Goal: Task Accomplishment & Management: Use online tool/utility

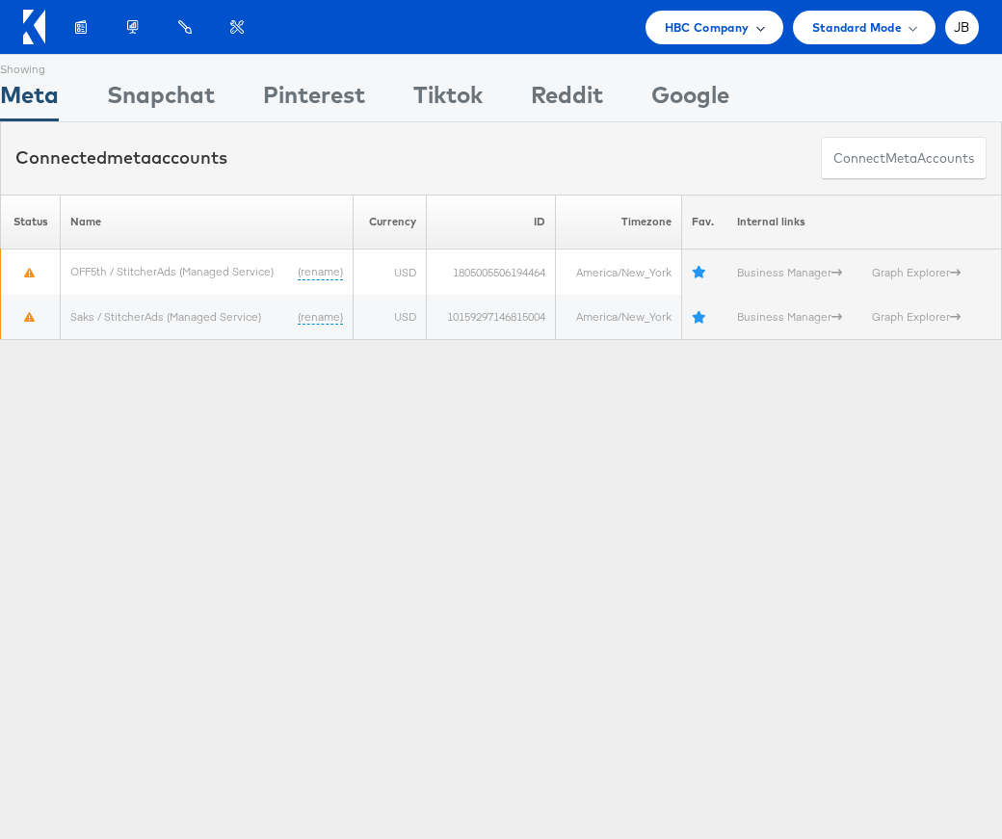
click at [736, 19] on span "HBC Company" at bounding box center [707, 27] width 85 height 20
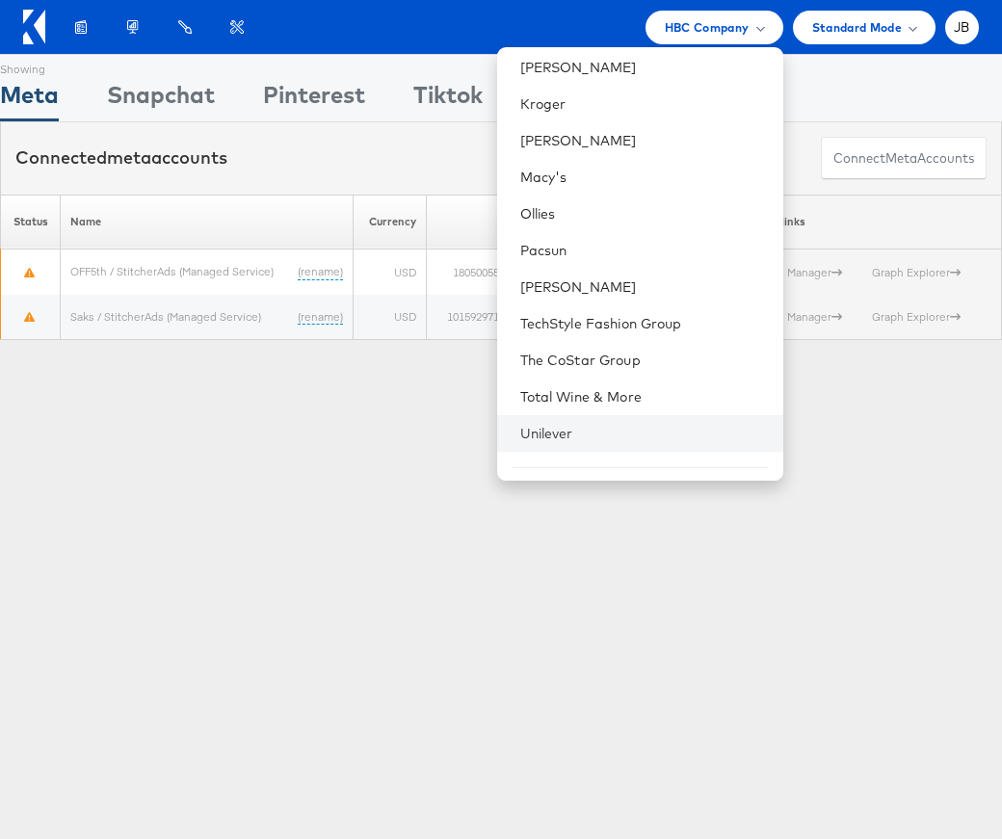
scroll to position [566, 0]
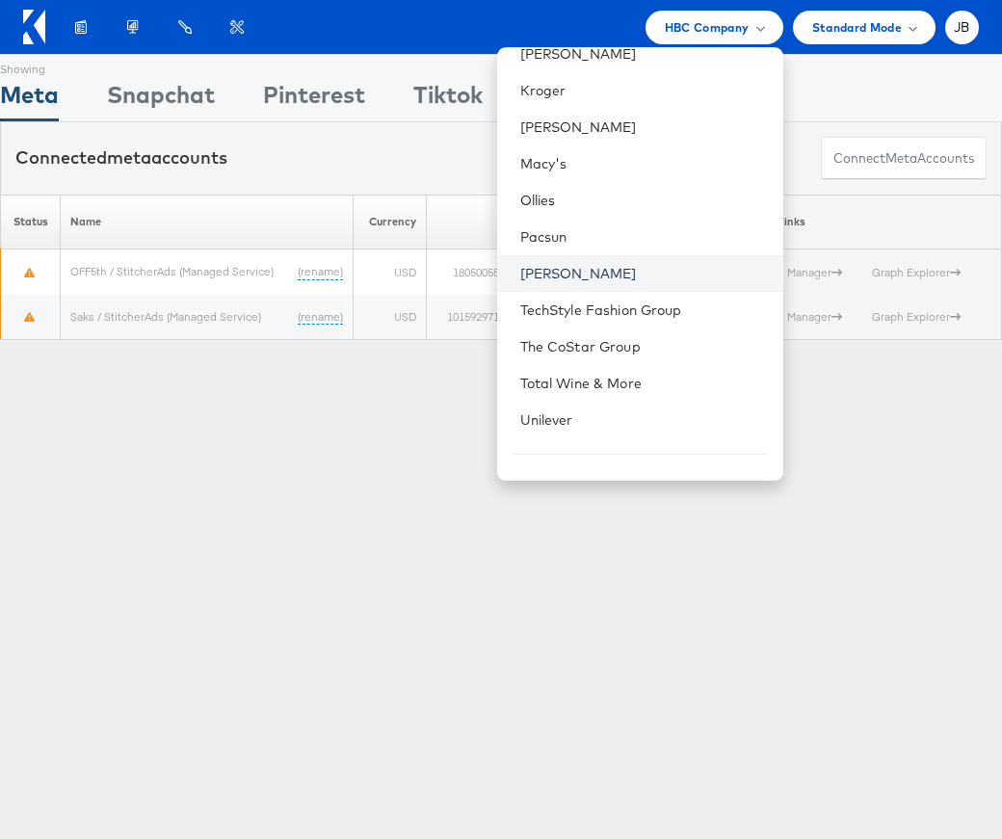
click at [554, 279] on link "[PERSON_NAME]" at bounding box center [644, 273] width 248 height 19
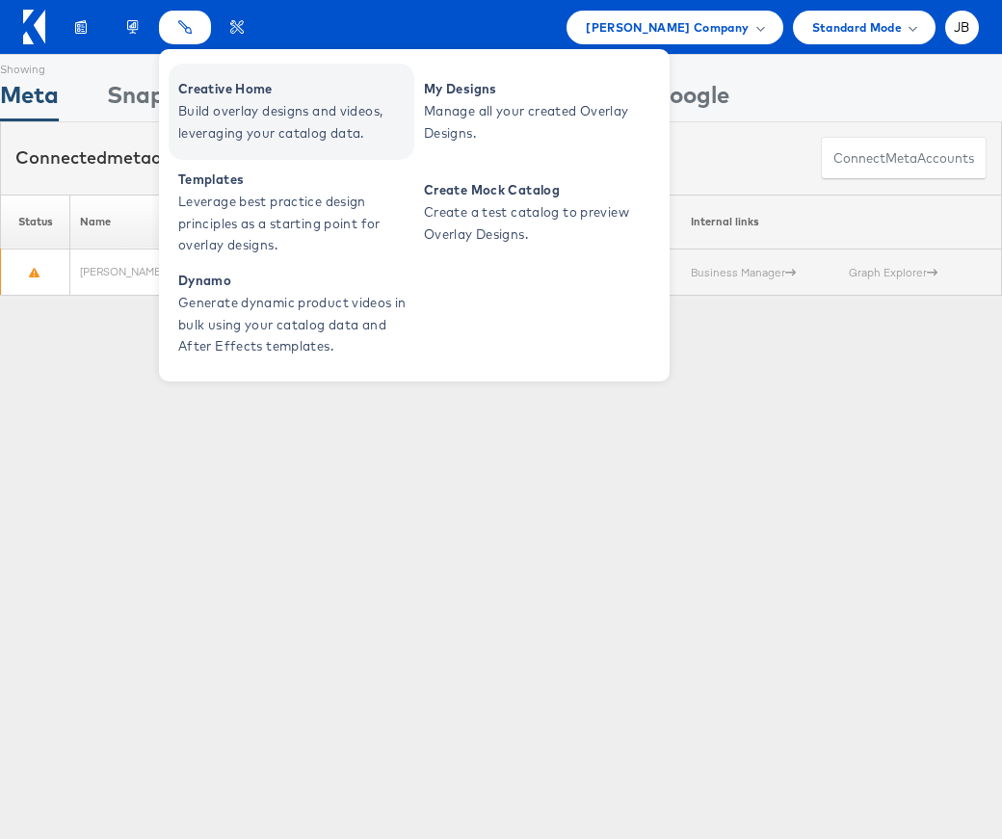
click at [195, 90] on span "Creative Home" at bounding box center [293, 89] width 231 height 22
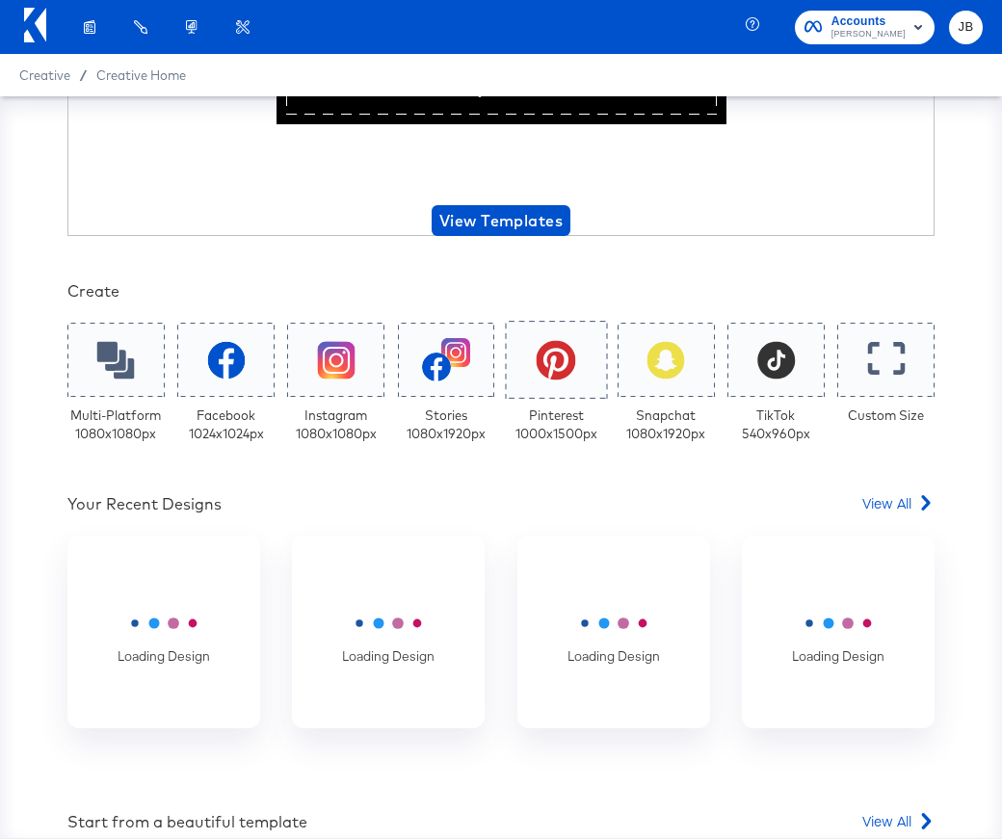
scroll to position [215, 0]
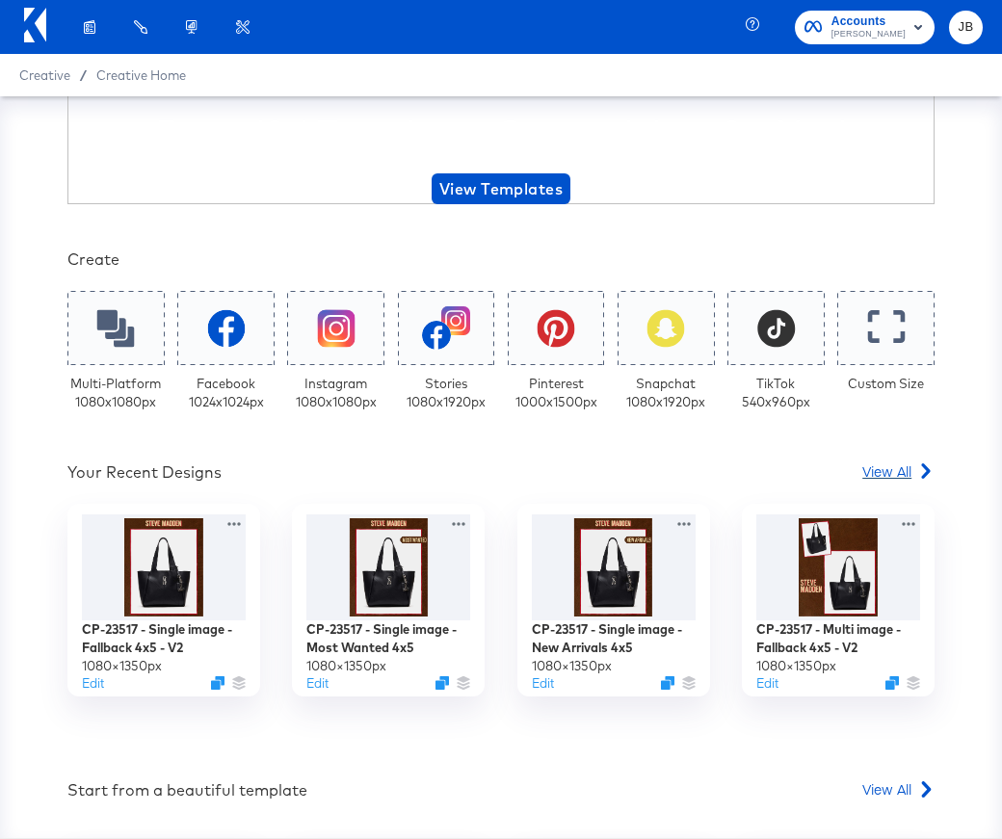
click at [883, 472] on span "View All" at bounding box center [886, 470] width 49 height 19
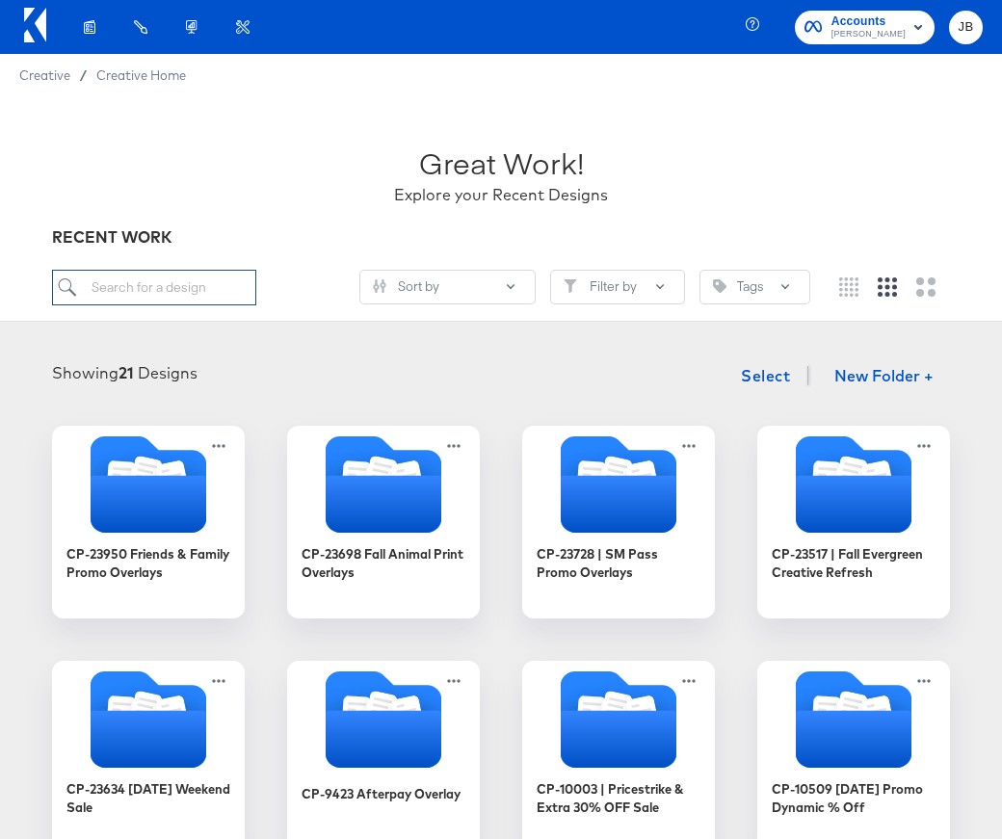
click at [157, 291] on input "search" at bounding box center [154, 288] width 204 height 36
paste input "Friends & Family Sale_Price Strike_Multi"
type input "Friends & Family Sale_Price Strike_Multi"
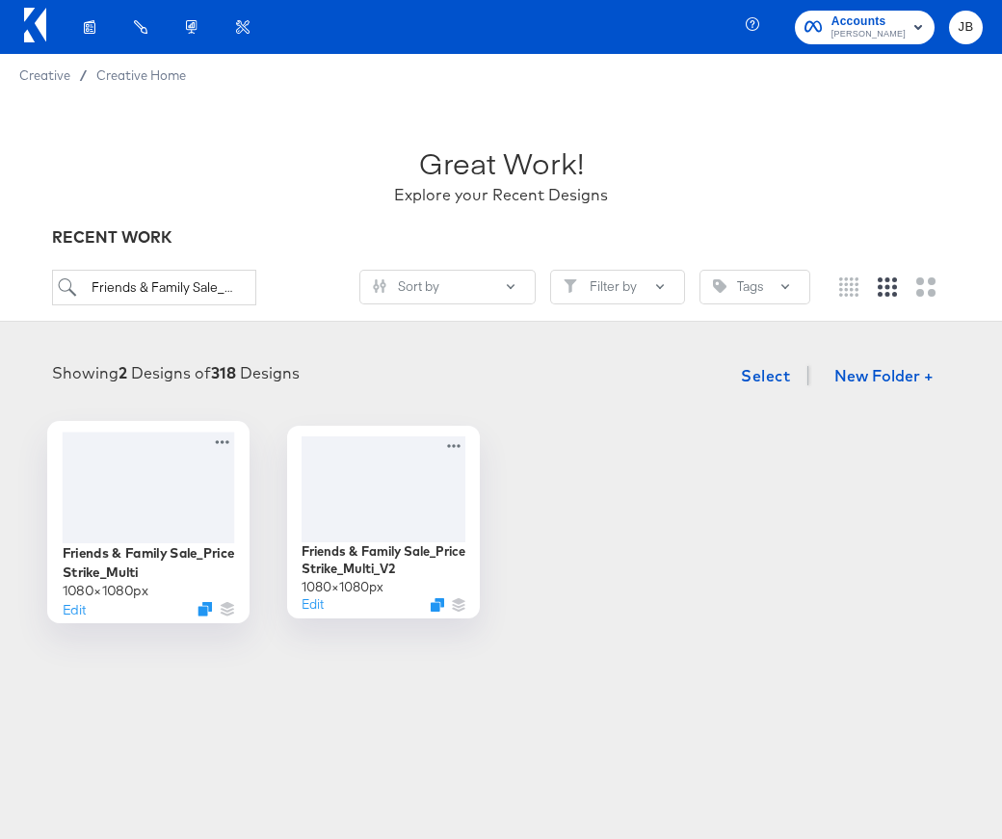
click at [213, 513] on div at bounding box center [149, 487] width 172 height 111
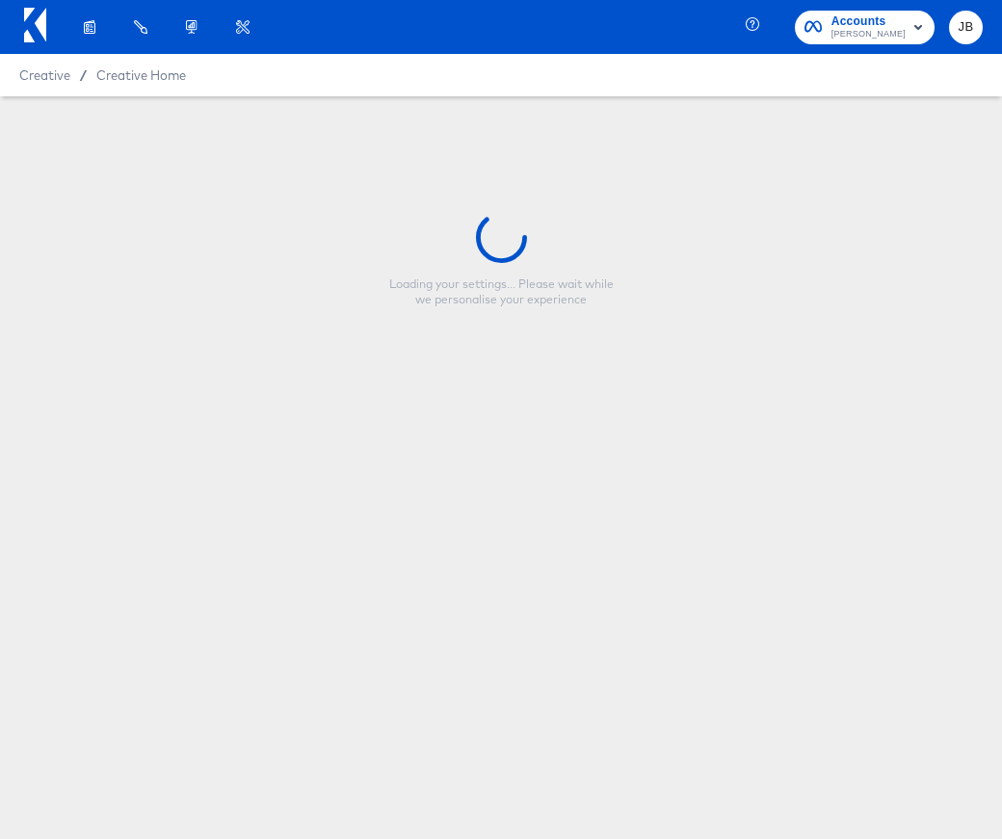
type input "Friends & Family Sale_Price Strike_Multi"
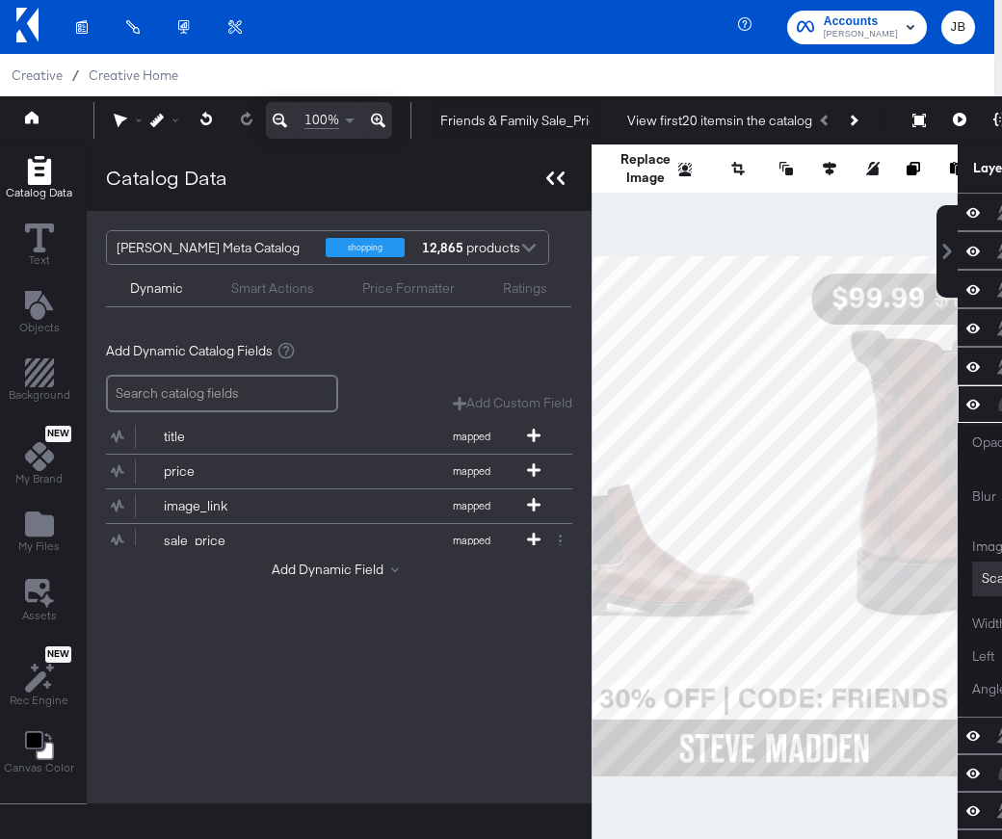
click at [549, 175] on icon at bounding box center [550, 177] width 8 height 13
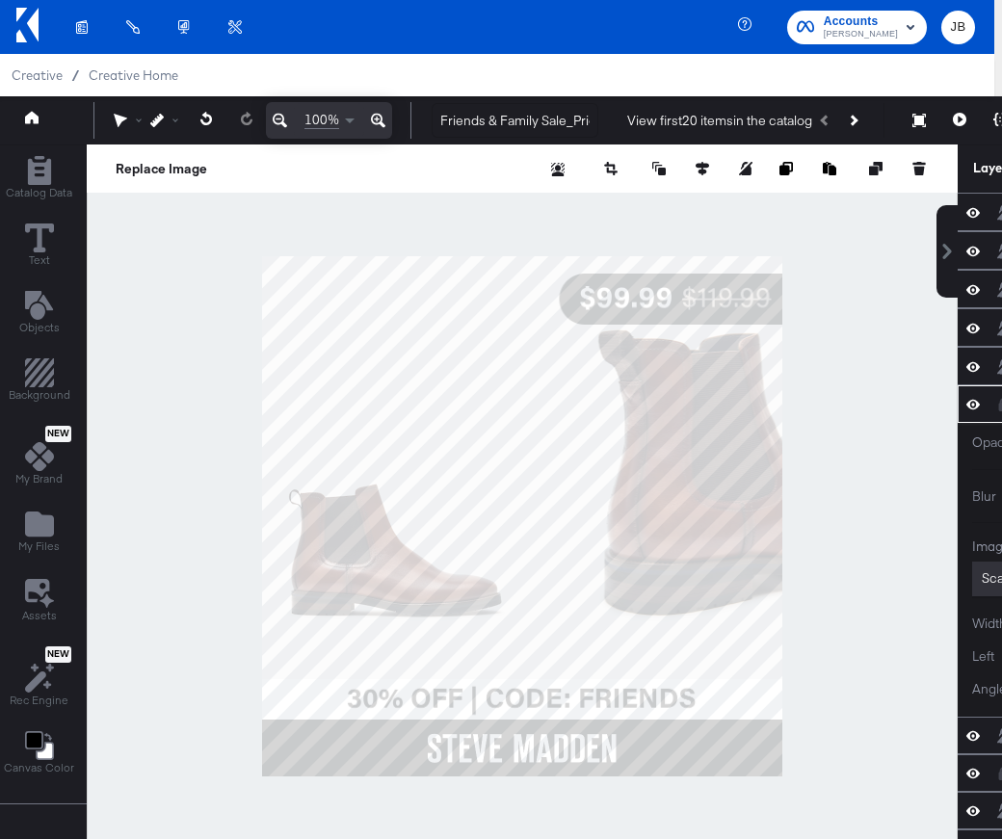
click at [629, 697] on div at bounding box center [522, 516] width 871 height 744
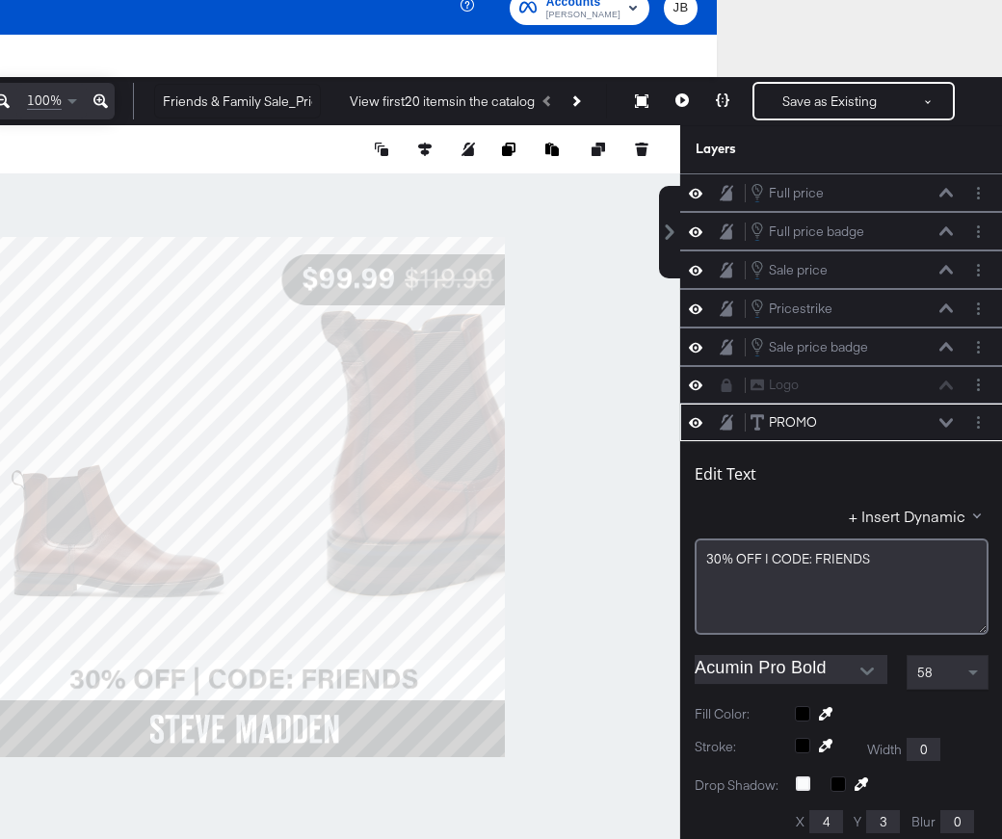
scroll to position [230, 0]
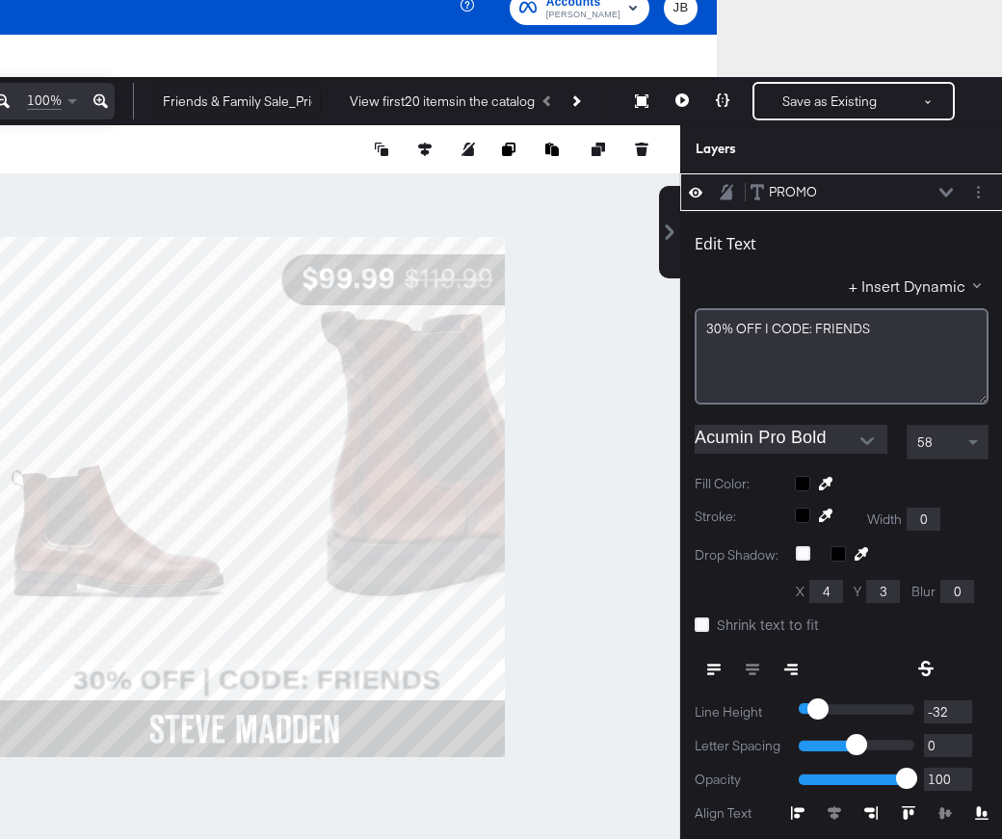
click at [503, 679] on div at bounding box center [244, 497] width 871 height 744
type input "1028"
type input "96"
type input "878"
click at [0, 683] on html "Products Creative Reporting Feed Suite Accounts Steve Madden JB Creative / Crea…" at bounding box center [216, 400] width 1002 height 839
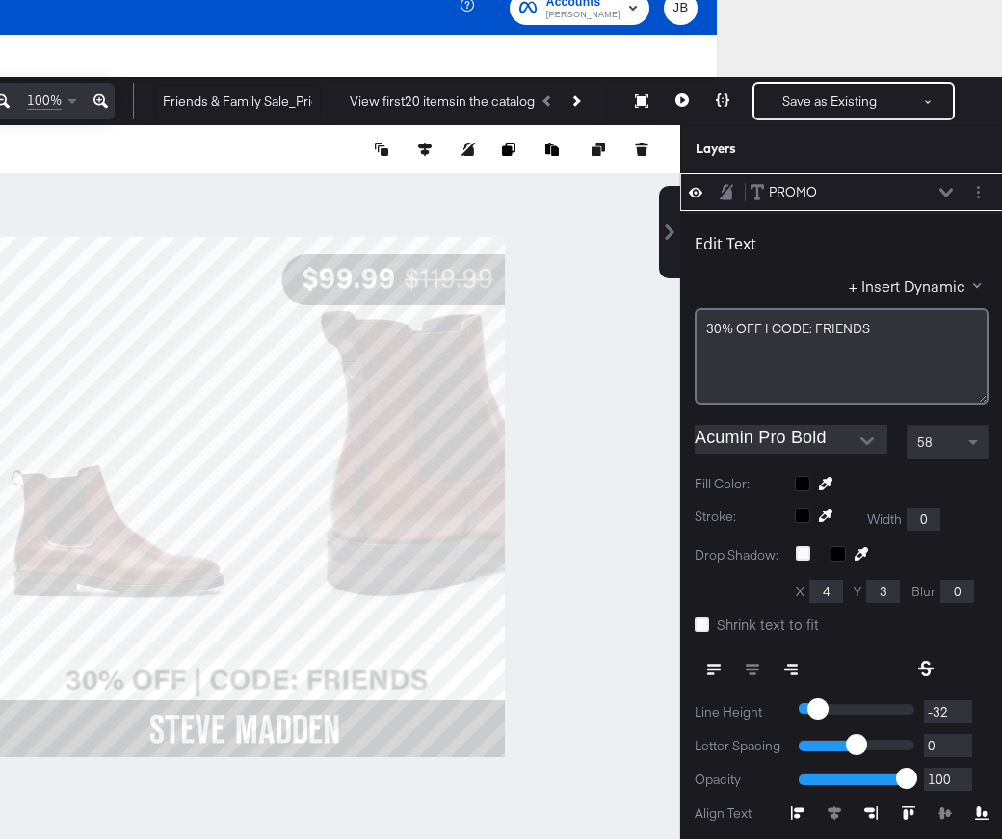
type input "1068"
type input "12"
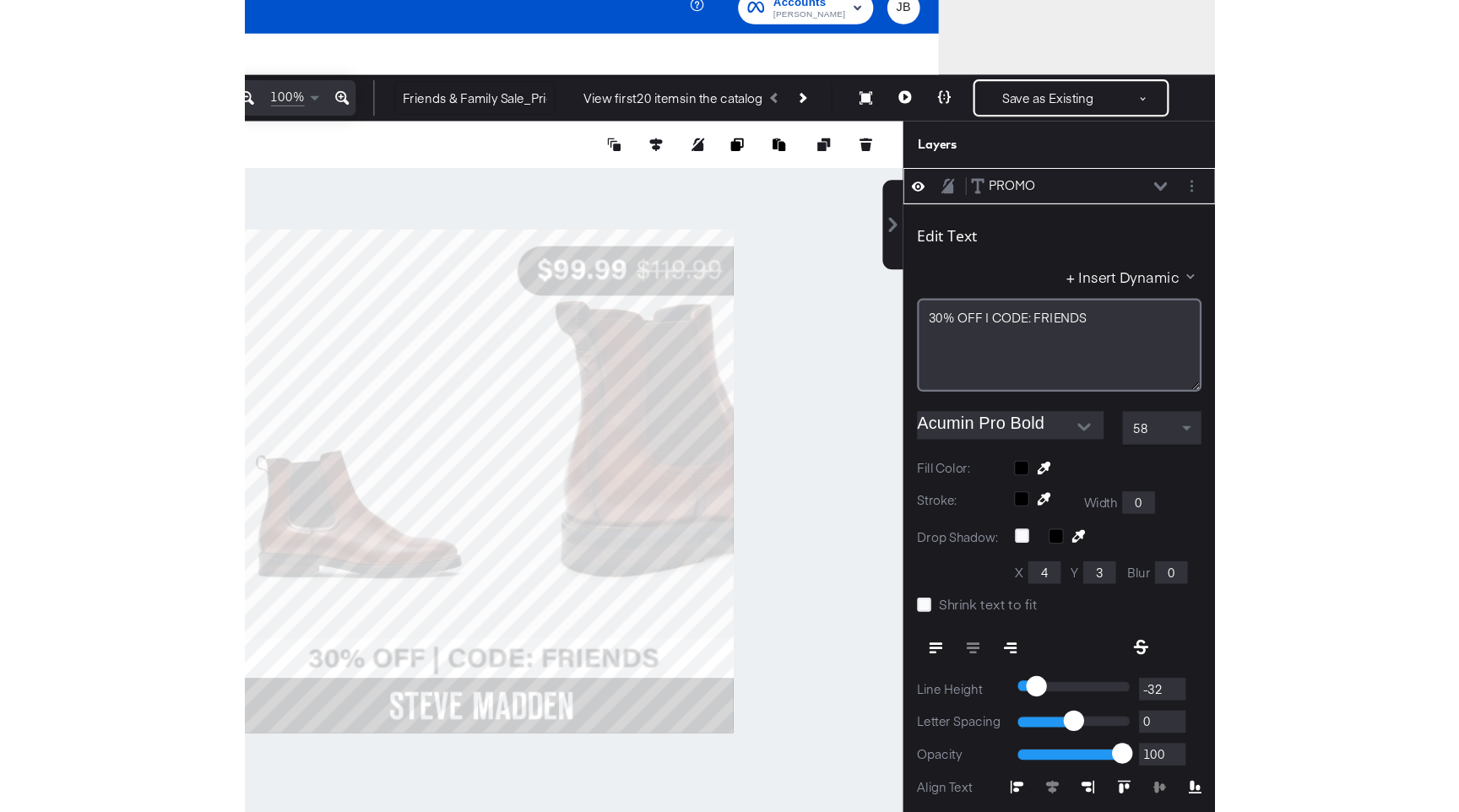
scroll to position [17, 0]
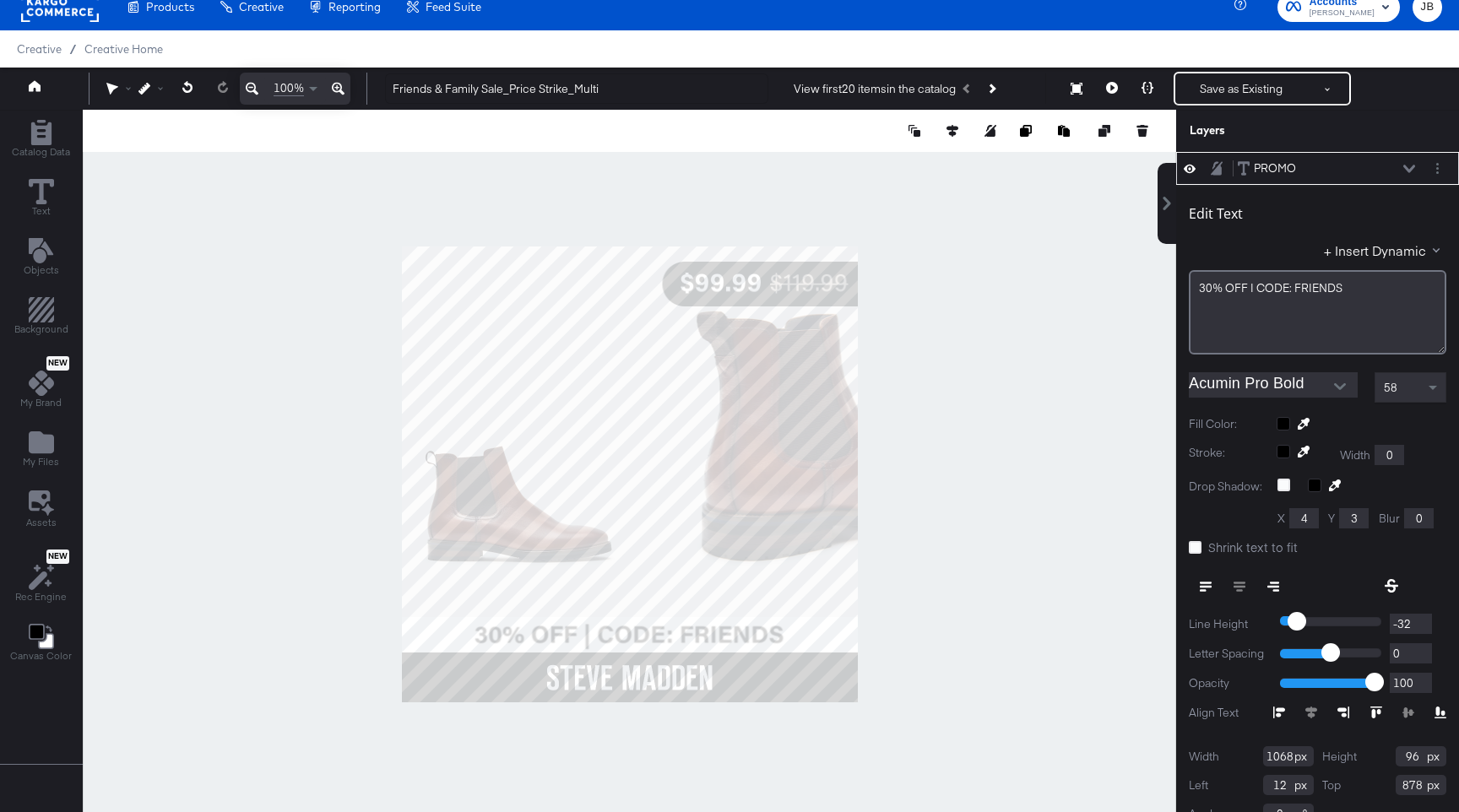
click at [398, 634] on div at bounding box center [628, 473] width 1093 height 728
type input "1080"
type input "0"
type input "97"
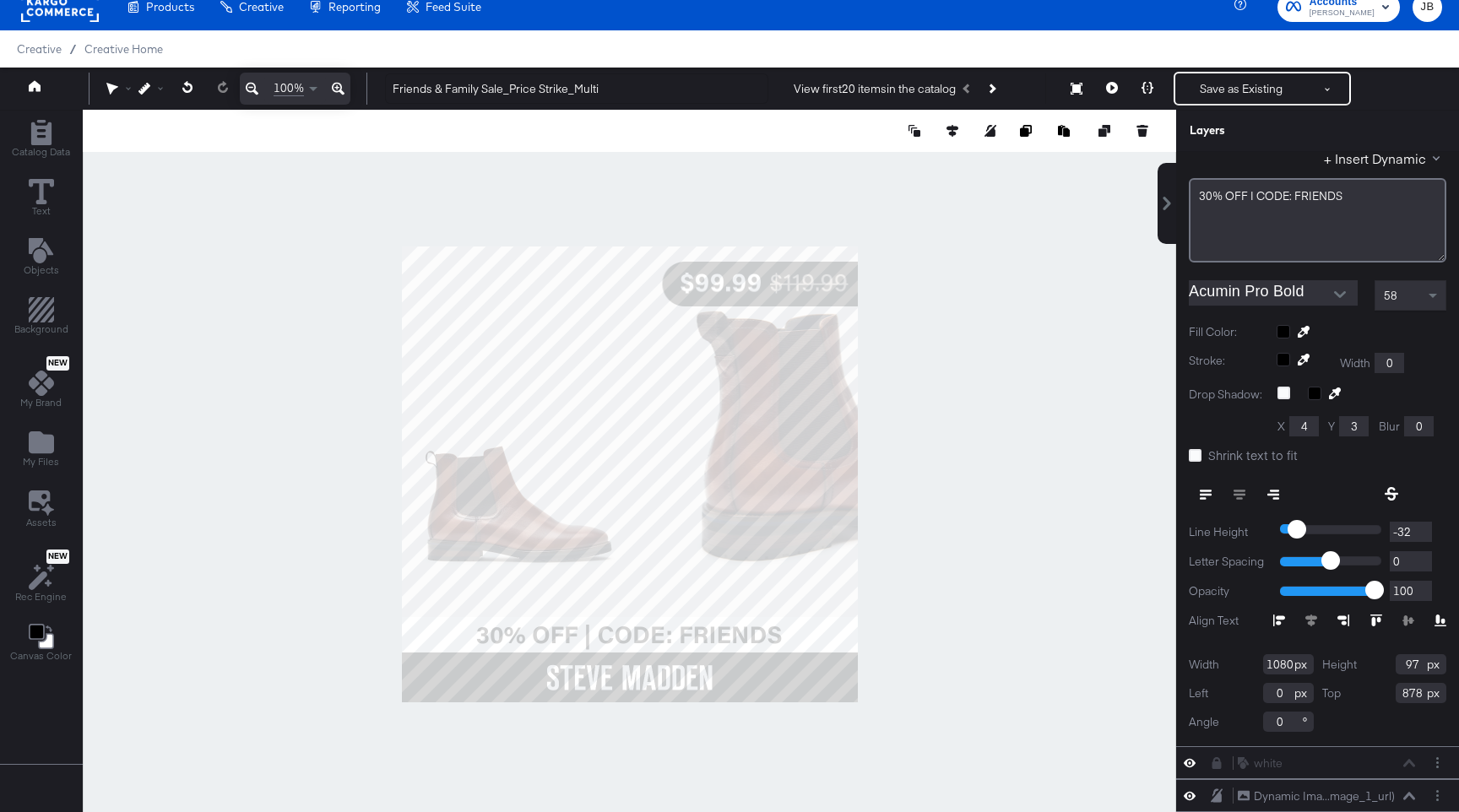
scroll to position [294, 0]
click at [877, 453] on icon at bounding box center [1194, 455] width 12 height 12
click at [0, 0] on input "Shrink text to fit" at bounding box center [0, 0] width 0 height 0
click at [877, 453] on icon at bounding box center [1194, 455] width 12 height 12
click at [0, 0] on input "Shrink text to fit" at bounding box center [0, 0] width 0 height 0
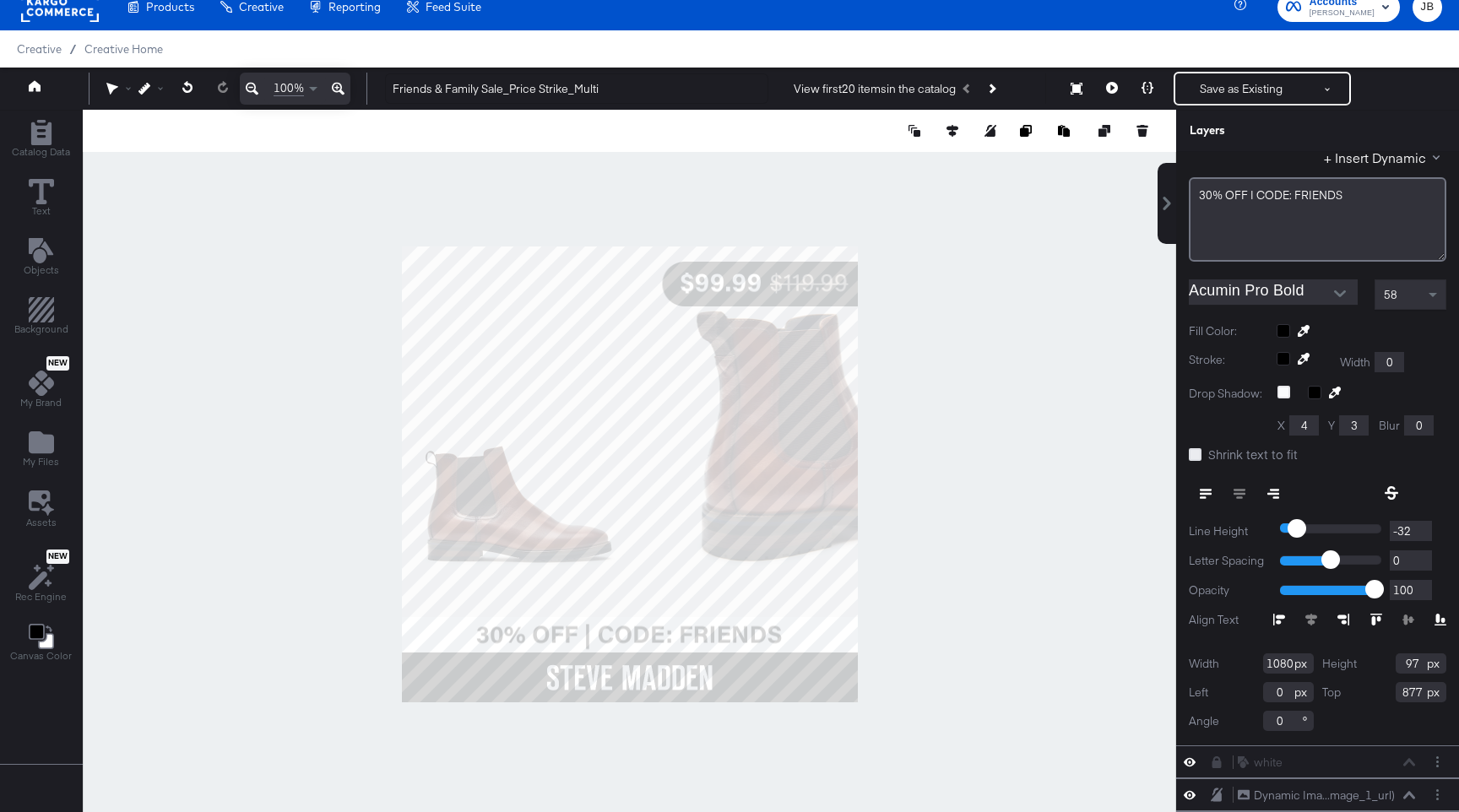
type input "876"
click at [877, 453] on icon at bounding box center [1194, 455] width 12 height 12
click at [0, 0] on input "Shrink text to fit" at bounding box center [0, 0] width 0 height 0
type input "95"
type input "878"
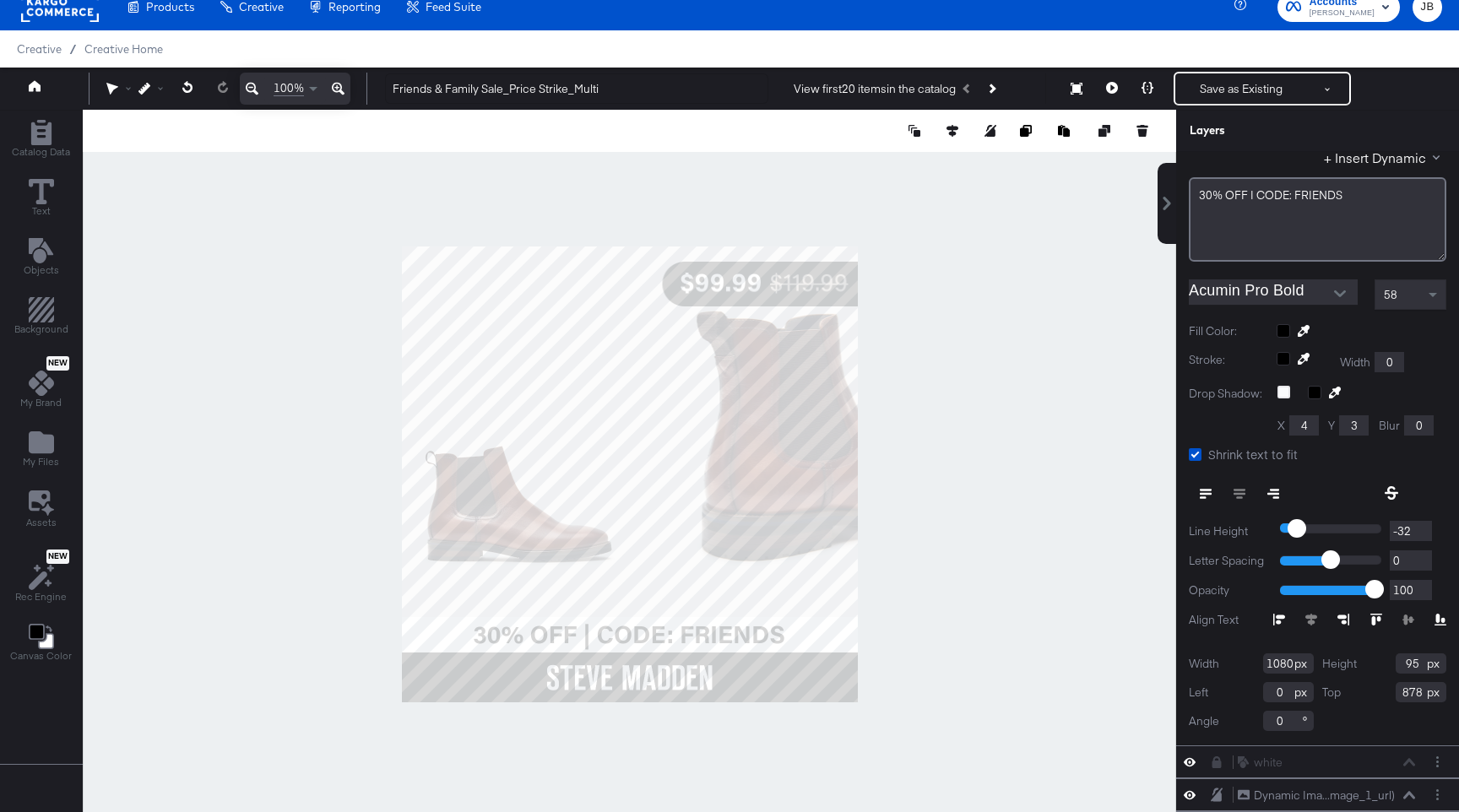
scroll to position [300, 0]
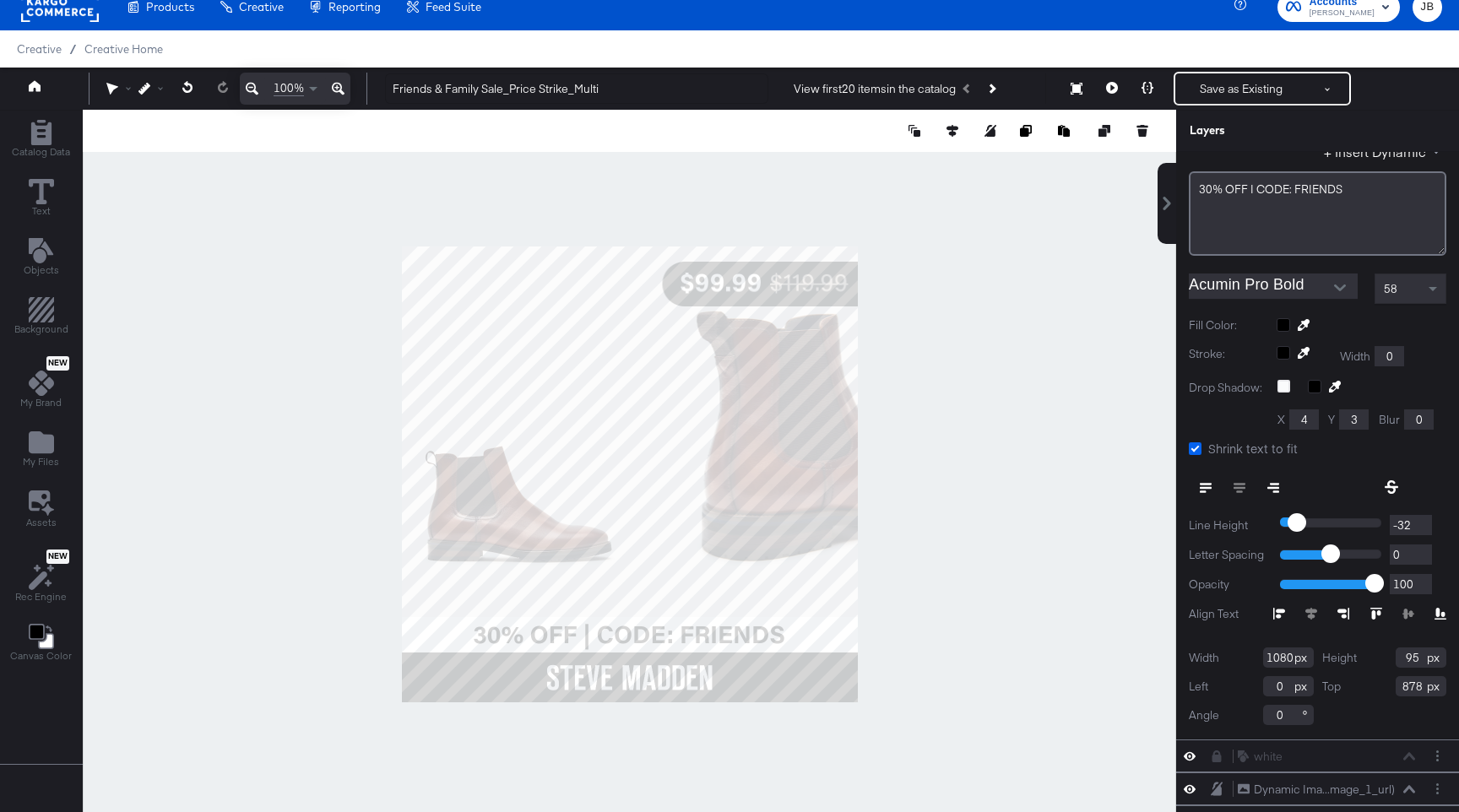
click at [877, 448] on icon at bounding box center [1194, 448] width 12 height 12
click at [0, 0] on input "Shrink text to fit" at bounding box center [0, 0] width 0 height 0
click at [877, 448] on icon at bounding box center [1194, 448] width 12 height 12
click at [0, 0] on input "Shrink text to fit" at bounding box center [0, 0] width 0 height 0
click at [877, 448] on icon at bounding box center [1194, 448] width 12 height 12
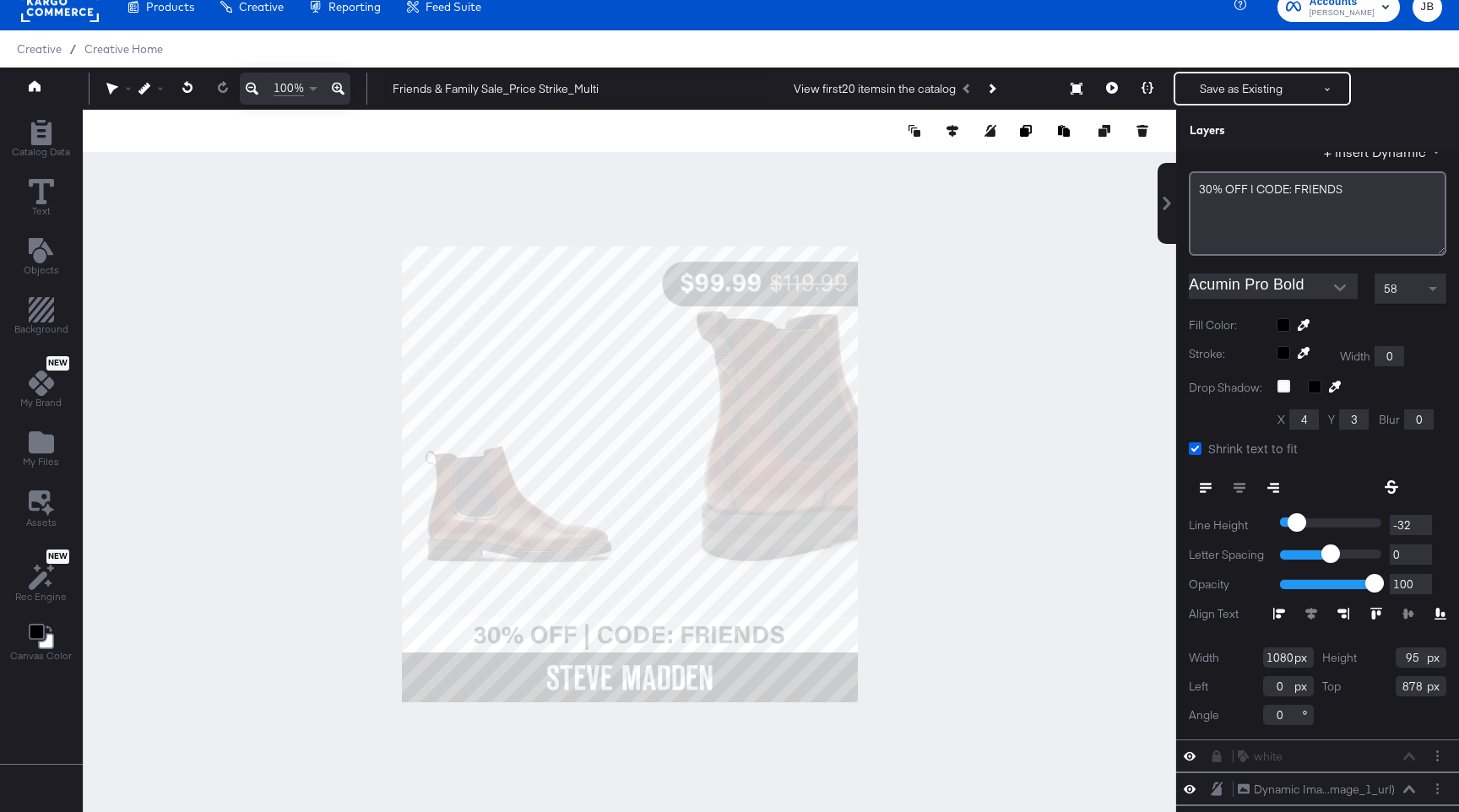
click at [0, 0] on input "Shrink text to fit" at bounding box center [0, 0] width 0 height 0
click at [877, 86] on button "Next Product" at bounding box center [990, 88] width 24 height 31
click at [877, 90] on icon at bounding box center [1111, 87] width 11 height 11
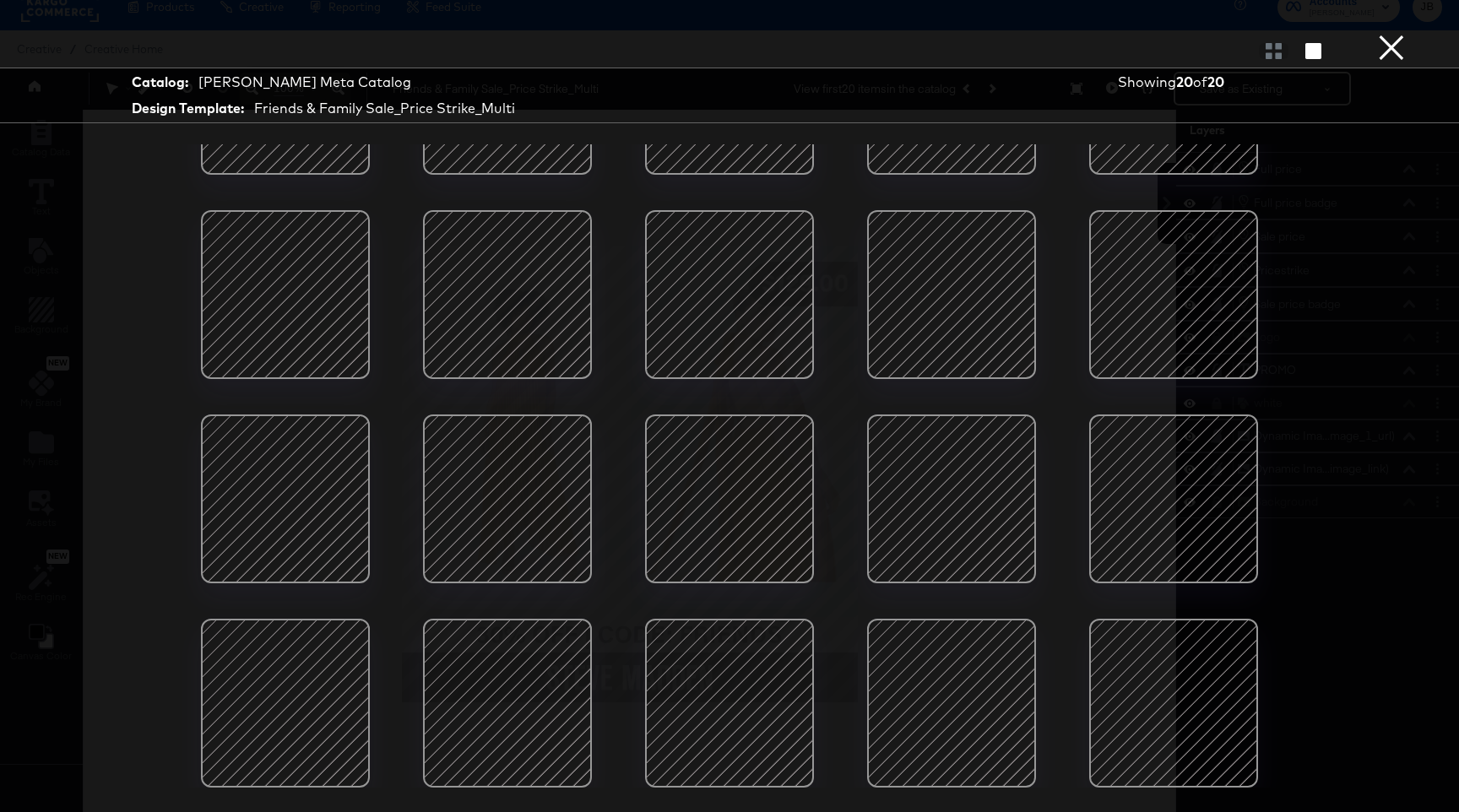
scroll to position [43, 0]
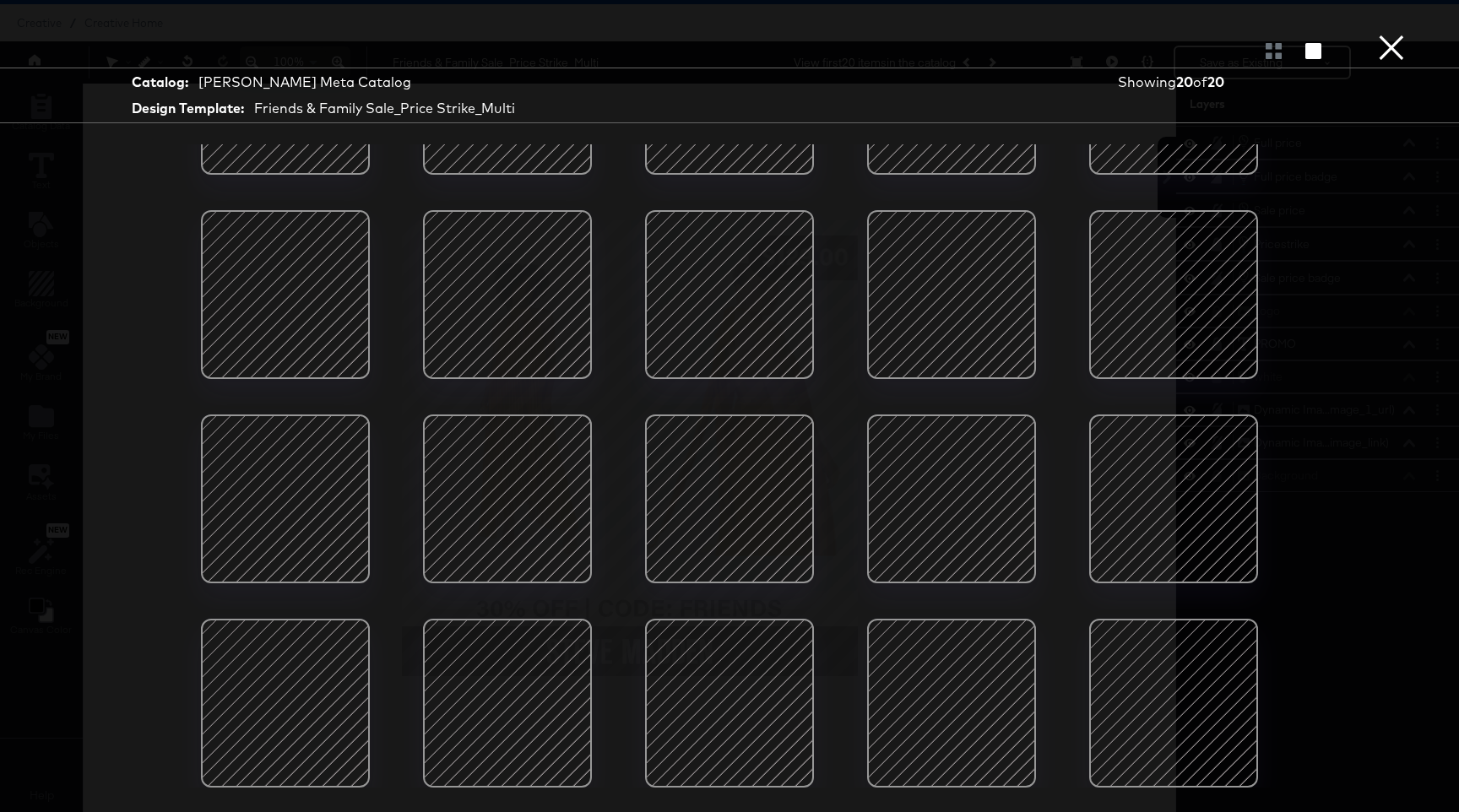
click at [877, 34] on button "×" at bounding box center [1391, 17] width 34 height 34
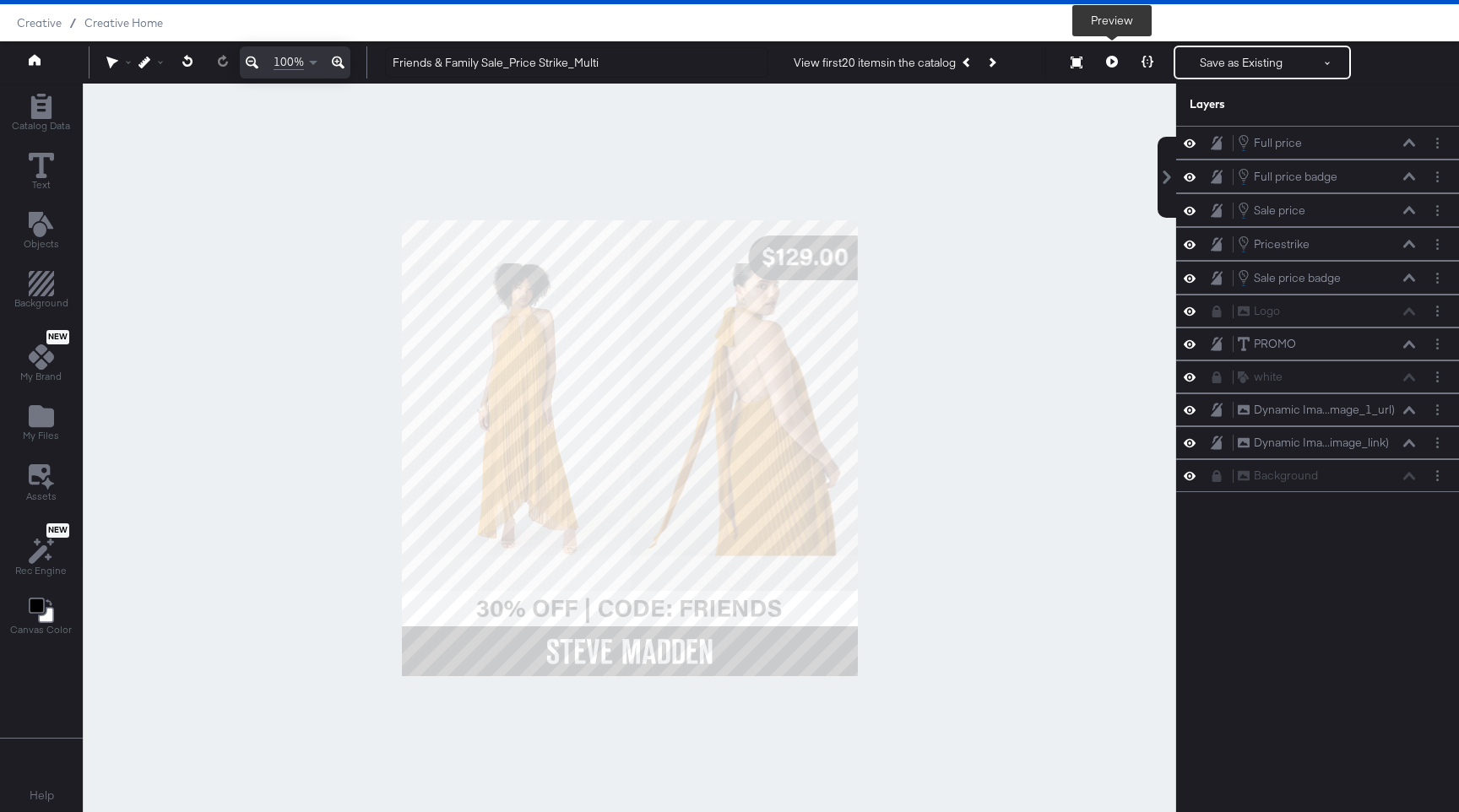
click at [877, 60] on button at bounding box center [1111, 62] width 35 height 34
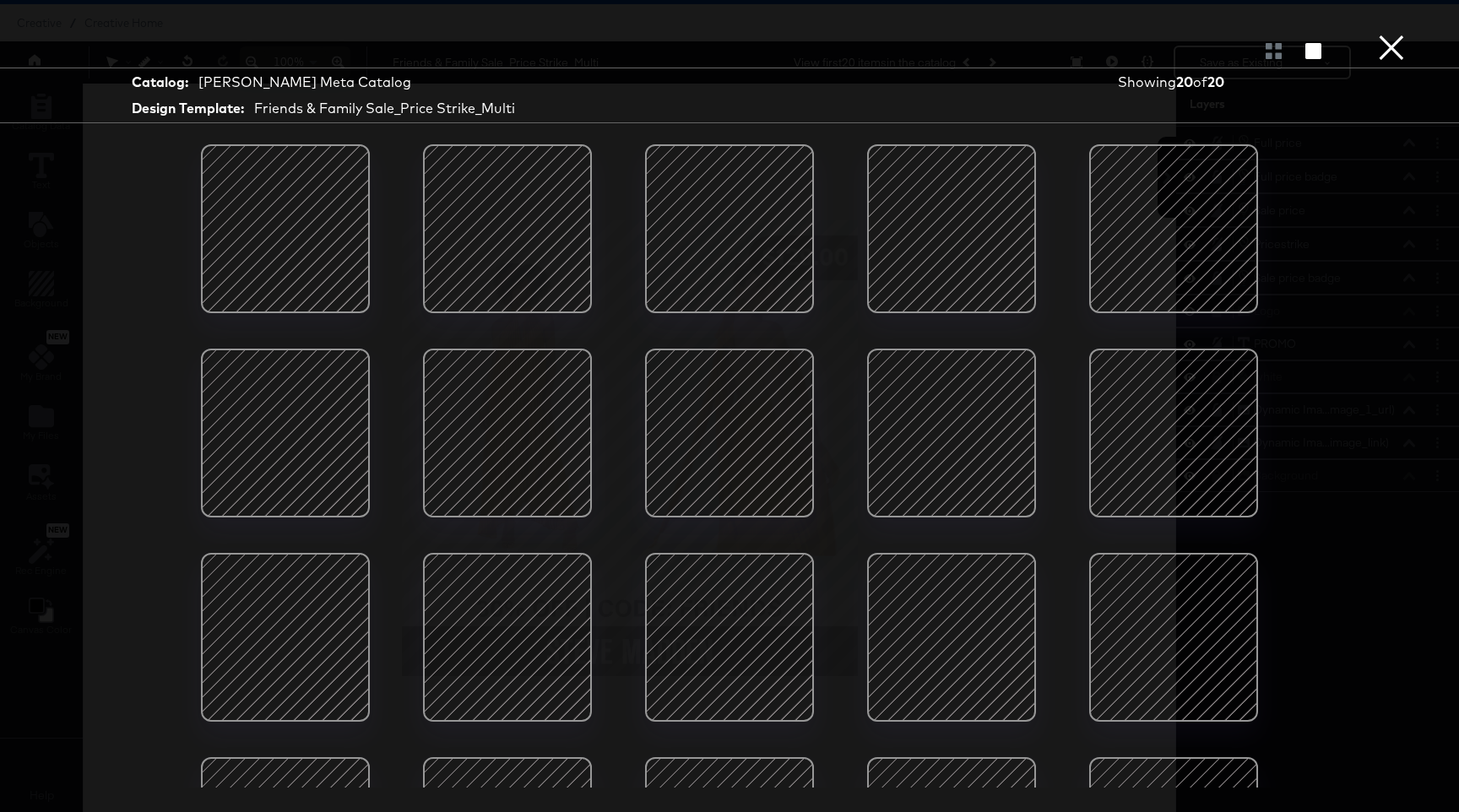
click at [877, 34] on button "×" at bounding box center [1391, 17] width 34 height 34
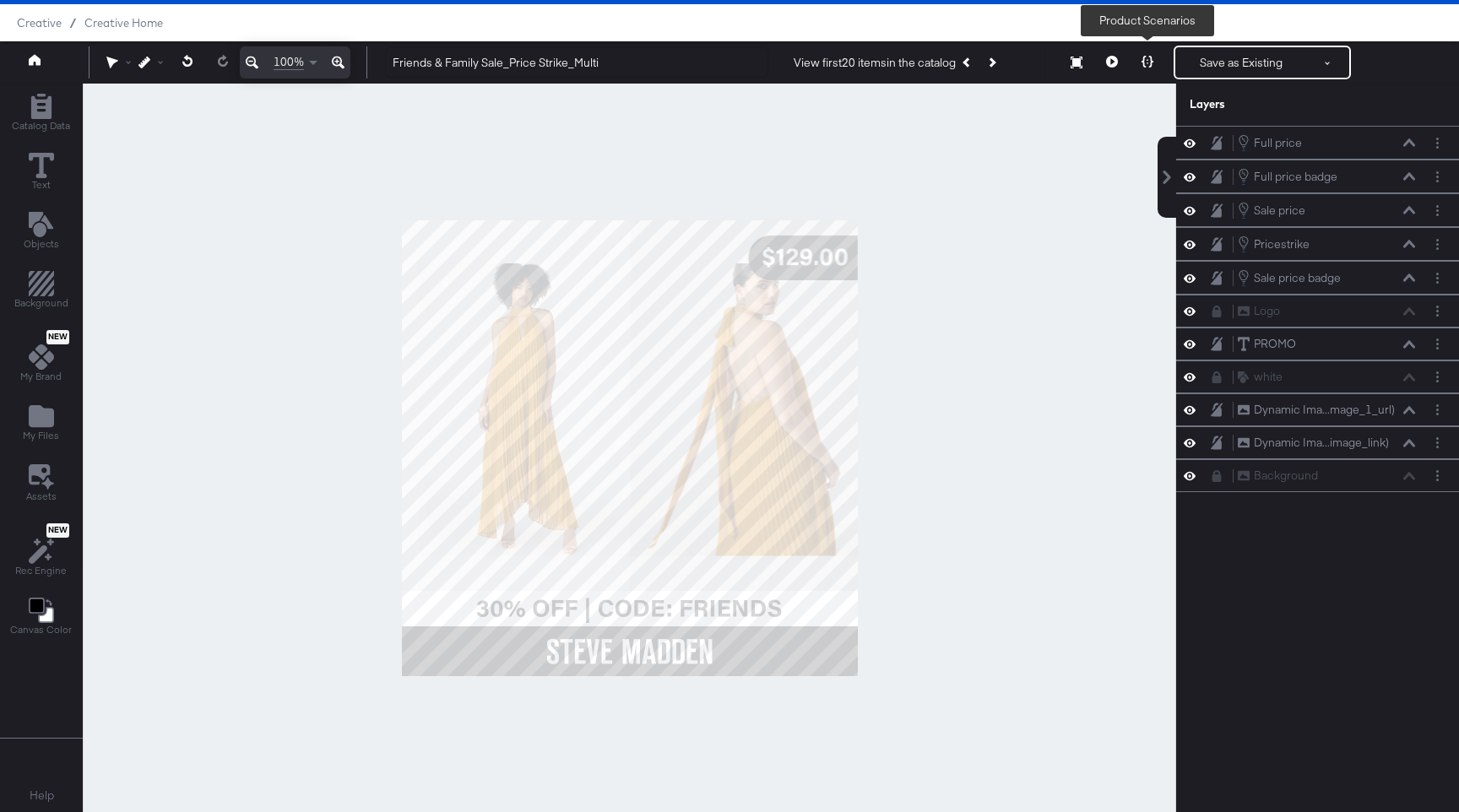
click at [877, 65] on icon at bounding box center [1146, 61] width 11 height 11
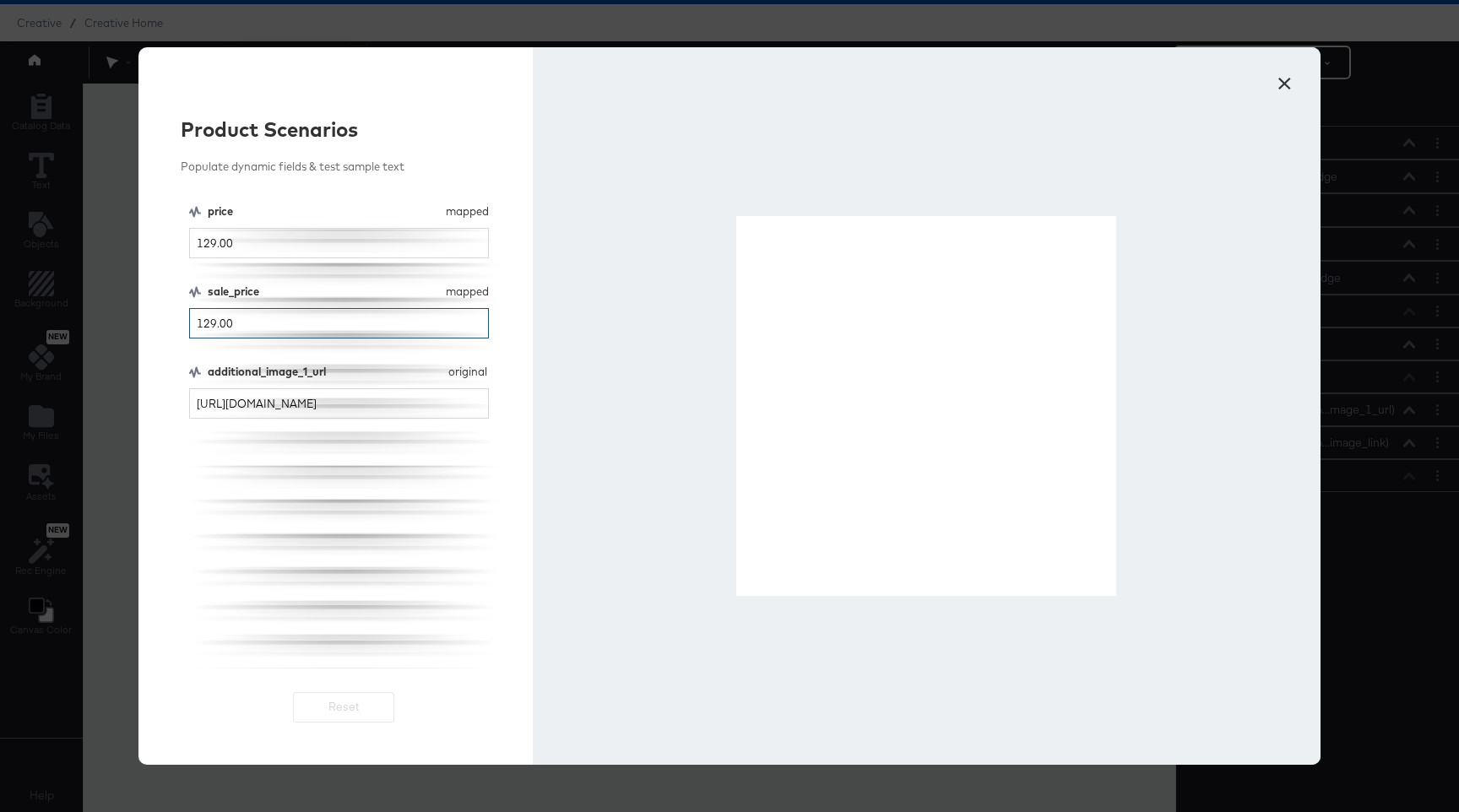
click at [310, 323] on input "129.00" at bounding box center [339, 324] width 300 height 32
type input "0"
click at [273, 243] on input "129.00" at bounding box center [339, 244] width 300 height 32
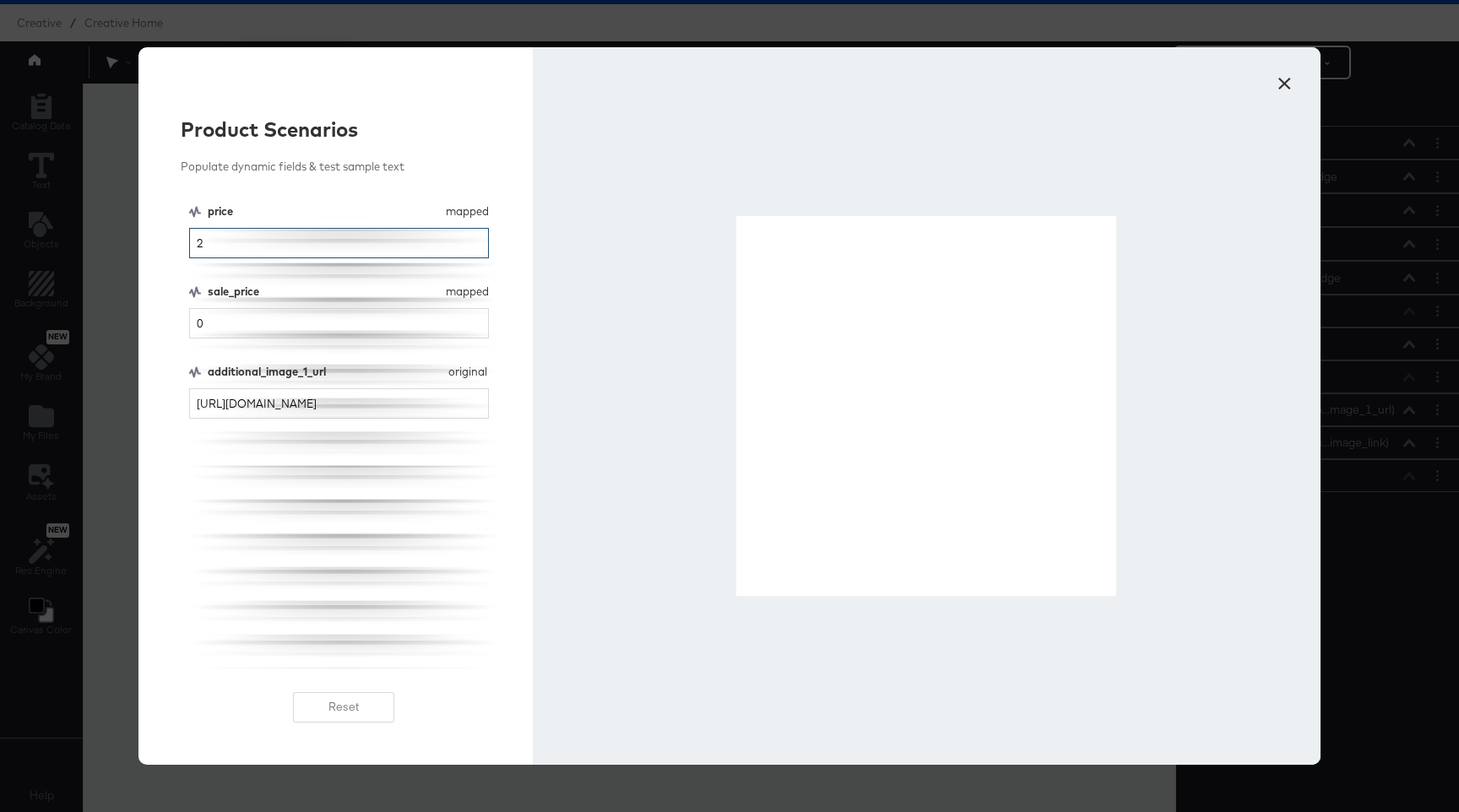
type input "2"
type input "30"
click at [244, 253] on input "2" at bounding box center [339, 244] width 300 height 32
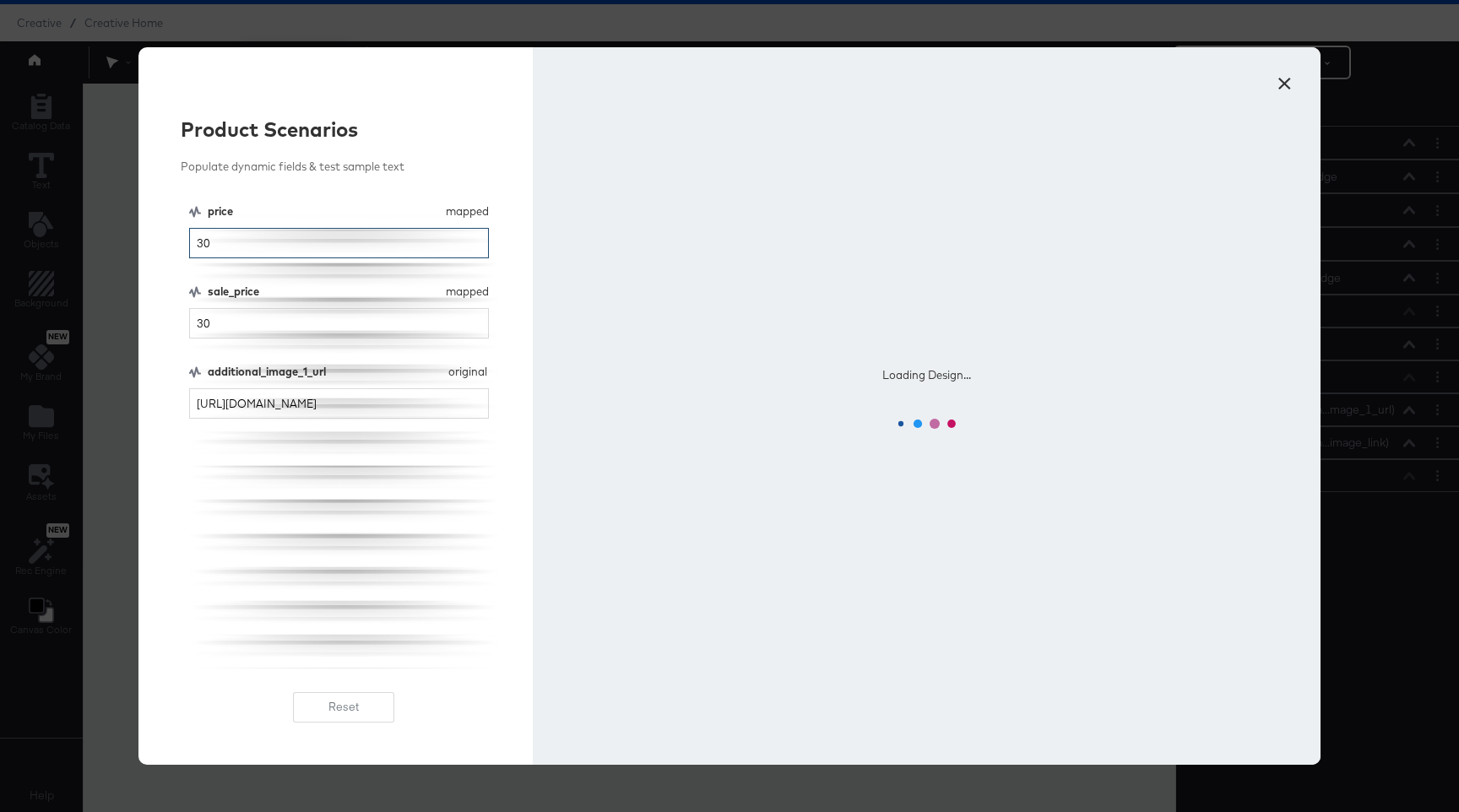
type input "30"
click at [239, 343] on div "price mapped price 30 sale_price mapped sale_price 30 additional_image_1_url or…" at bounding box center [344, 435] width 310 height 465
click at [239, 325] on input "30" at bounding box center [339, 324] width 300 height 32
type input "3"
type input "1"
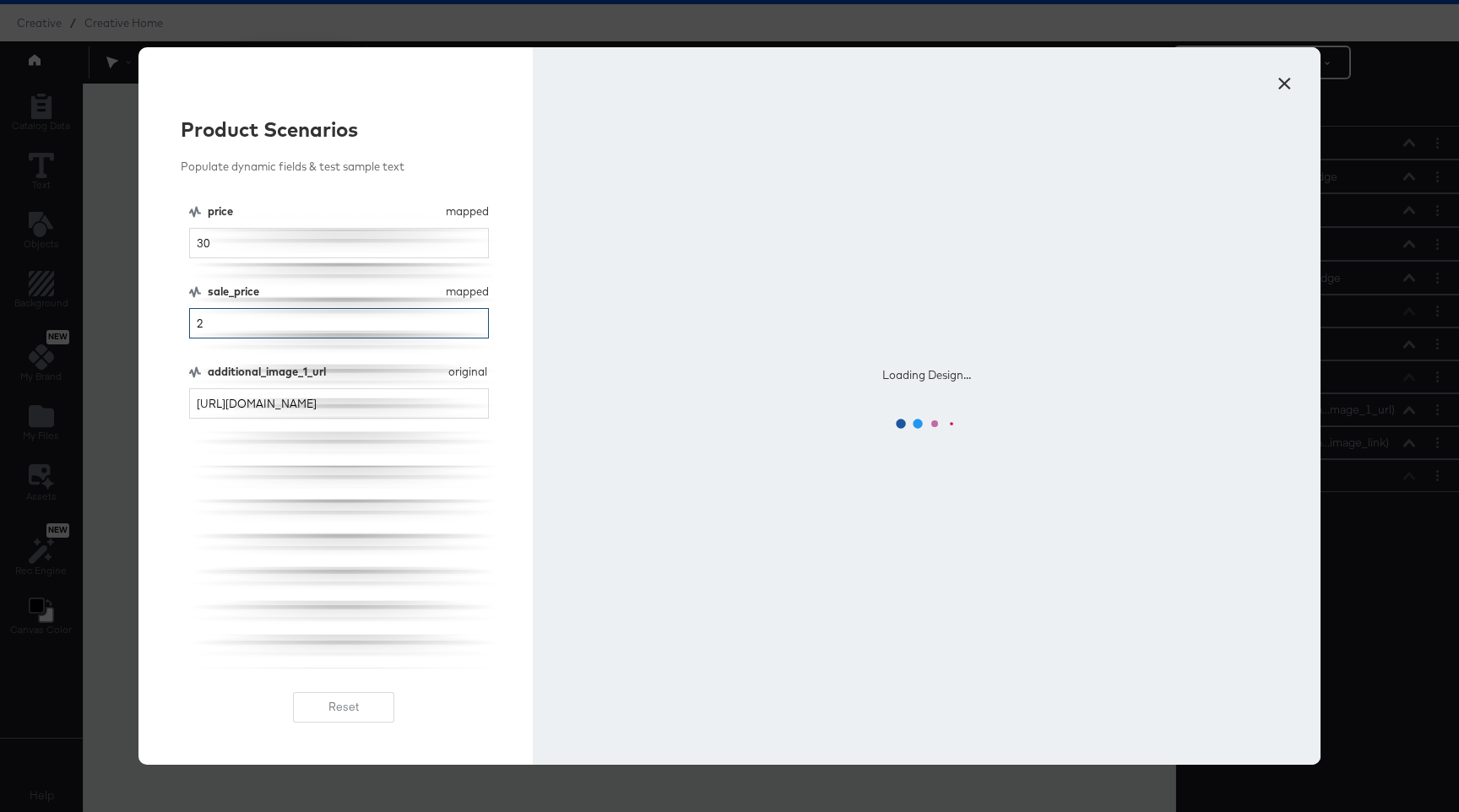
type input "2"
click at [231, 249] on input "30" at bounding box center [339, 244] width 300 height 32
type input "3000.99"
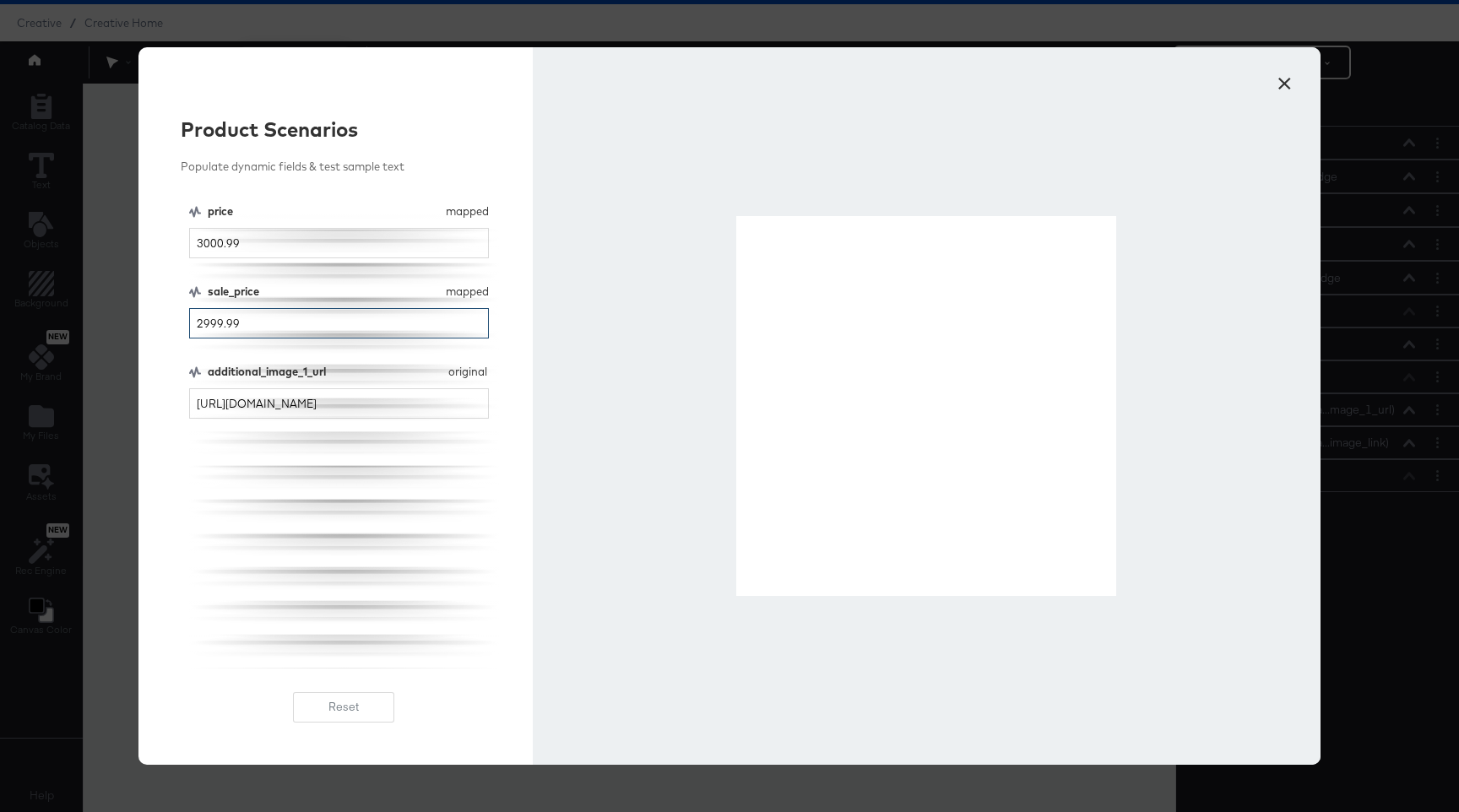
drag, startPoint x: 194, startPoint y: 324, endPoint x: 333, endPoint y: 325, distance: 139.0
click at [333, 325] on input "2999.99" at bounding box center [339, 324] width 300 height 32
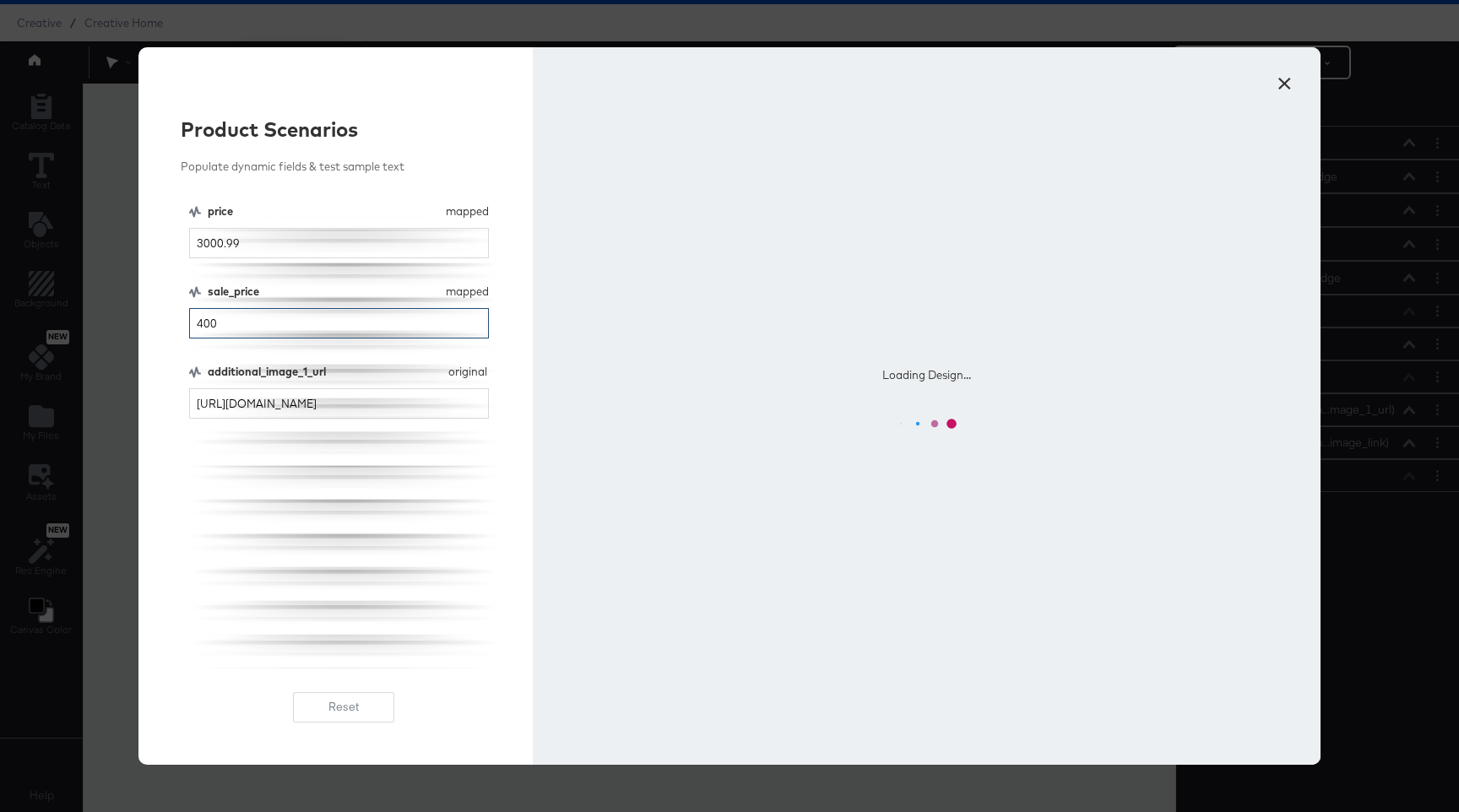
type input "400"
drag, startPoint x: 264, startPoint y: 249, endPoint x: 173, endPoint y: 244, distance: 91.1
click at [173, 244] on div "Product Scenarios Populate dynamic fields & test sample text price mapped price…" at bounding box center [336, 406] width 394 height 717
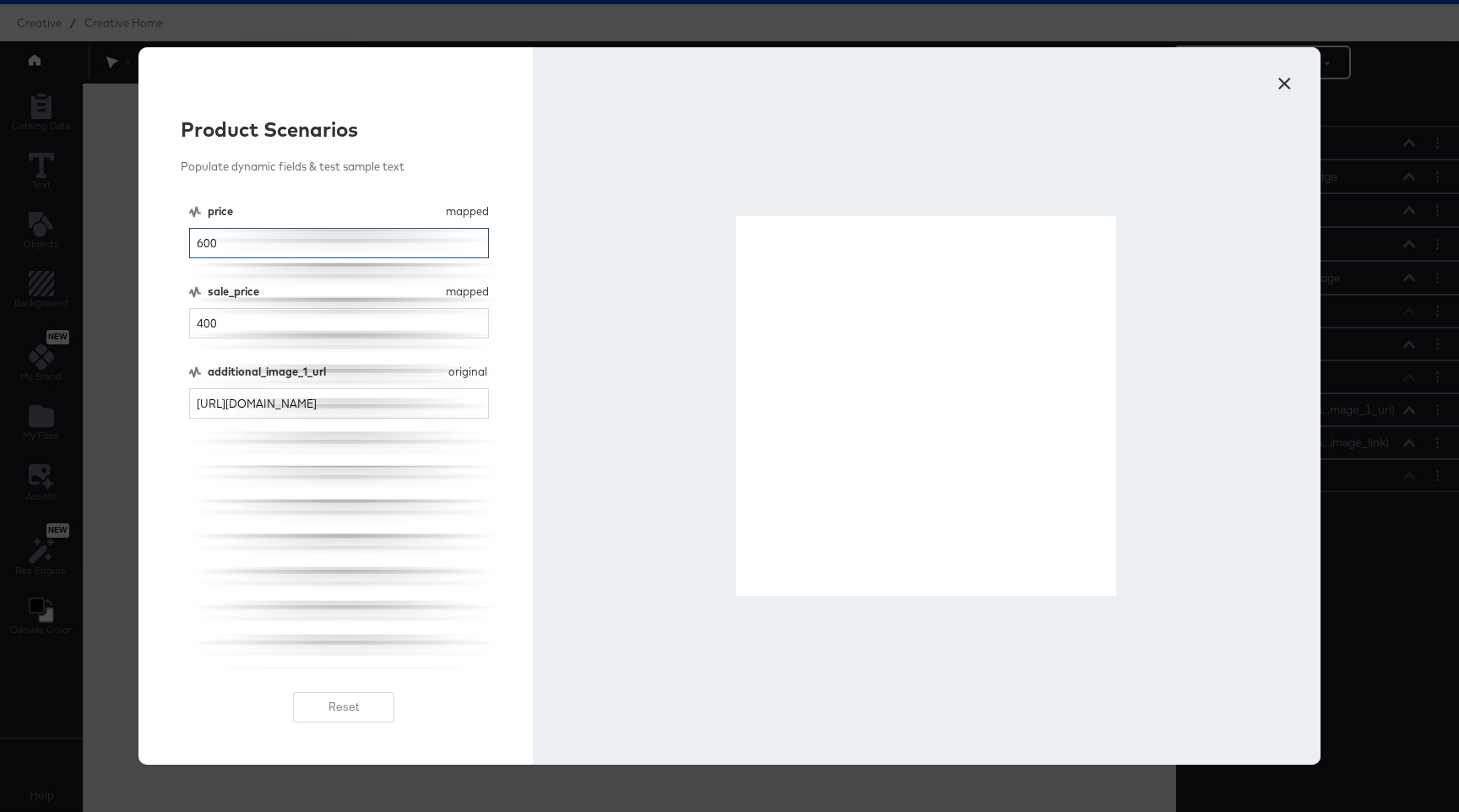
type input "600"
click at [877, 90] on button "×" at bounding box center [1284, 79] width 31 height 31
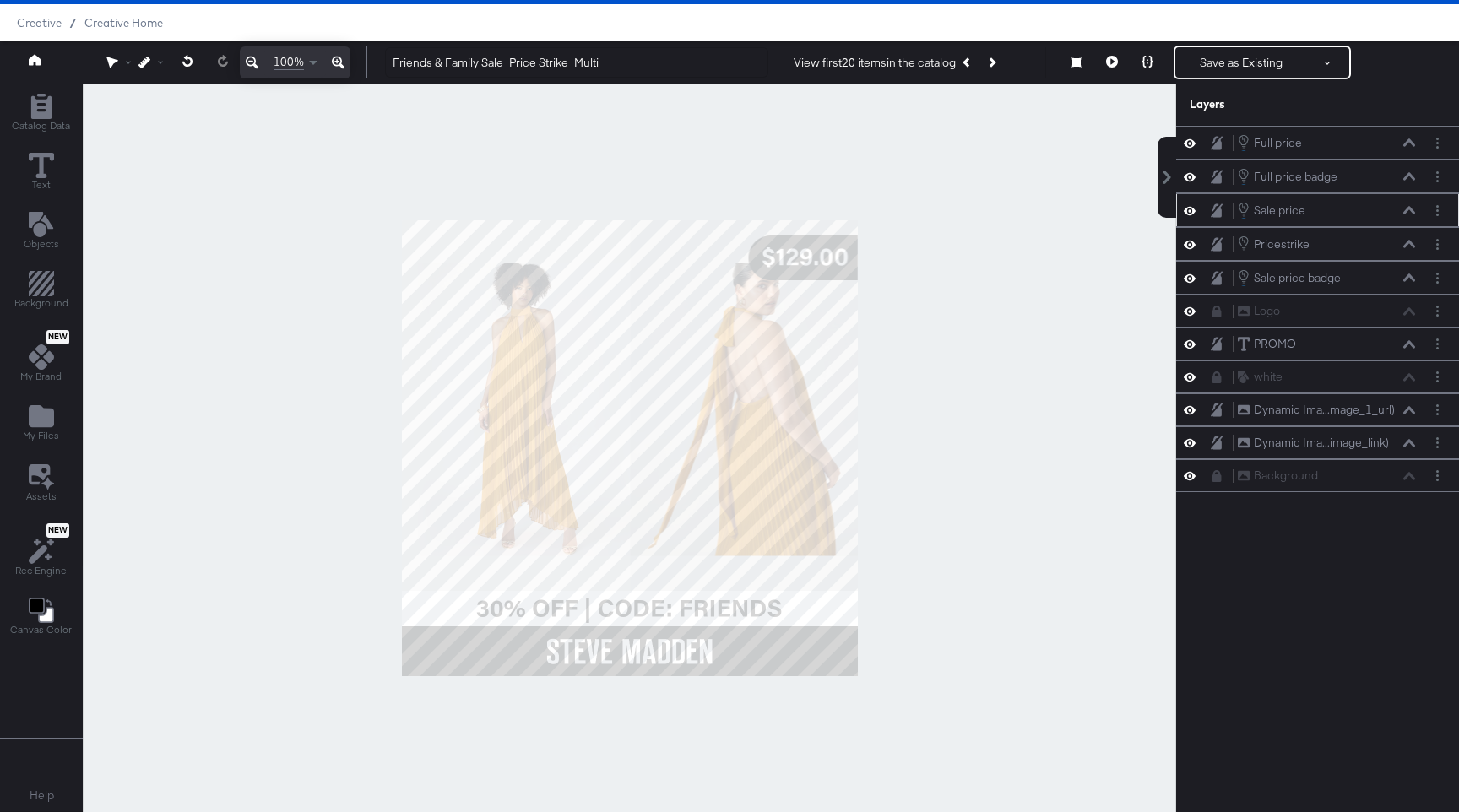
click at [877, 208] on icon at bounding box center [1408, 209] width 11 height 8
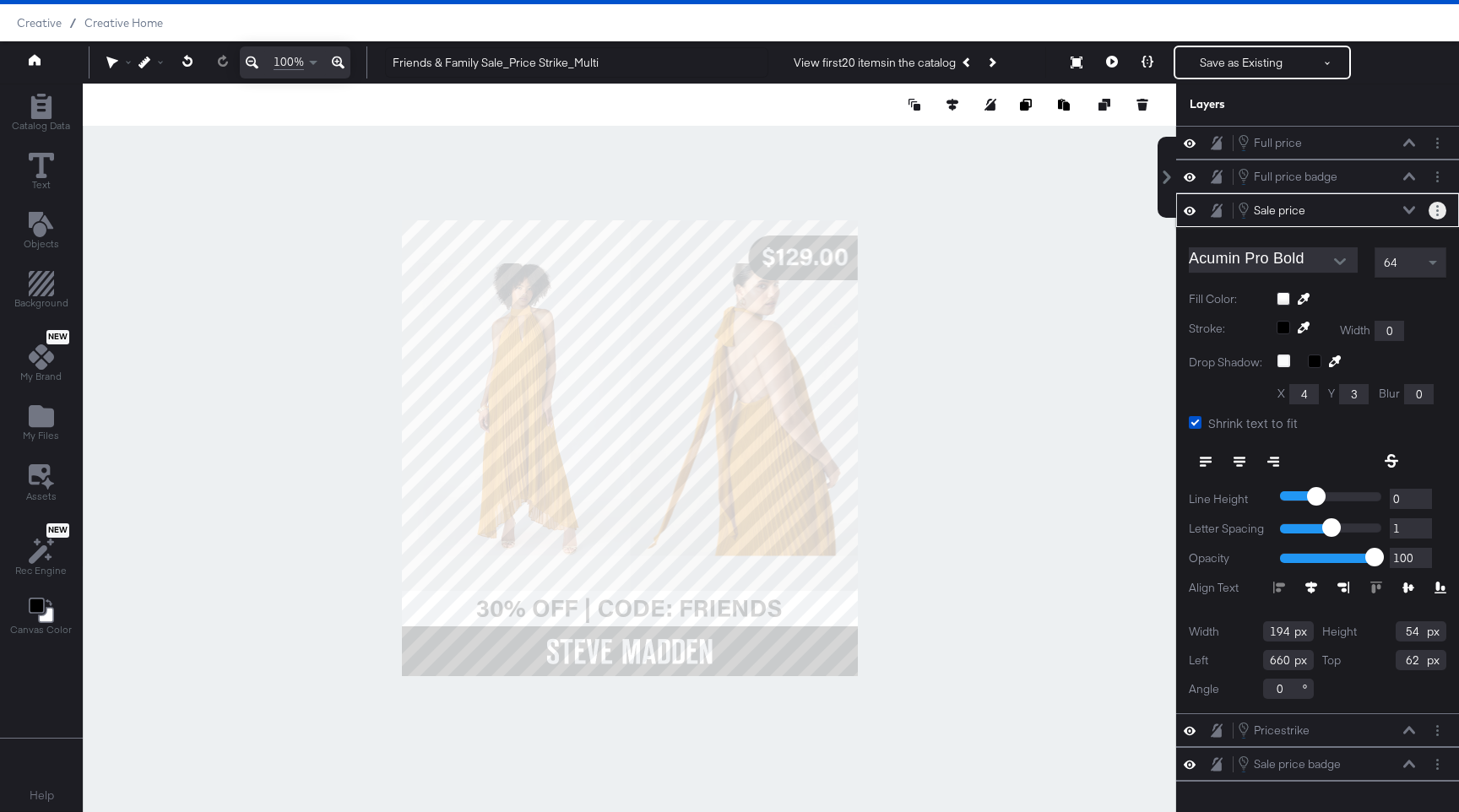
click at [877, 214] on button "Layer Options" at bounding box center [1437, 210] width 18 height 18
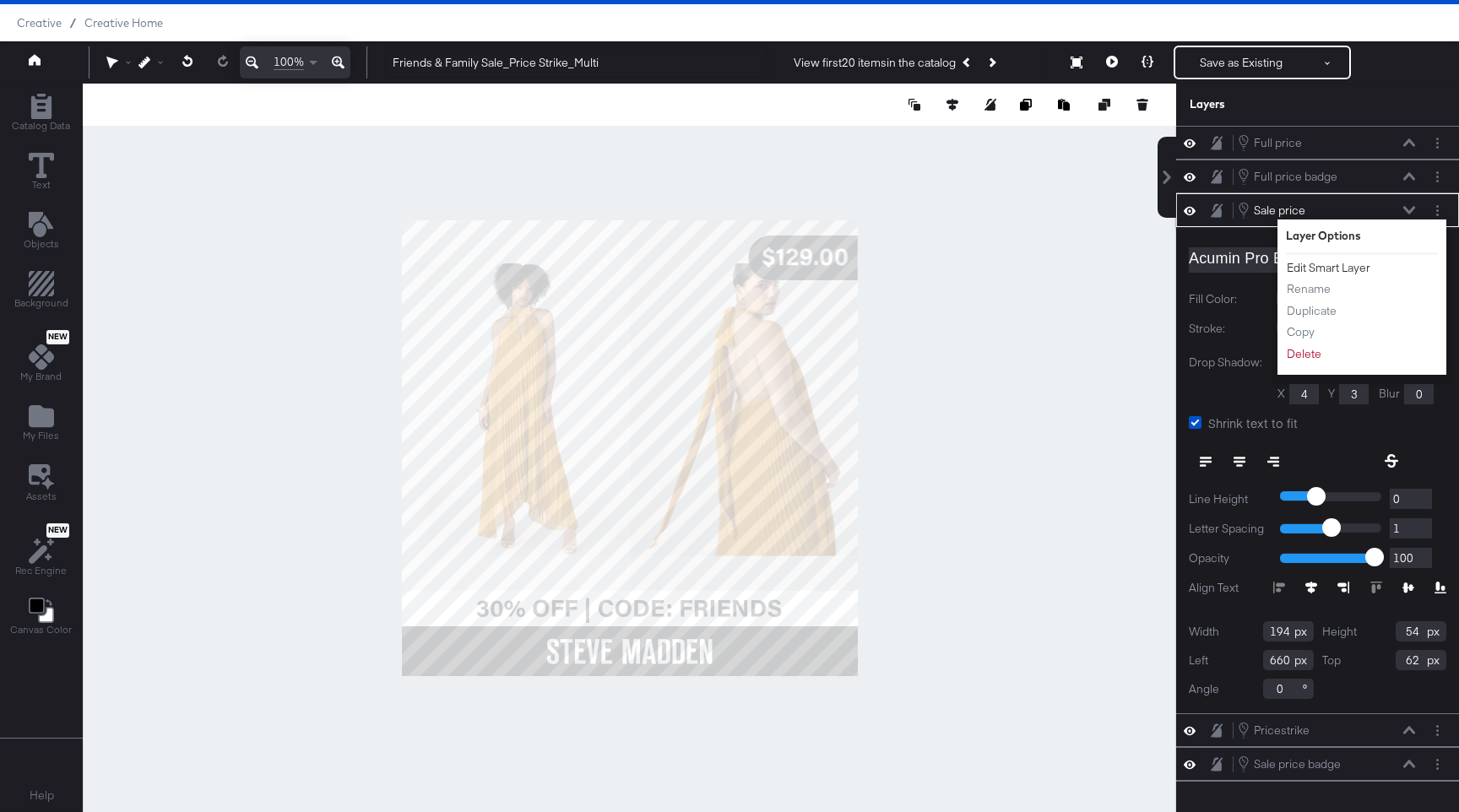
click at [877, 263] on button "Edit Smart Layer" at bounding box center [1328, 268] width 85 height 18
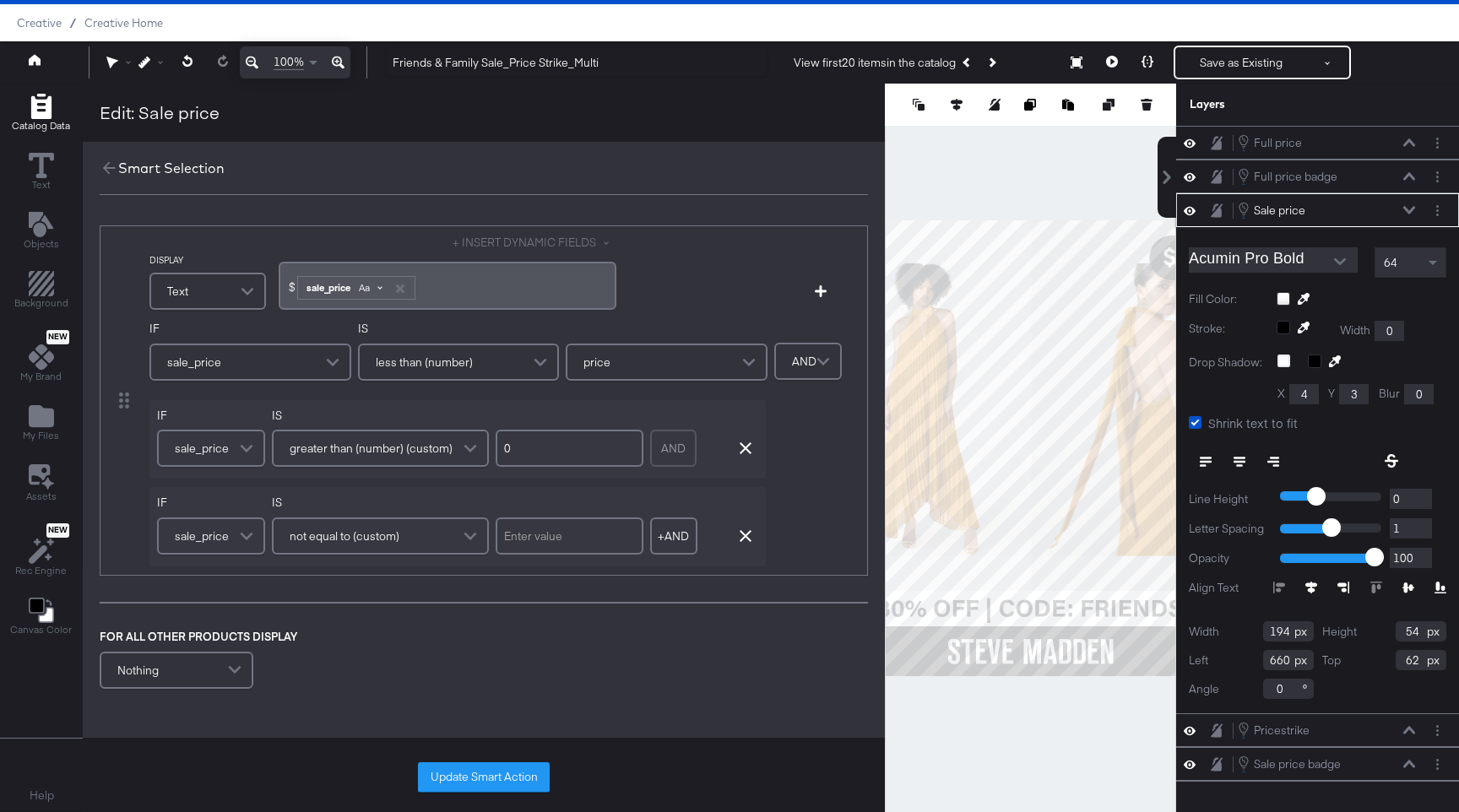
click at [360, 284] on span "Aa" at bounding box center [364, 287] width 11 height 13
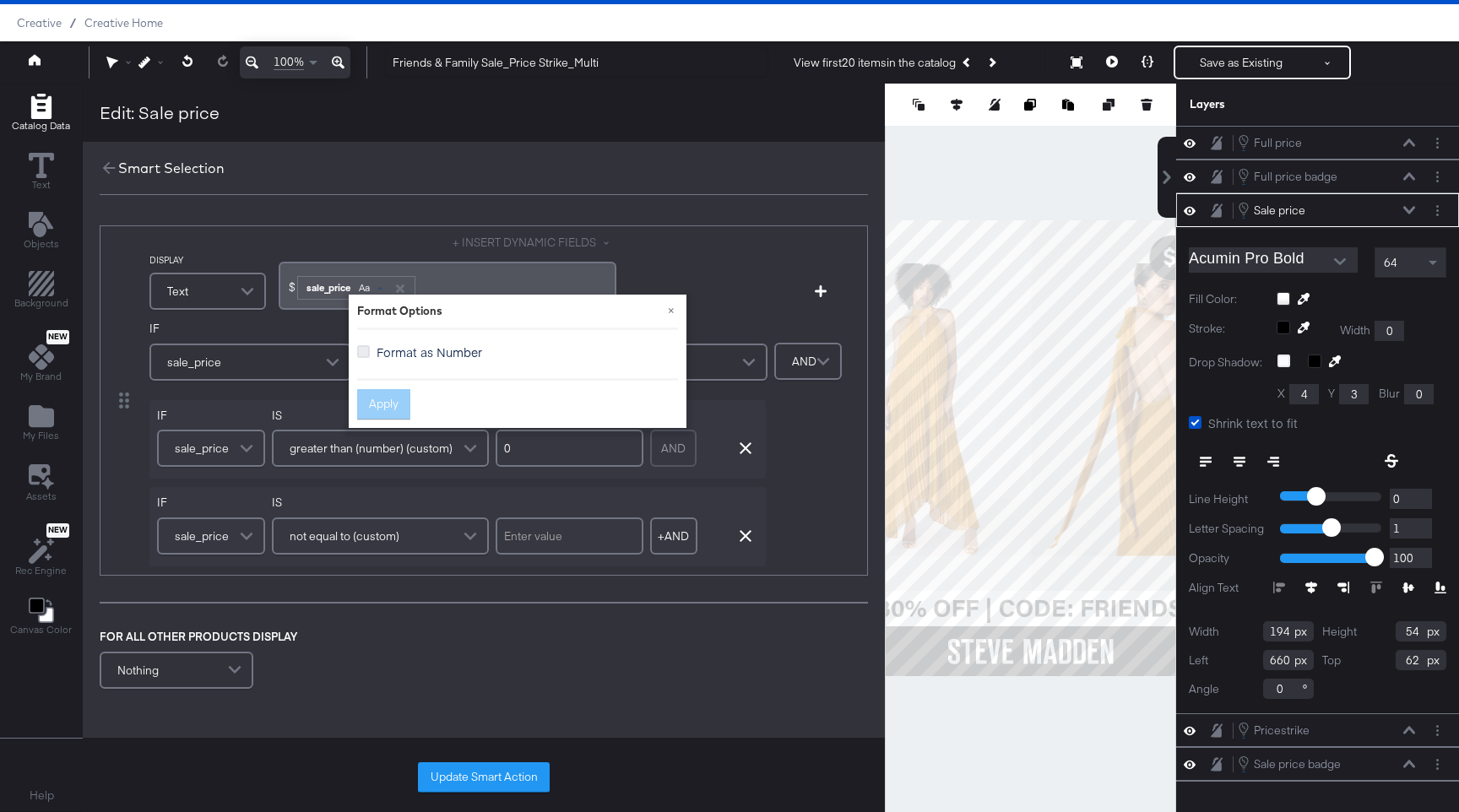
click at [362, 356] on icon at bounding box center [363, 351] width 12 height 12
click at [0, 0] on input "Format as Number" at bounding box center [0, 0] width 0 height 0
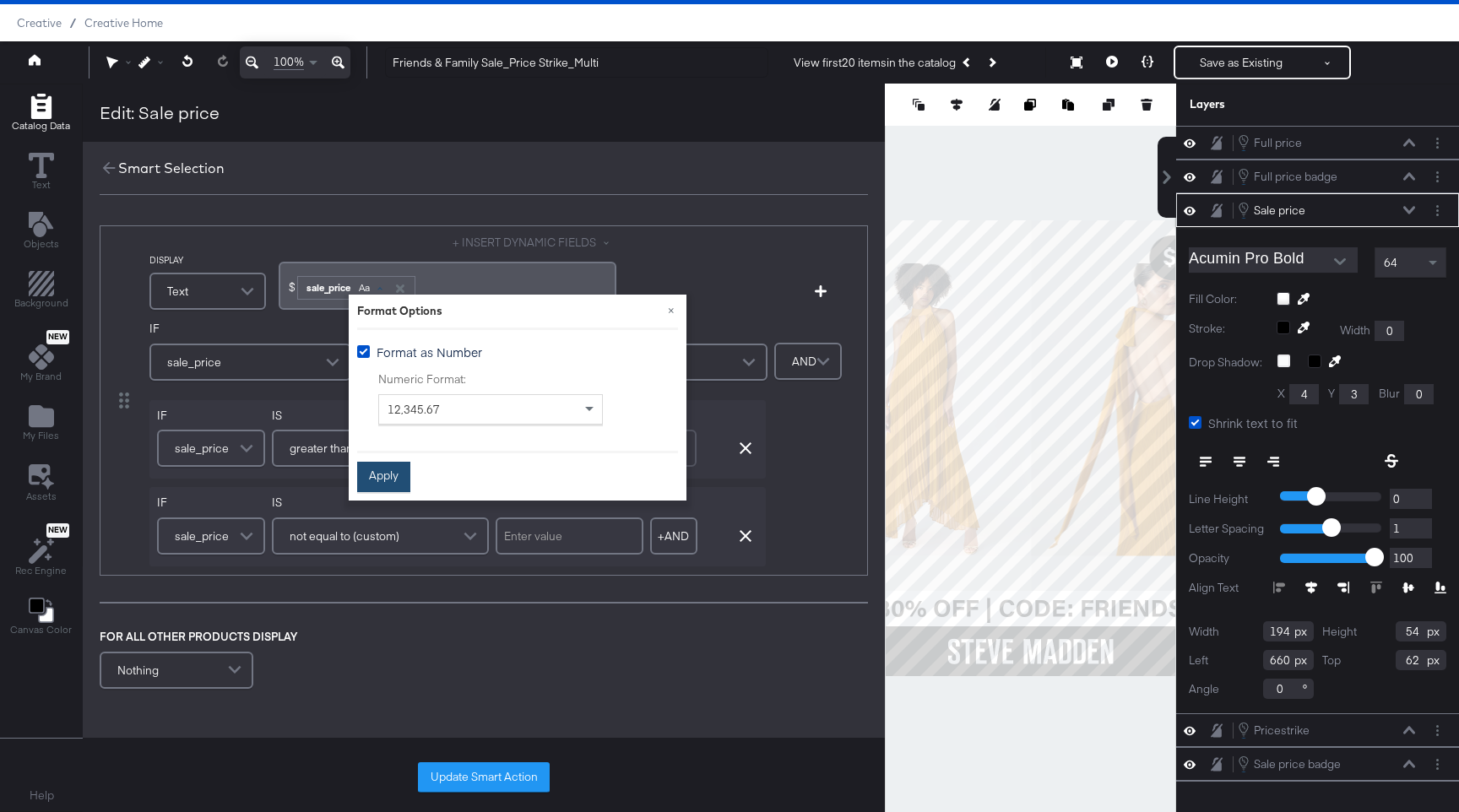
click at [389, 470] on button "Apply" at bounding box center [383, 477] width 53 height 31
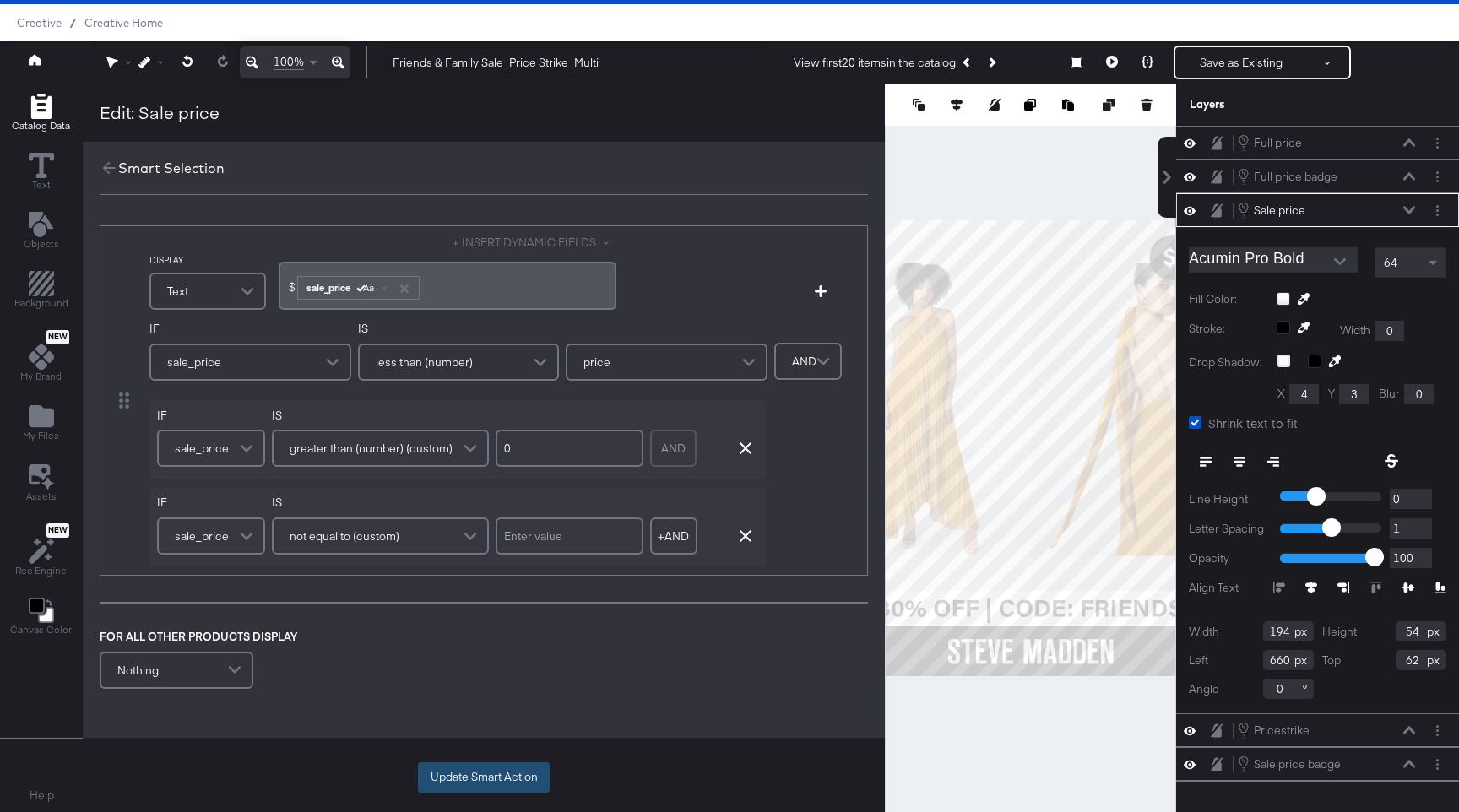
click at [483, 734] on button "Update Smart Action" at bounding box center [484, 777] width 131 height 31
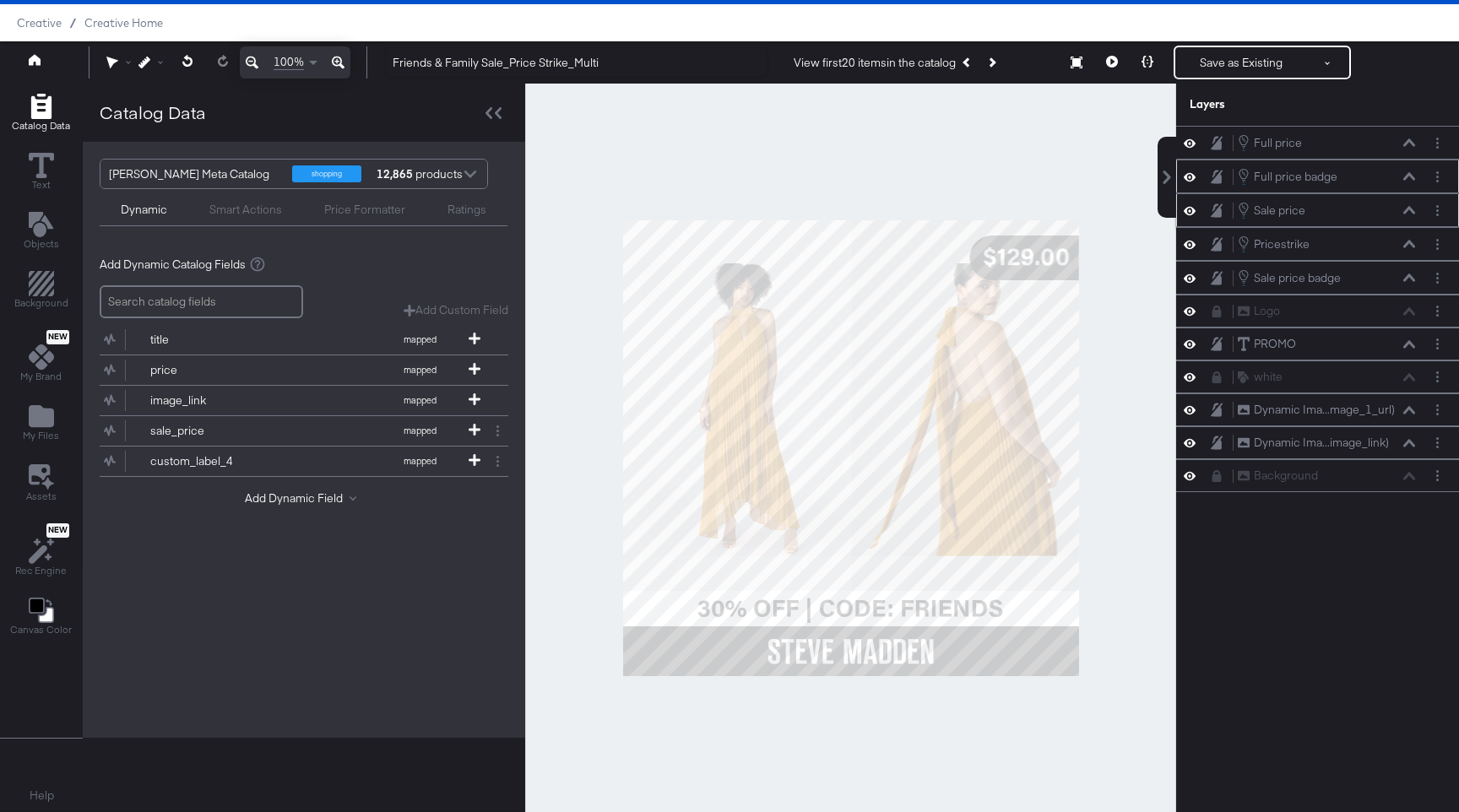
click at [877, 179] on icon at bounding box center [1408, 176] width 11 height 8
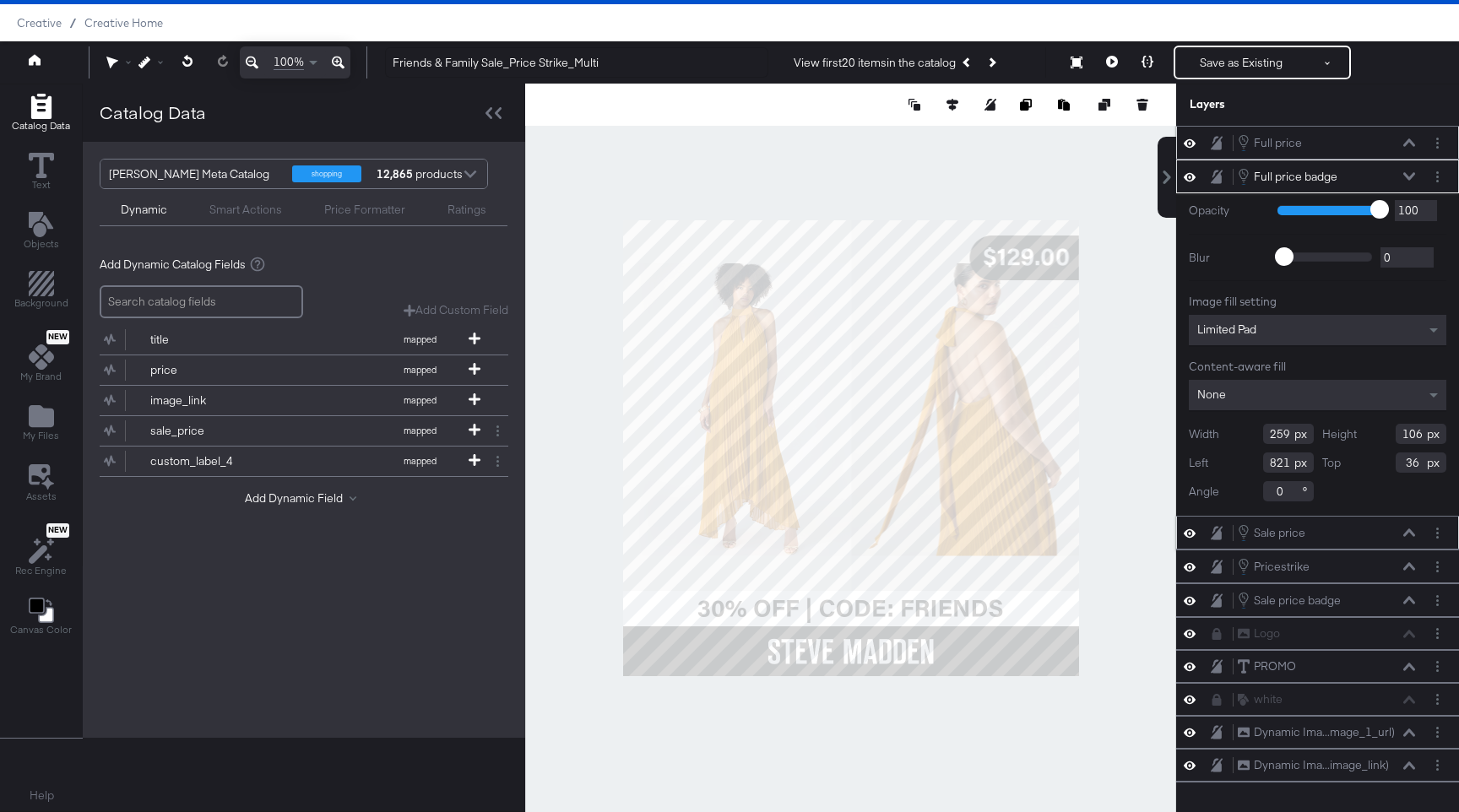
click at [877, 141] on icon at bounding box center [1408, 142] width 11 height 8
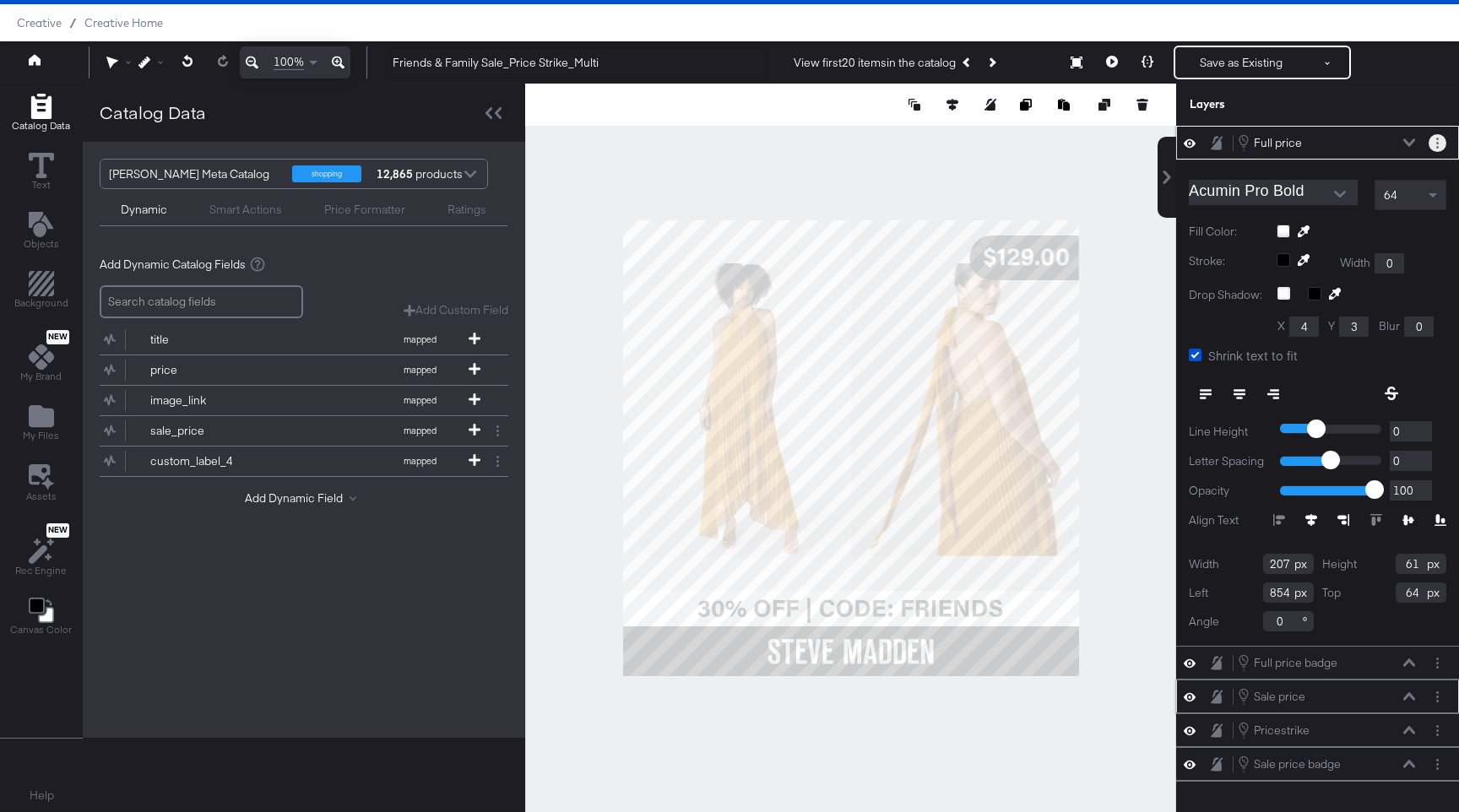
click at [877, 144] on button "Layer Options" at bounding box center [1437, 143] width 18 height 18
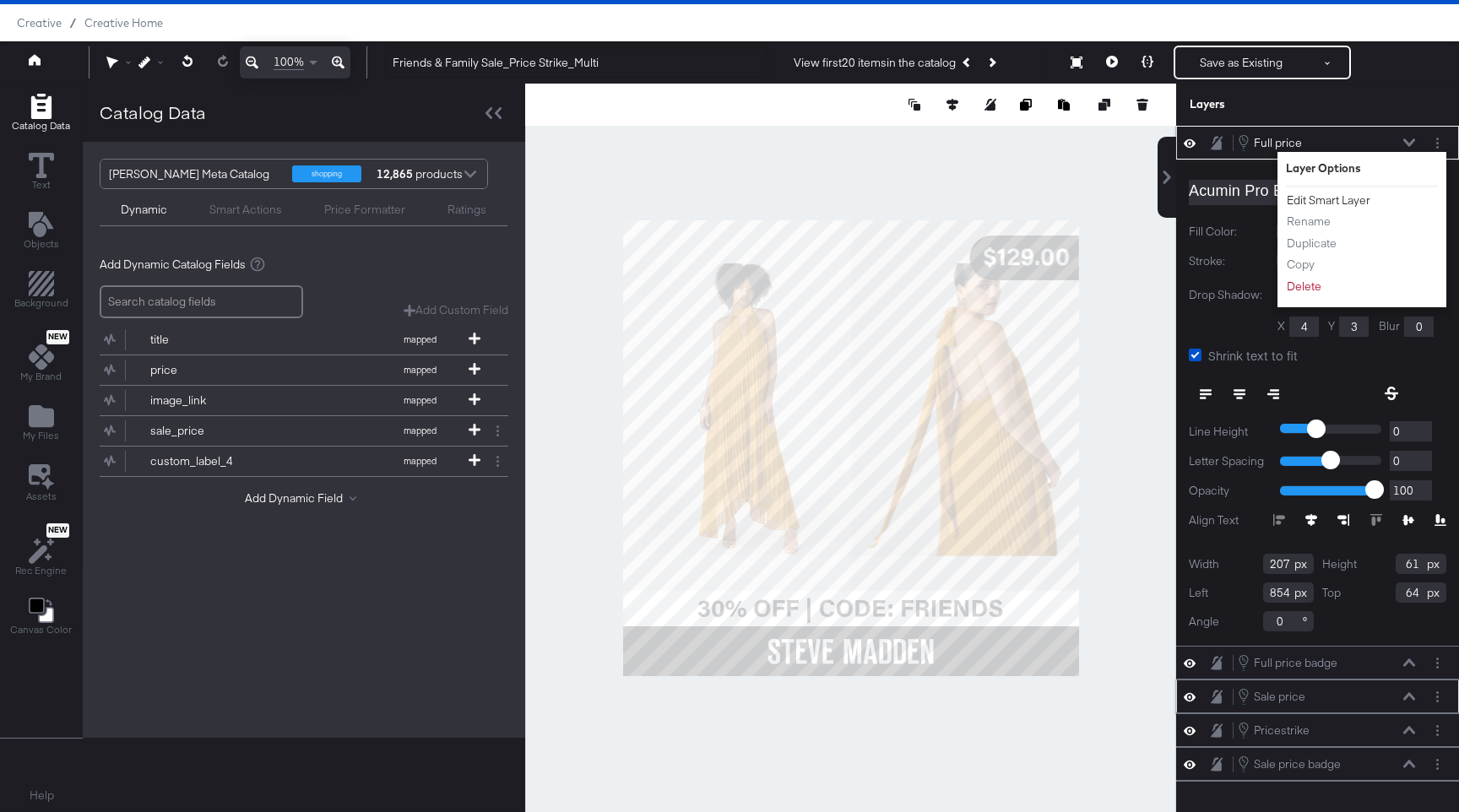
click at [877, 199] on button "Edit Smart Layer" at bounding box center [1328, 201] width 85 height 18
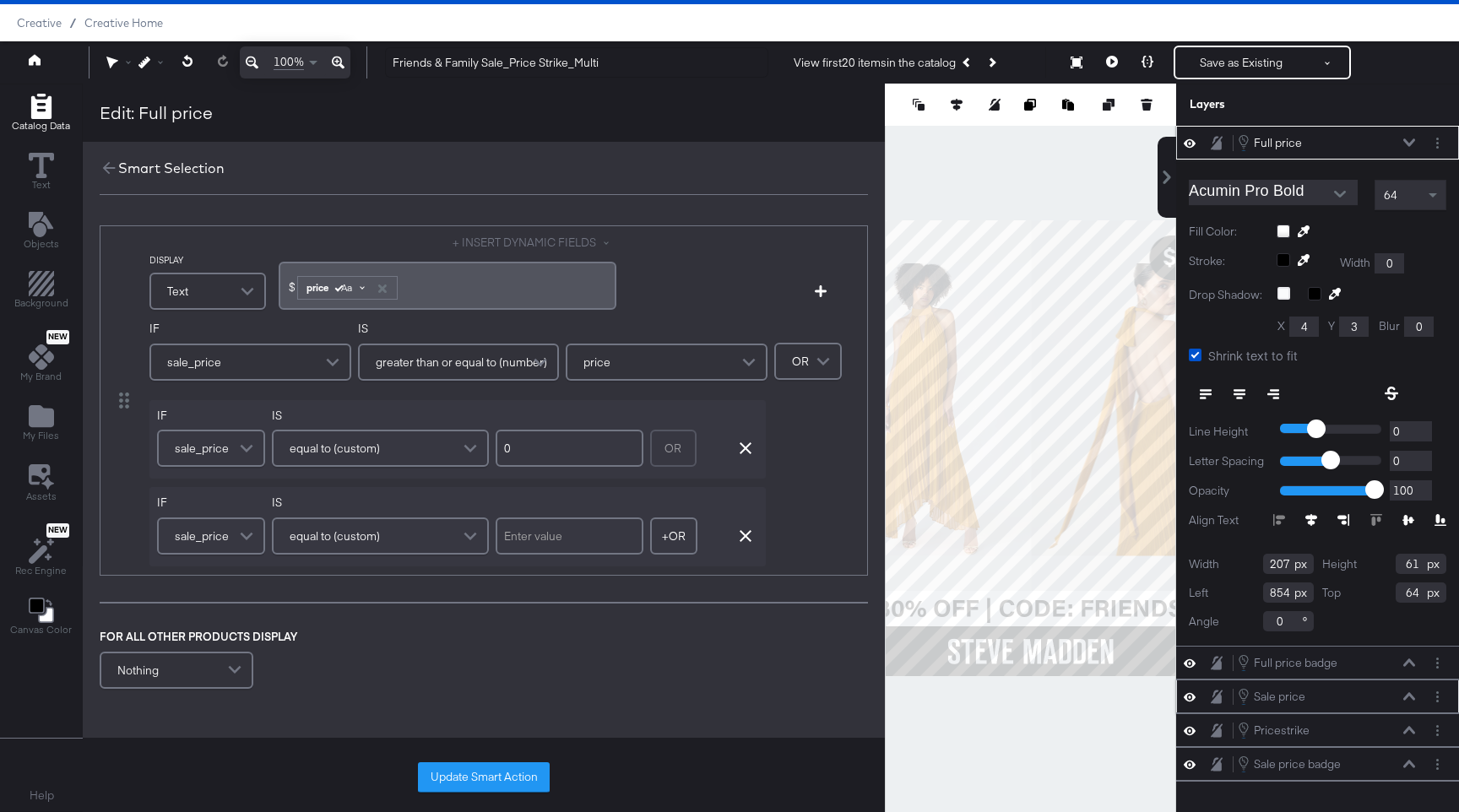
click at [329, 286] on div "Aa" at bounding box center [351, 287] width 44 height 13
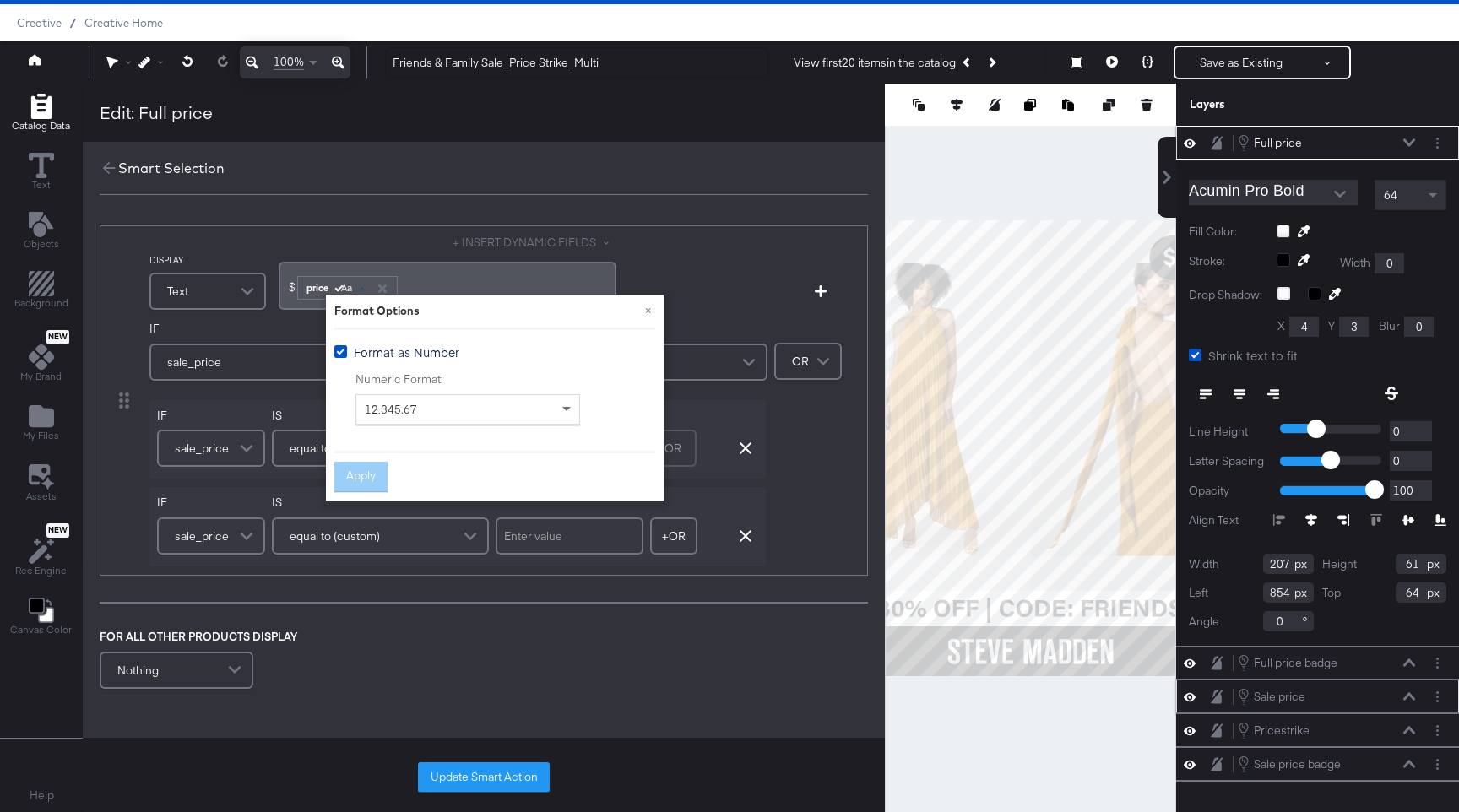
click at [499, 213] on div "DISPLAY Text + INSERT DYNAMIC FIELDS $ ﻿ price Aa ﻿ Add Condition IF sale_price…" at bounding box center [483, 458] width 802 height 500
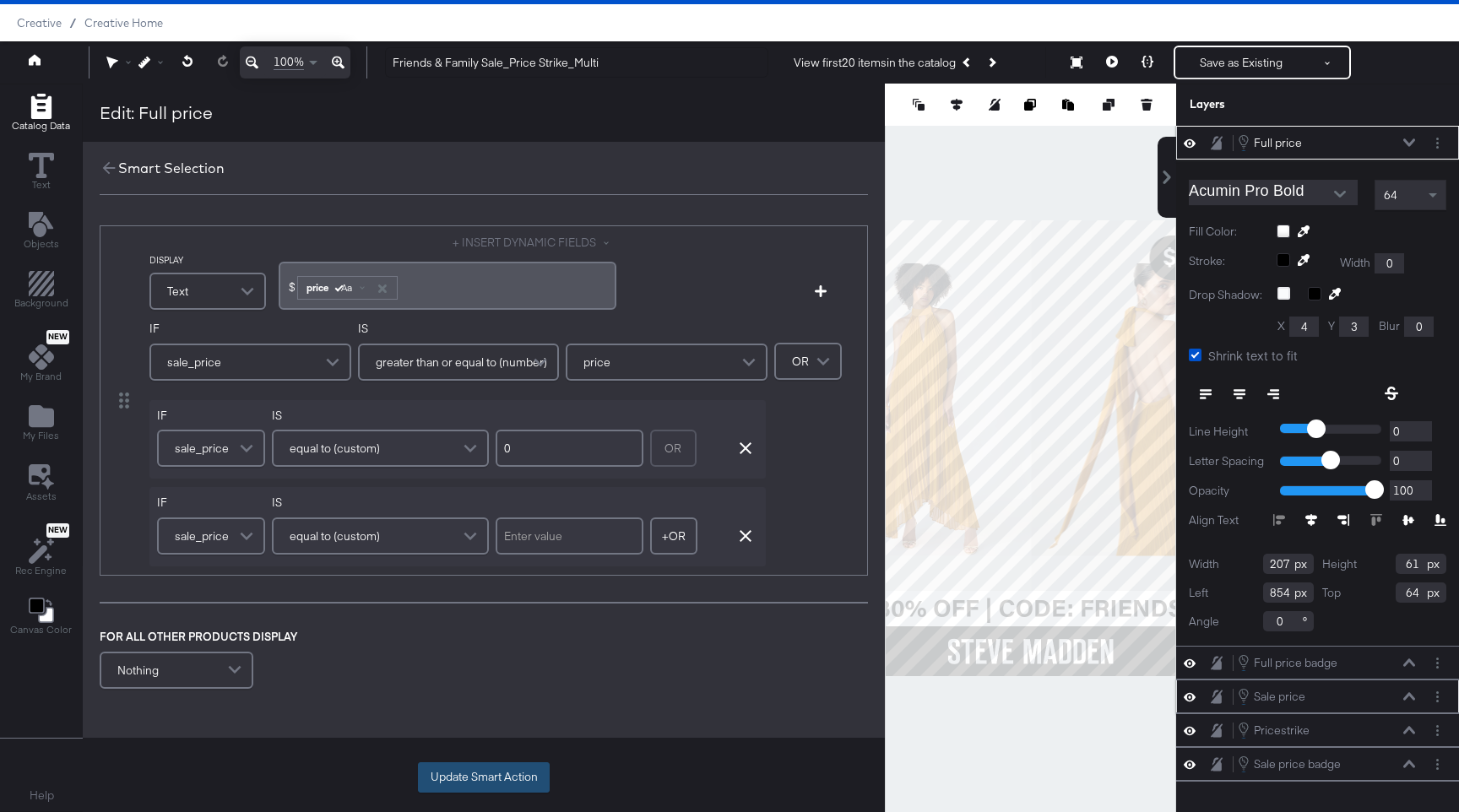
click at [490, 734] on button "Update Smart Action" at bounding box center [484, 777] width 131 height 31
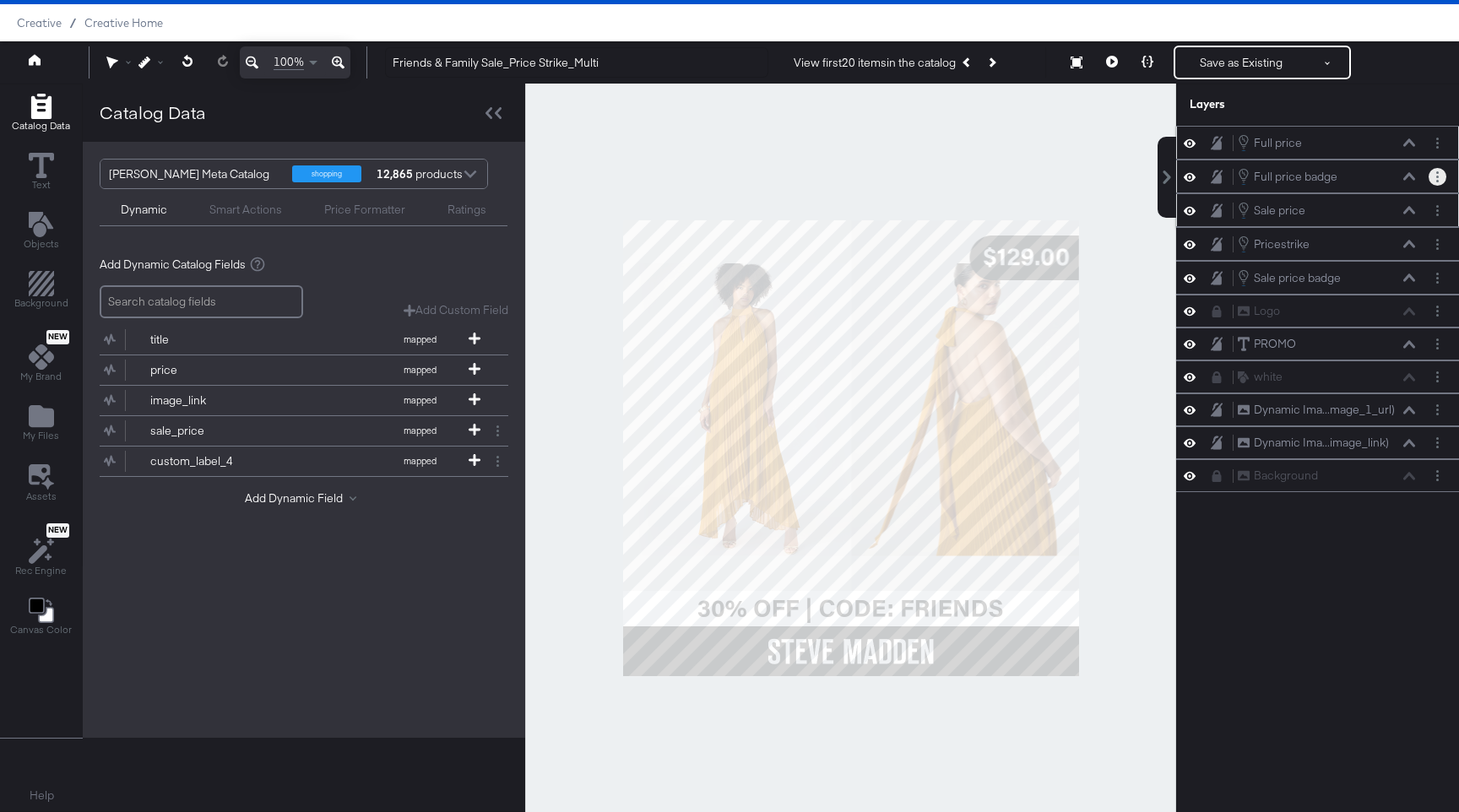
click at [877, 180] on button "Layer Options" at bounding box center [1437, 177] width 18 height 18
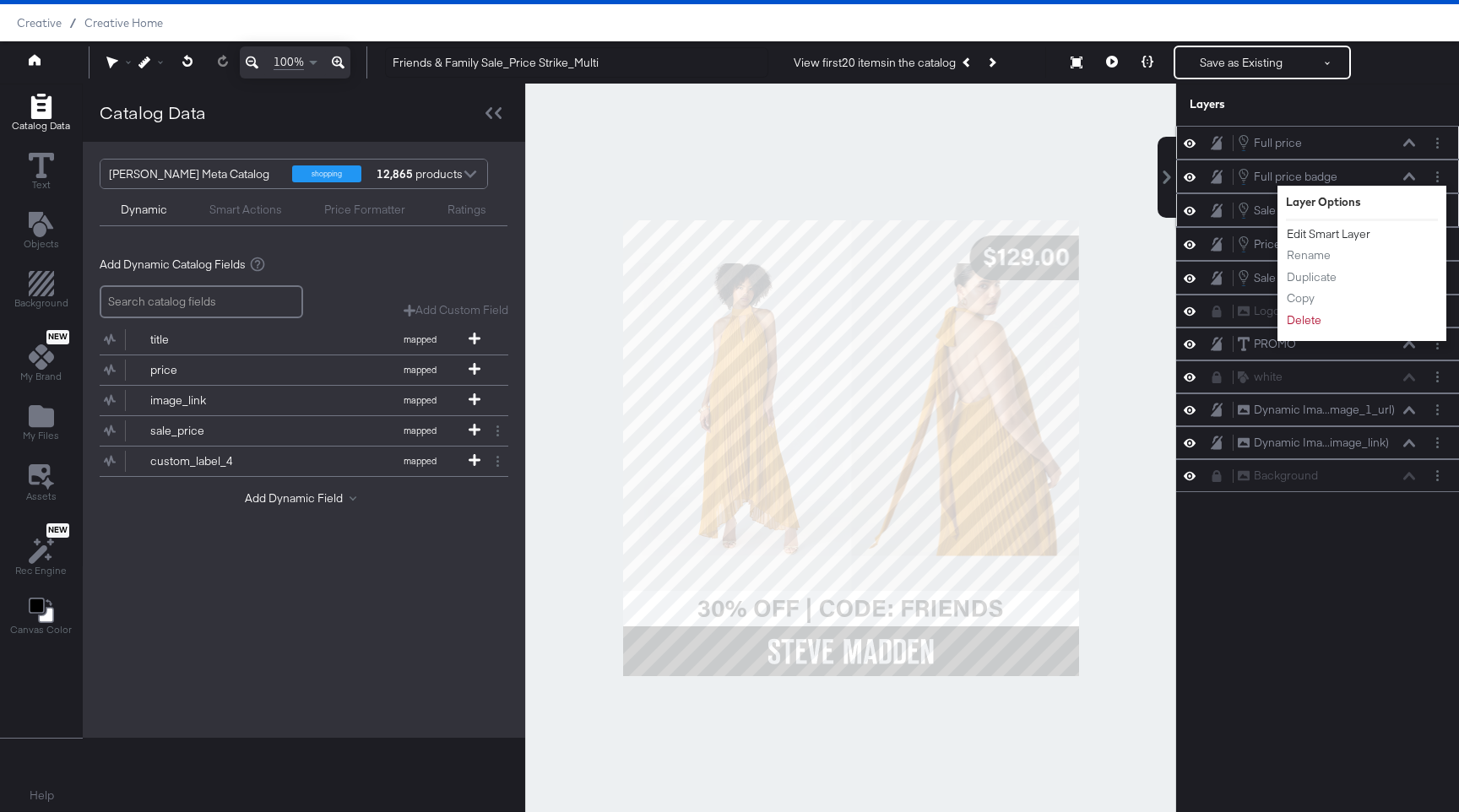
click at [877, 236] on button "Edit Smart Layer" at bounding box center [1328, 234] width 85 height 18
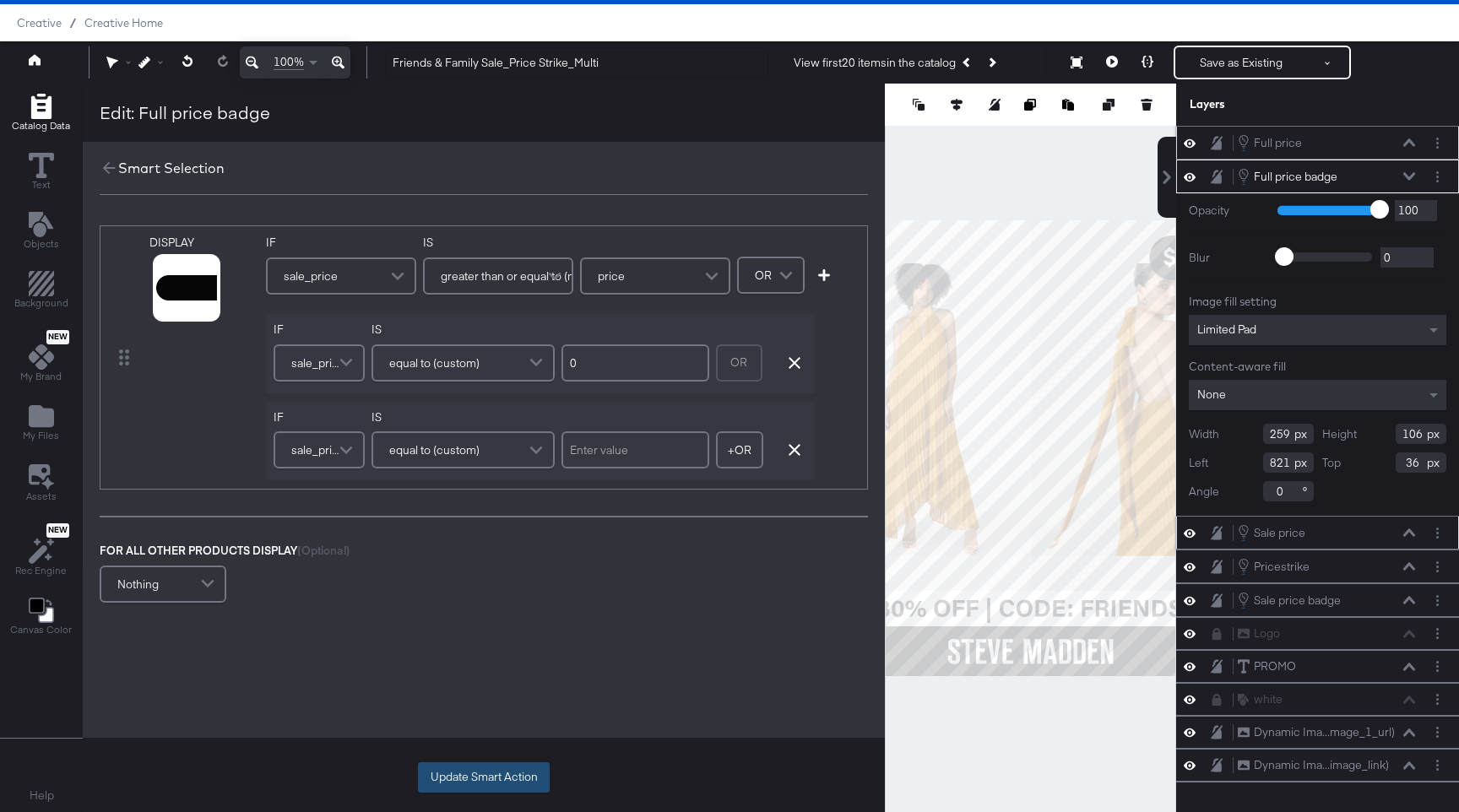
click at [488, 734] on button "Update Smart Action" at bounding box center [484, 777] width 131 height 31
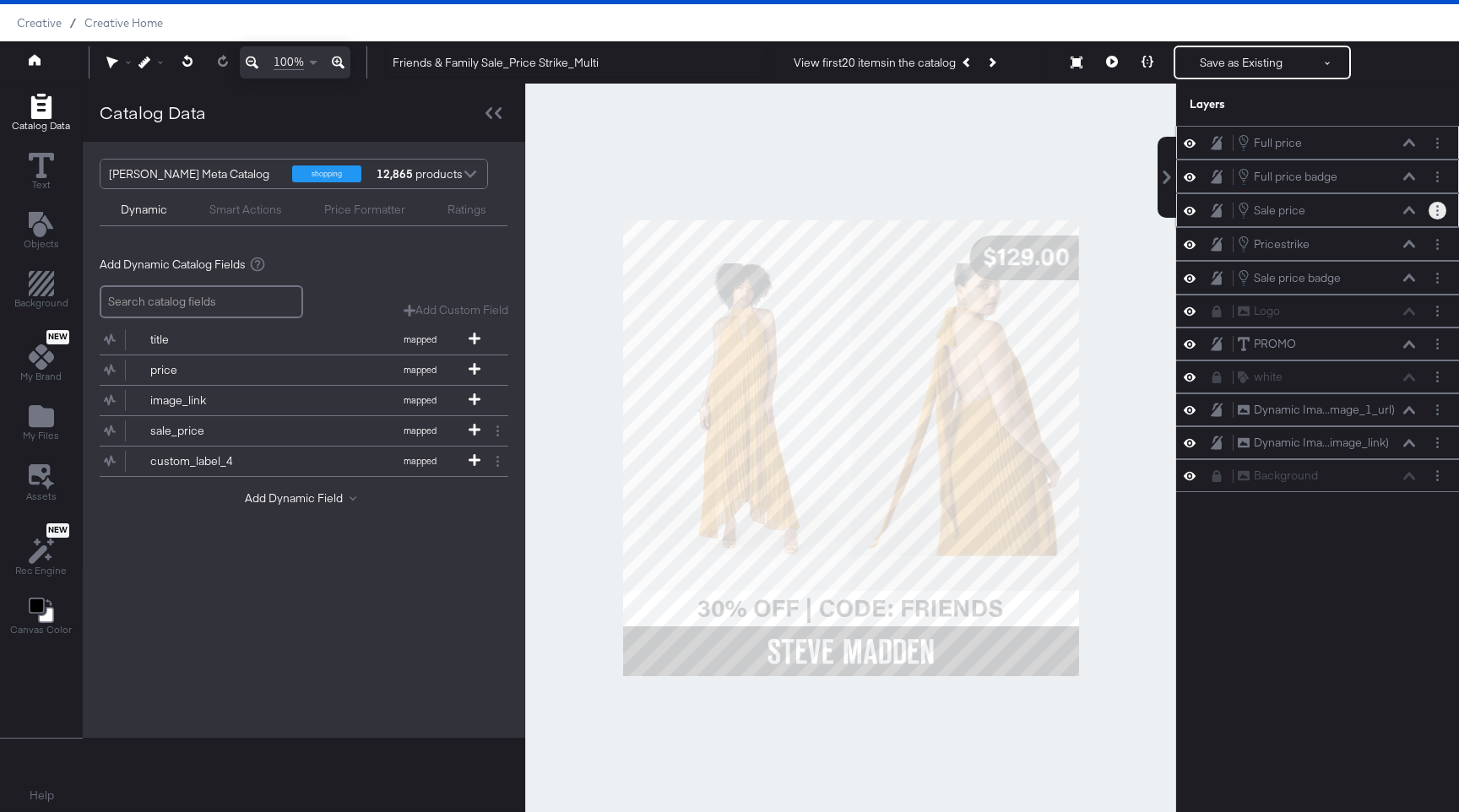
click at [877, 209] on circle "Layer Options" at bounding box center [1437, 210] width 3 height 3
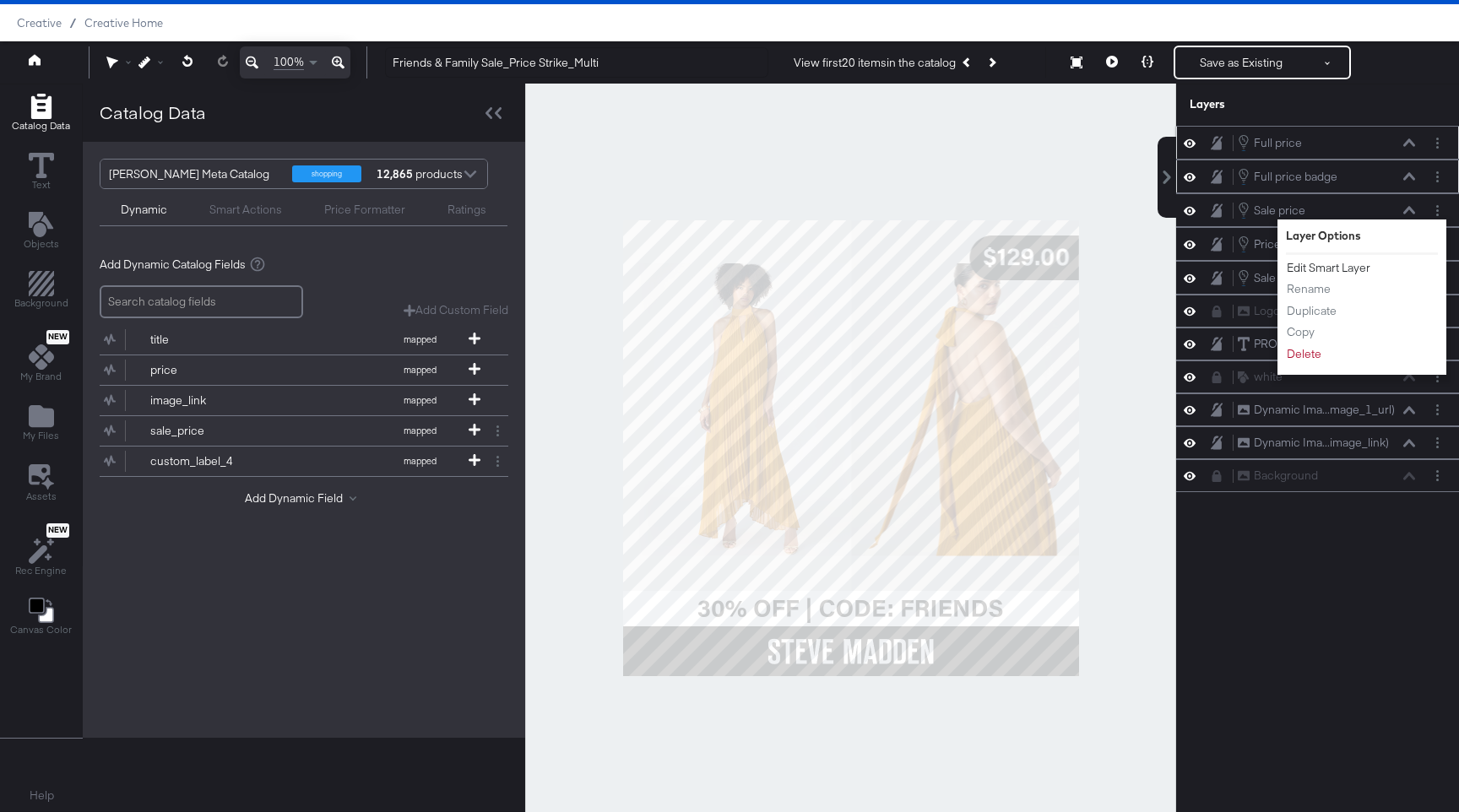
click at [877, 268] on button "Edit Smart Layer" at bounding box center [1328, 268] width 85 height 18
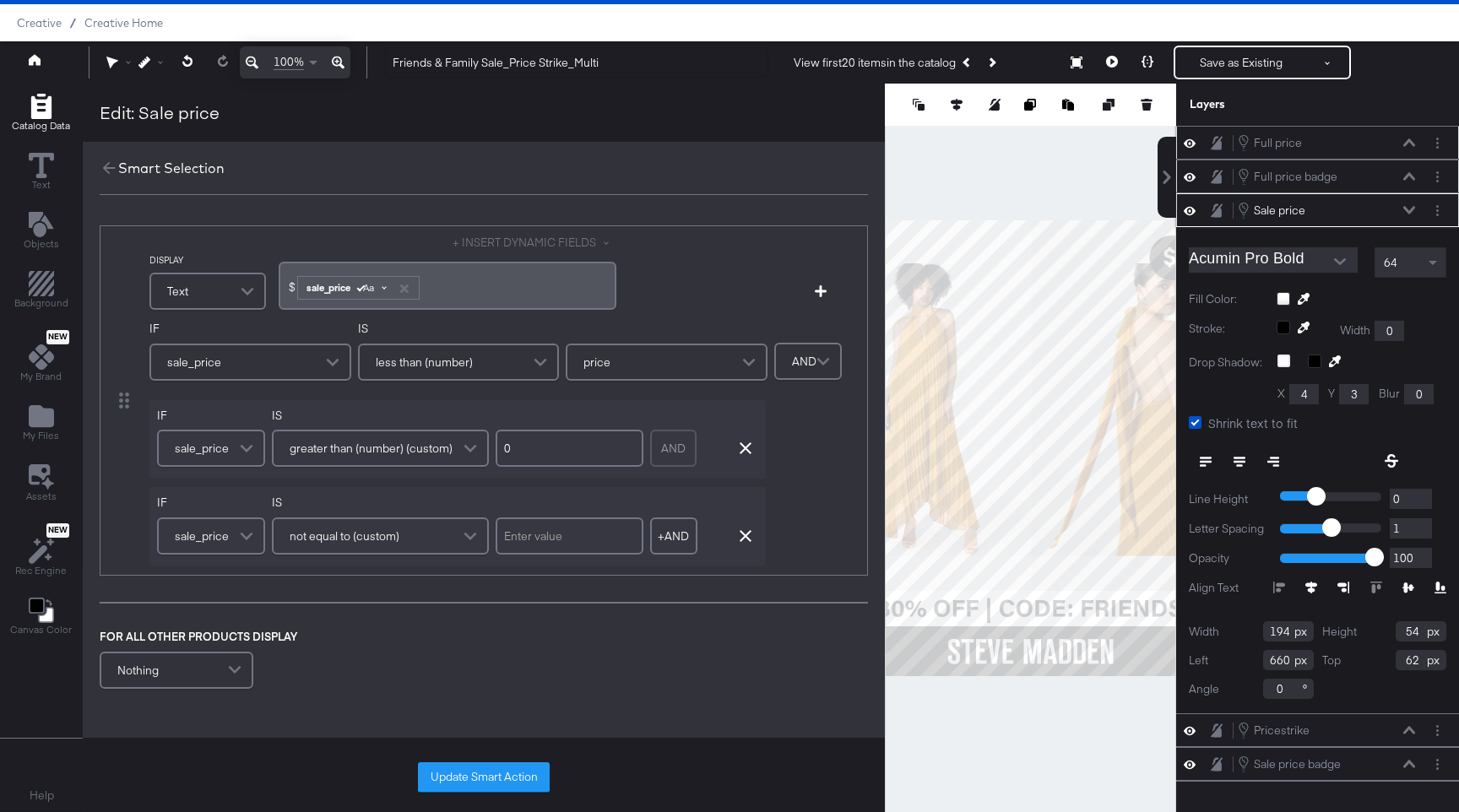
click at [369, 289] on span "Aa" at bounding box center [365, 287] width 15 height 13
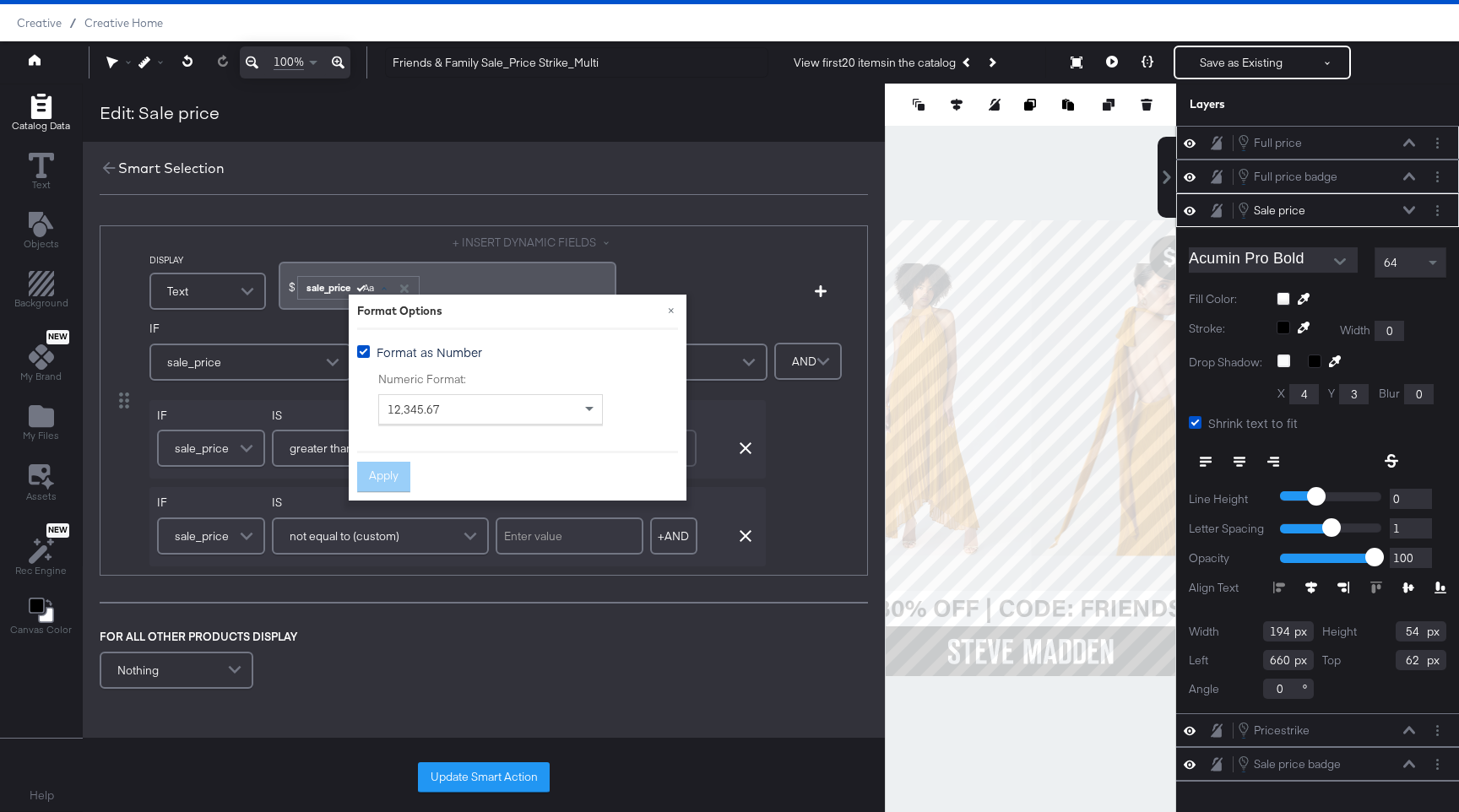
click at [374, 251] on div "+ INSERT DYNAMIC FIELDS $ ﻿ sale_price Aa ﻿" at bounding box center [447, 274] width 337 height 80
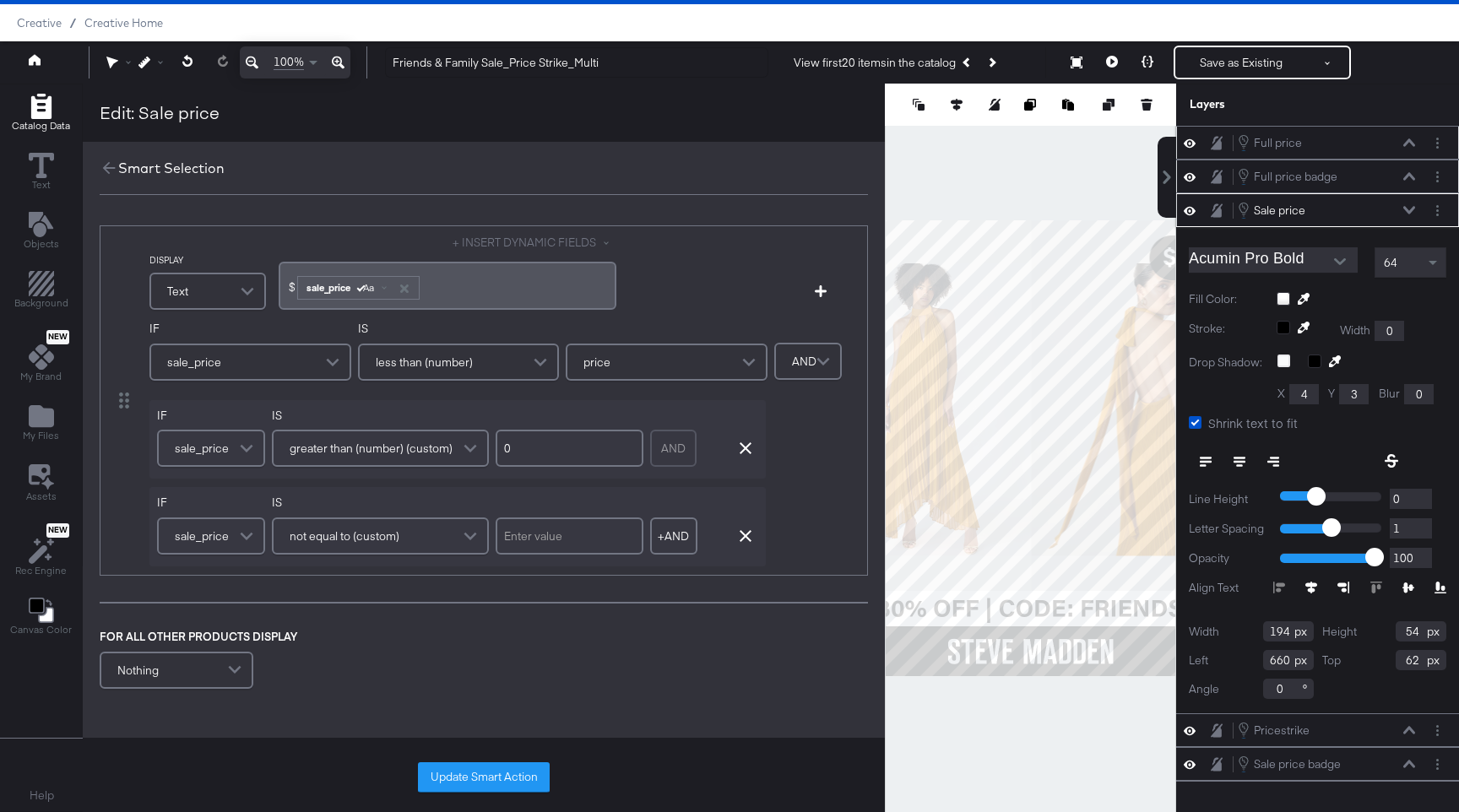
scroll to position [172, 0]
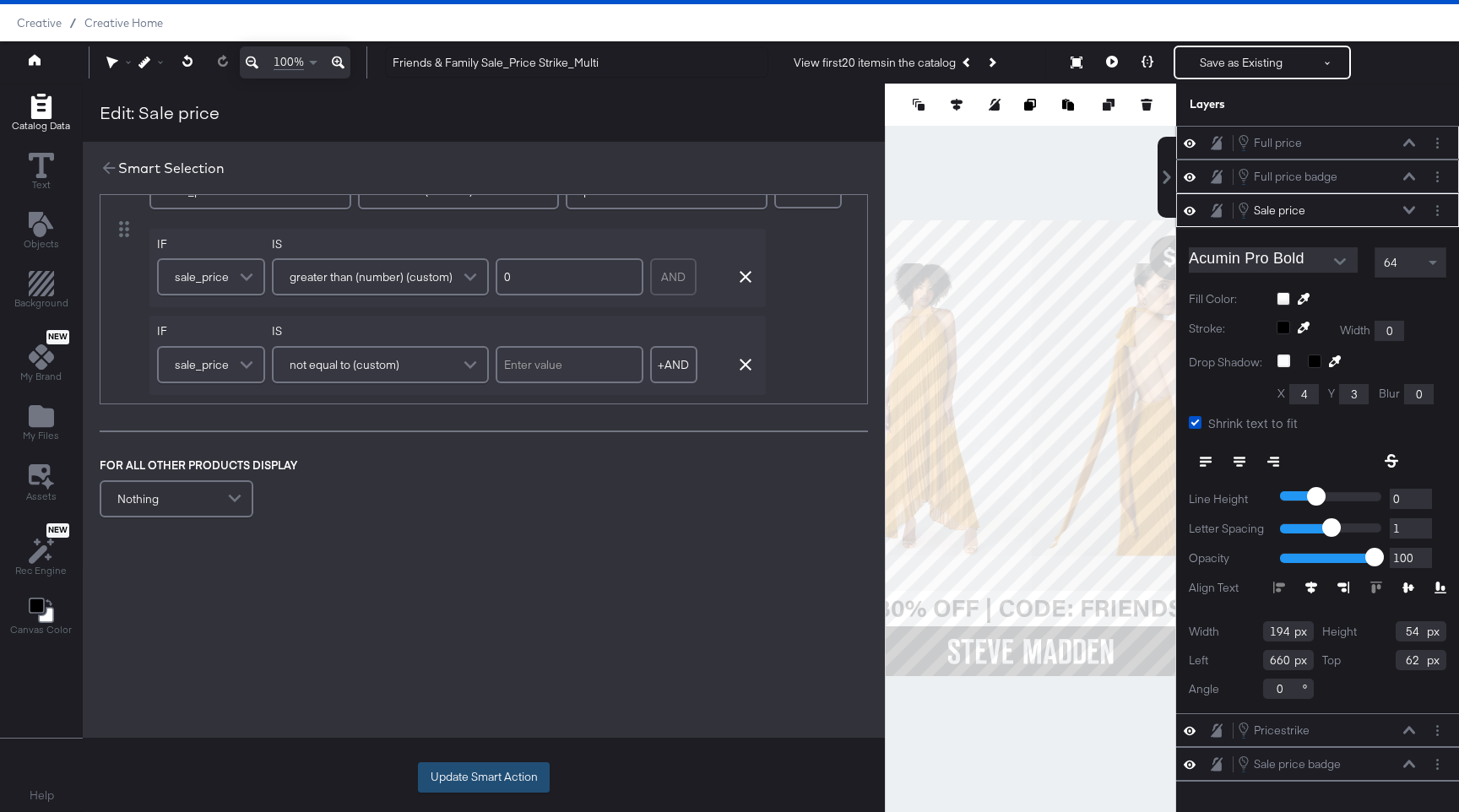
click at [484, 734] on button "Update Smart Action" at bounding box center [484, 777] width 131 height 31
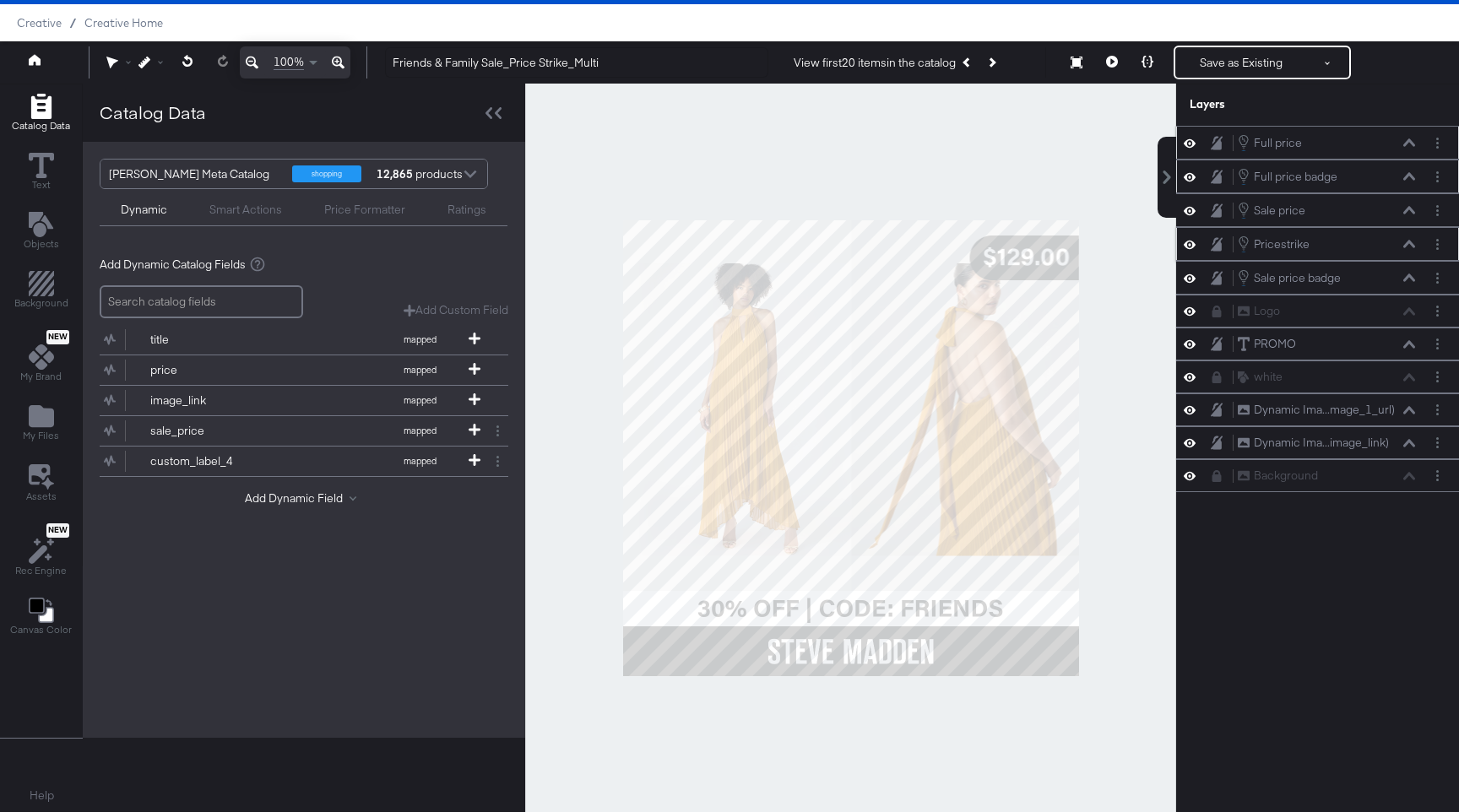
click at [877, 237] on div "Pricestrike Pricestrike" at bounding box center [1326, 244] width 179 height 18
click at [877, 245] on icon at bounding box center [1408, 244] width 11 height 8
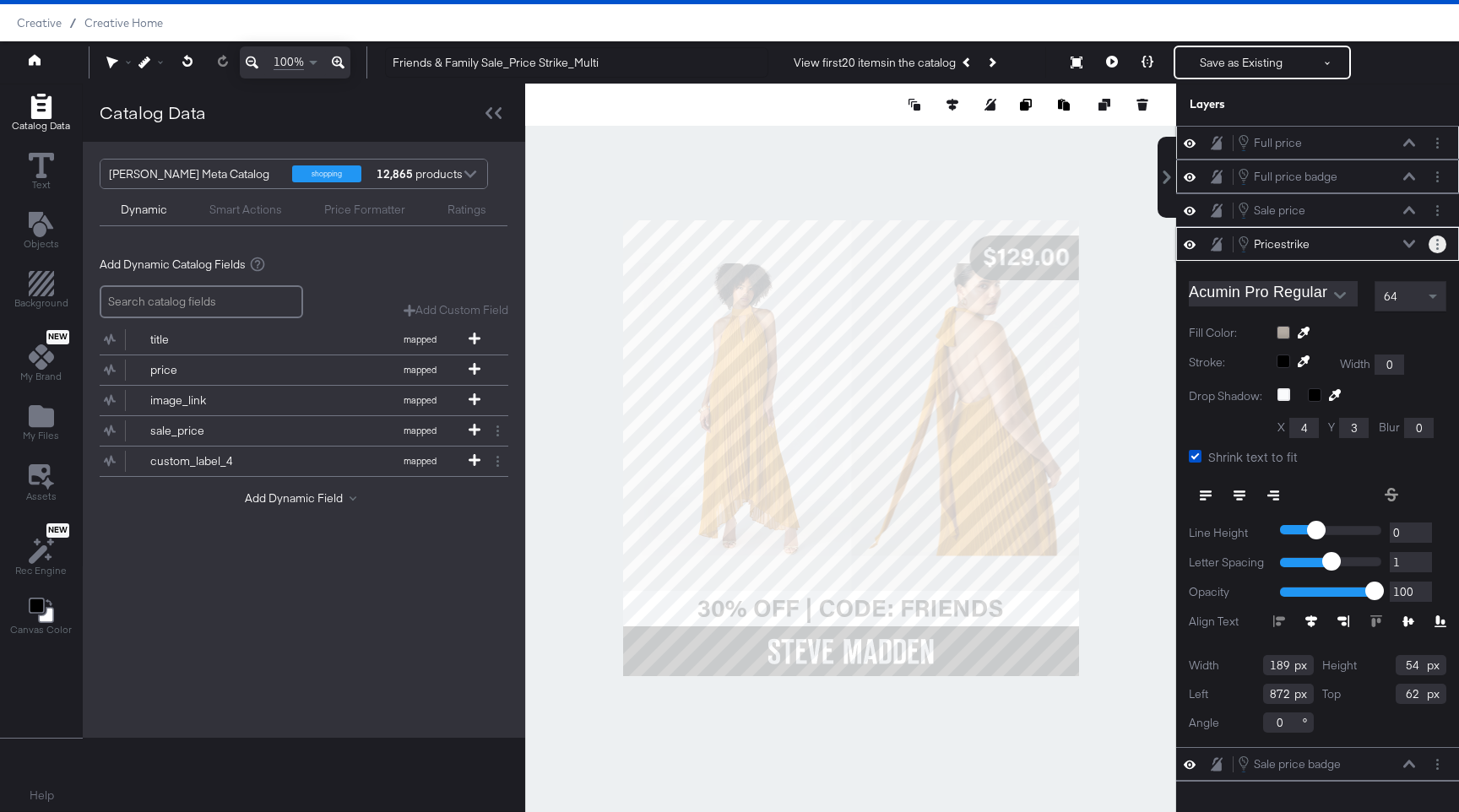
click at [877, 244] on button "Layer Options" at bounding box center [1437, 244] width 18 height 18
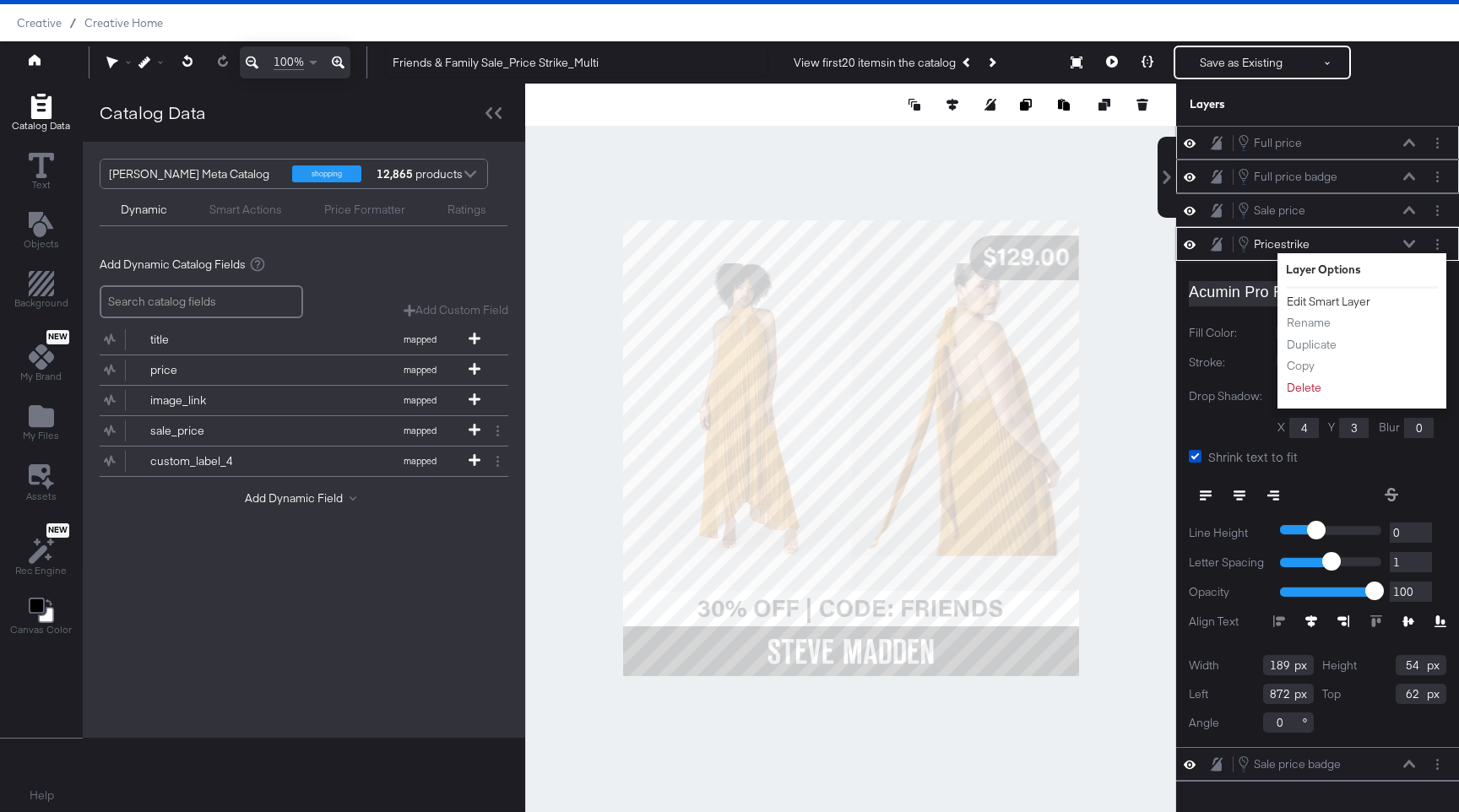
click at [877, 300] on button "Edit Smart Layer" at bounding box center [1328, 301] width 85 height 18
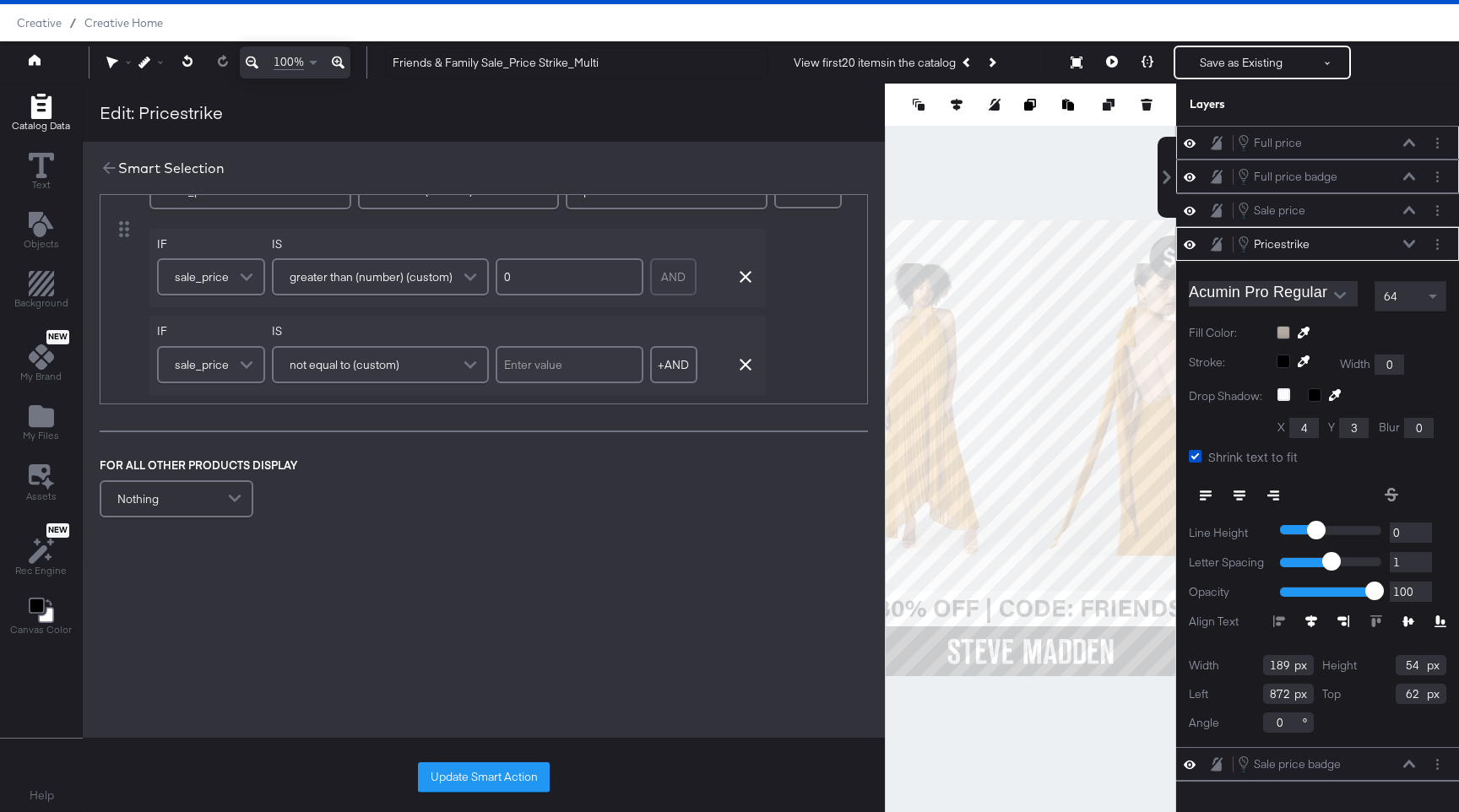
click at [349, 124] on span "Aa" at bounding box center [344, 116] width 15 height 13
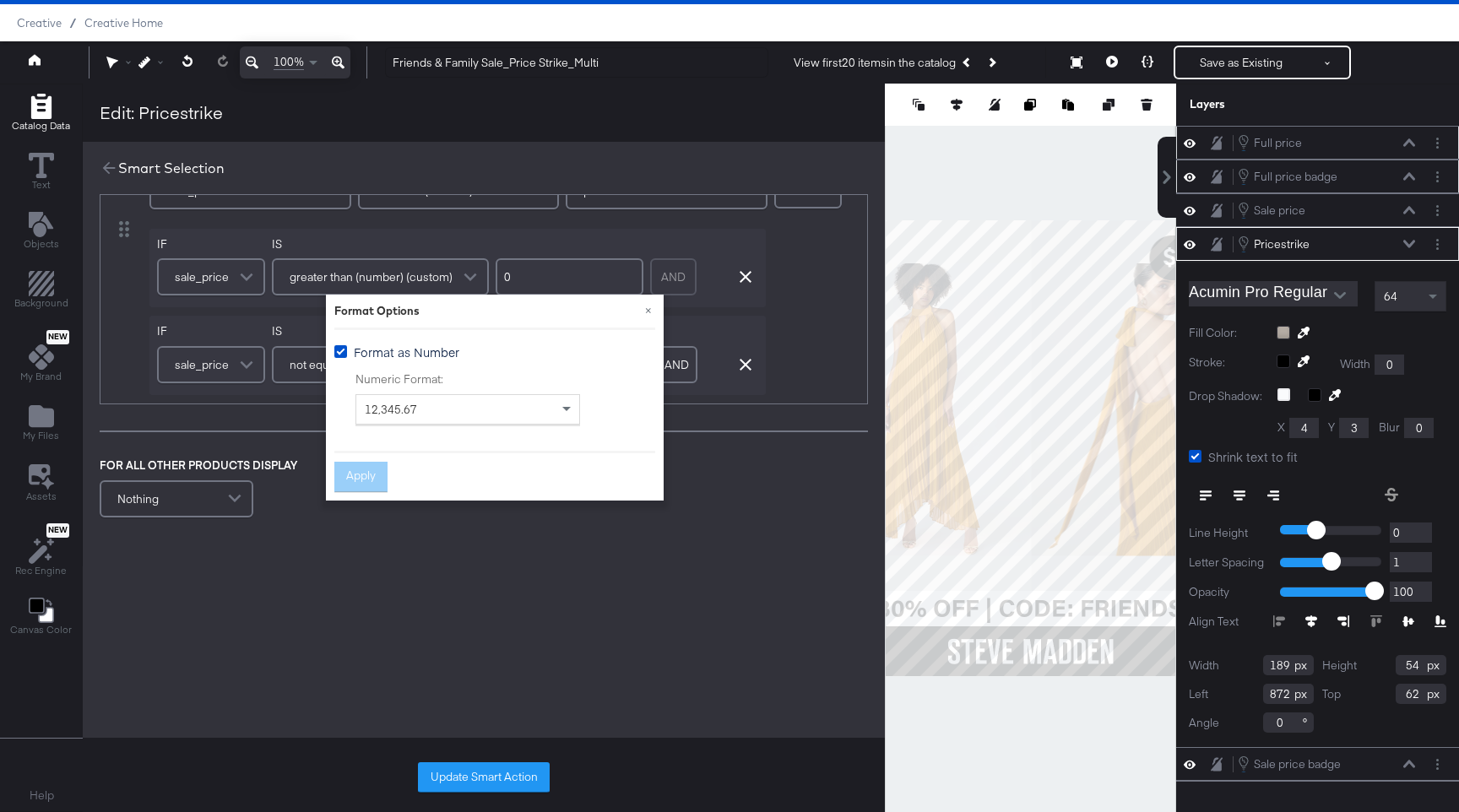
click at [393, 25] on div at bounding box center [483, 24] width 802 height 1
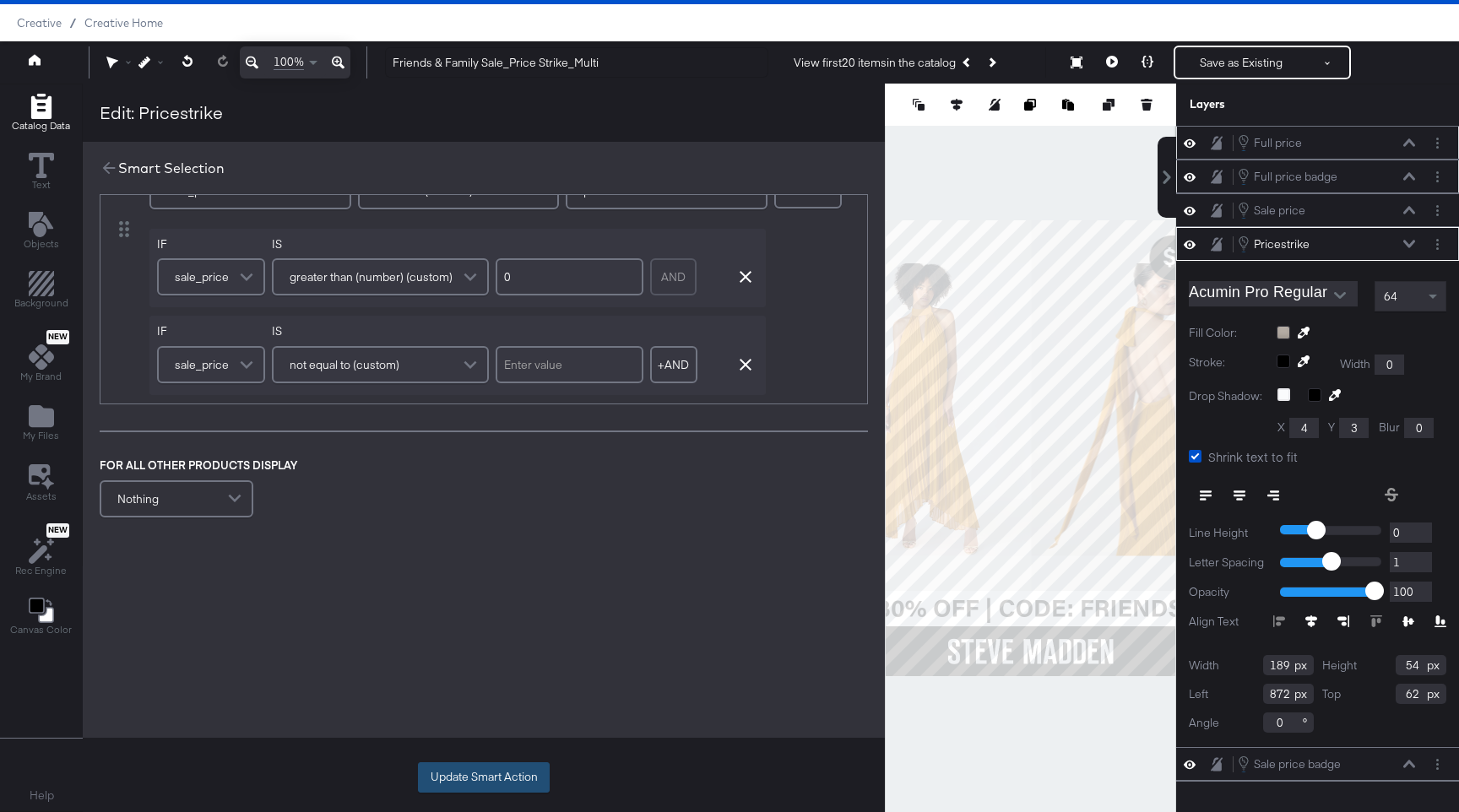
click at [475, 734] on button "Update Smart Action" at bounding box center [484, 777] width 131 height 31
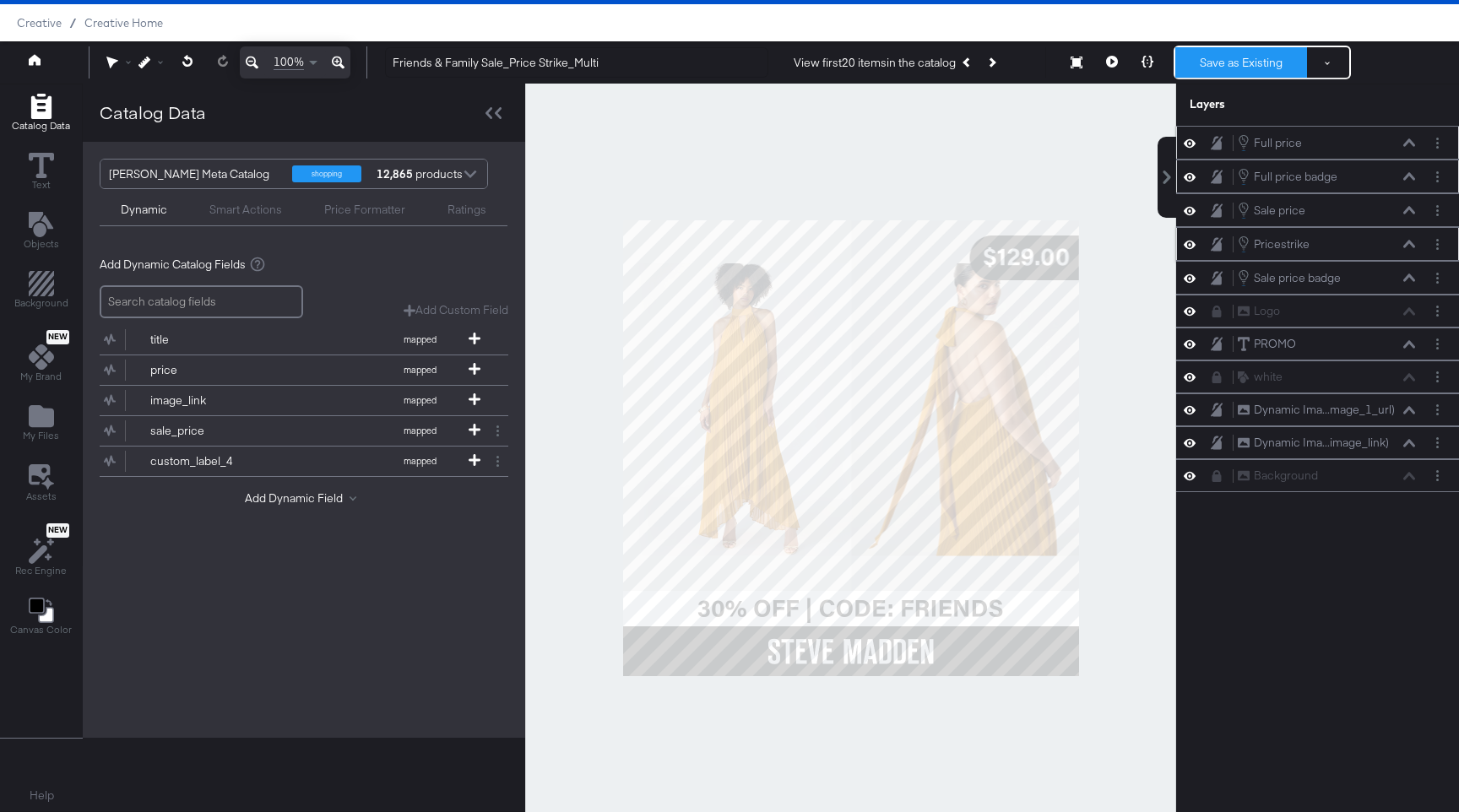
click at [877, 74] on button "Save as Existing" at bounding box center [1241, 62] width 131 height 31
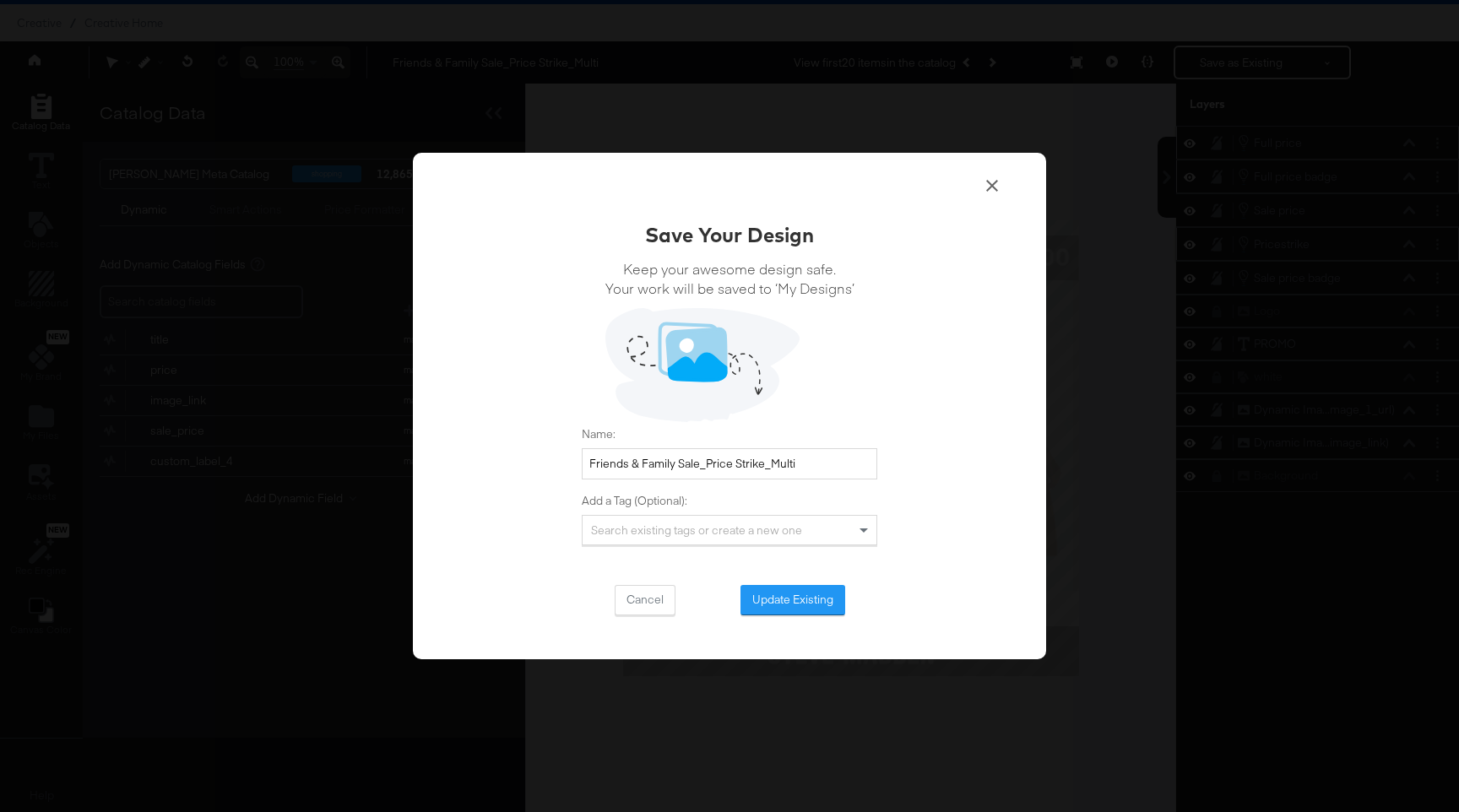
click at [801, 584] on div "Save Your Design Keep your awesome design safe. Your work will be saved to ‘My …" at bounding box center [729, 417] width 295 height 395
click at [762, 474] on input "Friends & Family Sale_Price Strike_Multi" at bounding box center [729, 464] width 295 height 32
click at [777, 603] on button "Update Existing" at bounding box center [792, 600] width 104 height 31
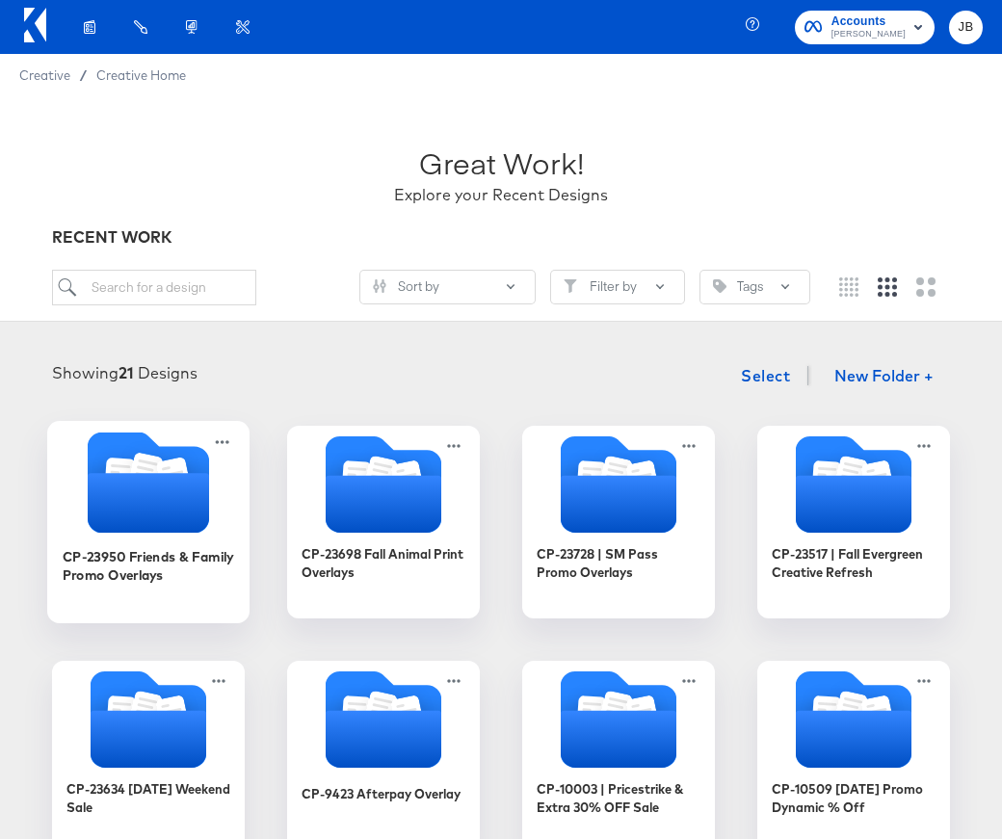
click at [180, 495] on icon "Folder" at bounding box center [148, 503] width 121 height 60
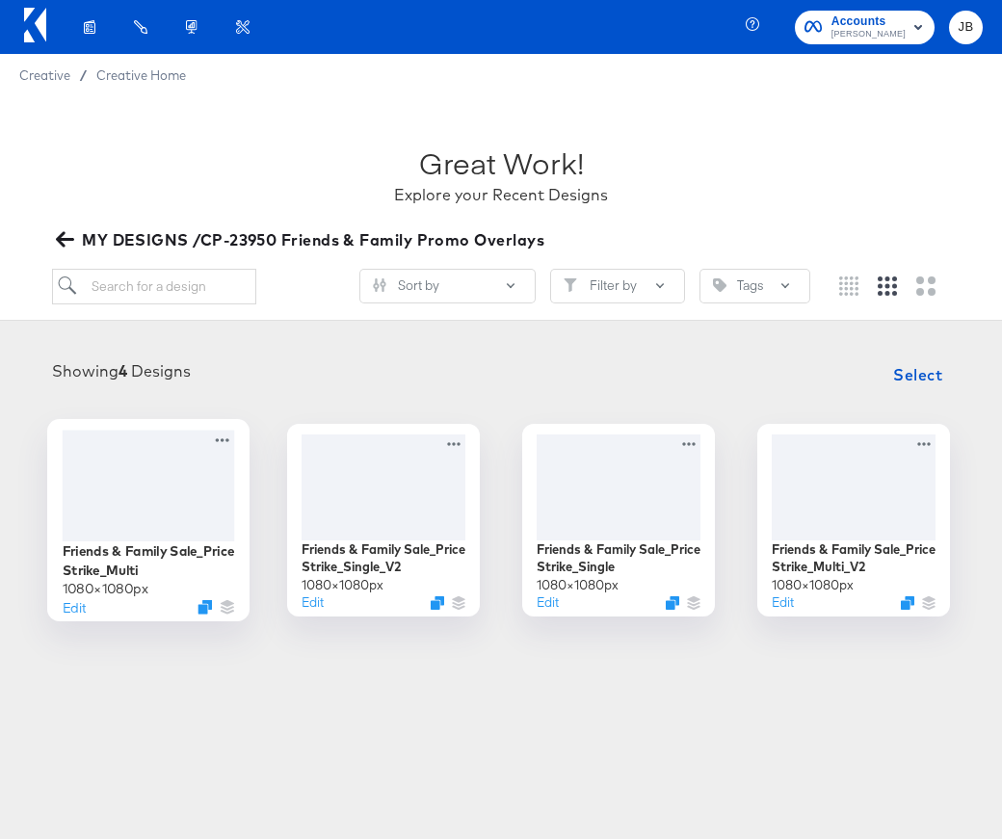
click at [216, 508] on div at bounding box center [149, 485] width 172 height 111
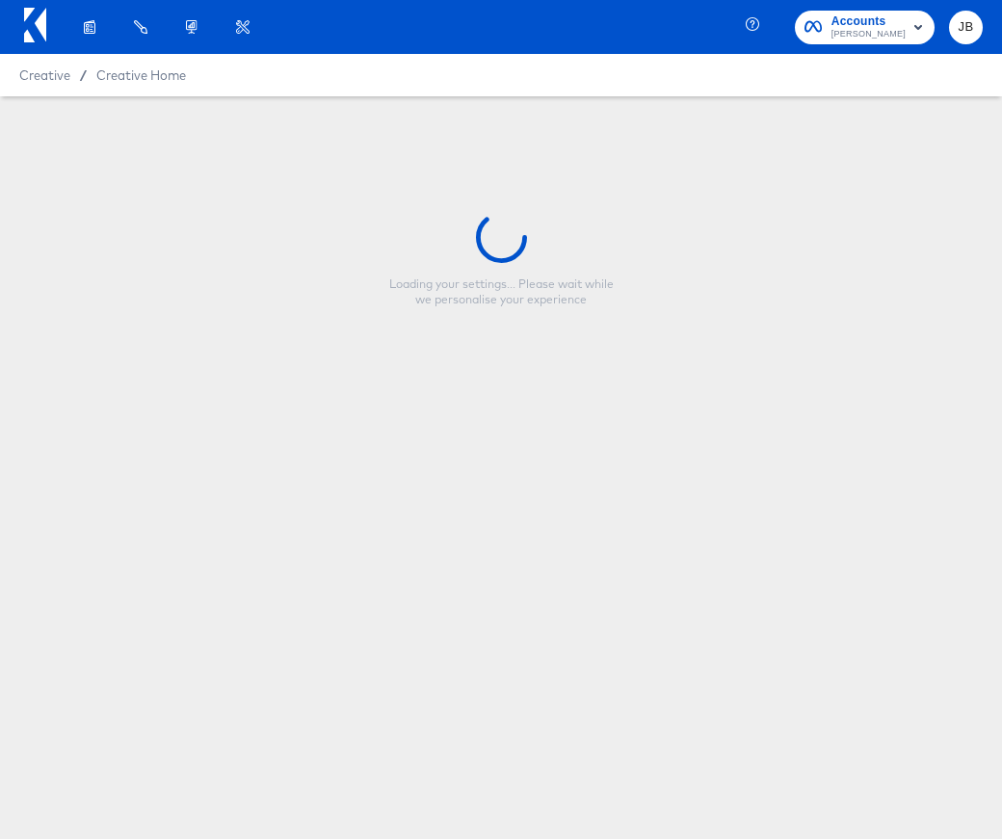
type input "Friends & Family Sale_Price Strike_Multi"
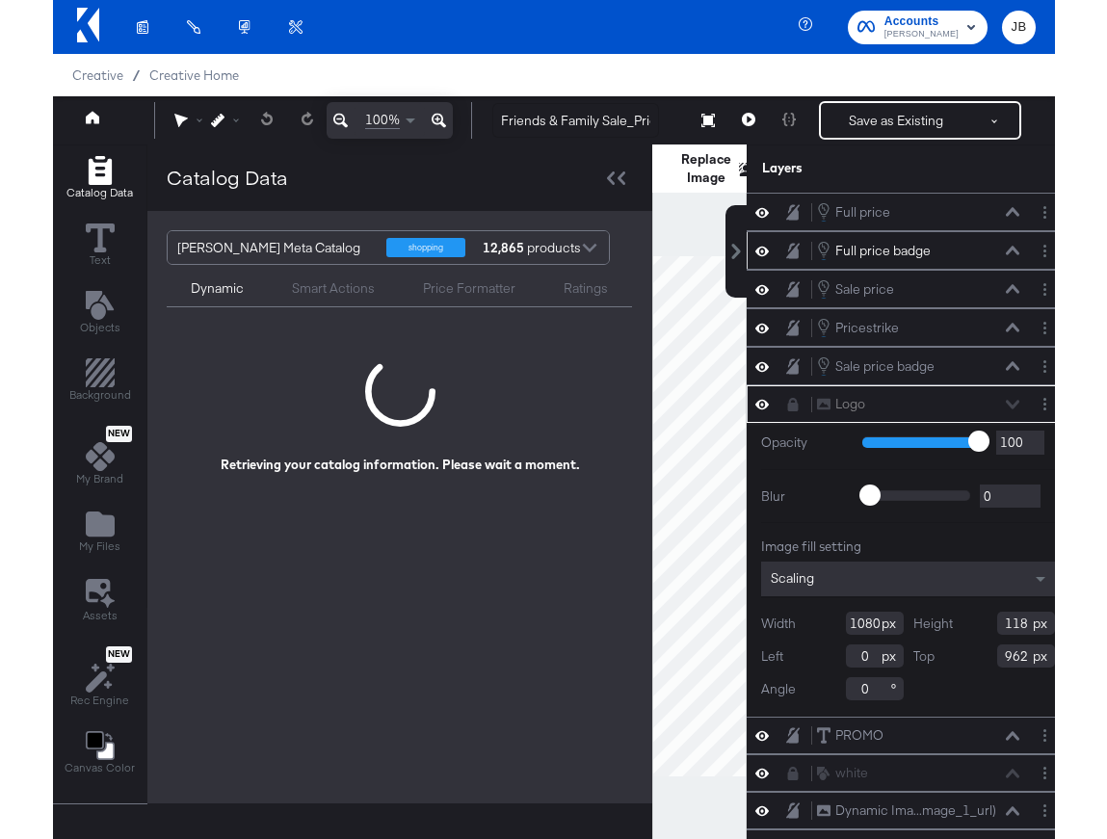
scroll to position [0, 8]
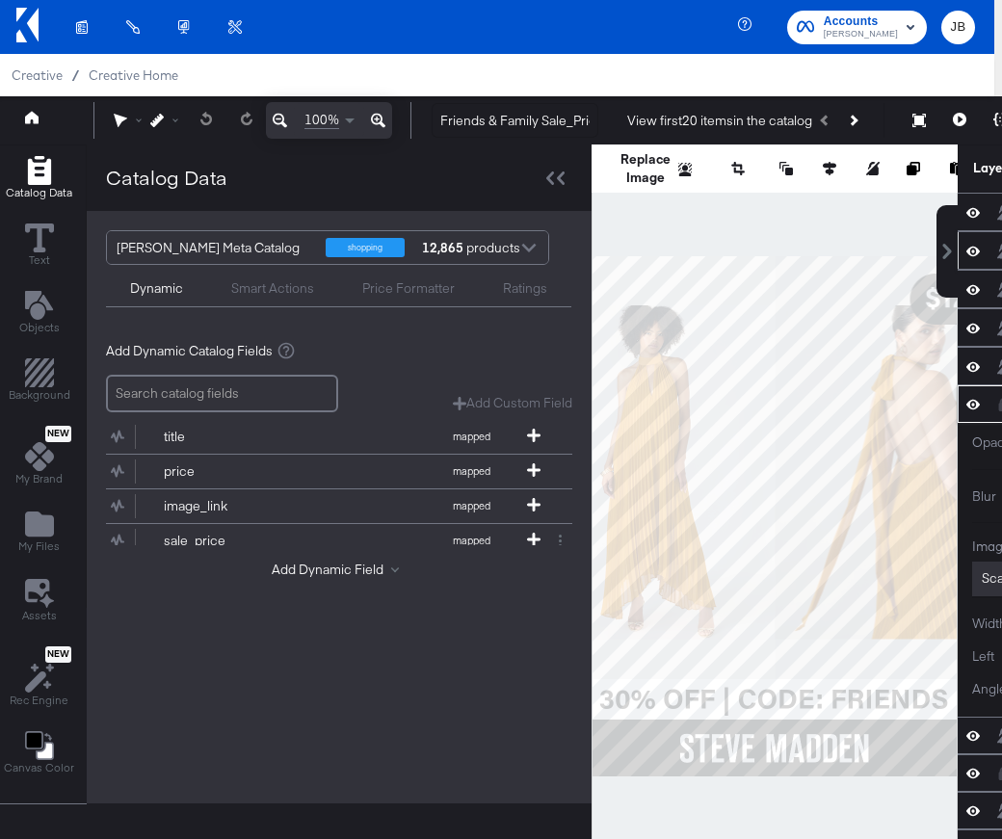
click at [972, 248] on icon at bounding box center [972, 251] width 13 height 16
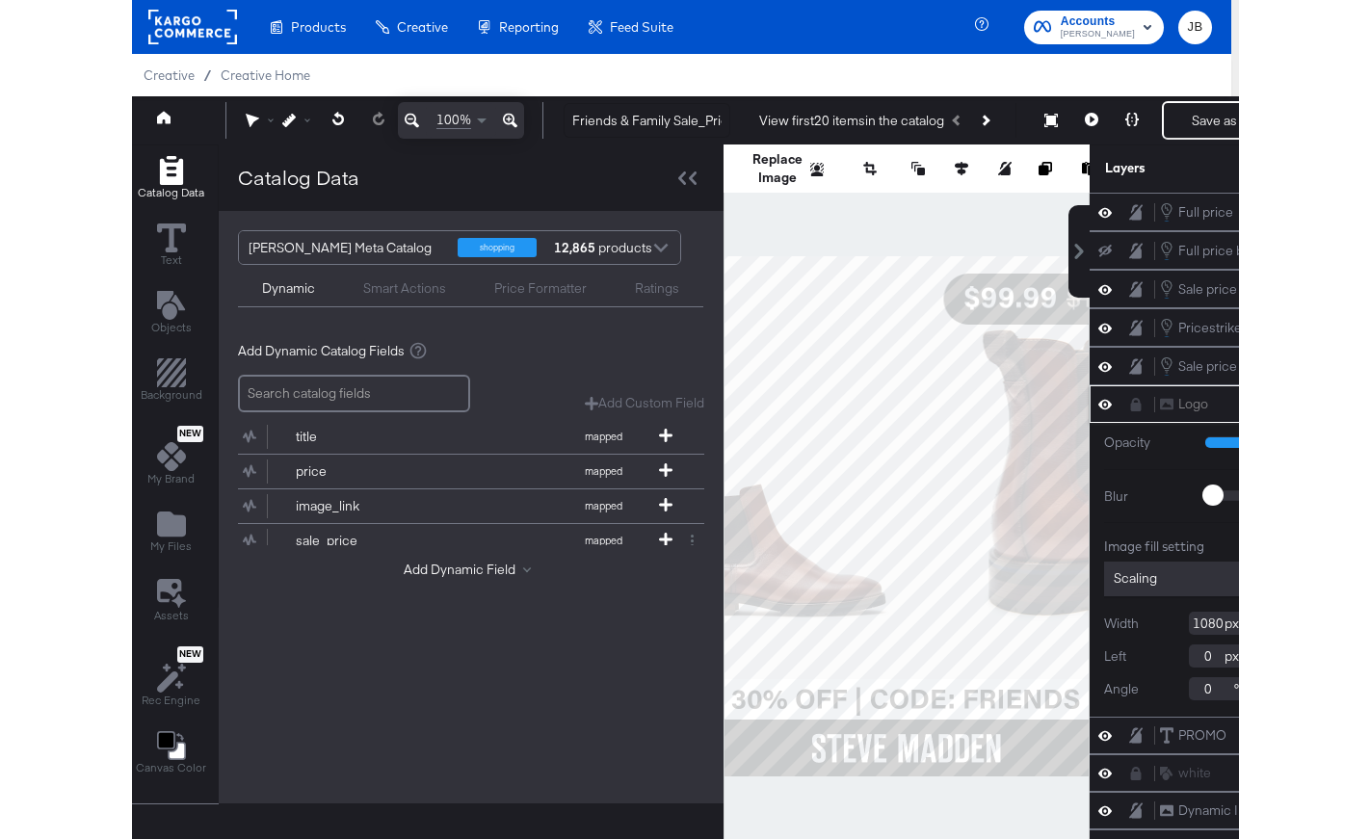
scroll to position [0, 0]
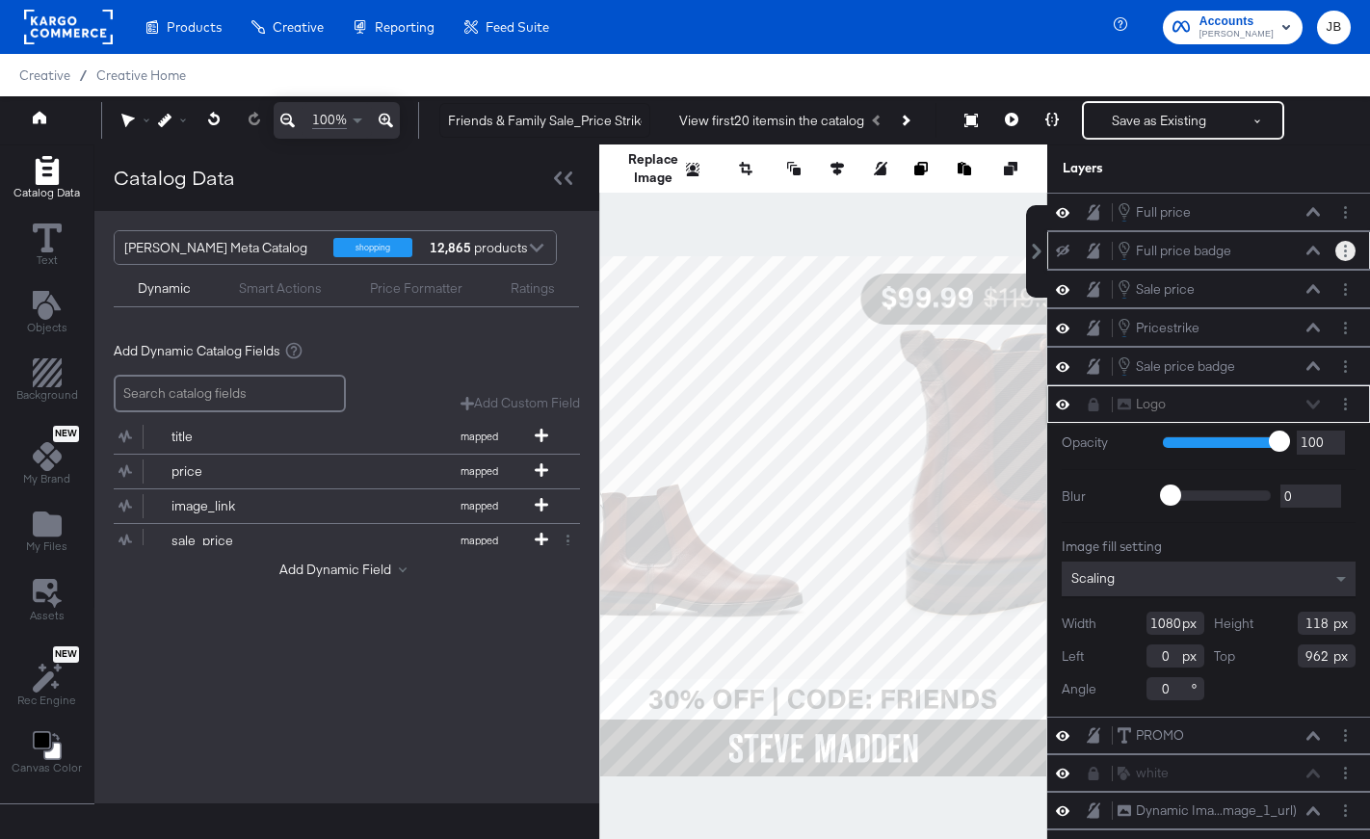
click at [1001, 252] on button "Layer Options" at bounding box center [1345, 251] width 20 height 20
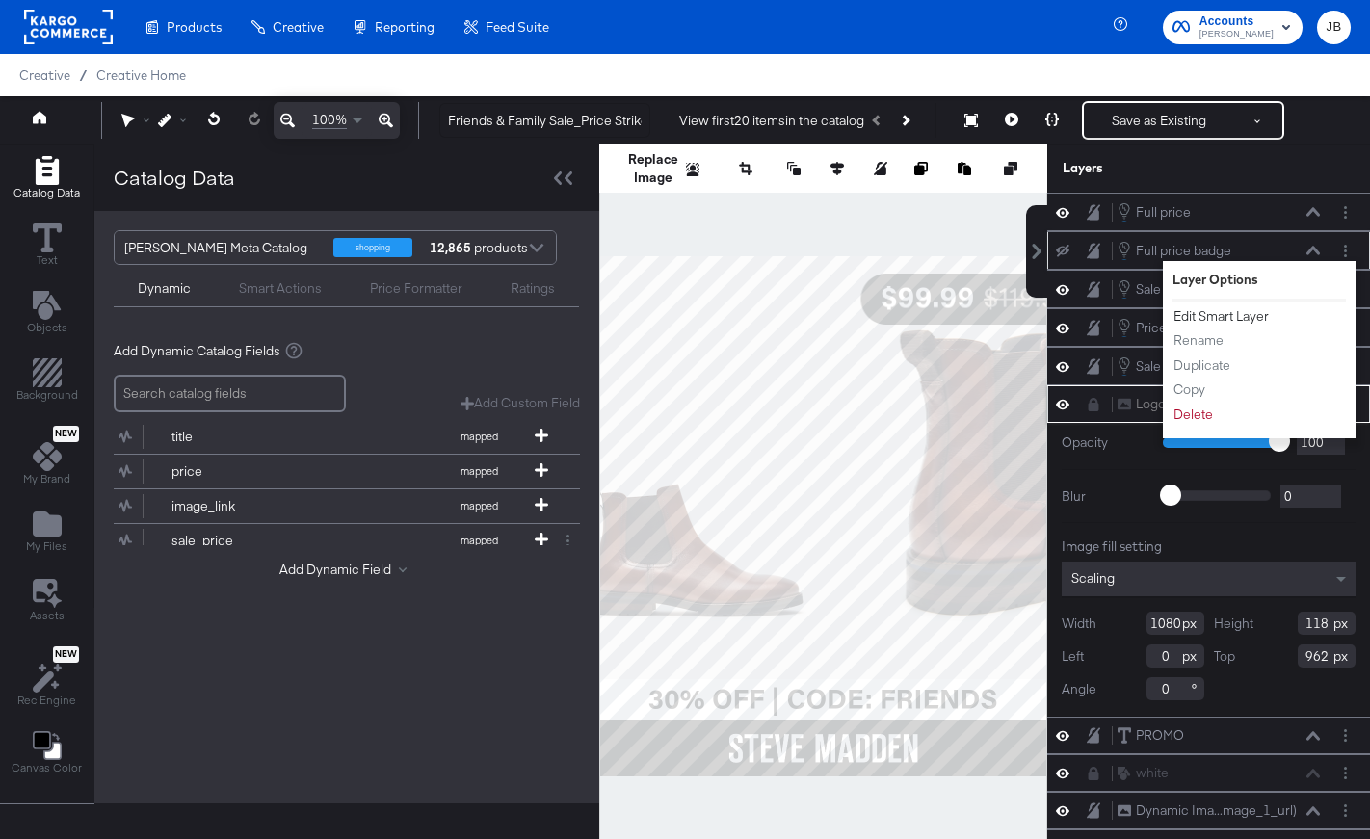
click at [1001, 306] on button "Edit Smart Layer" at bounding box center [1220, 316] width 97 height 20
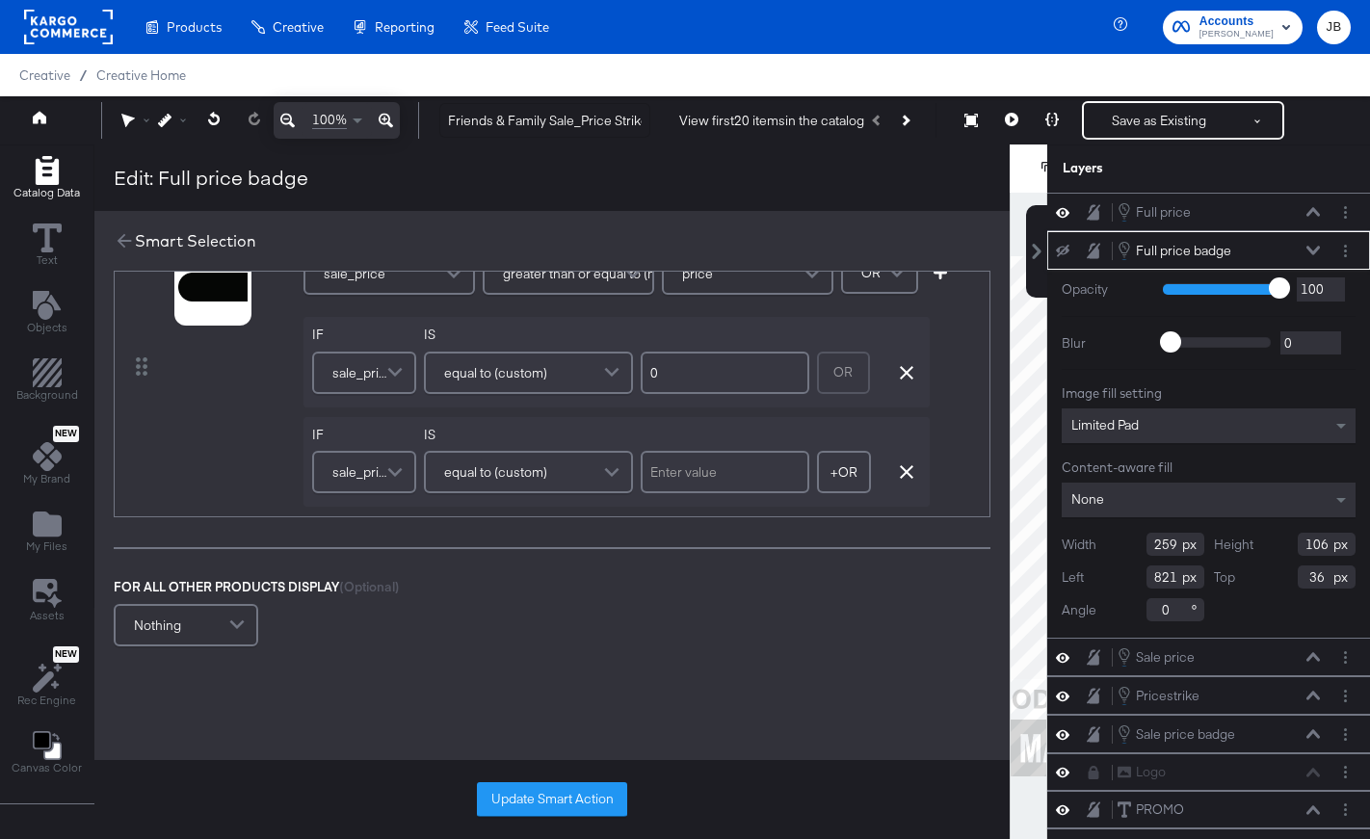
scroll to position [185, 0]
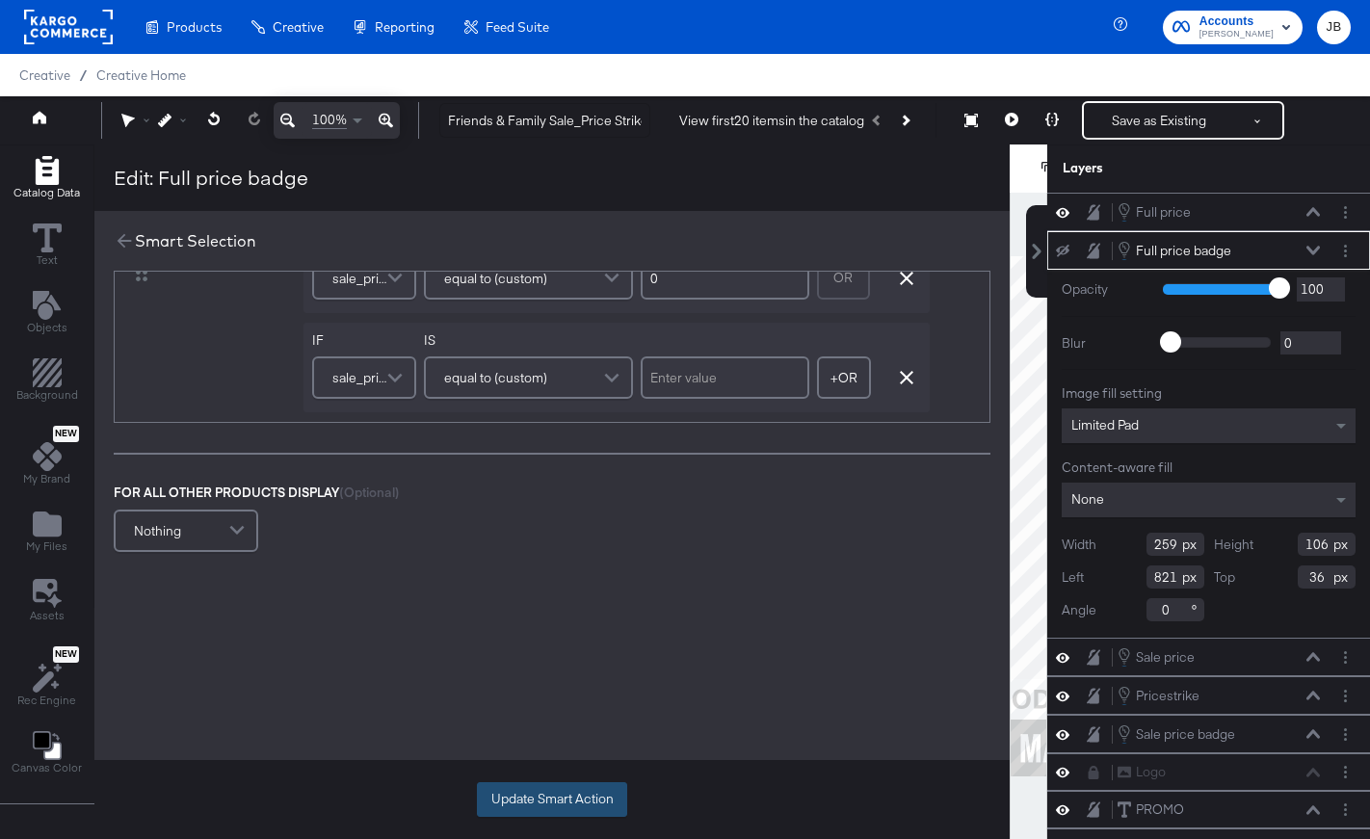
click at [574, 802] on button "Update Smart Action" at bounding box center [552, 799] width 150 height 35
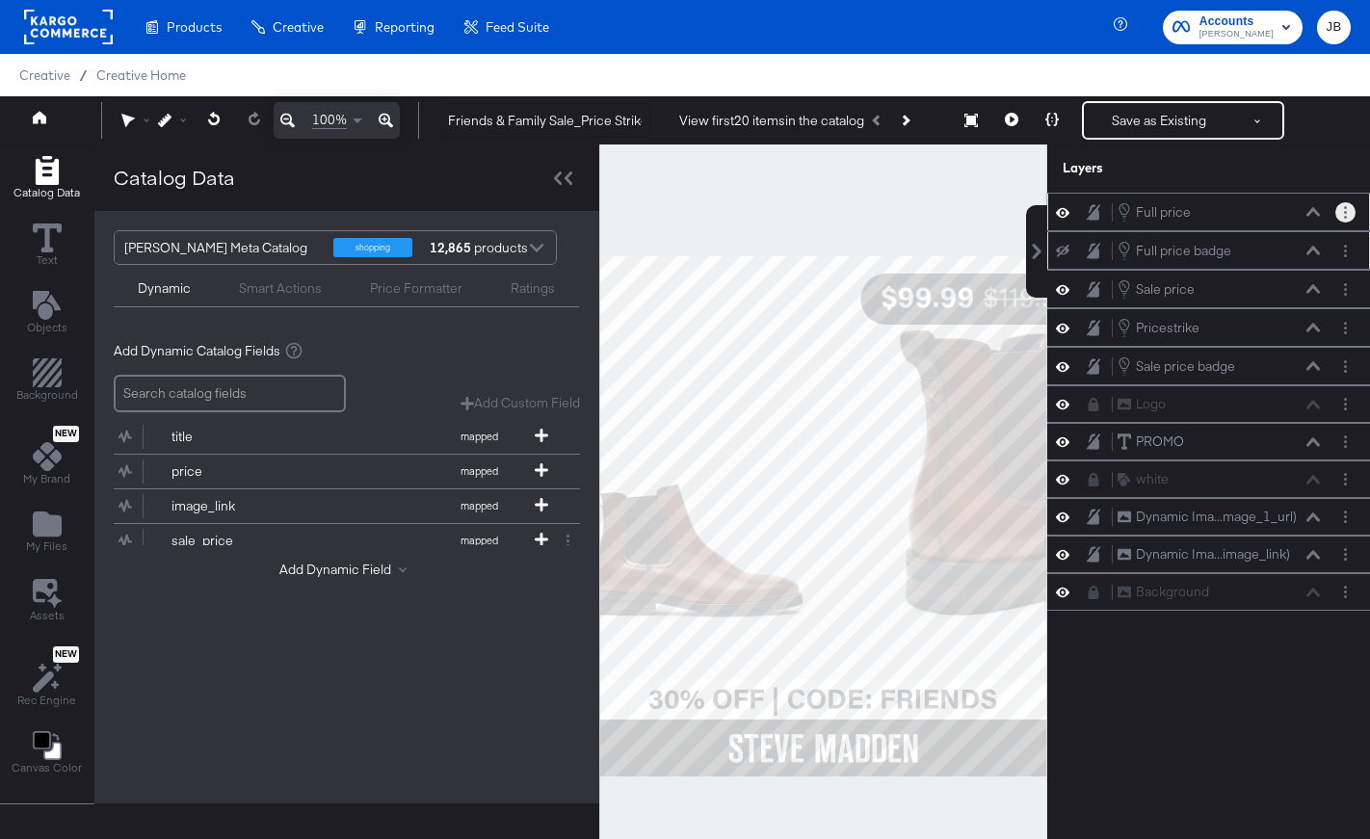
click at [1001, 204] on button "Layer Options" at bounding box center [1345, 212] width 20 height 20
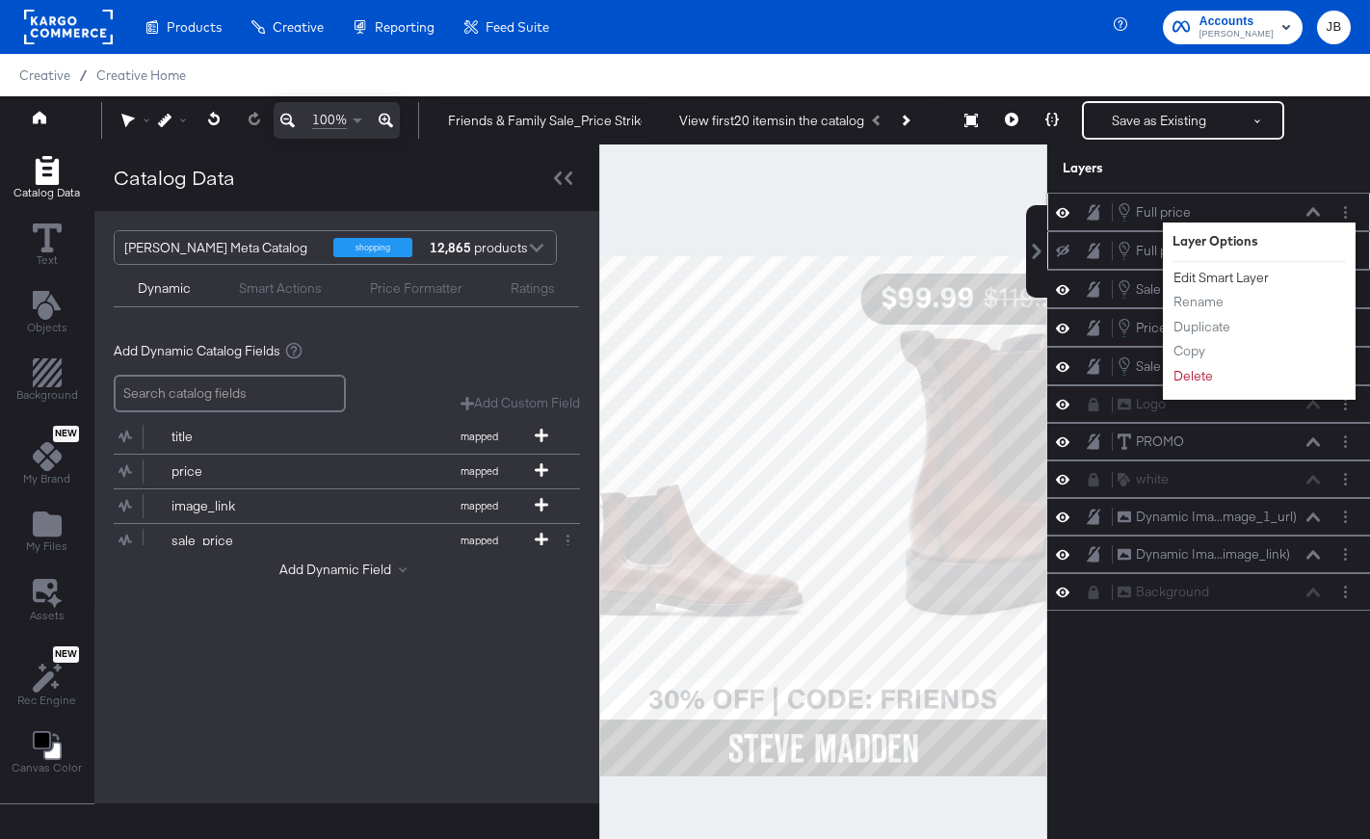
click at [1001, 278] on button "Edit Smart Layer" at bounding box center [1220, 278] width 97 height 20
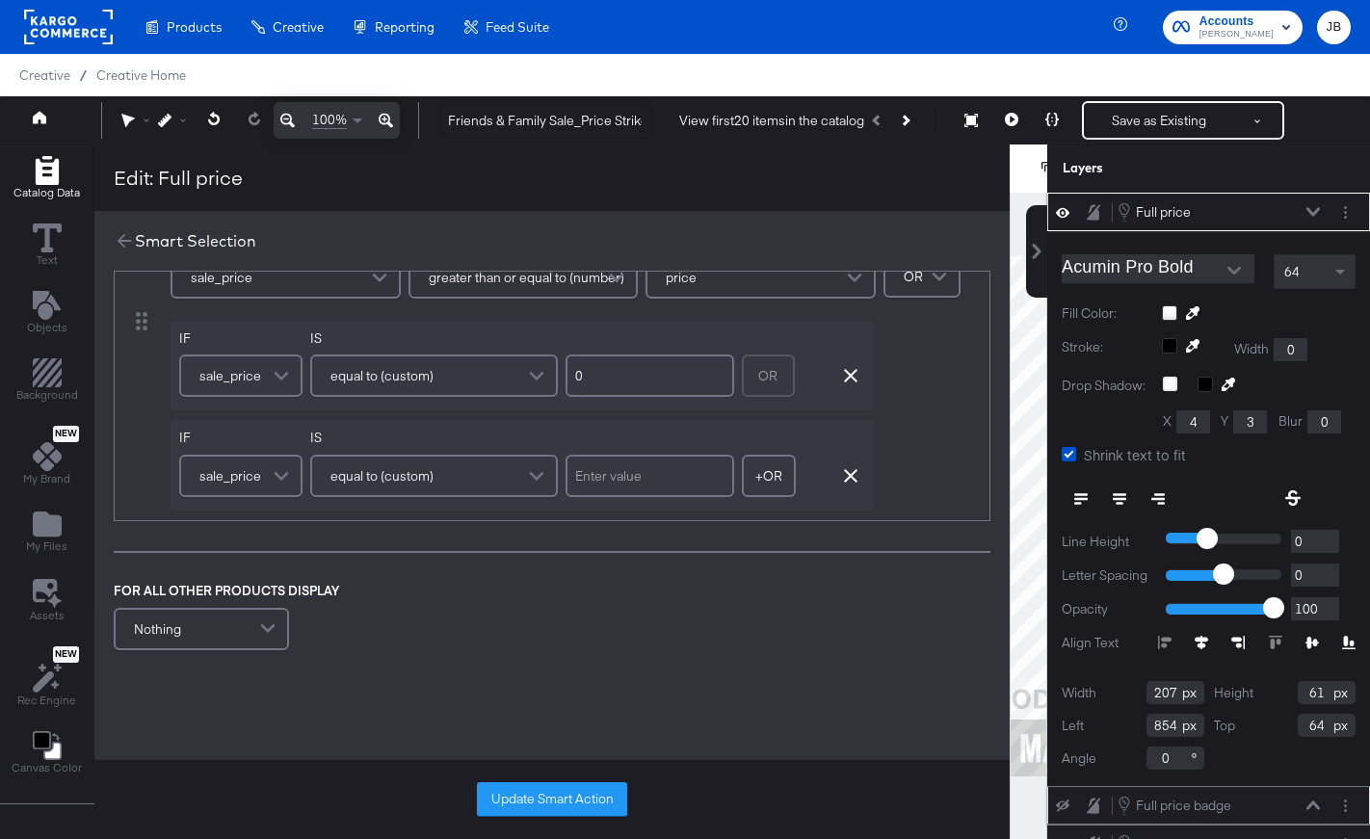
click at [386, 200] on span "Aa" at bounding box center [392, 192] width 17 height 15
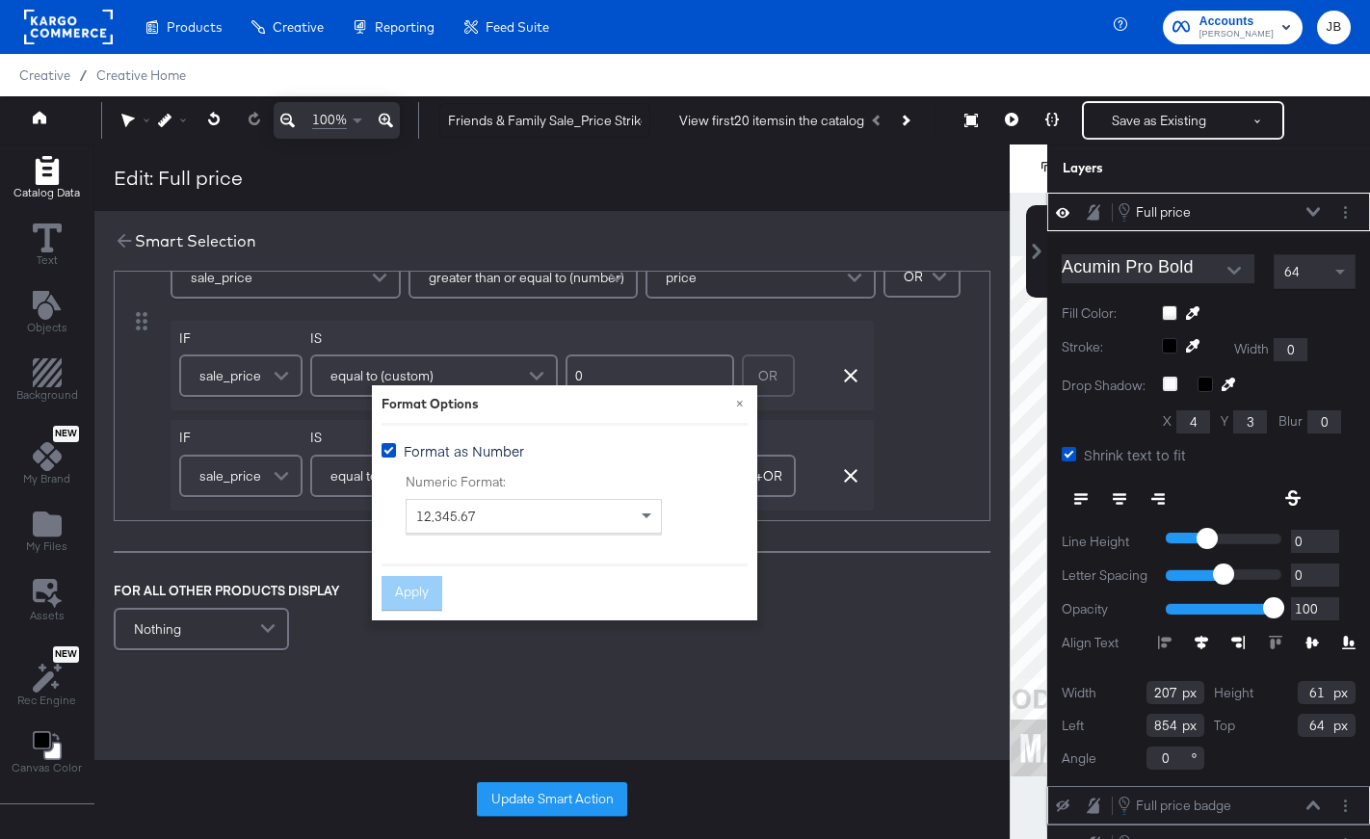
click at [525, 777] on div "Update Smart Action" at bounding box center [551, 799] width 915 height 79
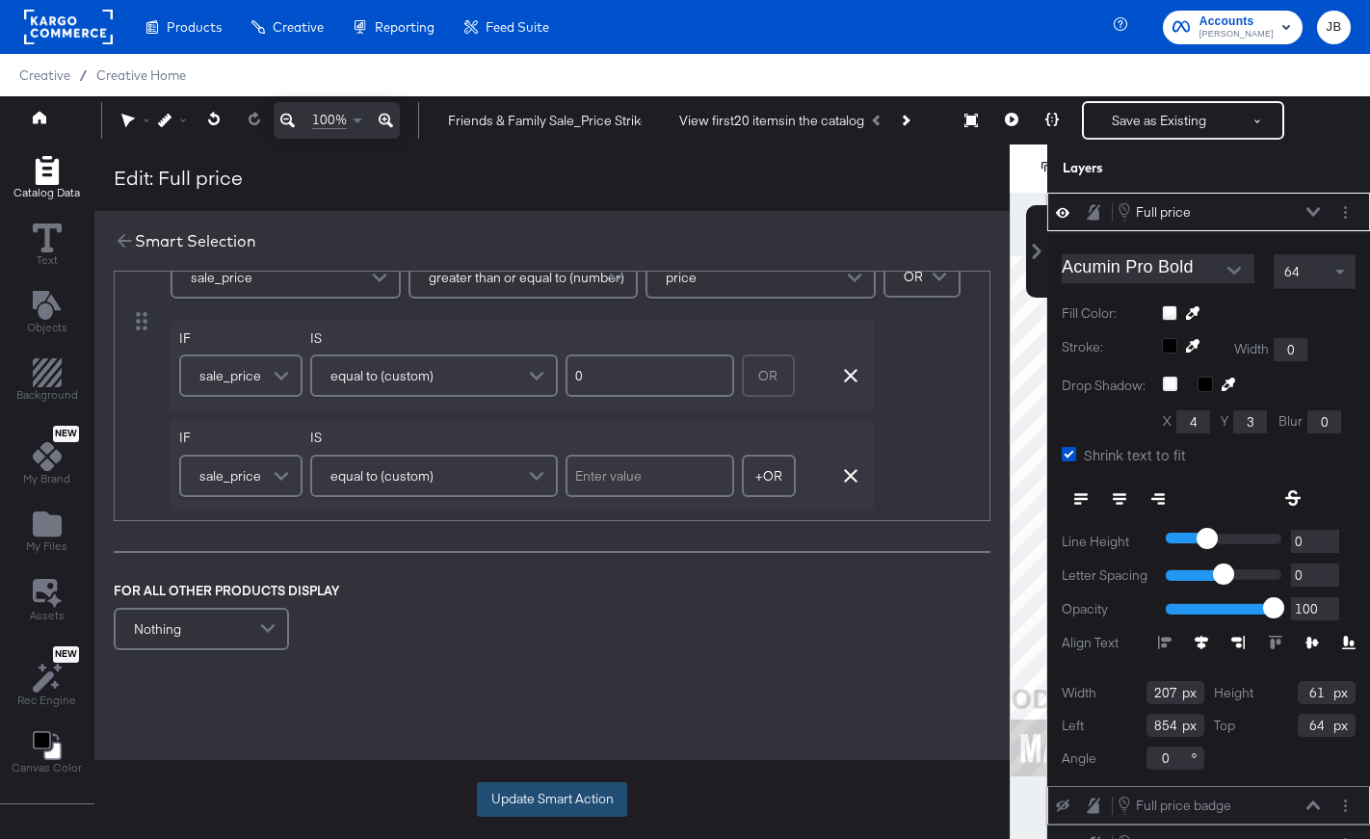
click at [535, 791] on button "Update Smart Action" at bounding box center [552, 799] width 150 height 35
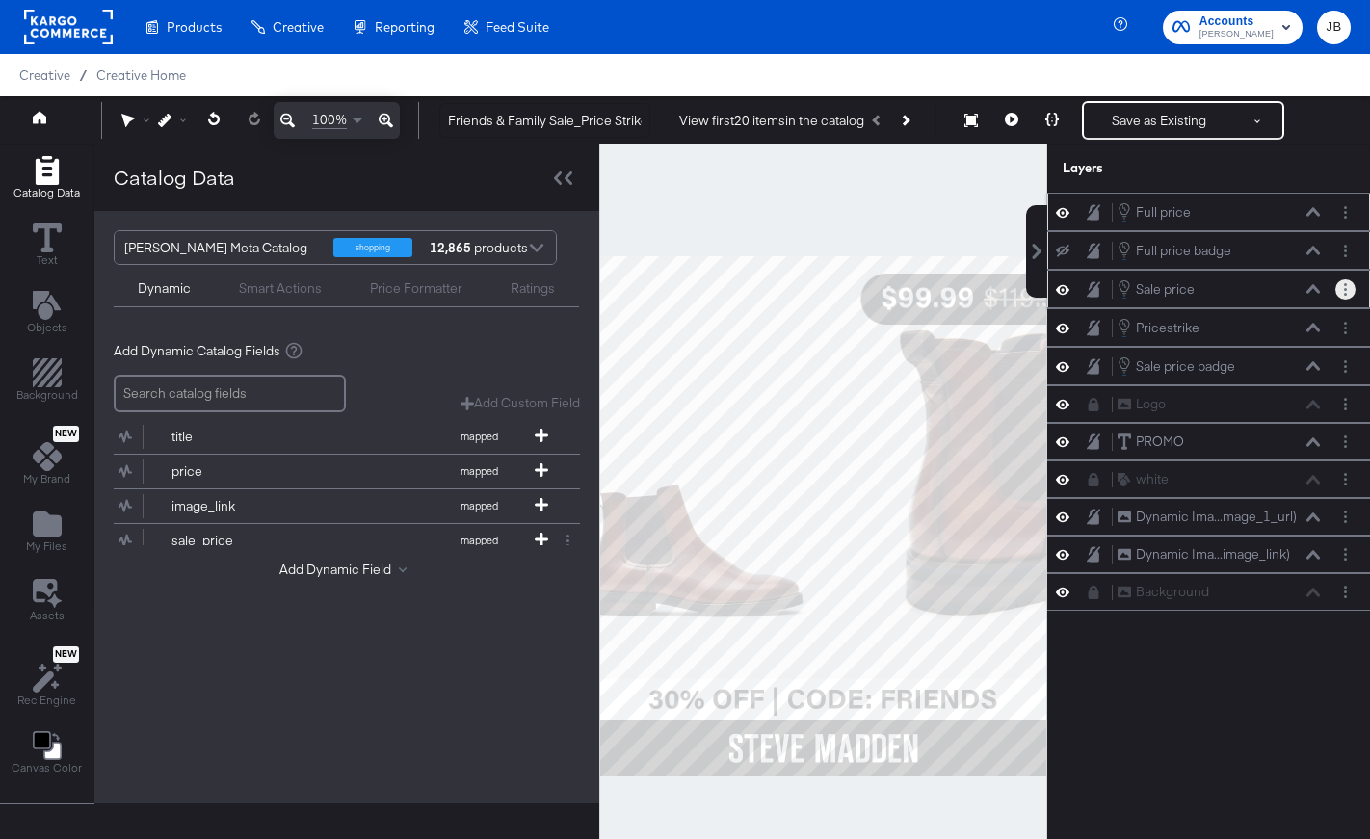
click at [1001, 286] on button "Layer Options" at bounding box center [1345, 289] width 20 height 20
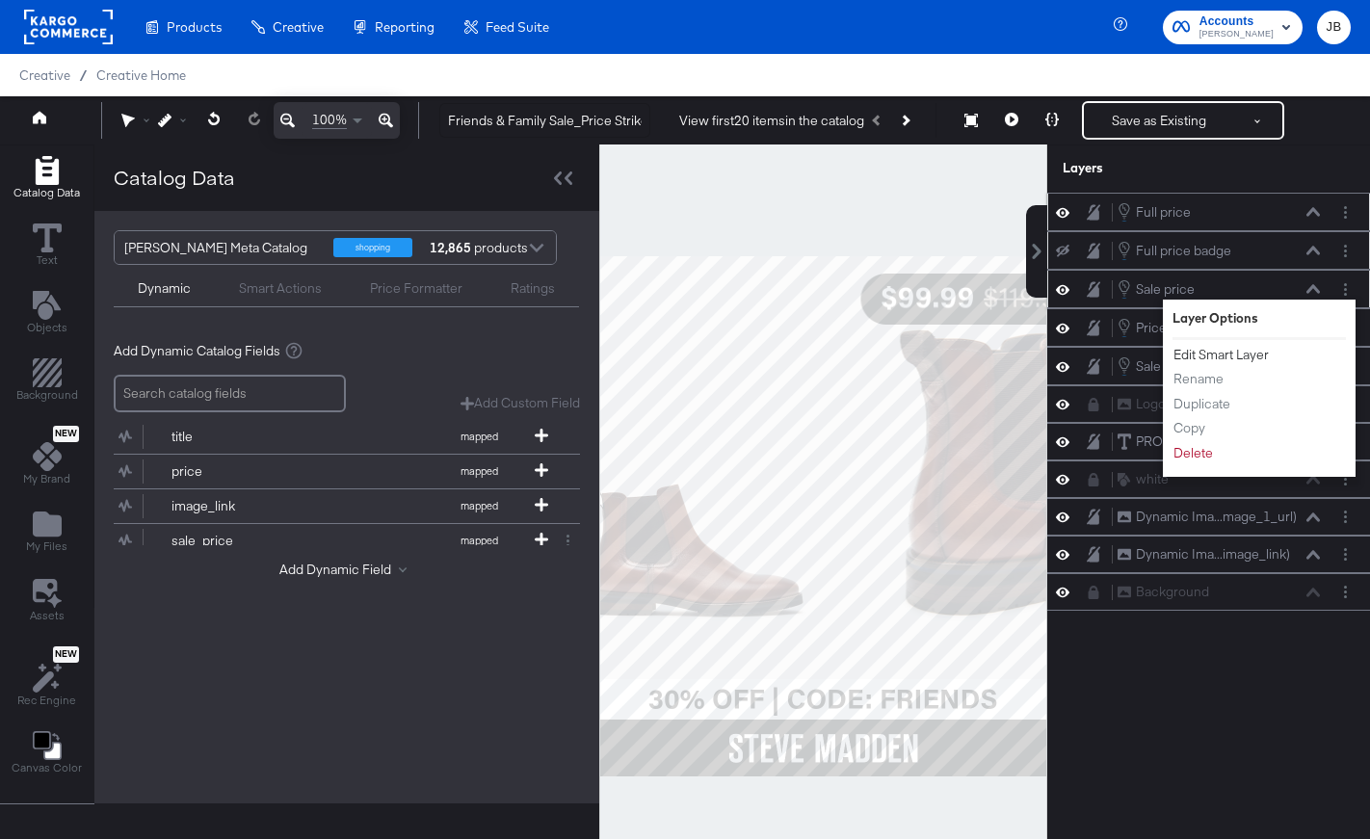
click at [1001, 354] on button "Edit Smart Layer" at bounding box center [1220, 355] width 97 height 20
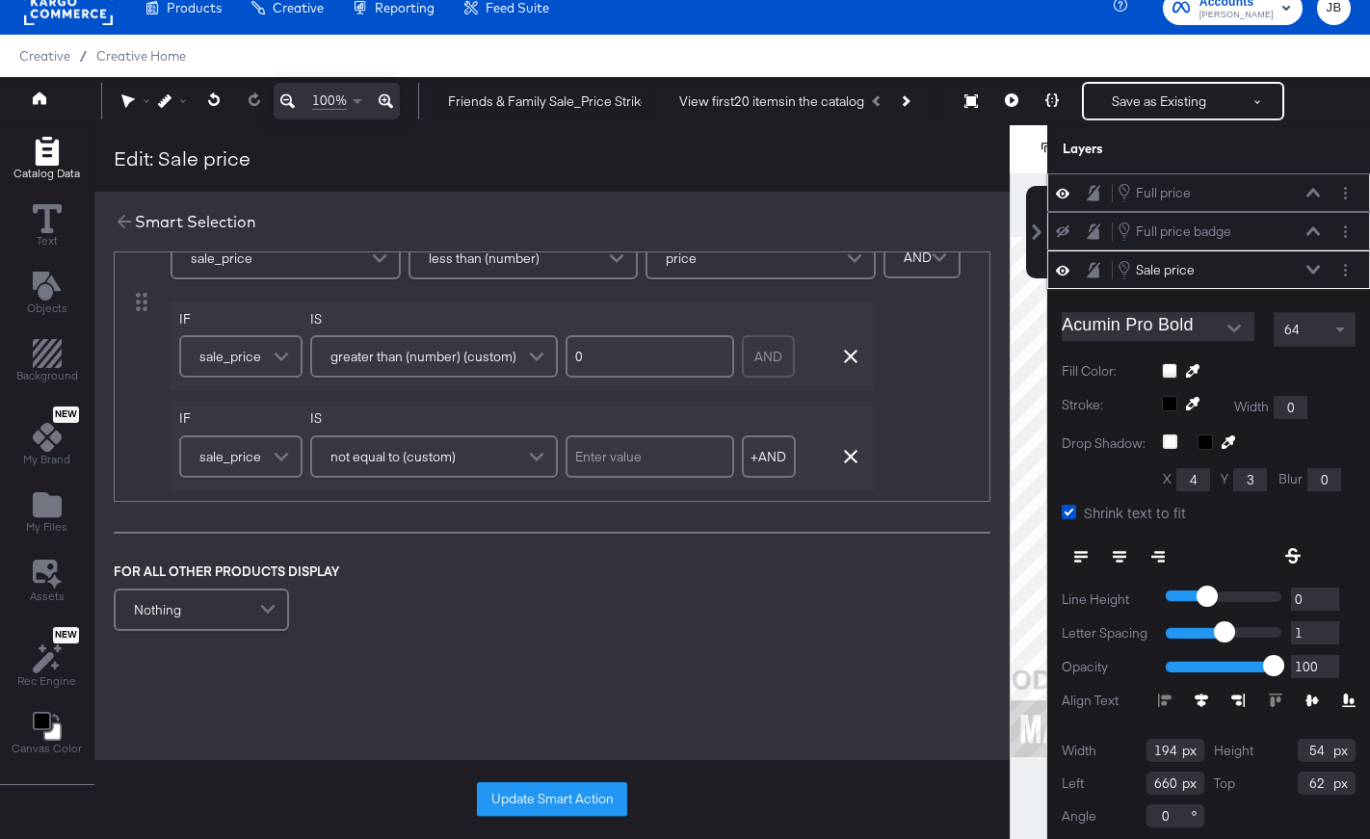
scroll to position [4, 0]
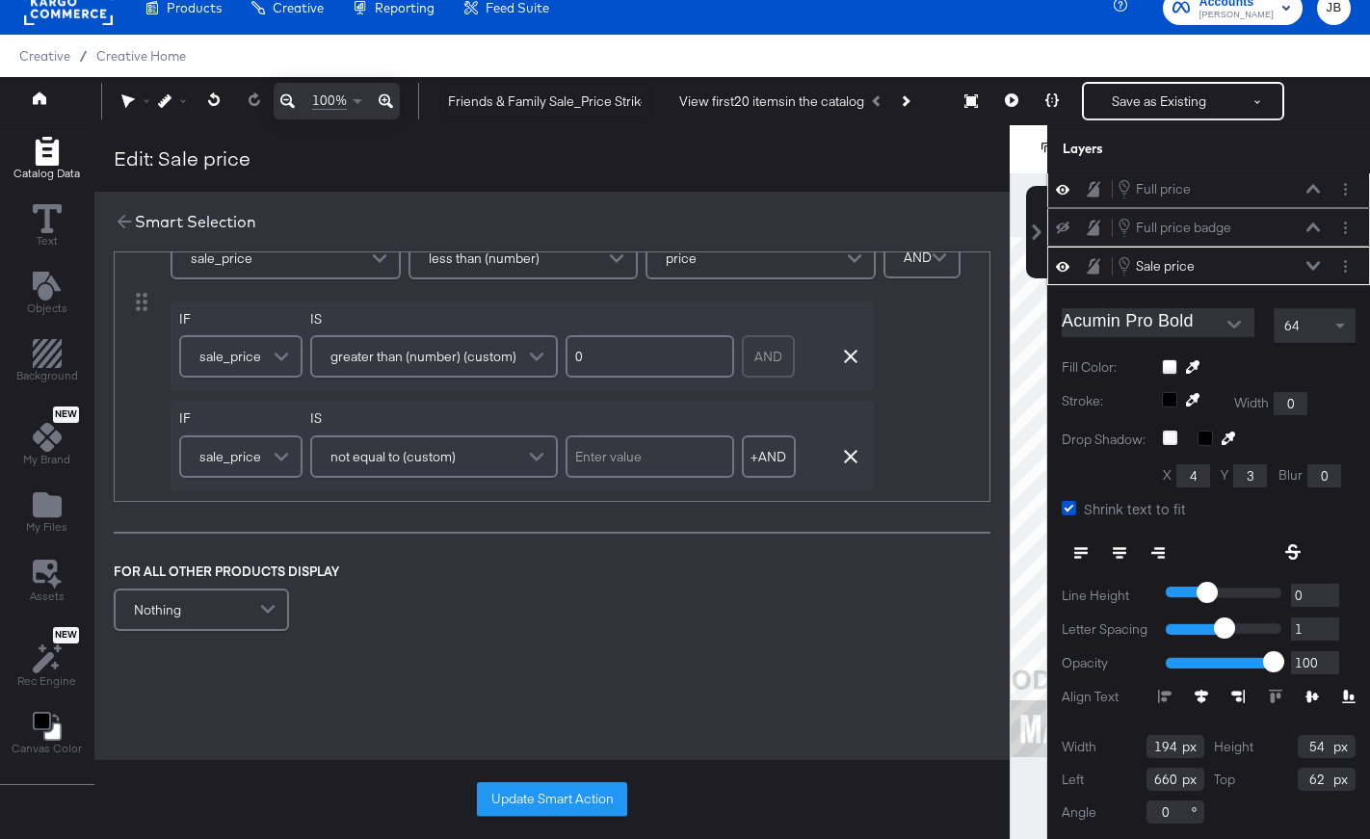
click at [422, 181] on span "Aa" at bounding box center [417, 173] width 17 height 15
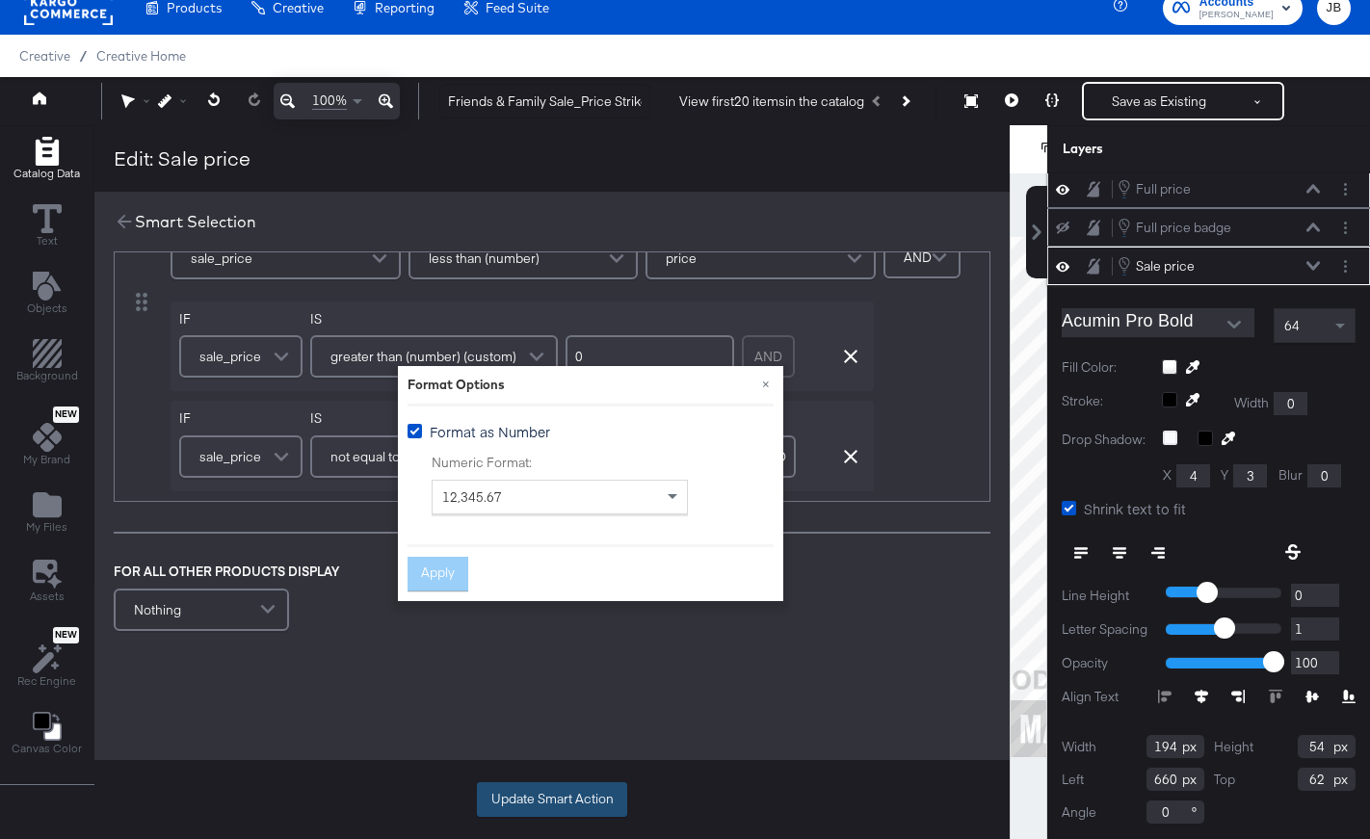
click at [566, 800] on button "Update Smart Action" at bounding box center [552, 799] width 150 height 35
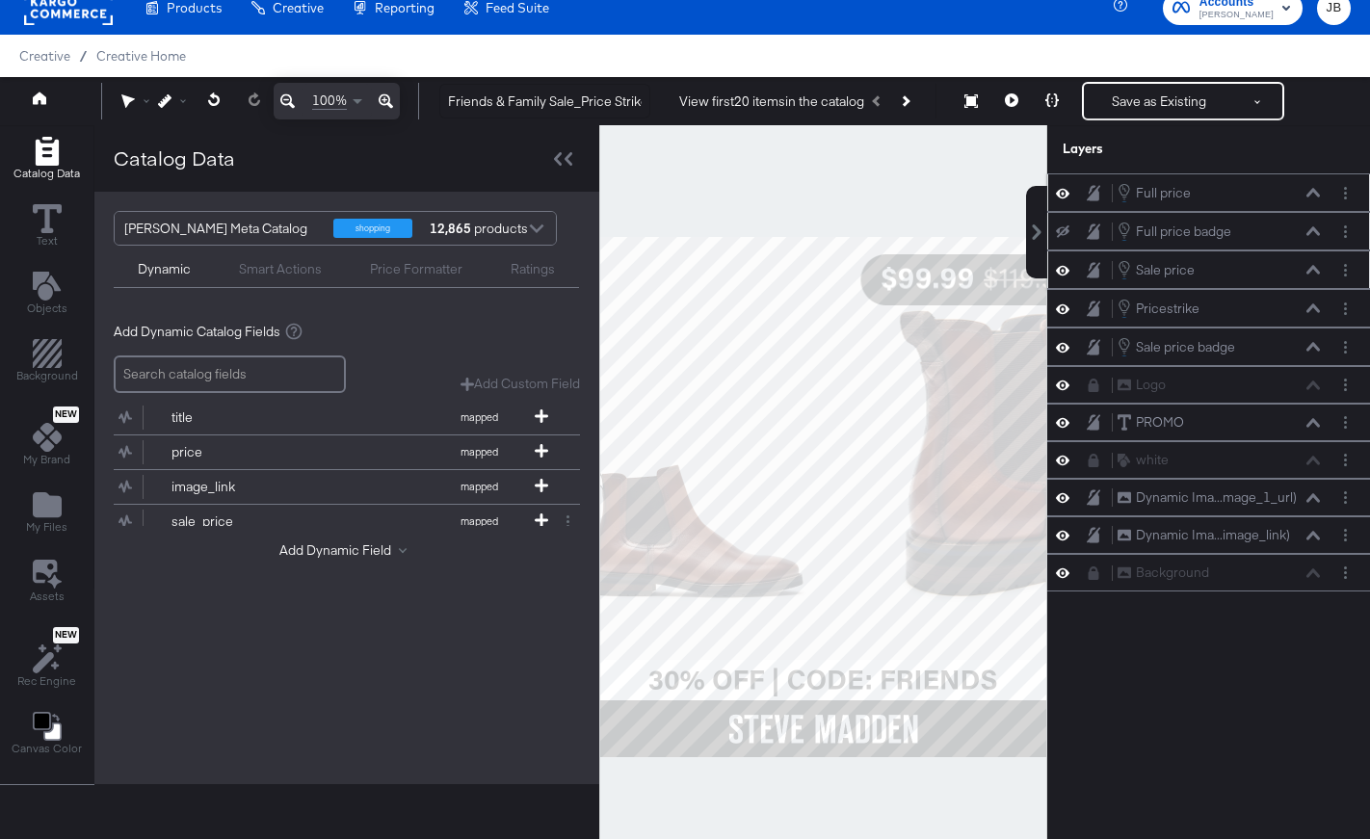
scroll to position [0, 0]
click at [560, 161] on icon at bounding box center [563, 158] width 18 height 13
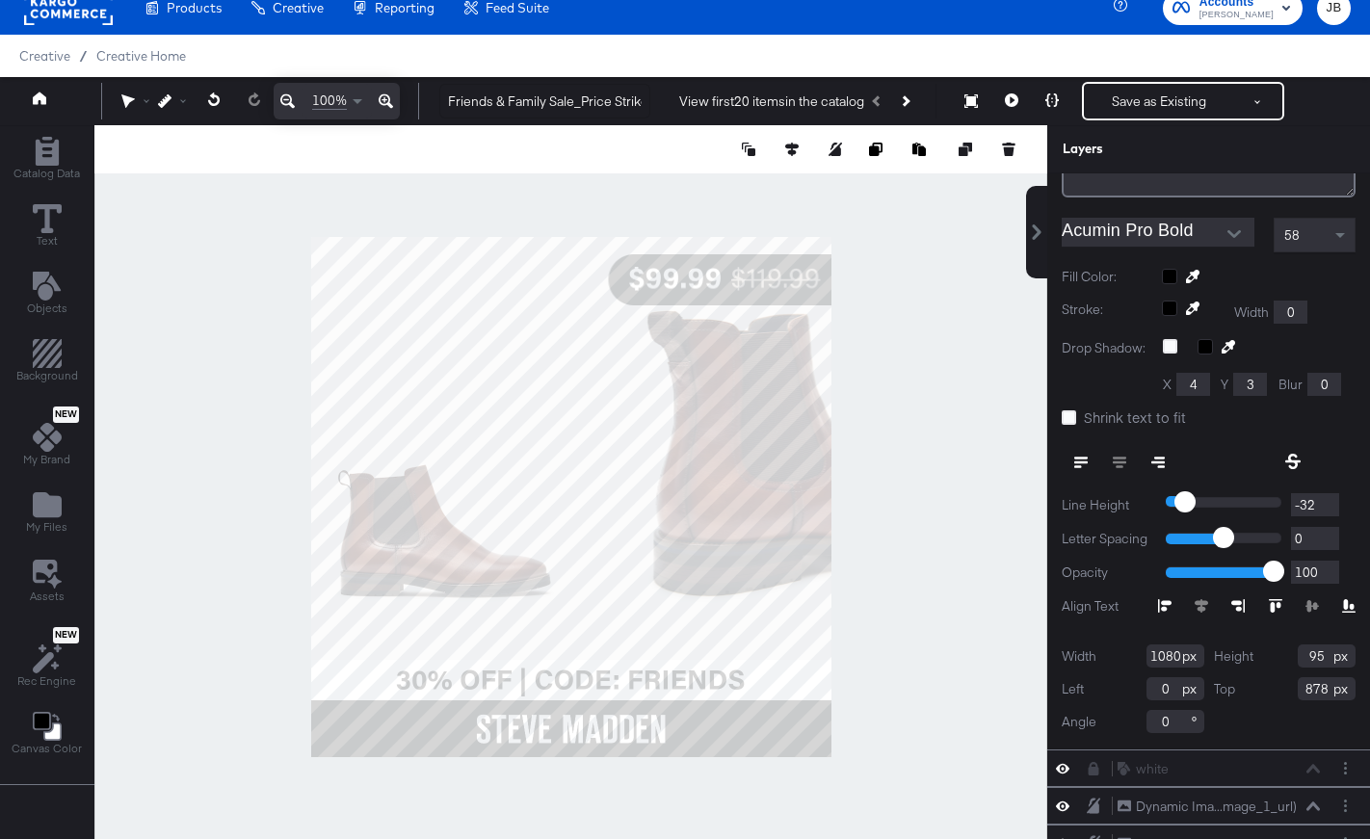
scroll to position [439, 0]
click at [1001, 460] on div at bounding box center [1160, 460] width 196 height 35
click at [1001, 607] on div at bounding box center [1256, 603] width 197 height 13
click at [1001, 604] on div at bounding box center [1256, 603] width 197 height 13
click at [1001, 108] on button at bounding box center [1011, 101] width 40 height 39
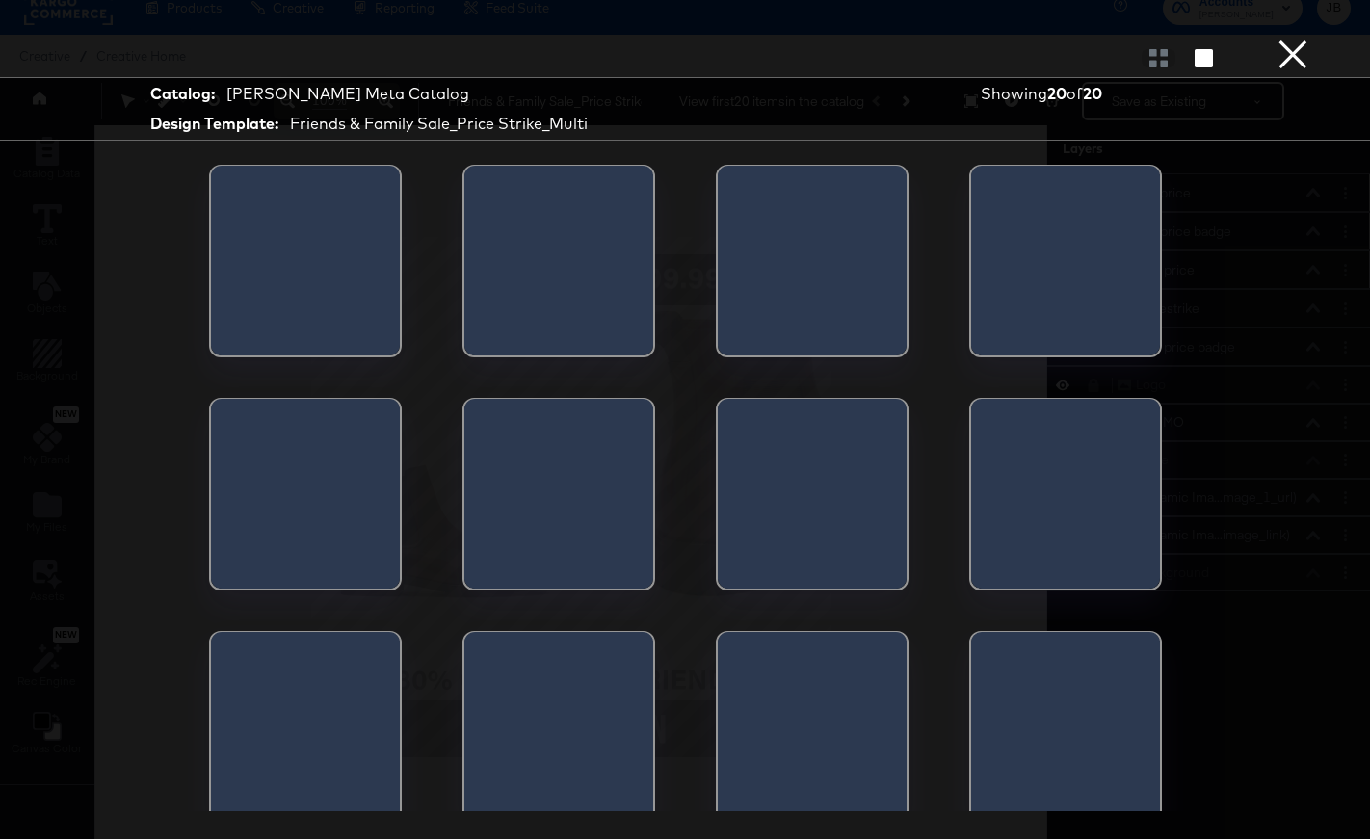
scroll to position [0, 0]
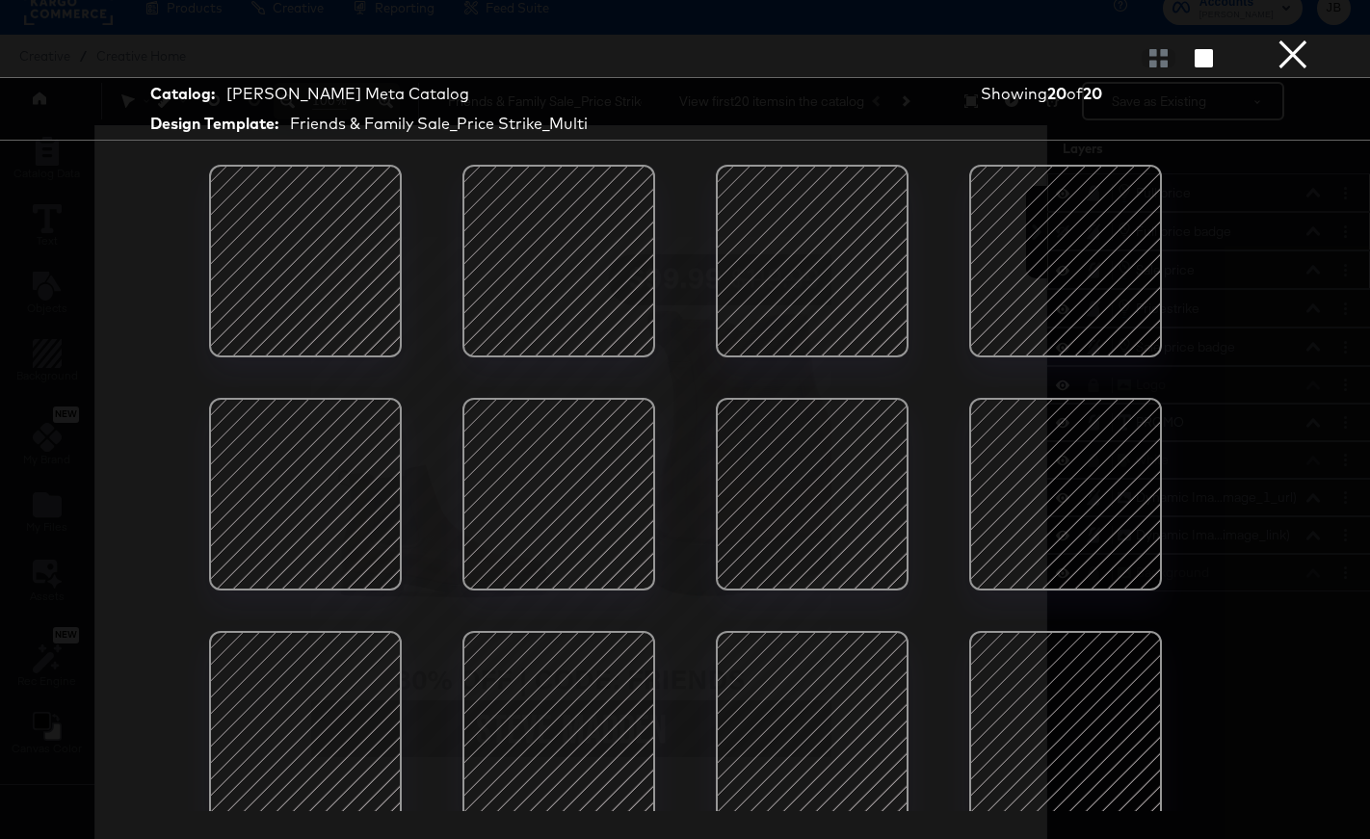
click at [1001, 39] on button "×" at bounding box center [1292, 19] width 39 height 39
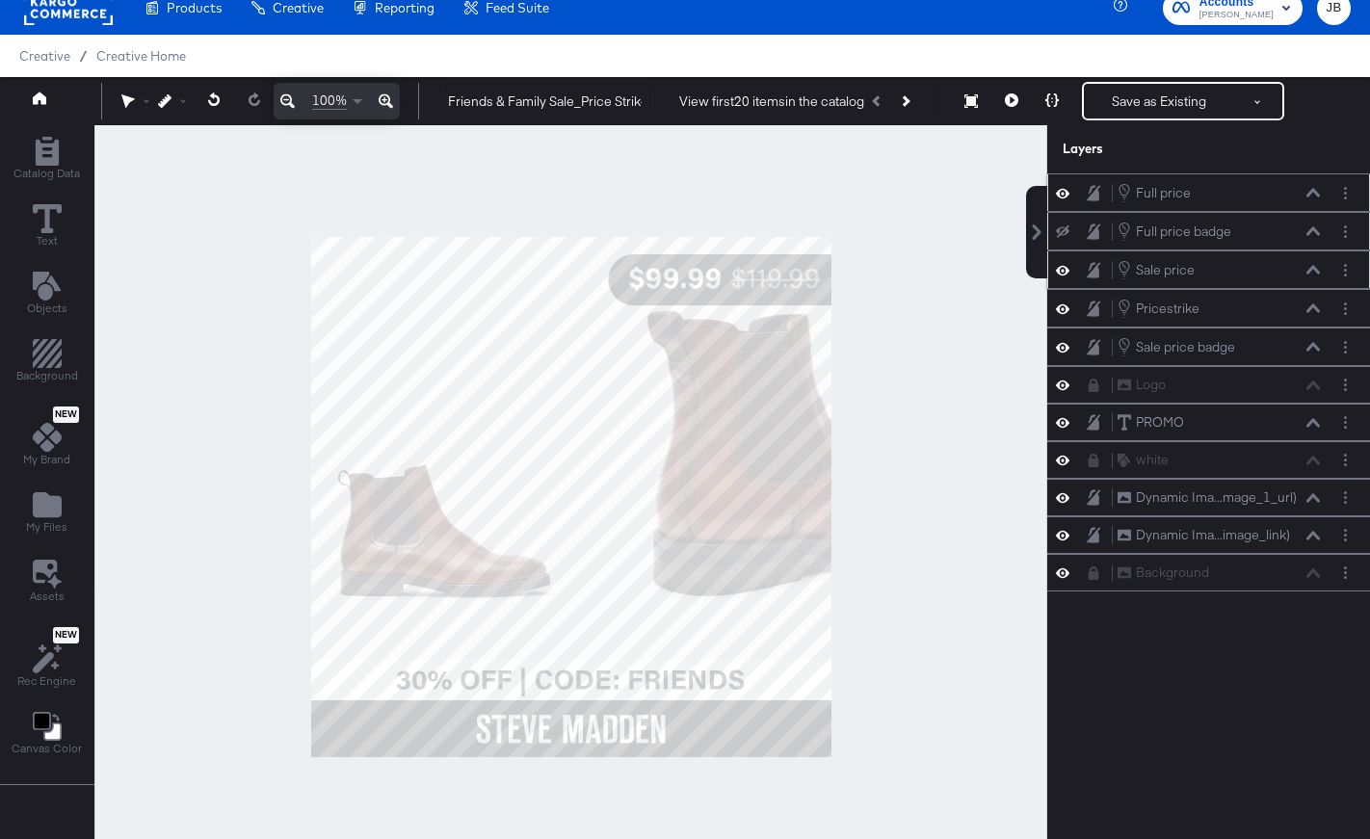
click at [1001, 236] on icon at bounding box center [1062, 231] width 13 height 13
click at [1001, 100] on icon at bounding box center [1011, 99] width 13 height 13
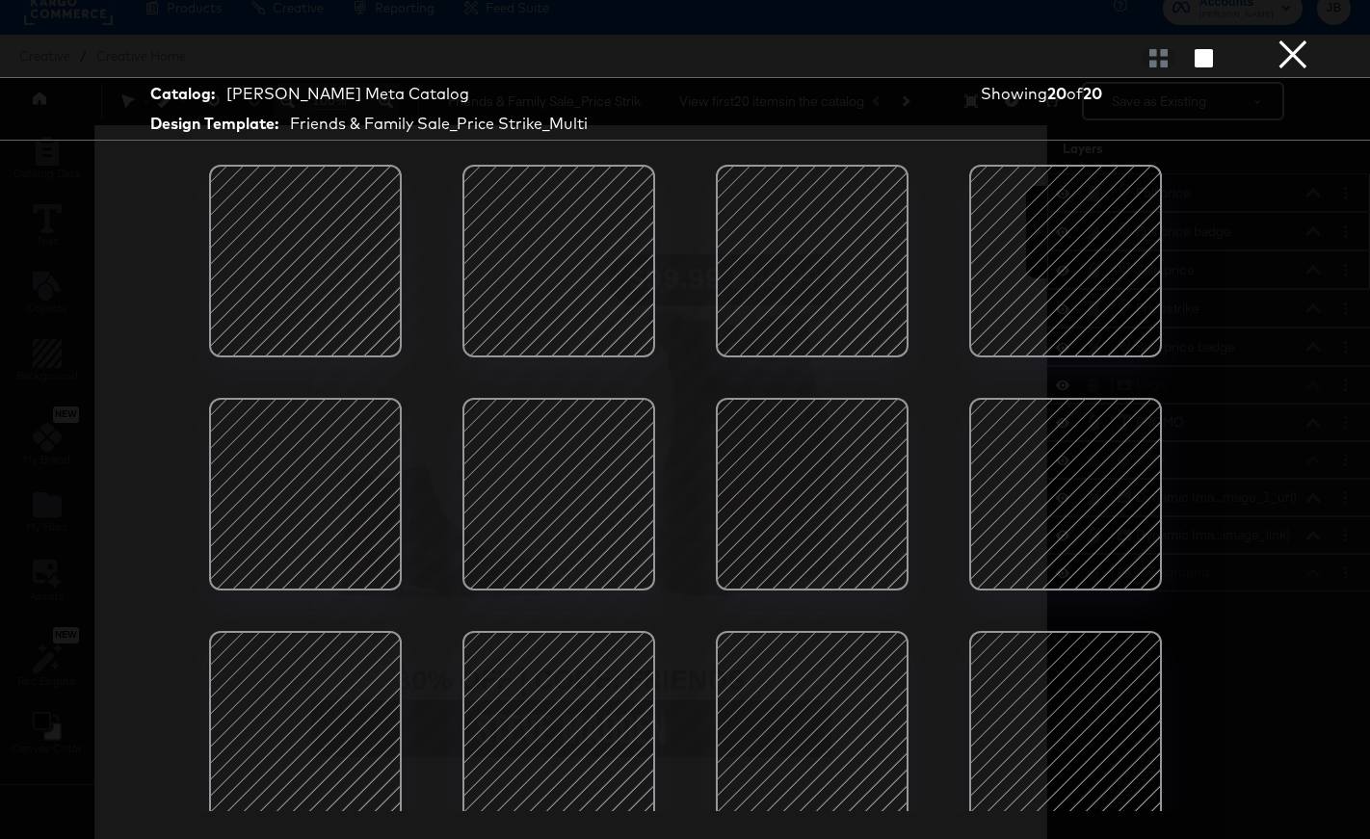
click at [1001, 39] on button "×" at bounding box center [1292, 19] width 39 height 39
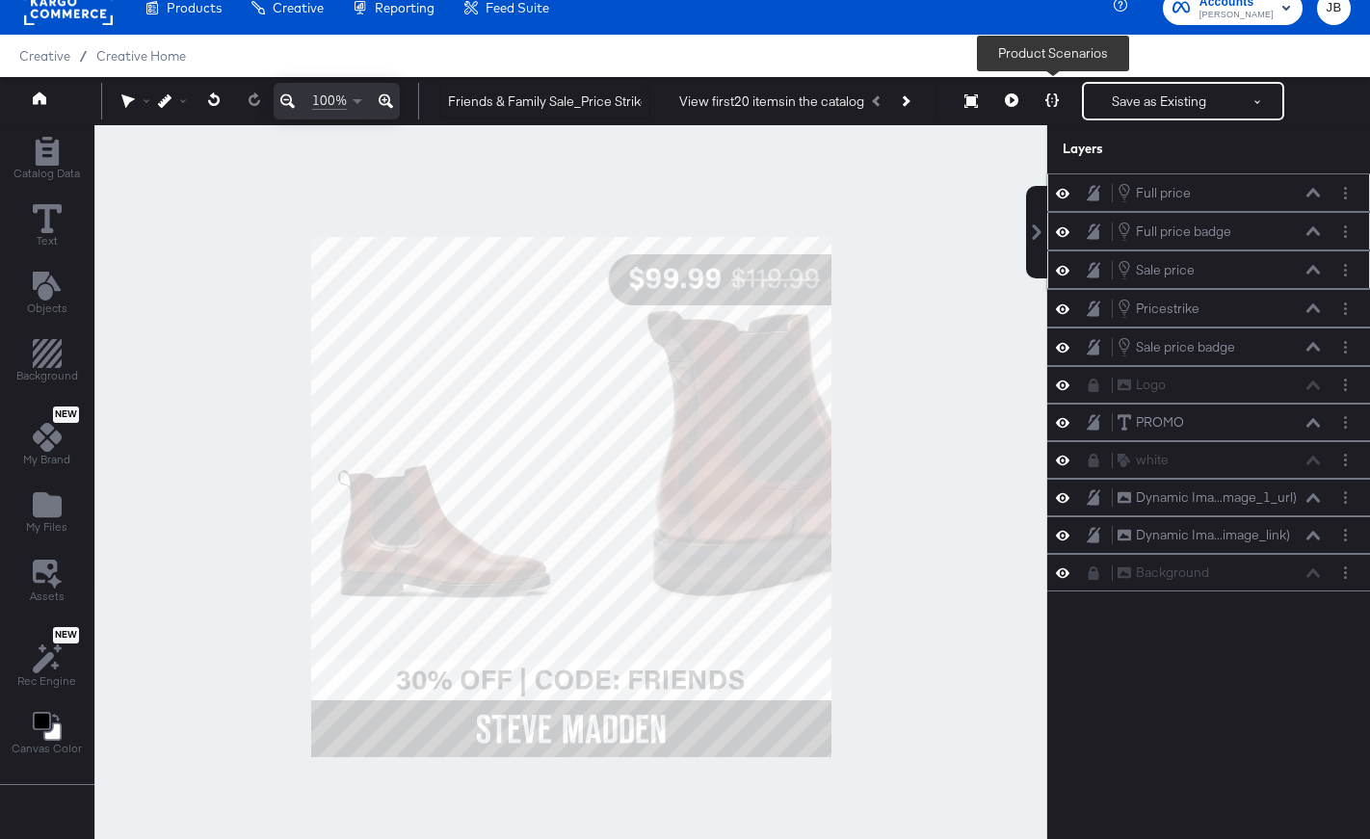
click at [1001, 99] on icon at bounding box center [1051, 99] width 13 height 13
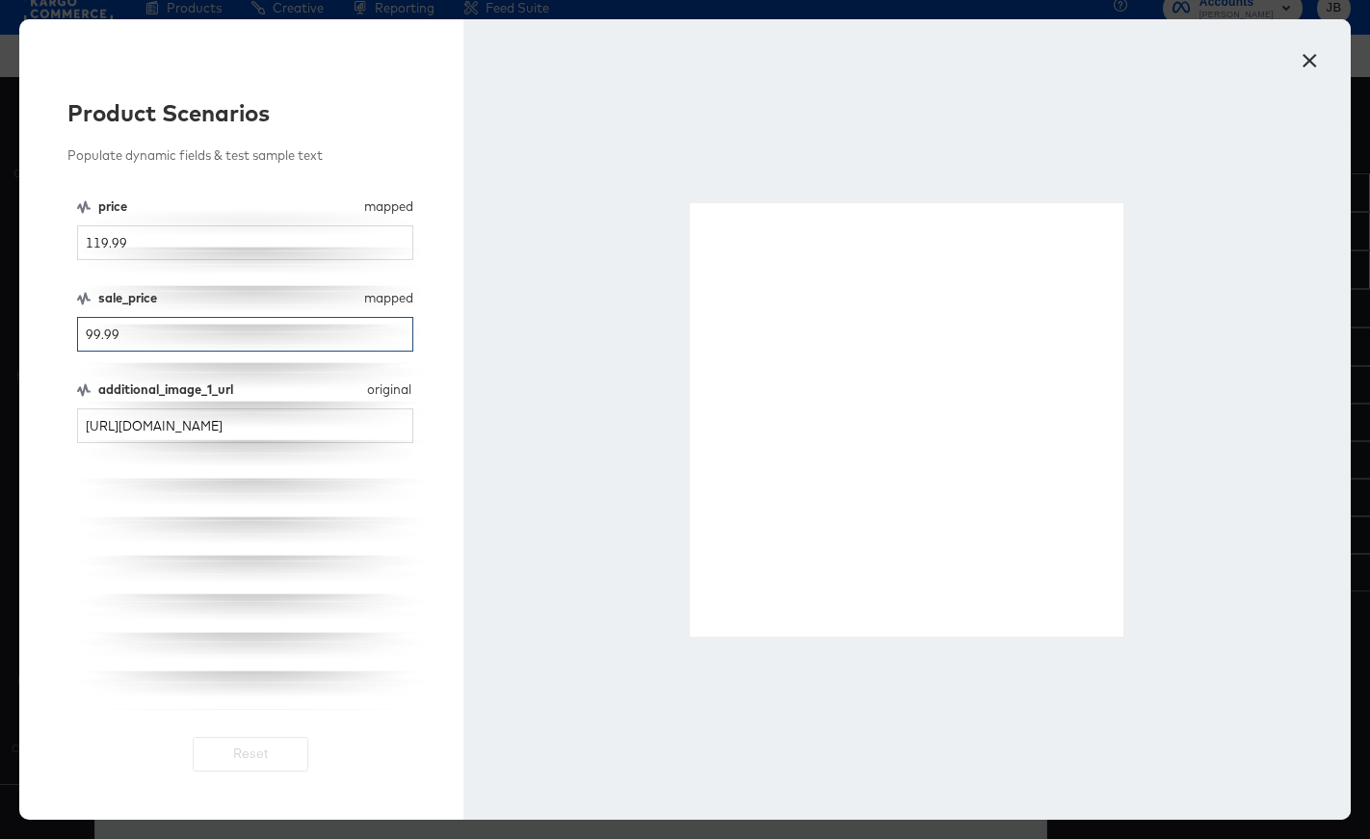
click at [197, 330] on input "99.99" at bounding box center [245, 335] width 336 height 36
type input "99"
click at [1001, 63] on button "×" at bounding box center [1309, 56] width 35 height 35
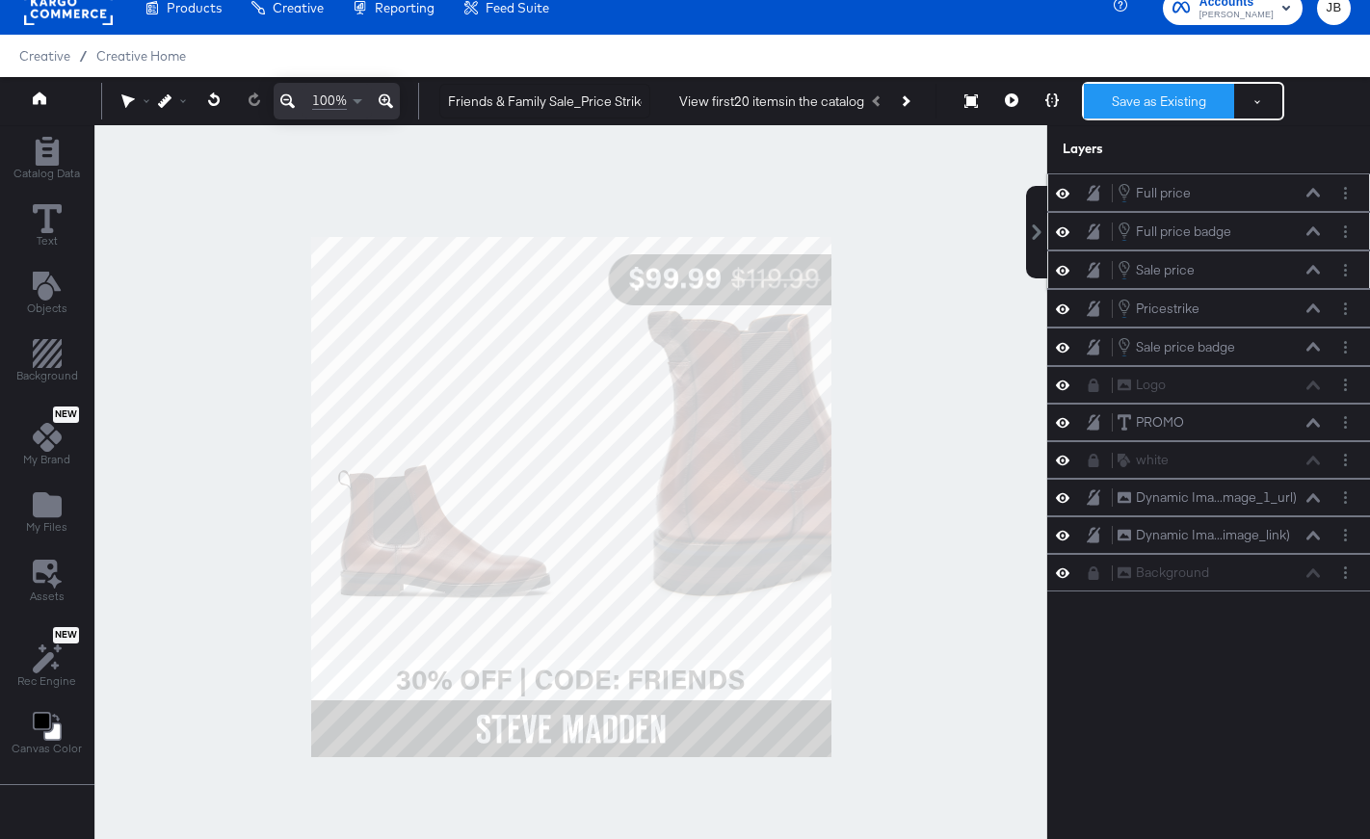
click at [1001, 102] on button "Save as Existing" at bounding box center [1159, 101] width 150 height 35
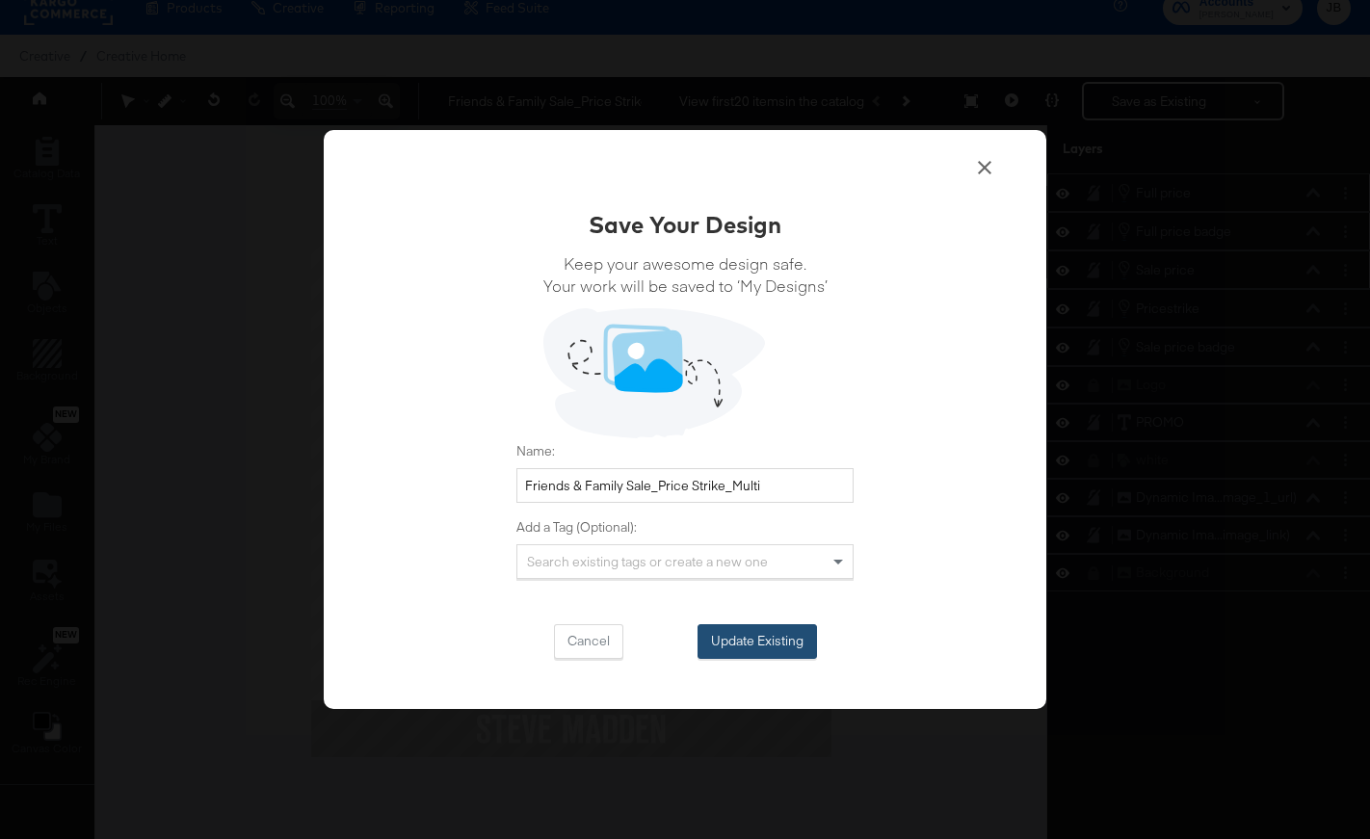
click at [747, 640] on button "Update Existing" at bounding box center [756, 641] width 119 height 35
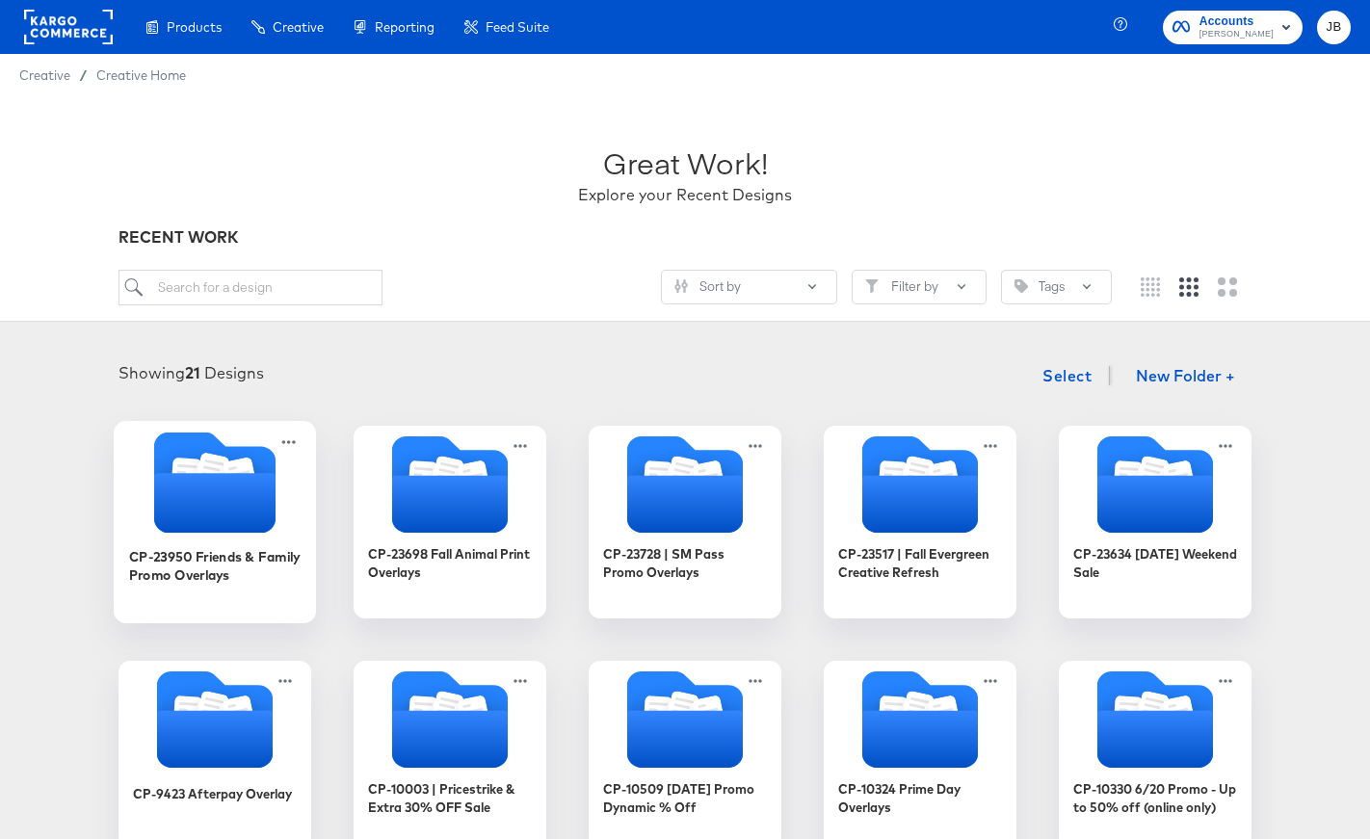
click at [188, 522] on icon "Folder" at bounding box center [214, 503] width 121 height 60
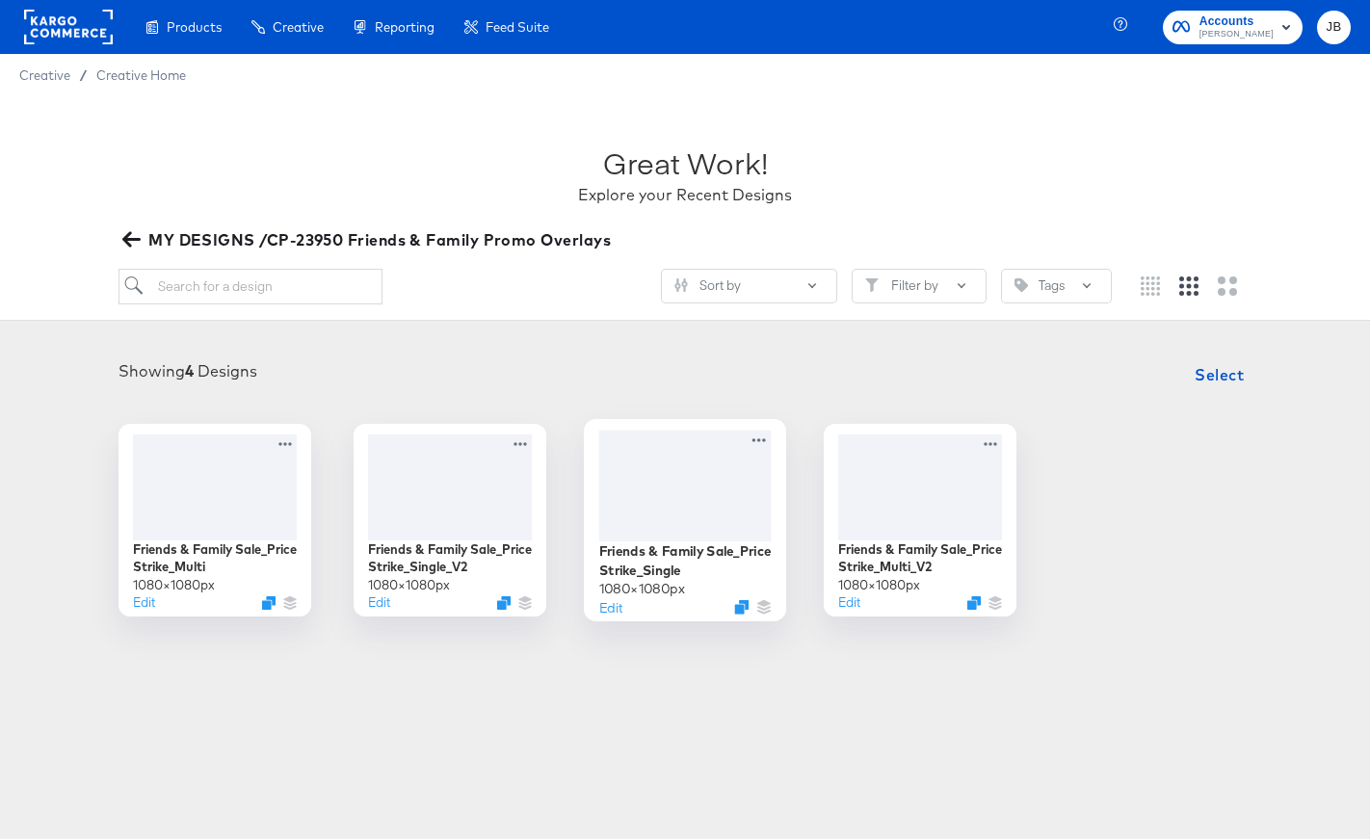
click at [667, 490] on div at bounding box center [685, 485] width 172 height 111
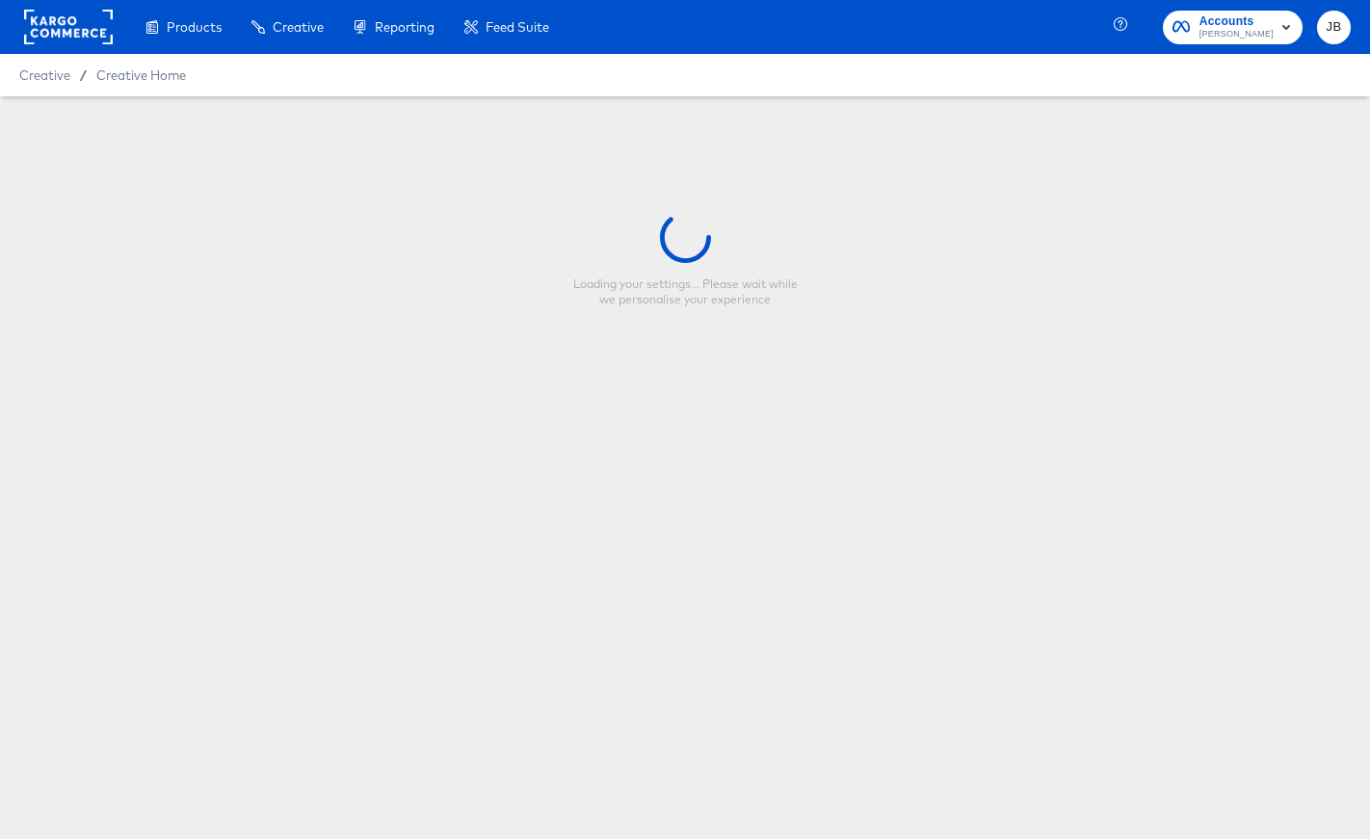
type input "Friends & Family Sale_Price Strike_Single"
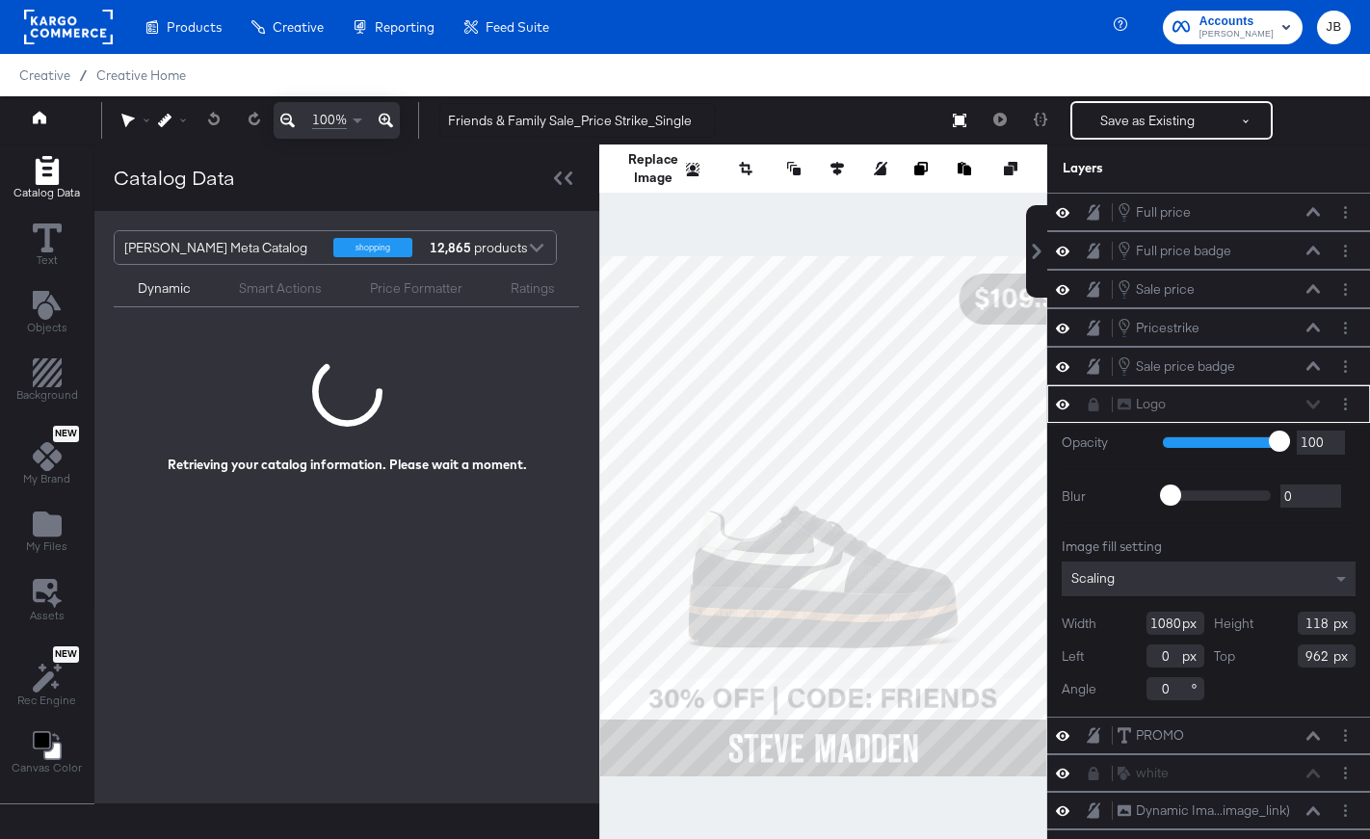
scroll to position [19, 0]
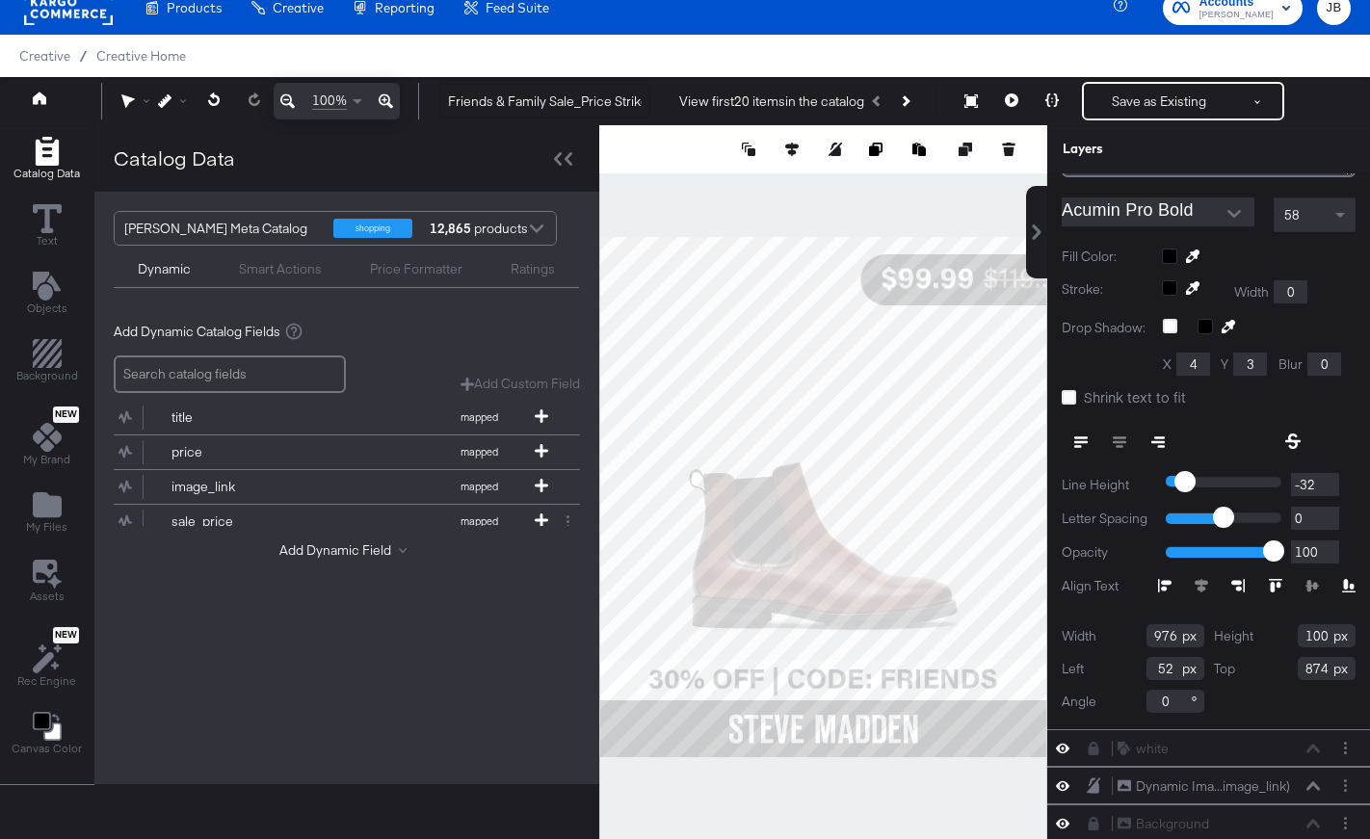
scroll to position [456, 0]
click at [1158, 644] on input "976" at bounding box center [1175, 637] width 58 height 23
type input "1080"
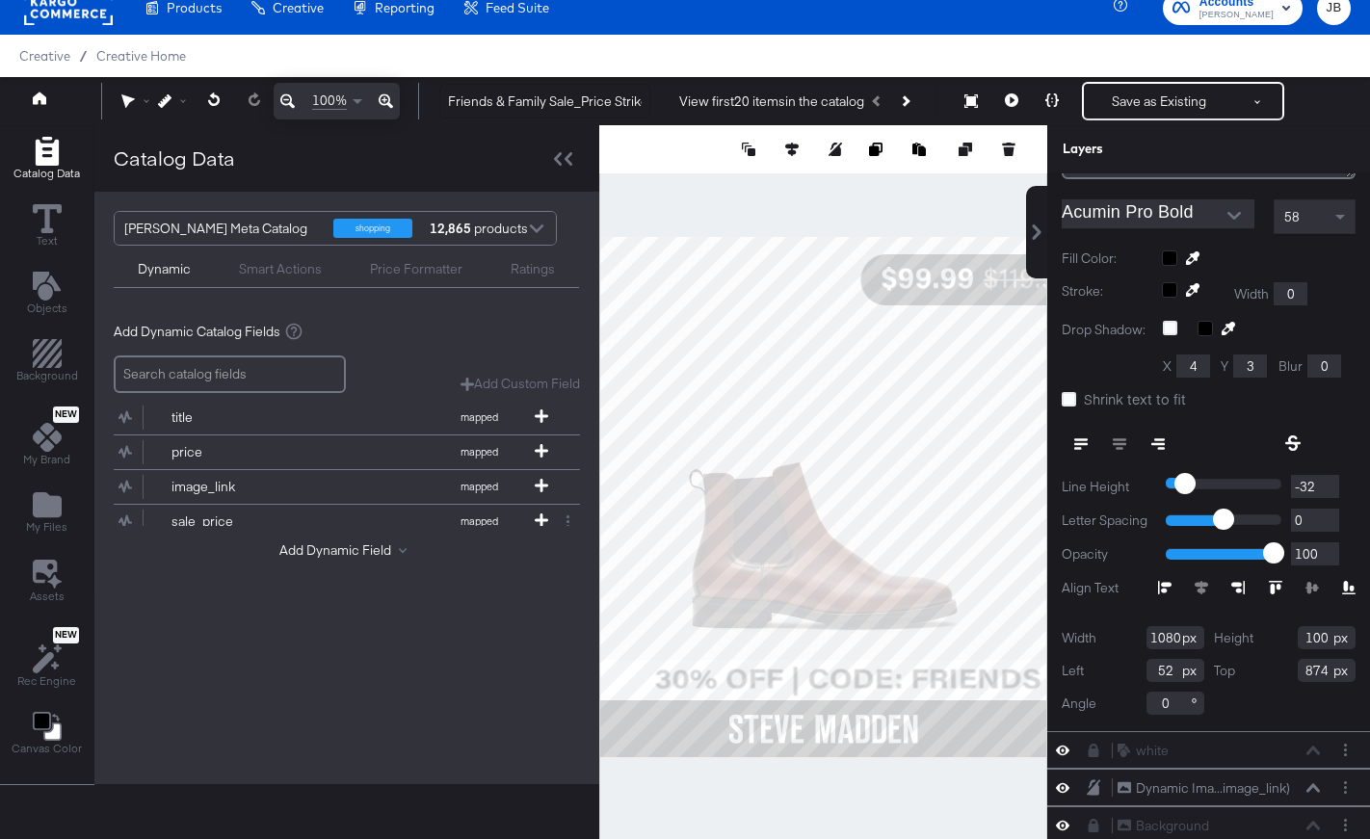
click at [1249, 615] on div "Edit Text + Insert Dynamic 30% OFF | CODE: FRIENDS Acumin Pro Bold 58 Fill Colo…" at bounding box center [1208, 359] width 323 height 746
click at [790, 145] on icon at bounding box center [791, 149] width 13 height 13
click at [648, 184] on icon at bounding box center [649, 184] width 13 height 13
type input "0"
click at [557, 146] on div at bounding box center [563, 158] width 34 height 28
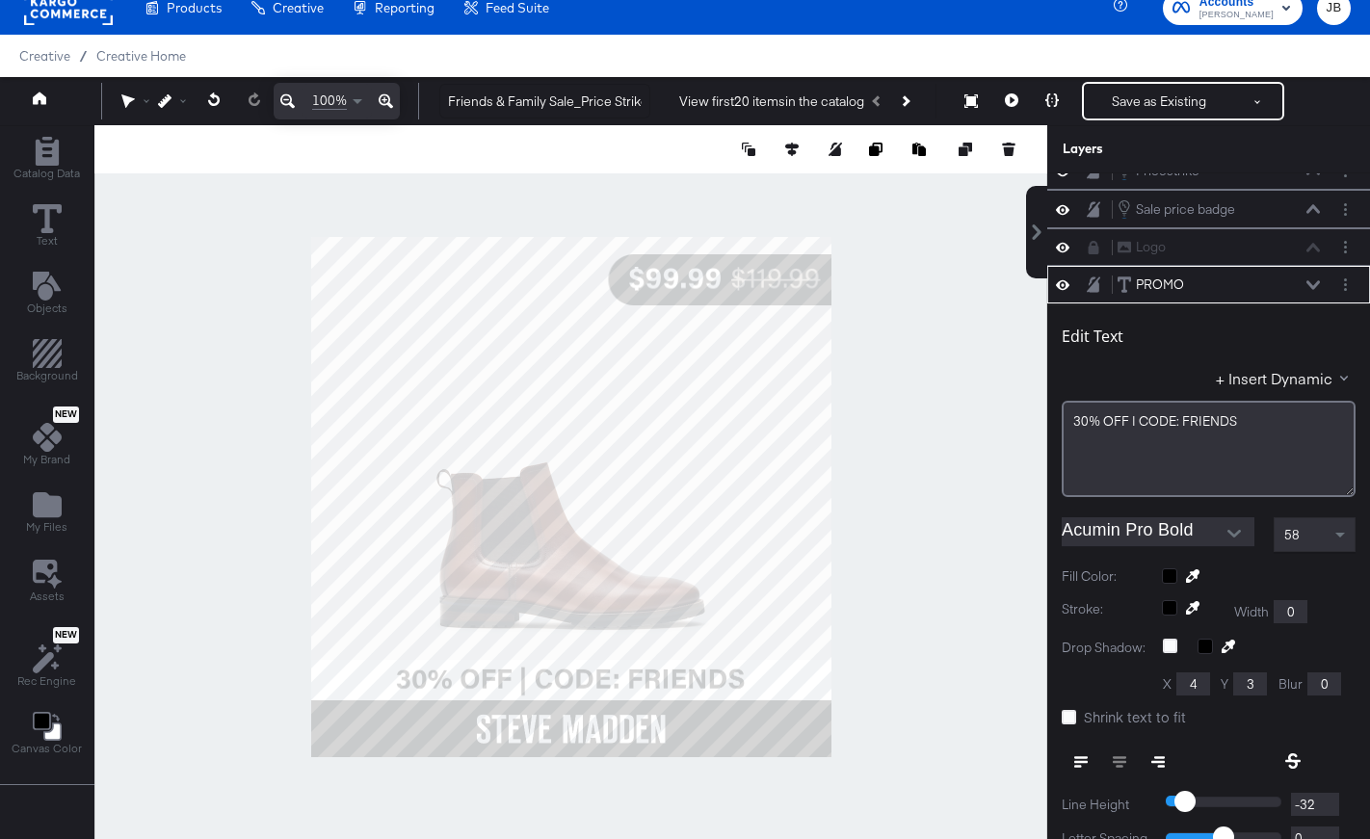
scroll to position [122, 0]
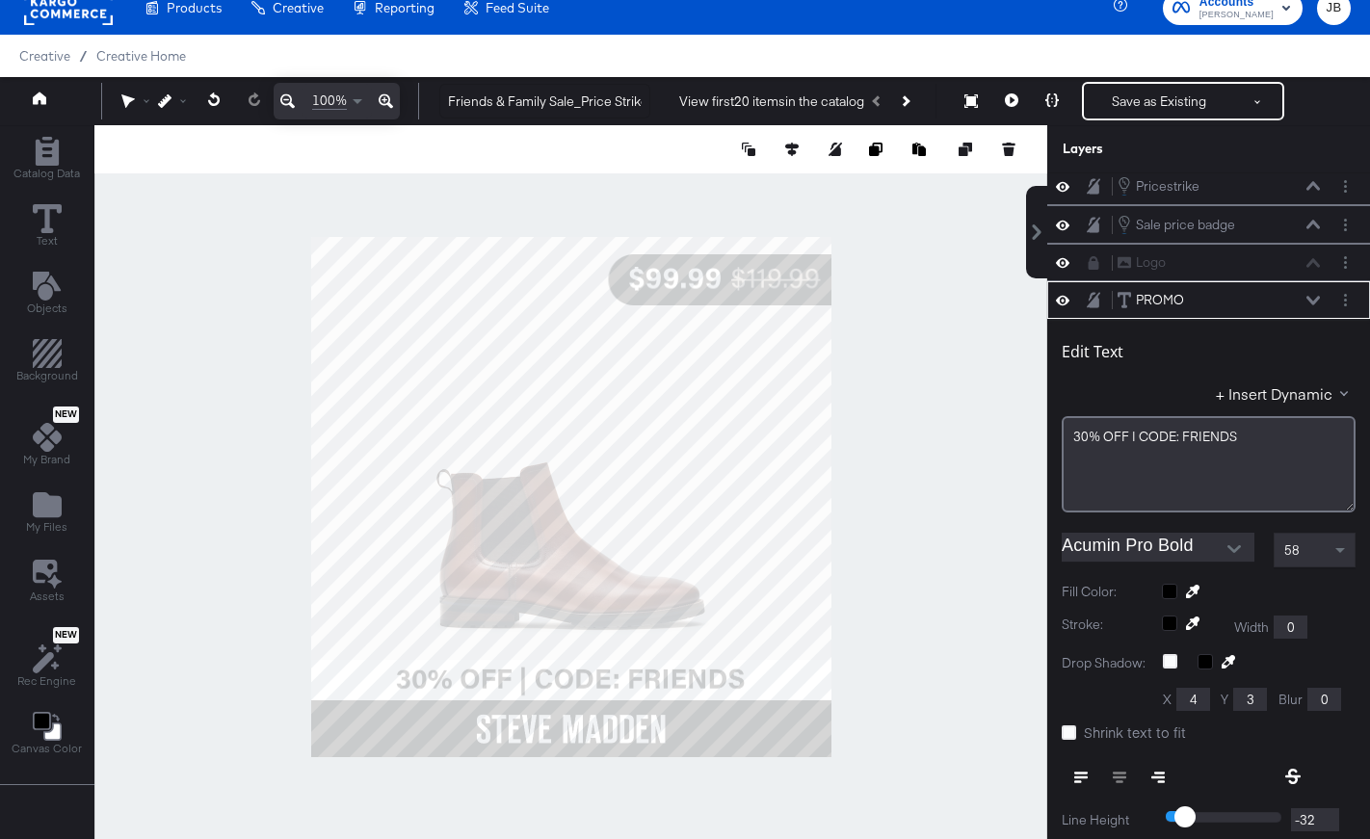
click at [1315, 293] on div "PROMO PROMO" at bounding box center [1218, 300] width 204 height 20
click at [1314, 305] on div "PROMO PROMO" at bounding box center [1218, 300] width 204 height 20
click at [1315, 301] on icon at bounding box center [1312, 300] width 13 height 9
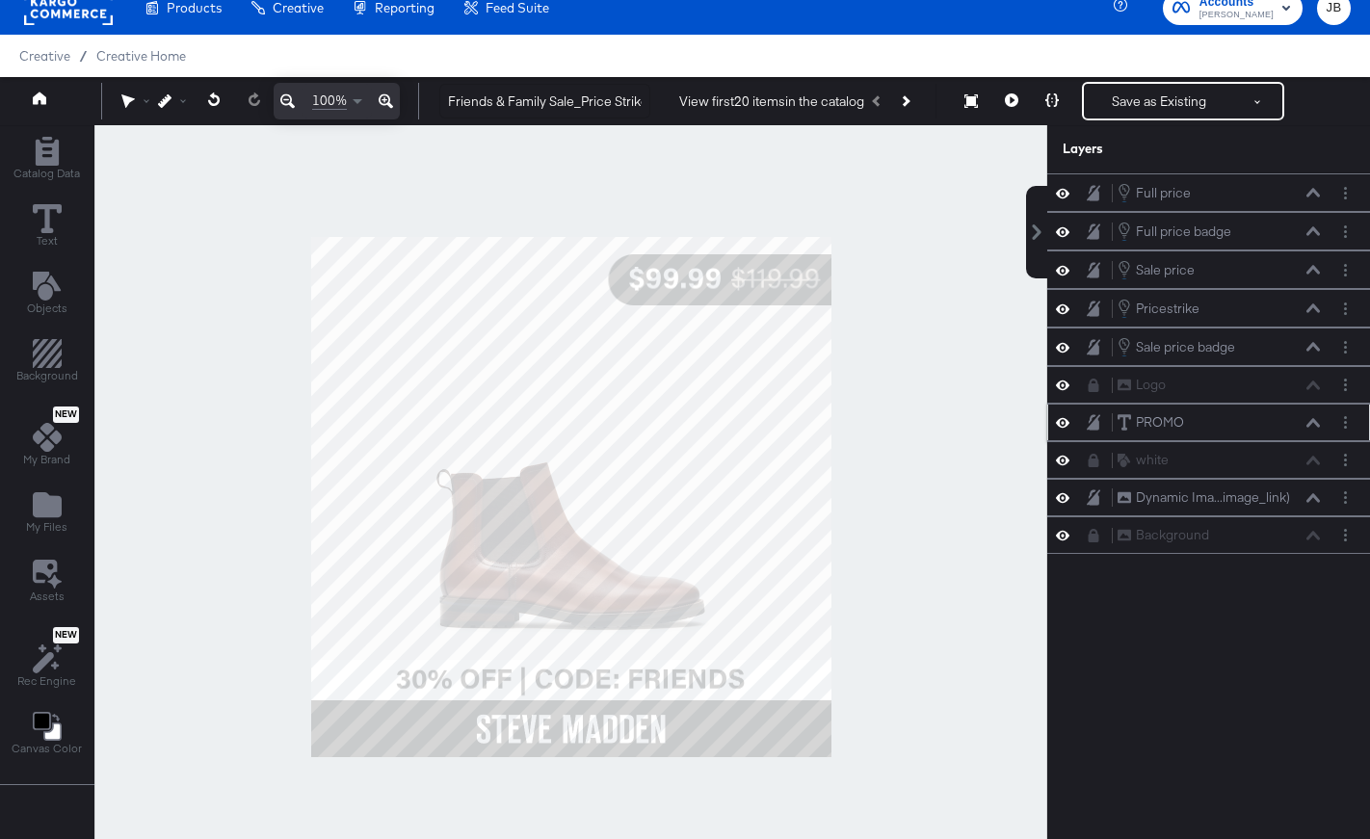
scroll to position [0, 0]
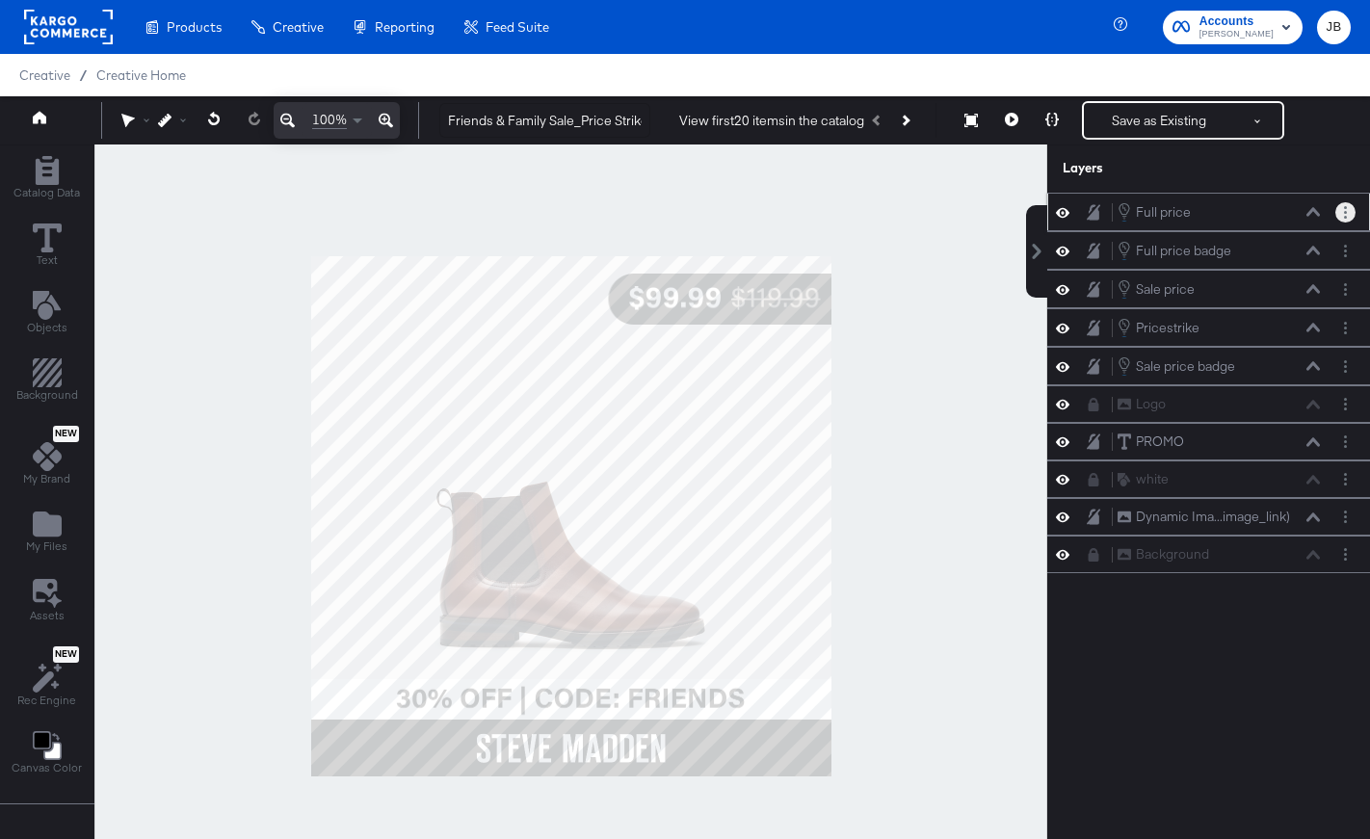
click at [1351, 215] on button "Layer Options" at bounding box center [1345, 212] width 20 height 20
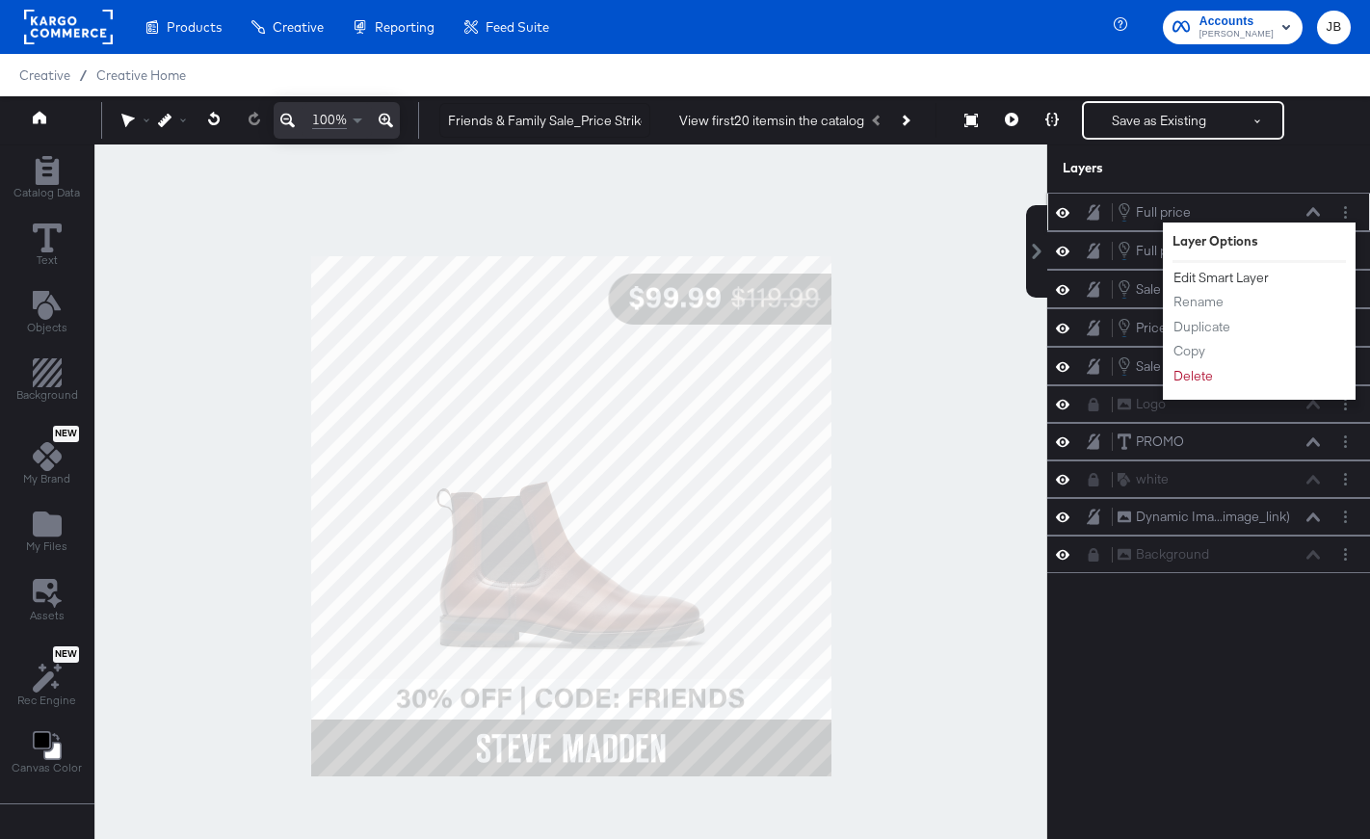
click at [1234, 275] on button "Edit Smart Layer" at bounding box center [1220, 278] width 97 height 20
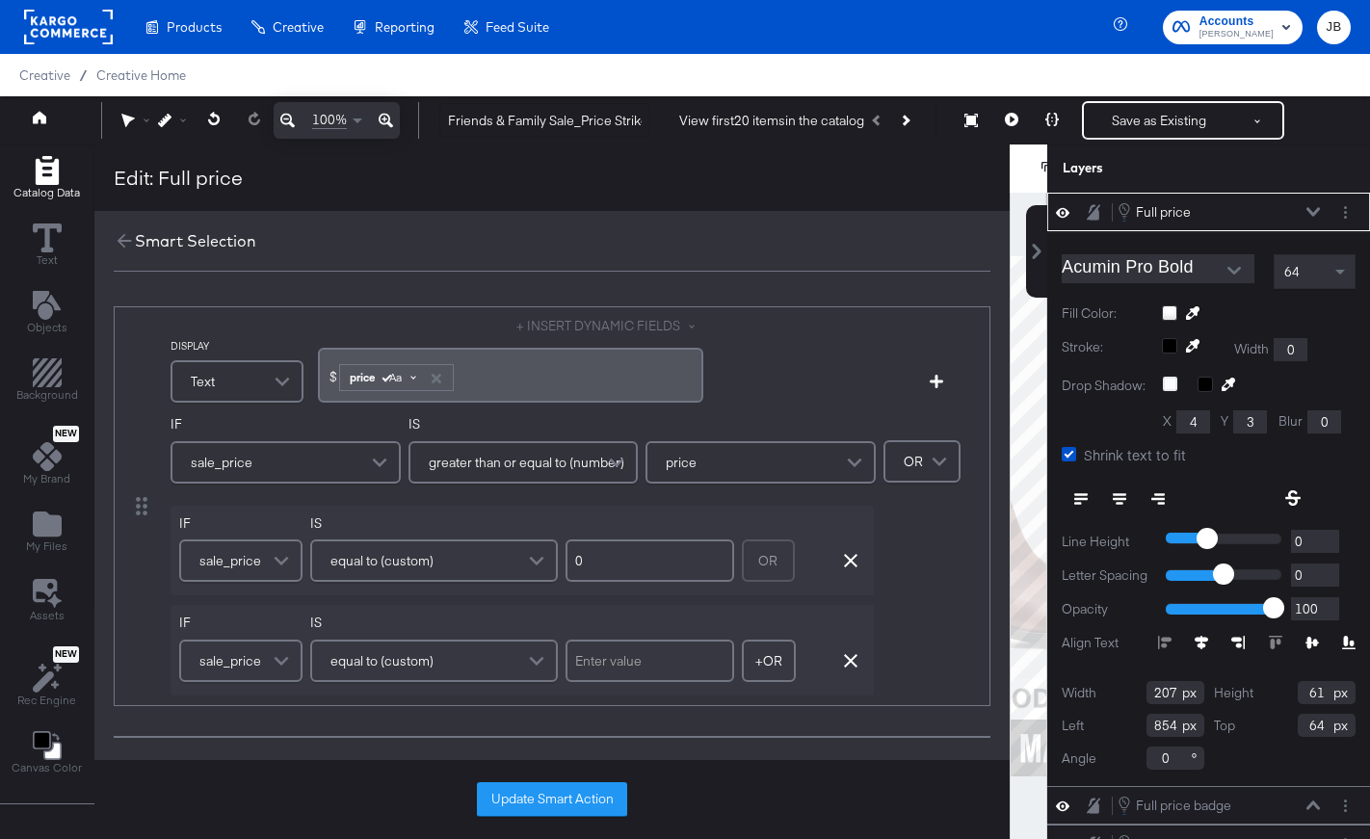
click at [392, 379] on span "Aa" at bounding box center [392, 377] width 17 height 15
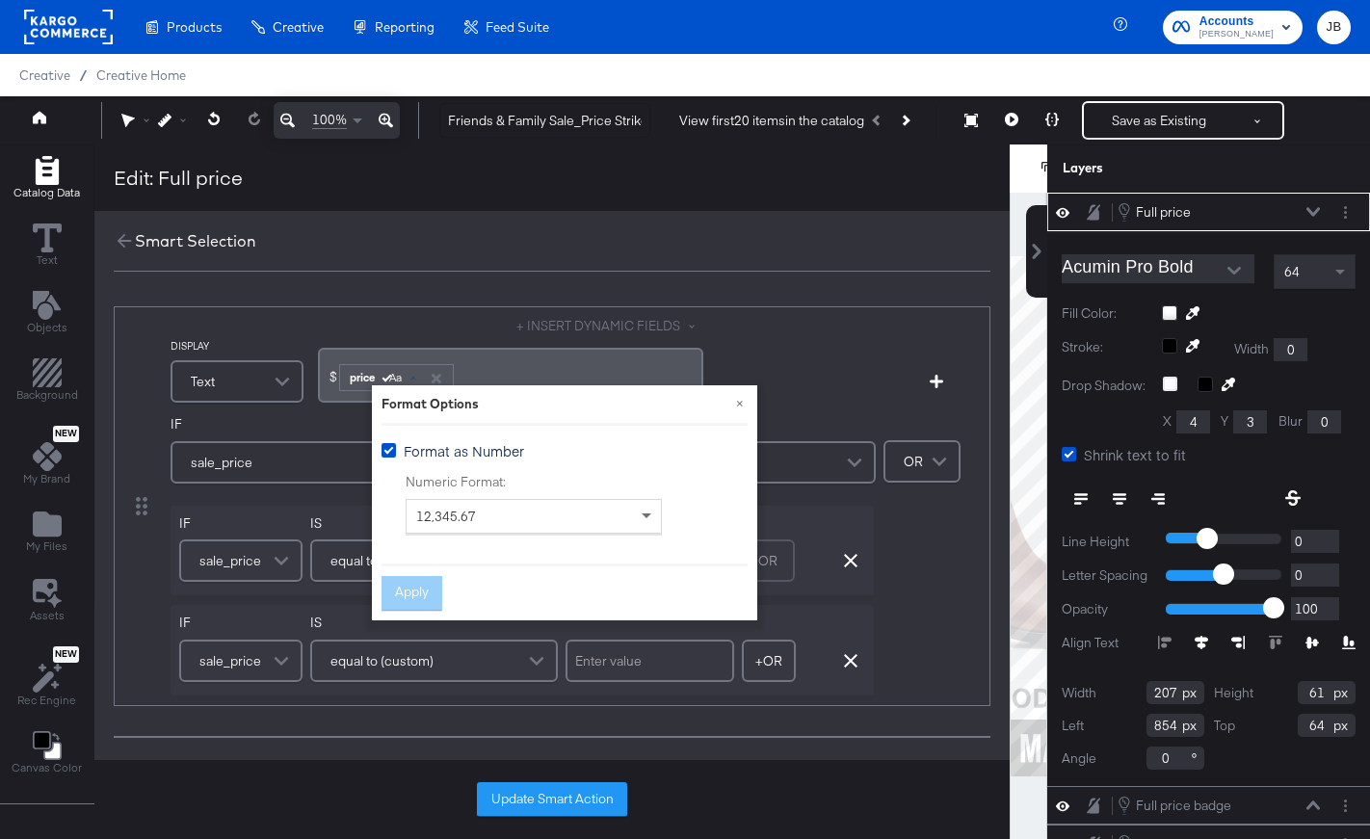
click at [542, 312] on div "DISPLAY Text + INSERT DYNAMIC FIELDS $ ﻿ price Aa ﻿ Add Condition IF sale_price…" at bounding box center [552, 506] width 877 height 400
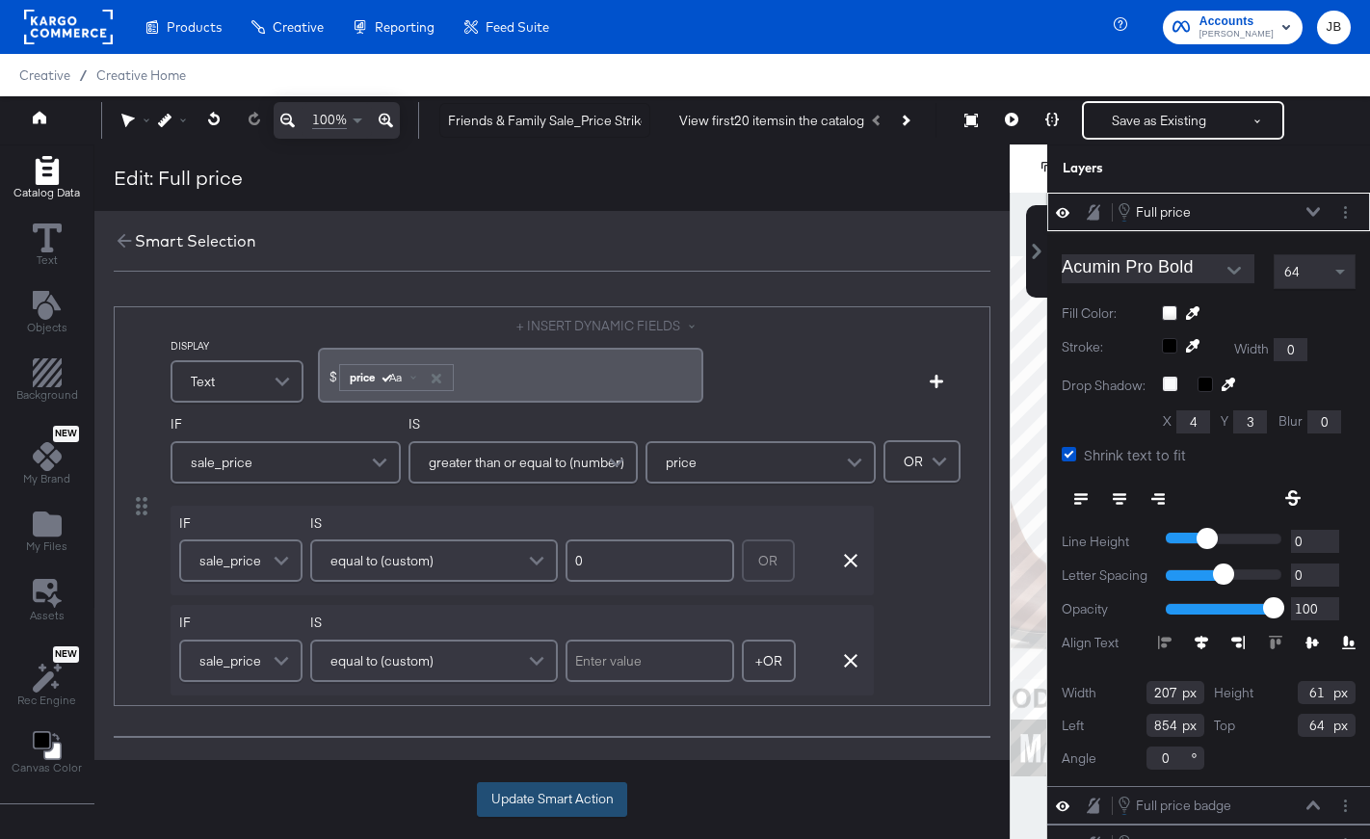
click at [543, 796] on button "Update Smart Action" at bounding box center [552, 799] width 150 height 35
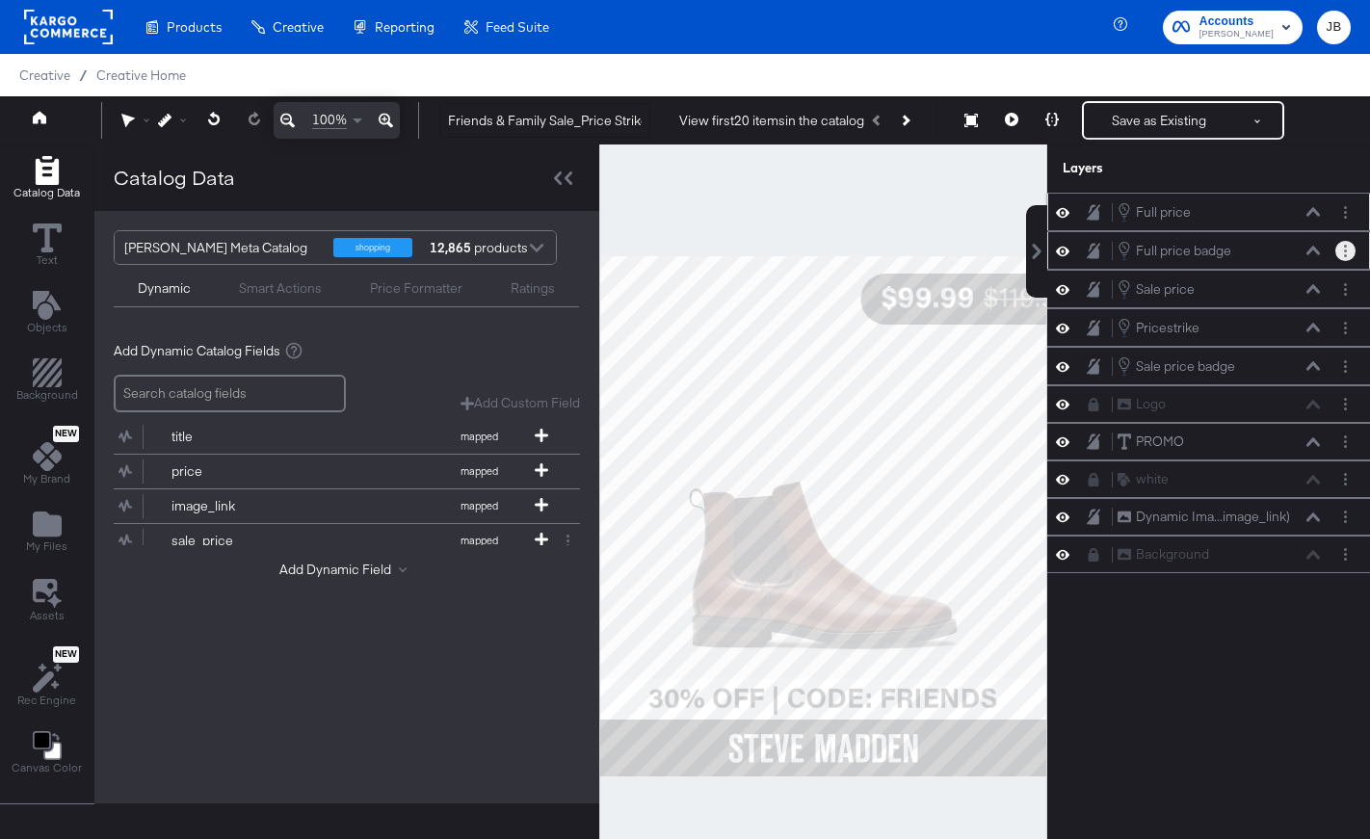
click at [1351, 253] on button "Layer Options" at bounding box center [1345, 251] width 20 height 20
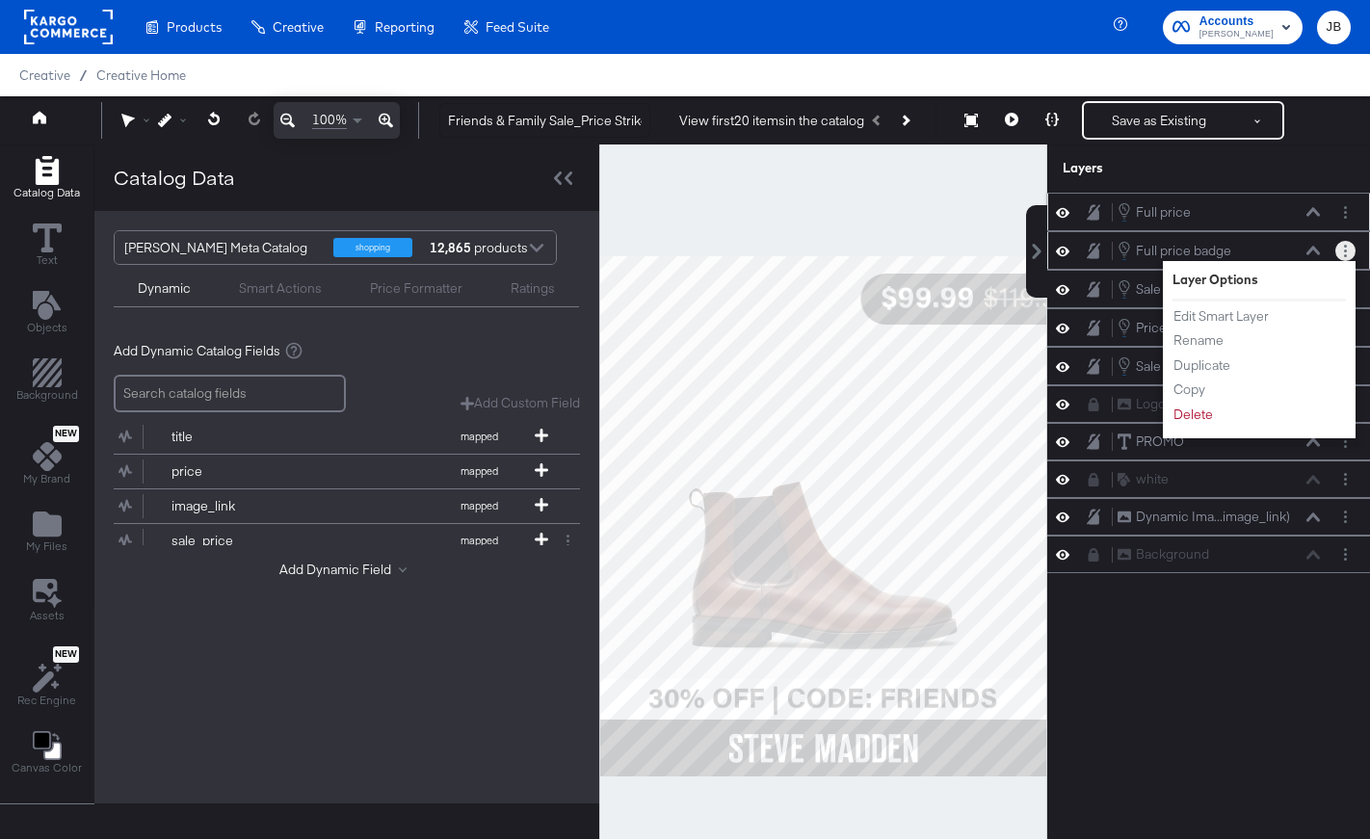
click at [1343, 250] on button "Layer Options" at bounding box center [1345, 251] width 20 height 20
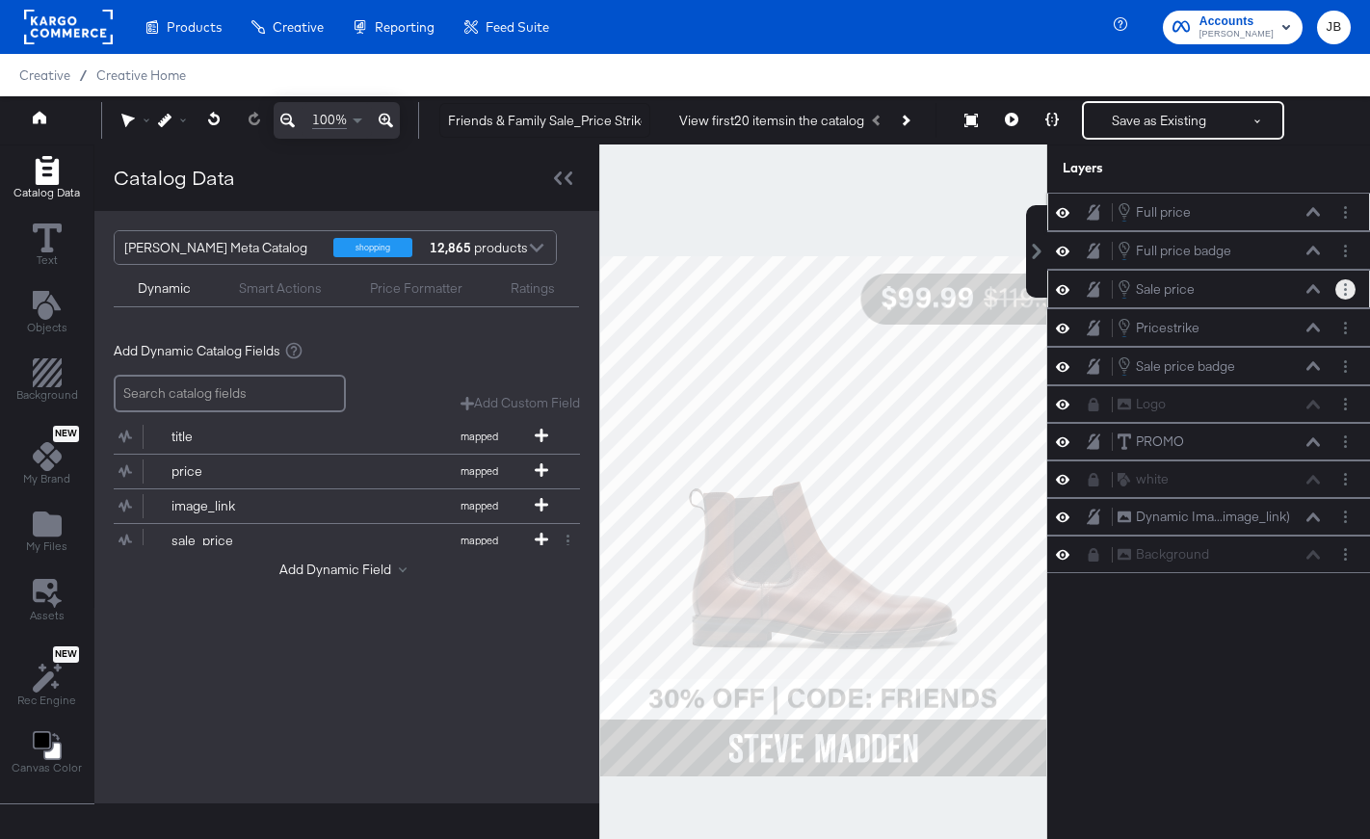
click at [1347, 294] on button "Layer Options" at bounding box center [1345, 289] width 20 height 20
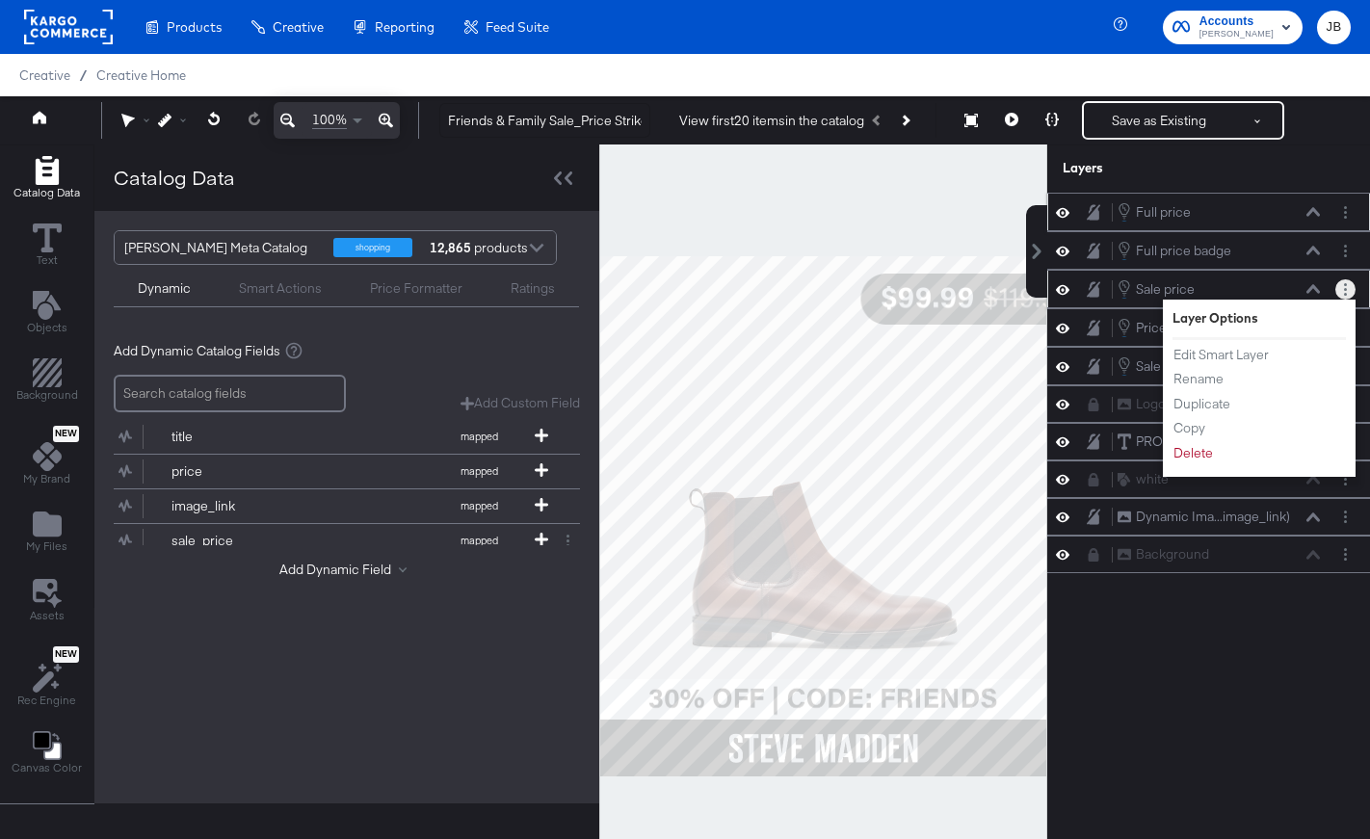
click at [1229, 341] on div "Edit Smart Layer Rename Duplicate Copy Delete" at bounding box center [1225, 404] width 106 height 128
click at [1228, 357] on button "Edit Smart Layer" at bounding box center [1220, 355] width 97 height 20
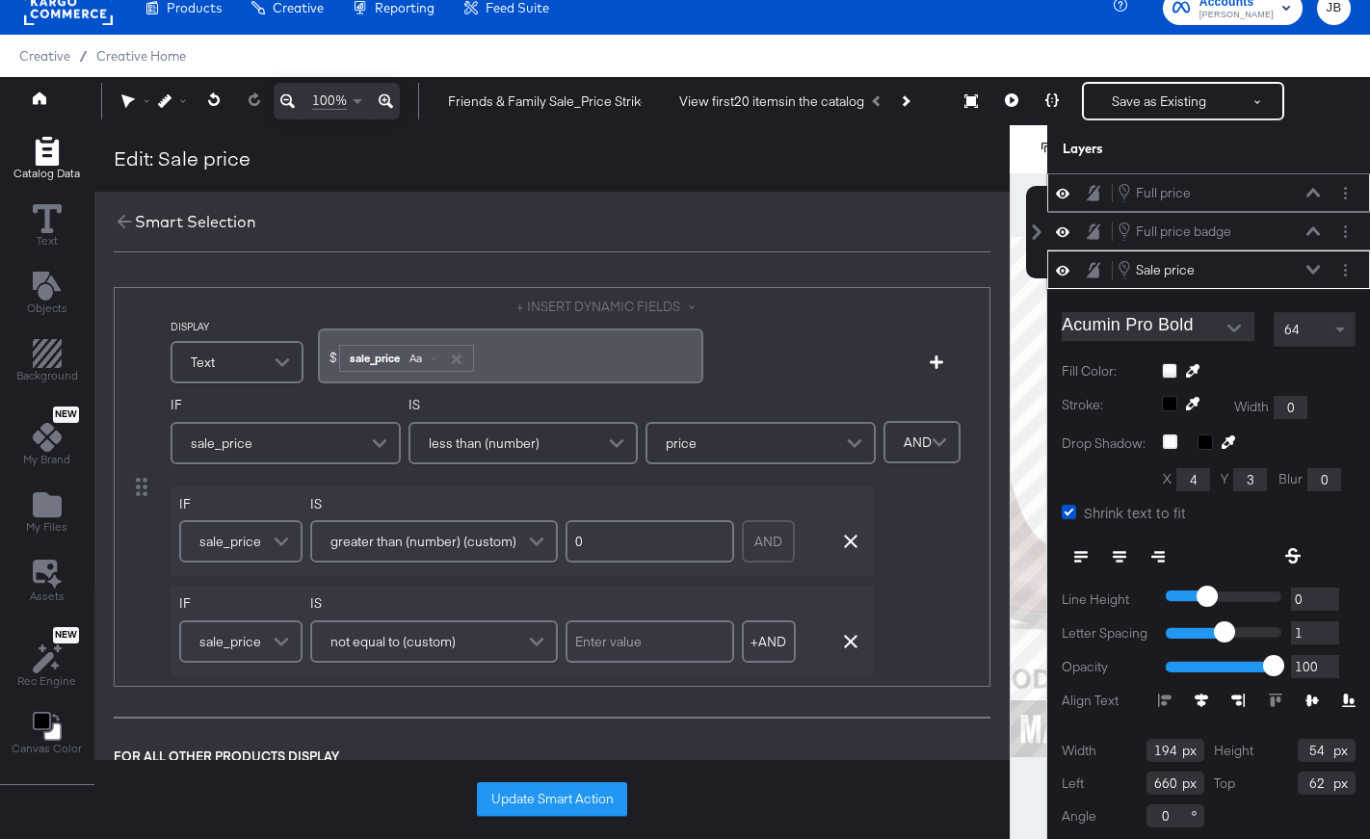
scroll to position [4, 0]
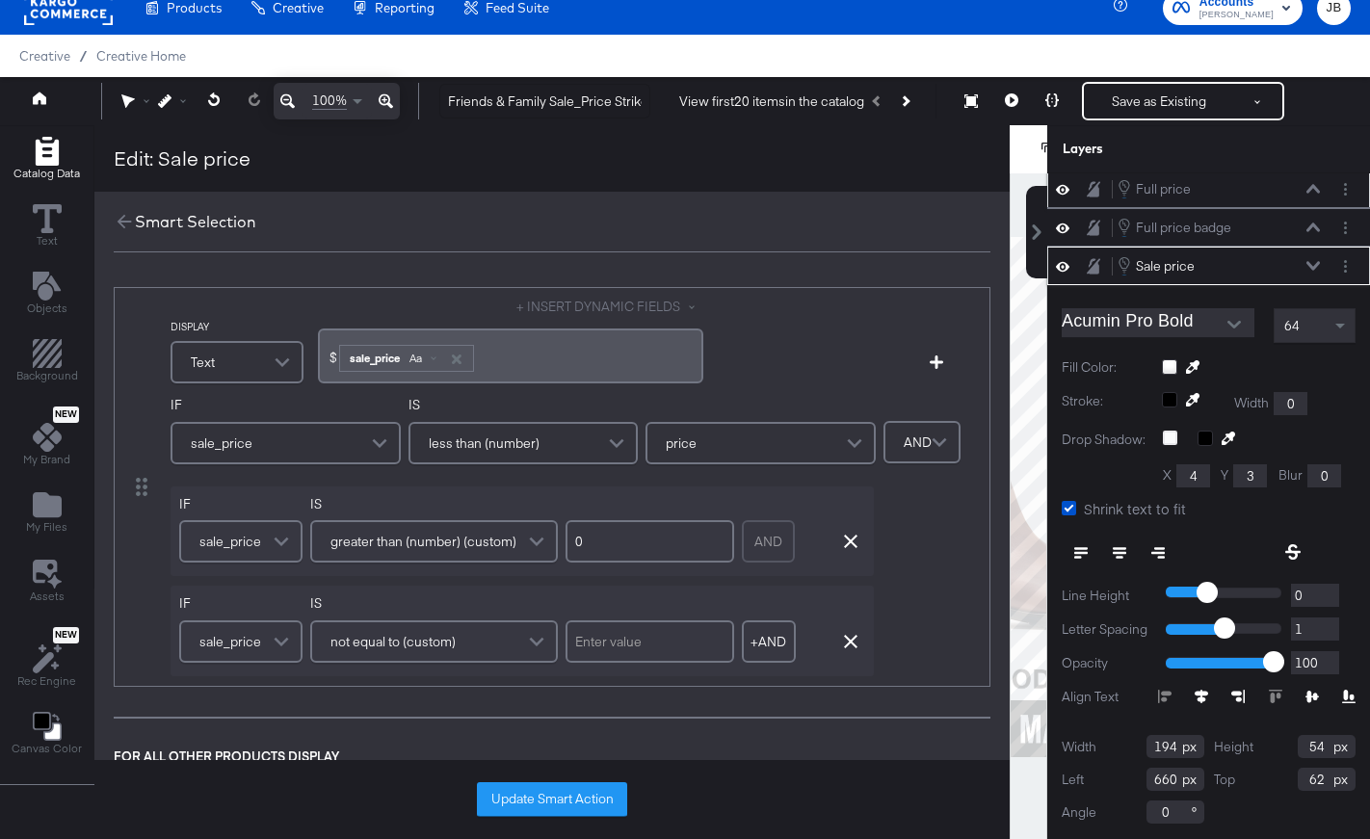
click at [407, 348] on div "sale_price Aa" at bounding box center [406, 358] width 133 height 25
click at [416, 357] on span "Aa" at bounding box center [415, 358] width 13 height 15
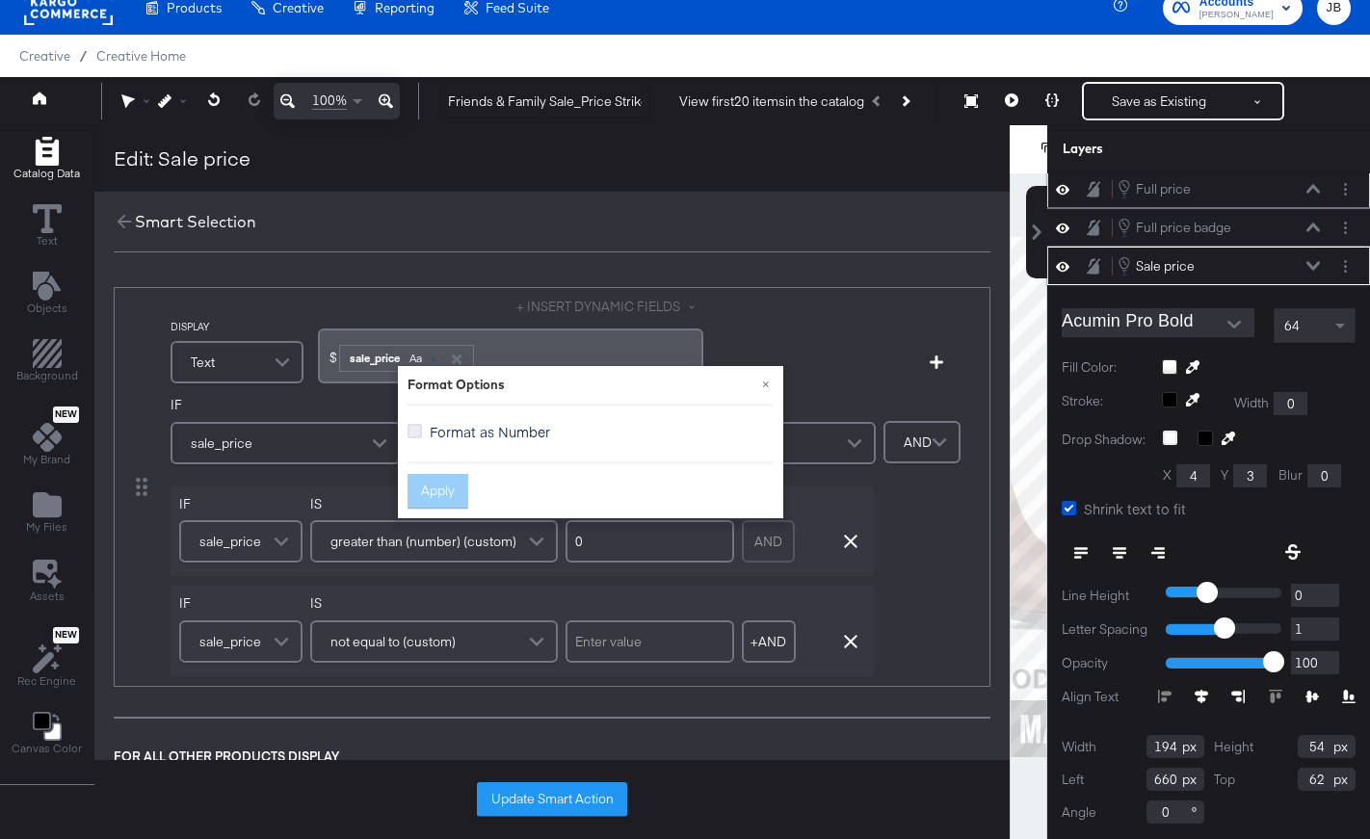
click at [412, 436] on icon at bounding box center [414, 431] width 14 height 14
click at [0, 0] on input "Format as Number" at bounding box center [0, 0] width 0 height 0
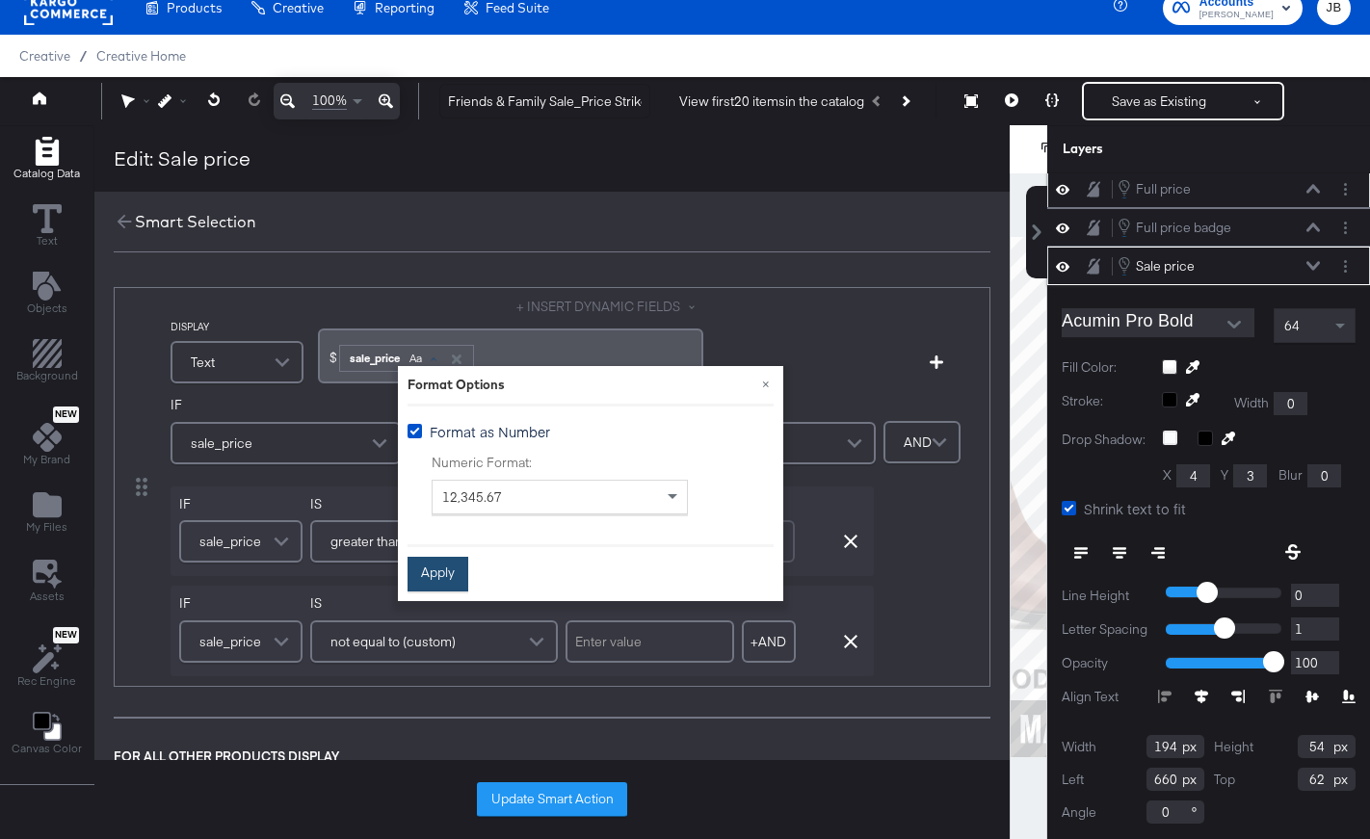
click at [434, 564] on button "Apply" at bounding box center [437, 574] width 61 height 35
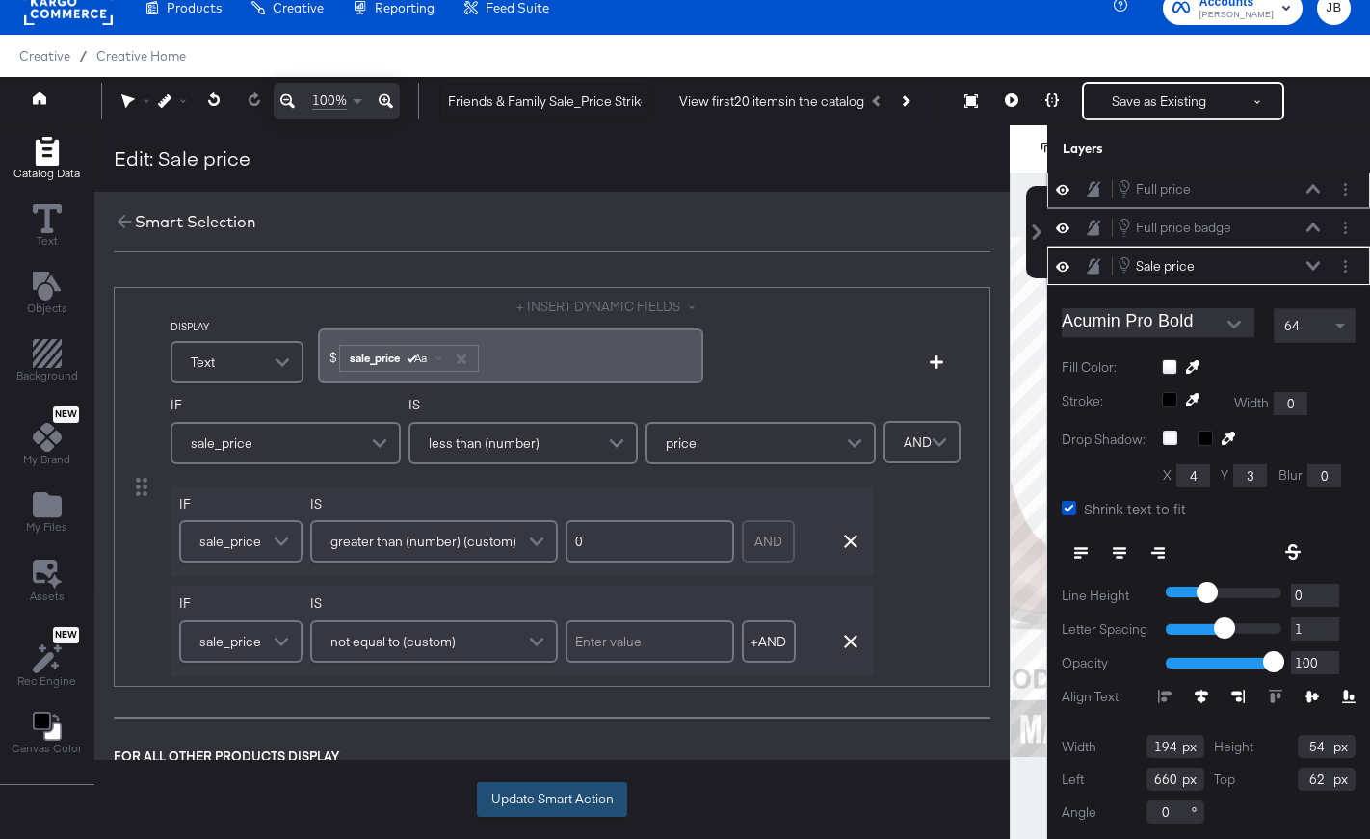
click at [533, 798] on button "Update Smart Action" at bounding box center [552, 799] width 150 height 35
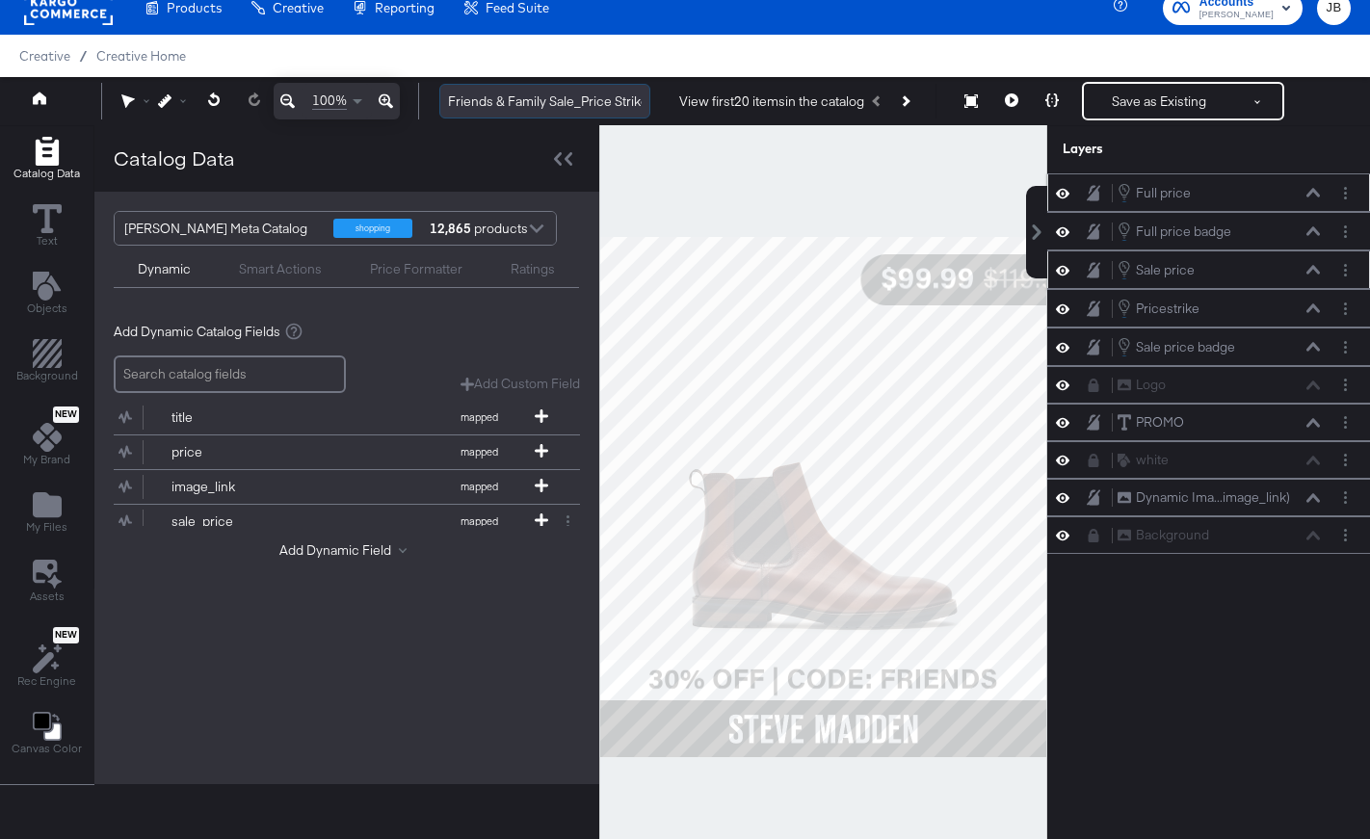
click at [539, 104] on input "Friends & Family Sale_Price Strike_Single" at bounding box center [544, 102] width 211 height 36
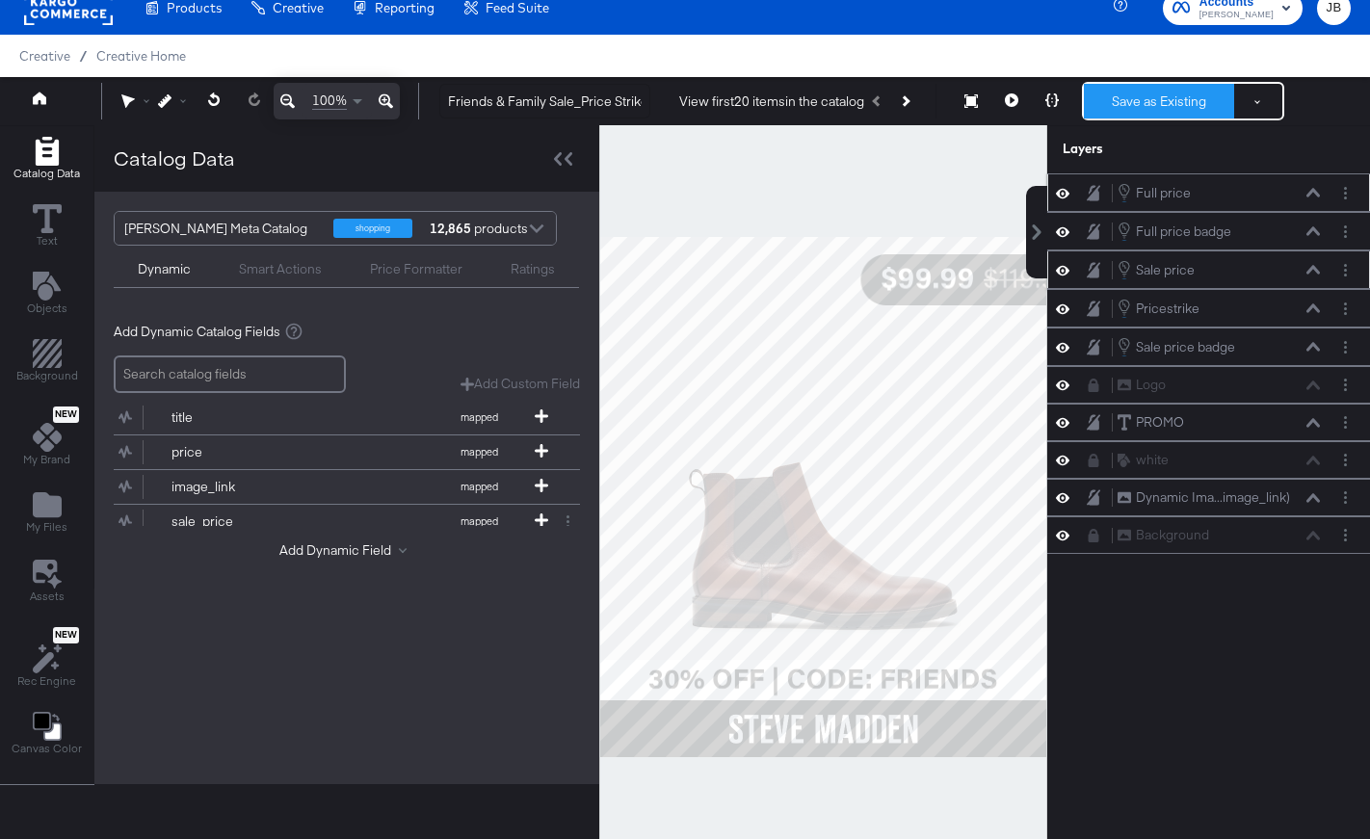
click at [1152, 110] on button "Save as Existing" at bounding box center [1159, 101] width 150 height 35
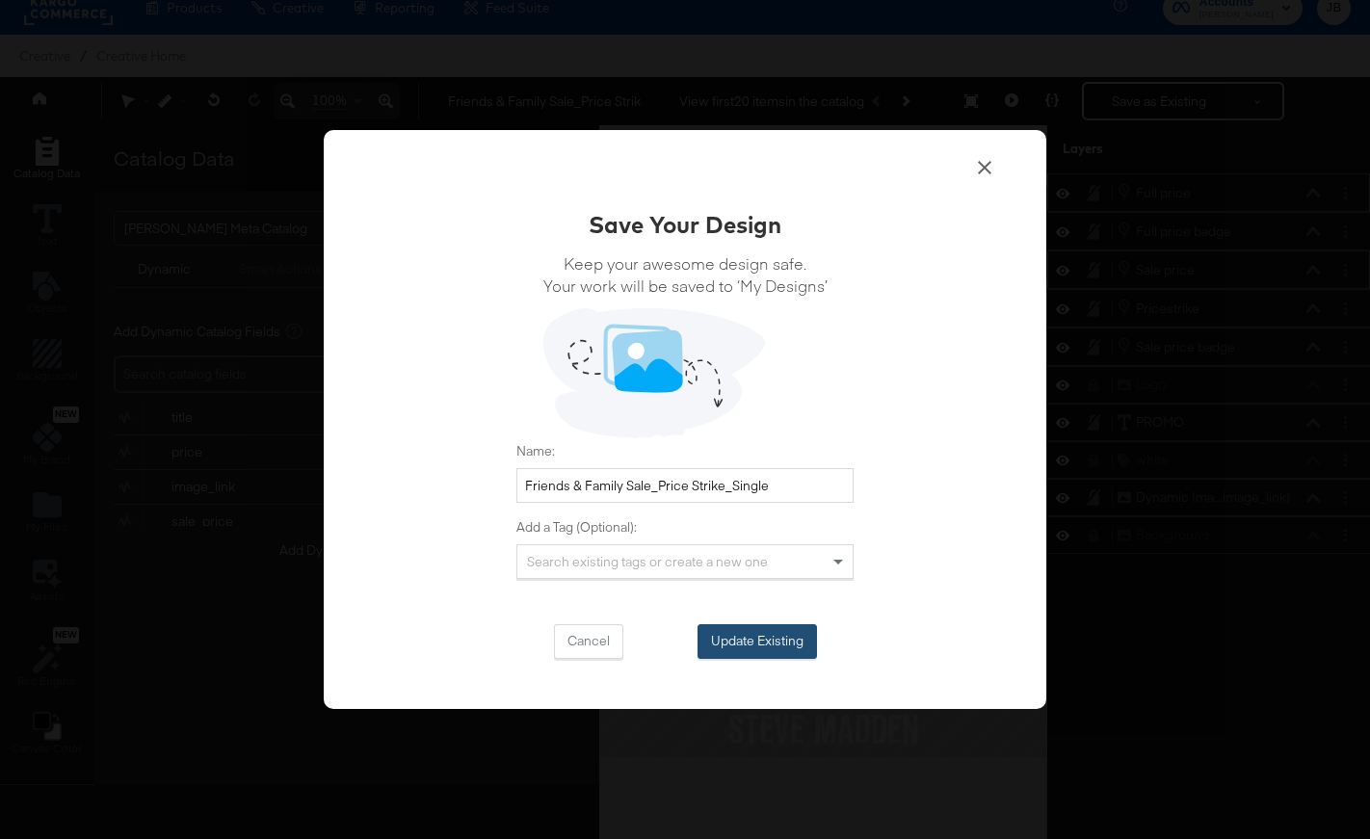
click at [800, 628] on button "Update Existing" at bounding box center [756, 641] width 119 height 35
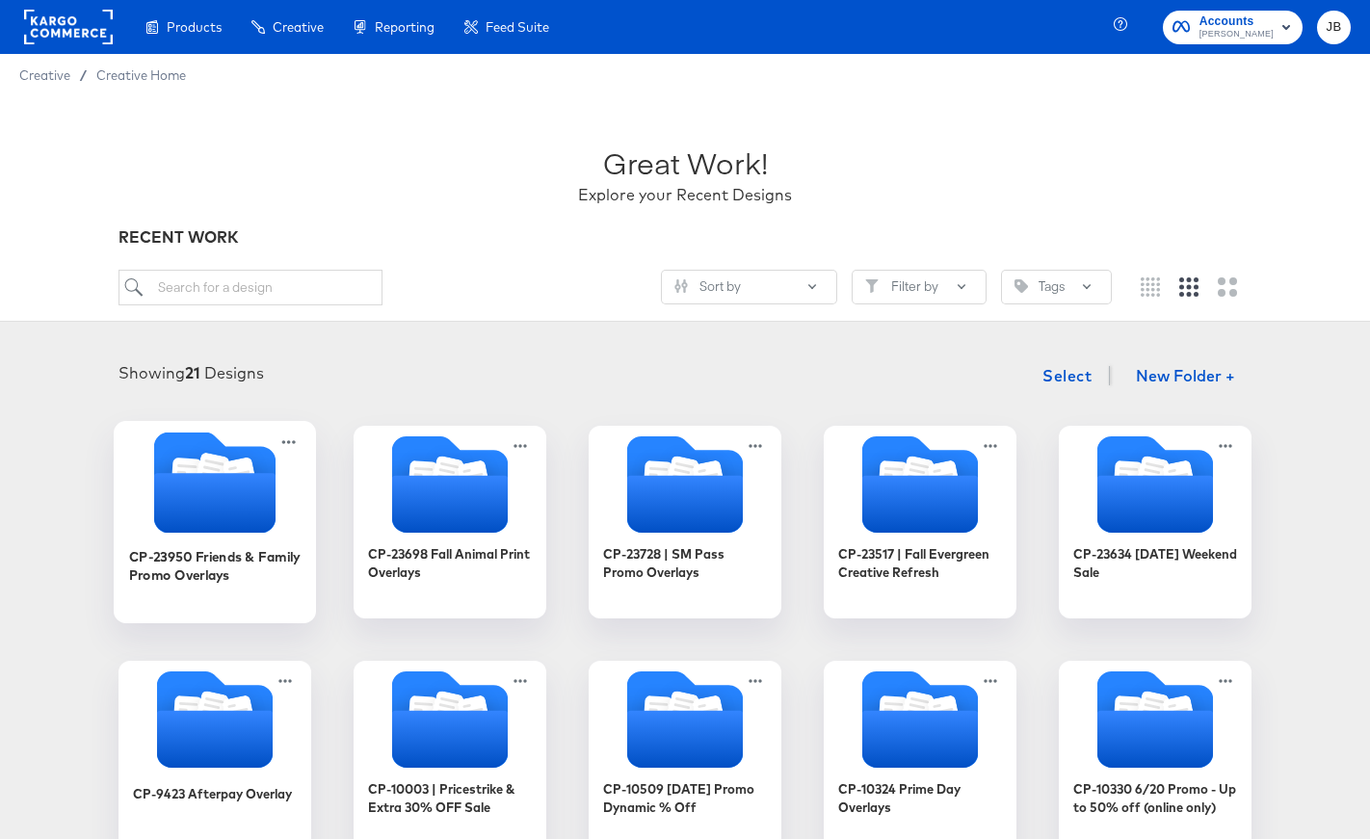
click at [201, 513] on icon "Folder" at bounding box center [214, 503] width 121 height 60
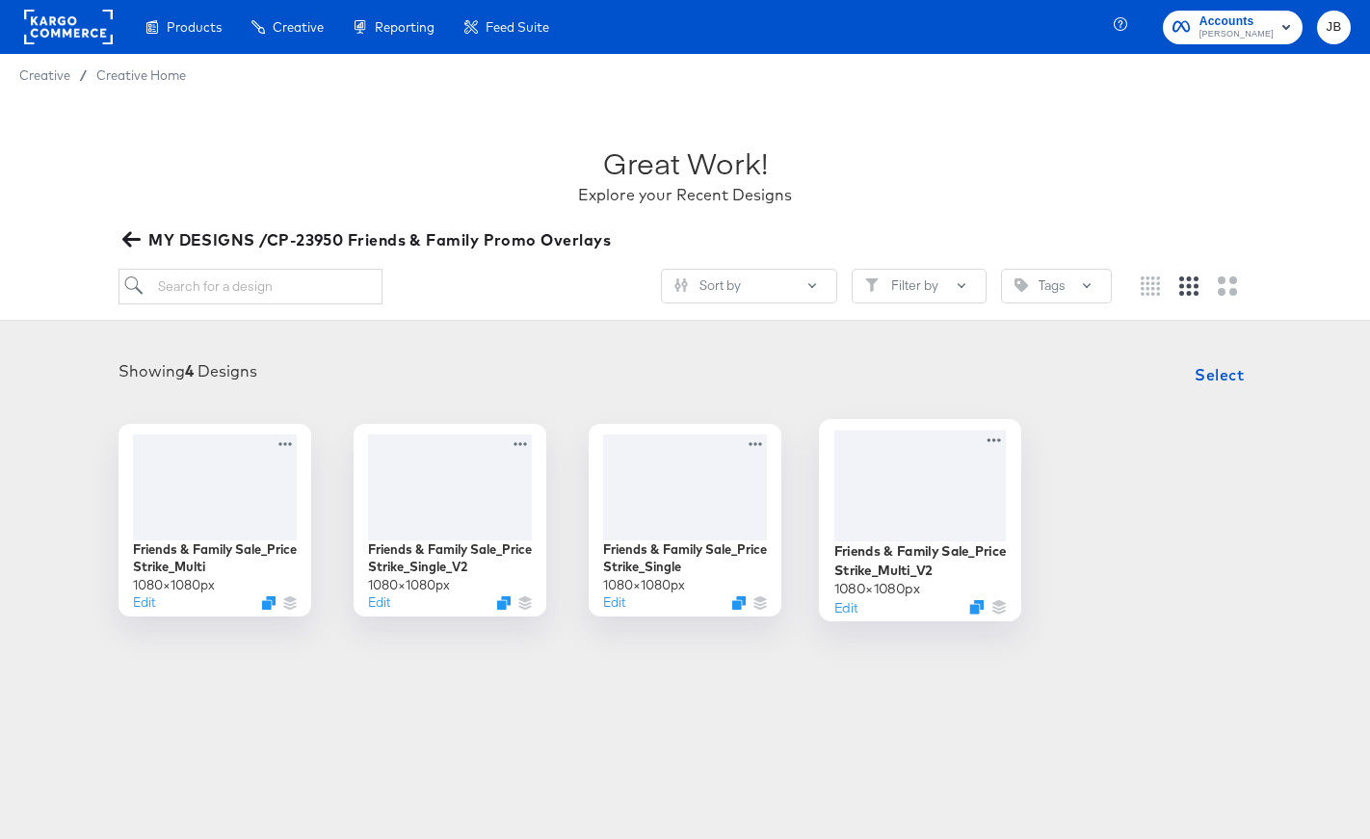
click at [938, 501] on div at bounding box center [920, 485] width 172 height 111
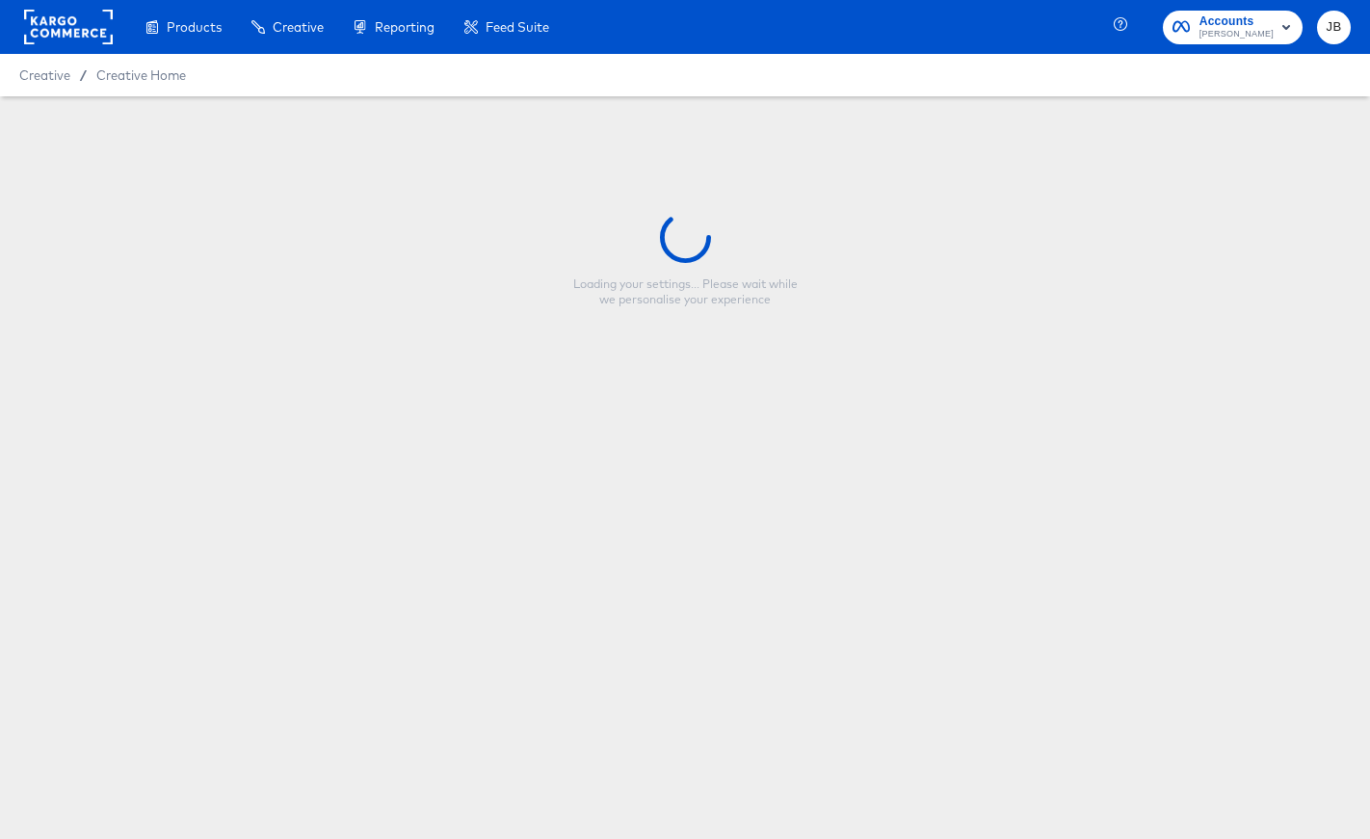
type input "Friends & Family Sale_Price Strike_Multi_V2"
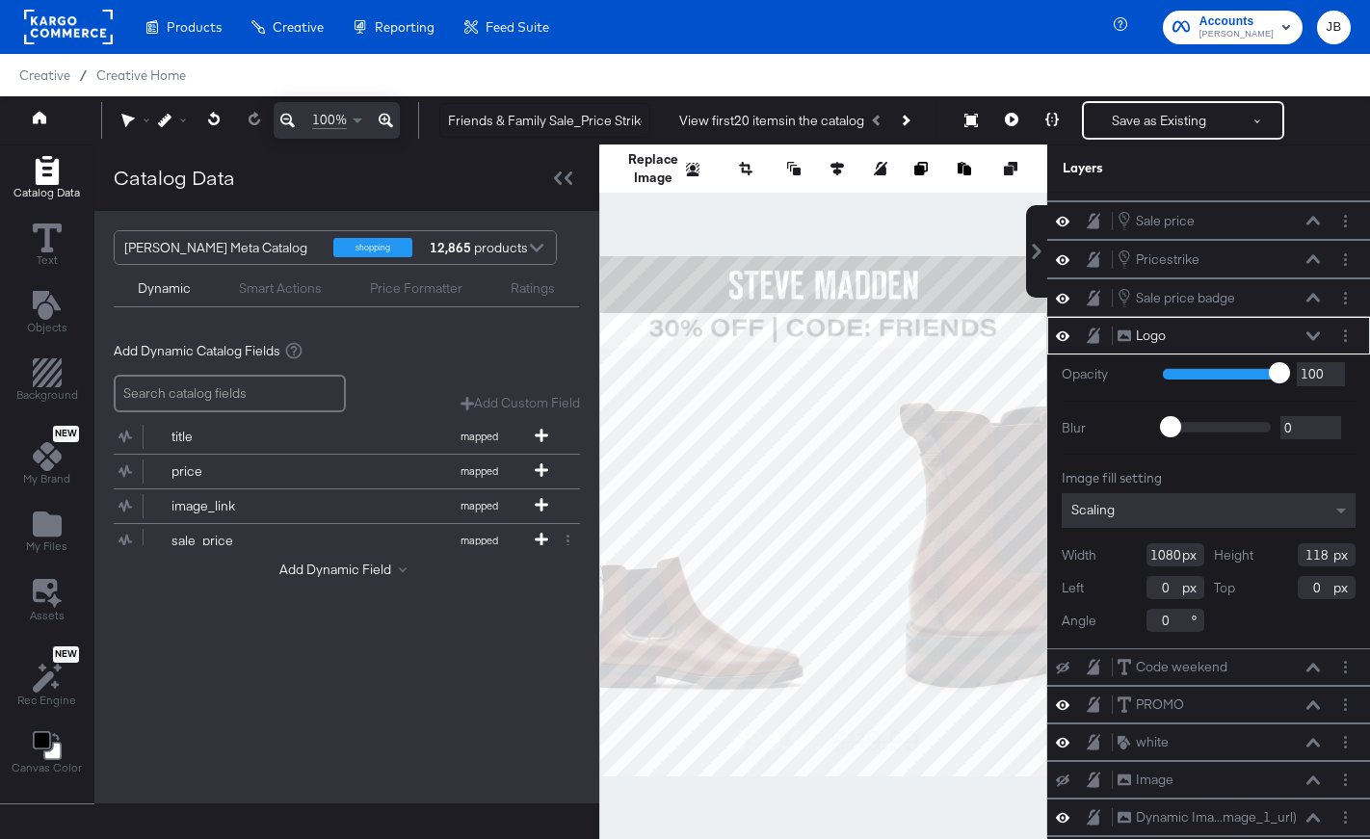
scroll to position [24, 0]
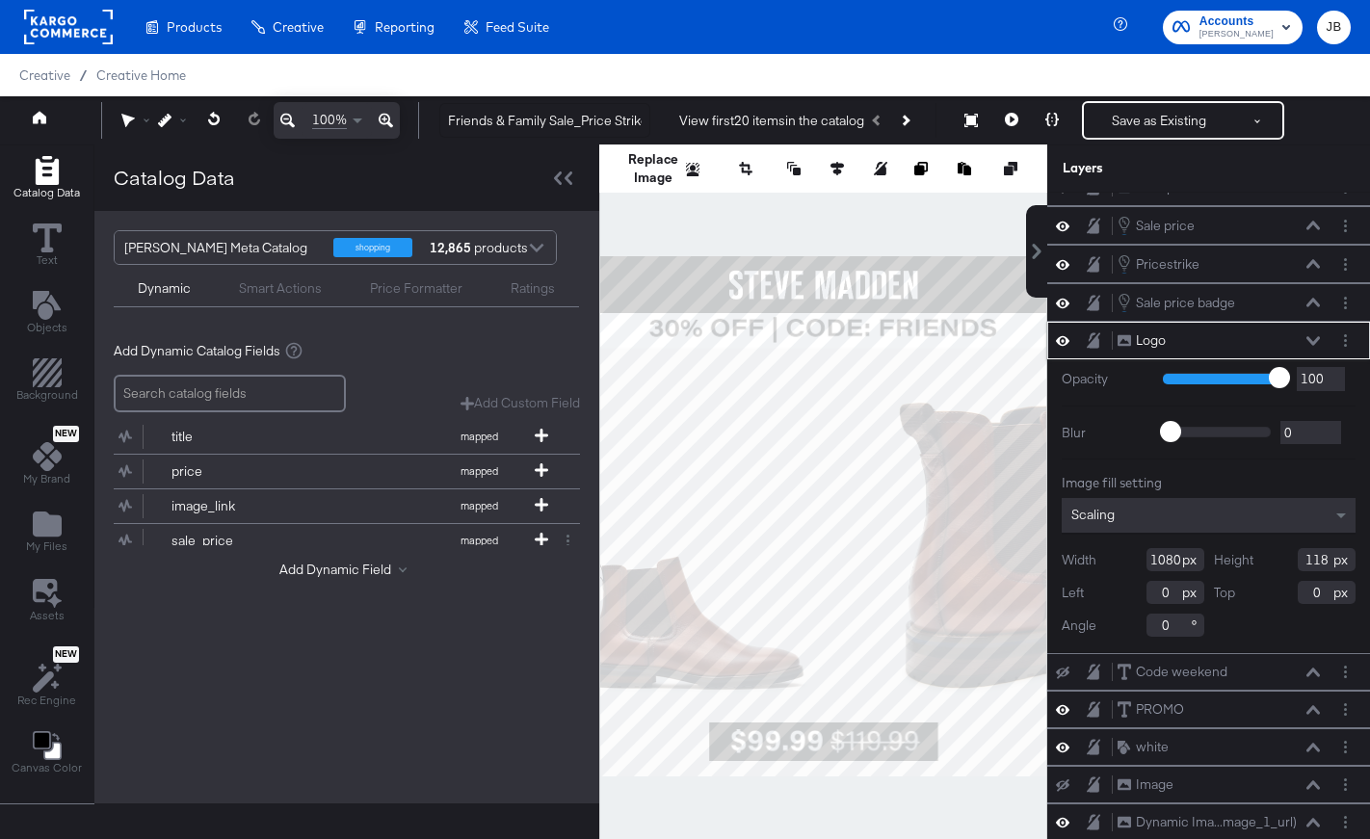
click at [1318, 342] on icon at bounding box center [1312, 341] width 13 height 10
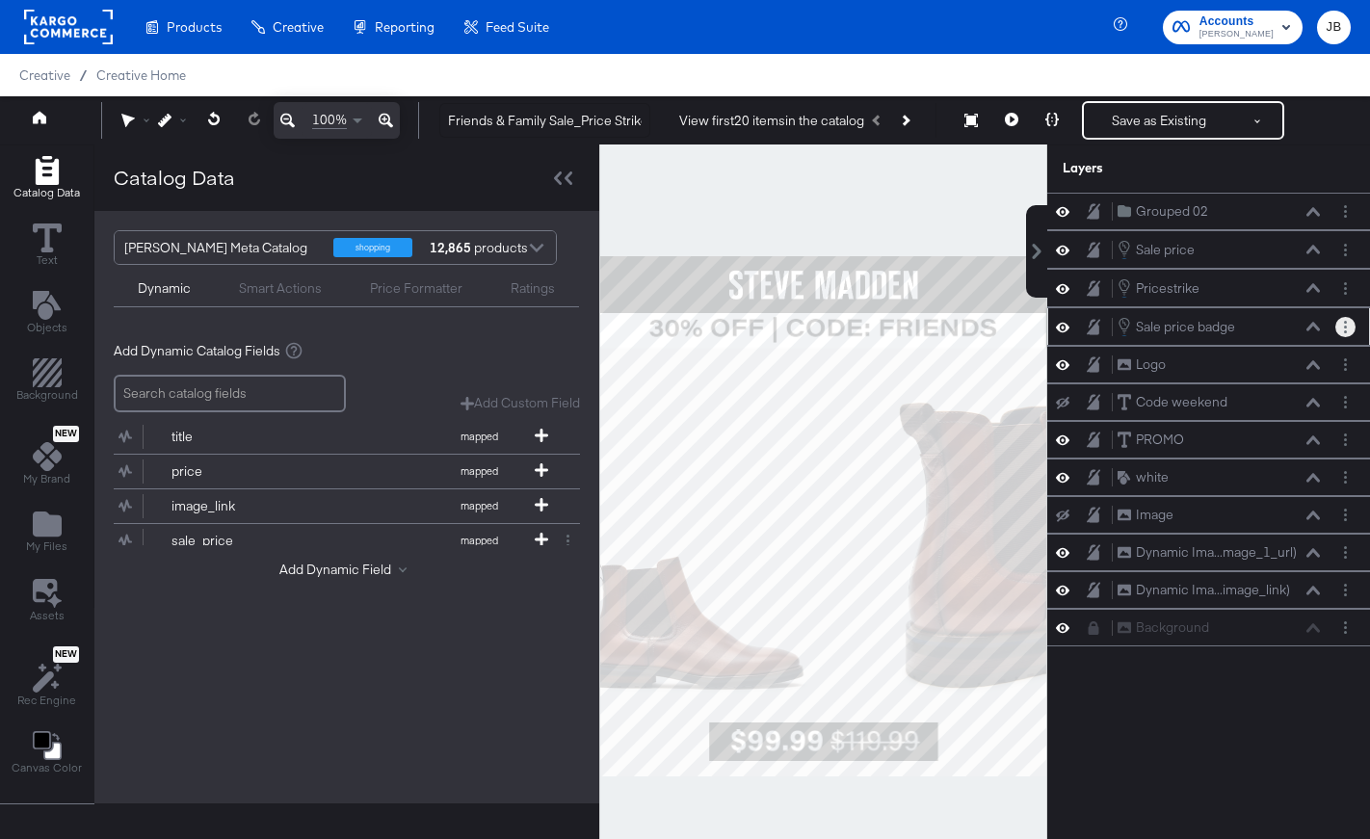
click at [1345, 326] on circle "Layer Options" at bounding box center [1345, 327] width 3 height 3
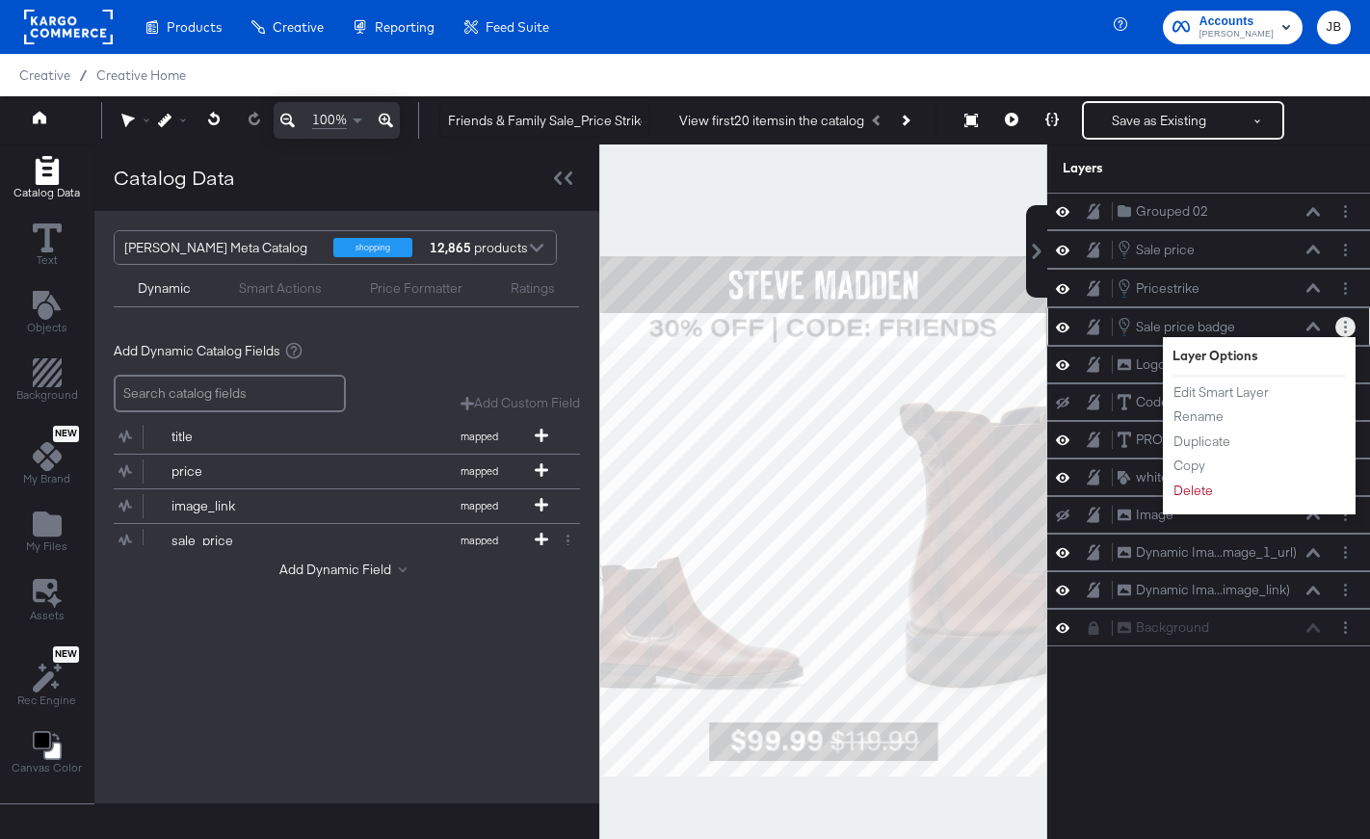
click at [1345, 326] on circle "Layer Options" at bounding box center [1345, 327] width 3 height 3
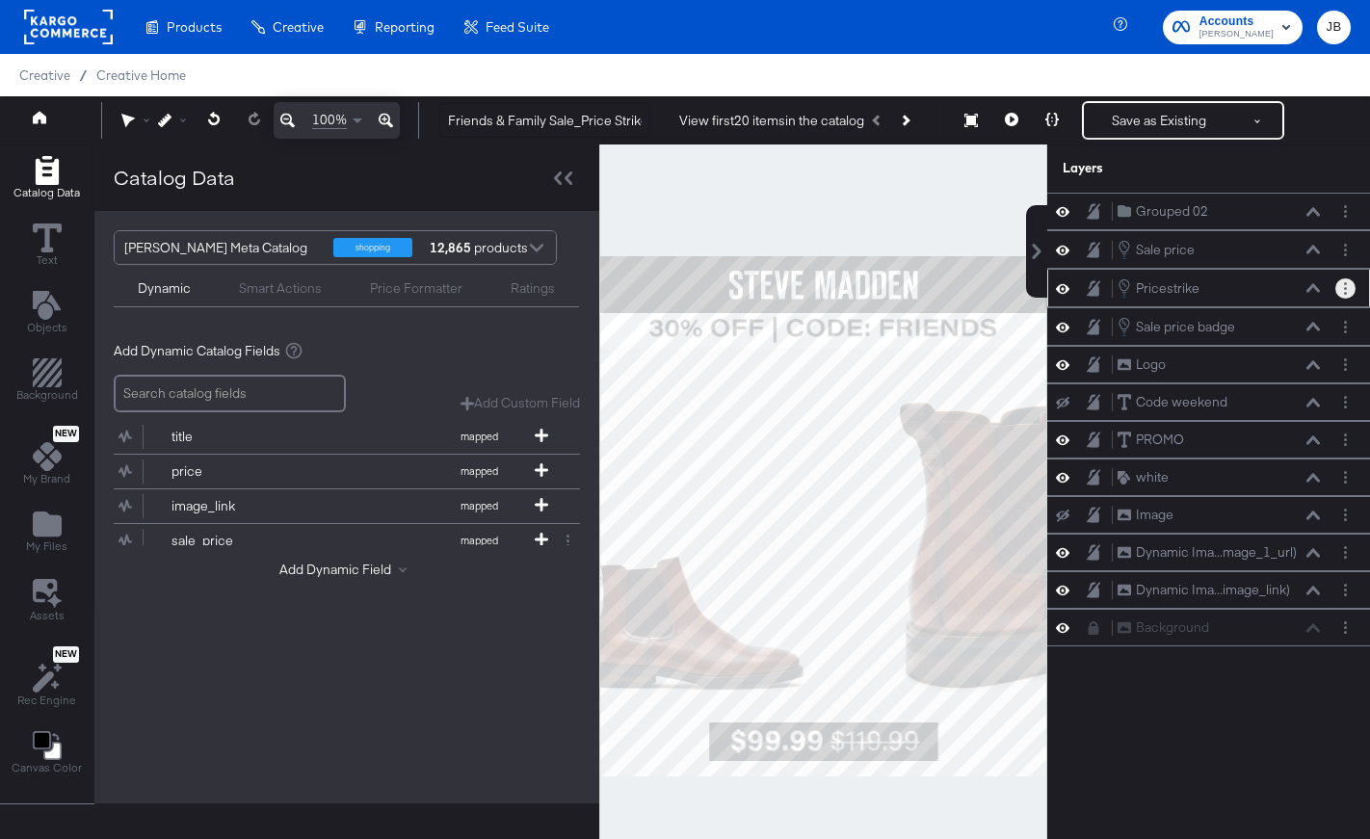
click at [1342, 286] on button "Layer Options" at bounding box center [1345, 288] width 20 height 20
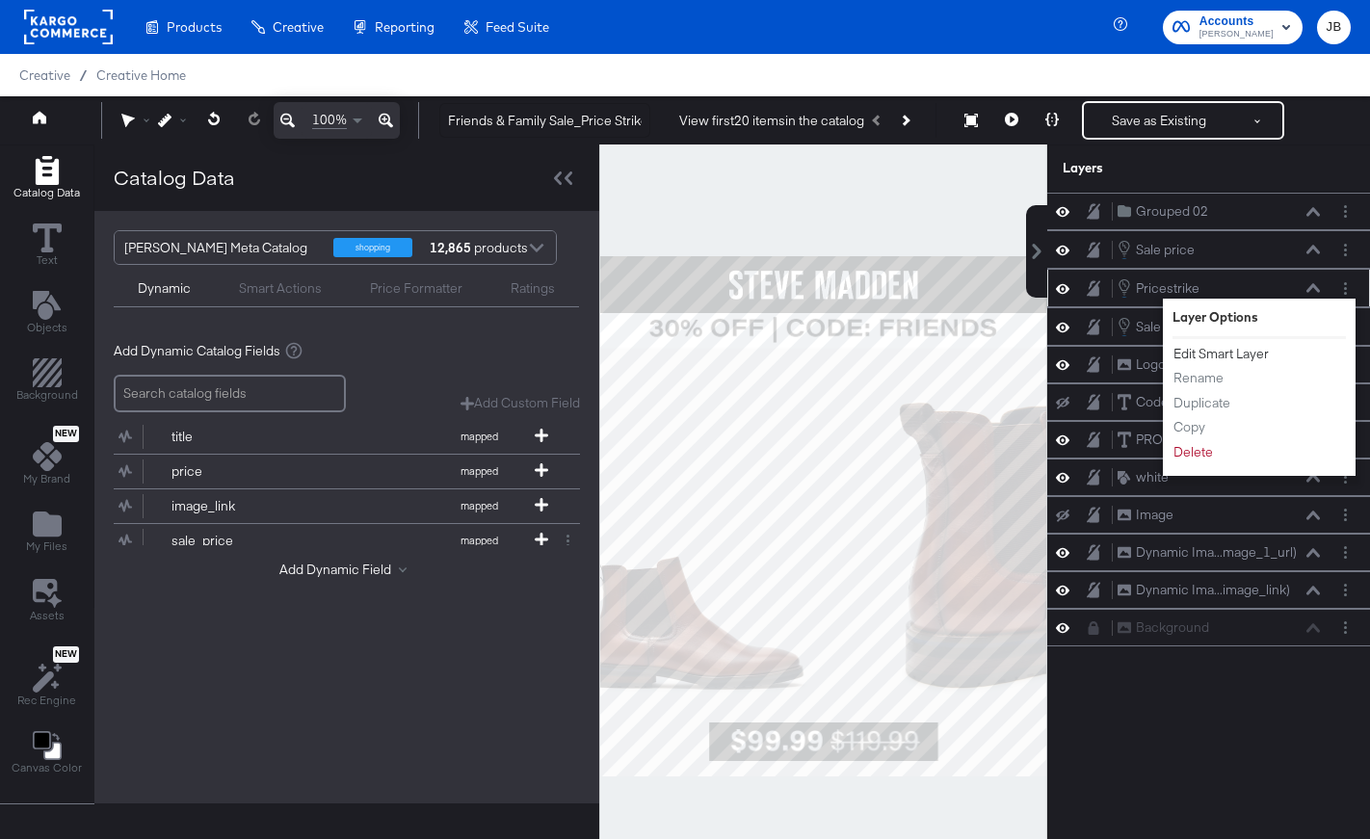
click at [1230, 360] on button "Edit Smart Layer" at bounding box center [1220, 354] width 97 height 20
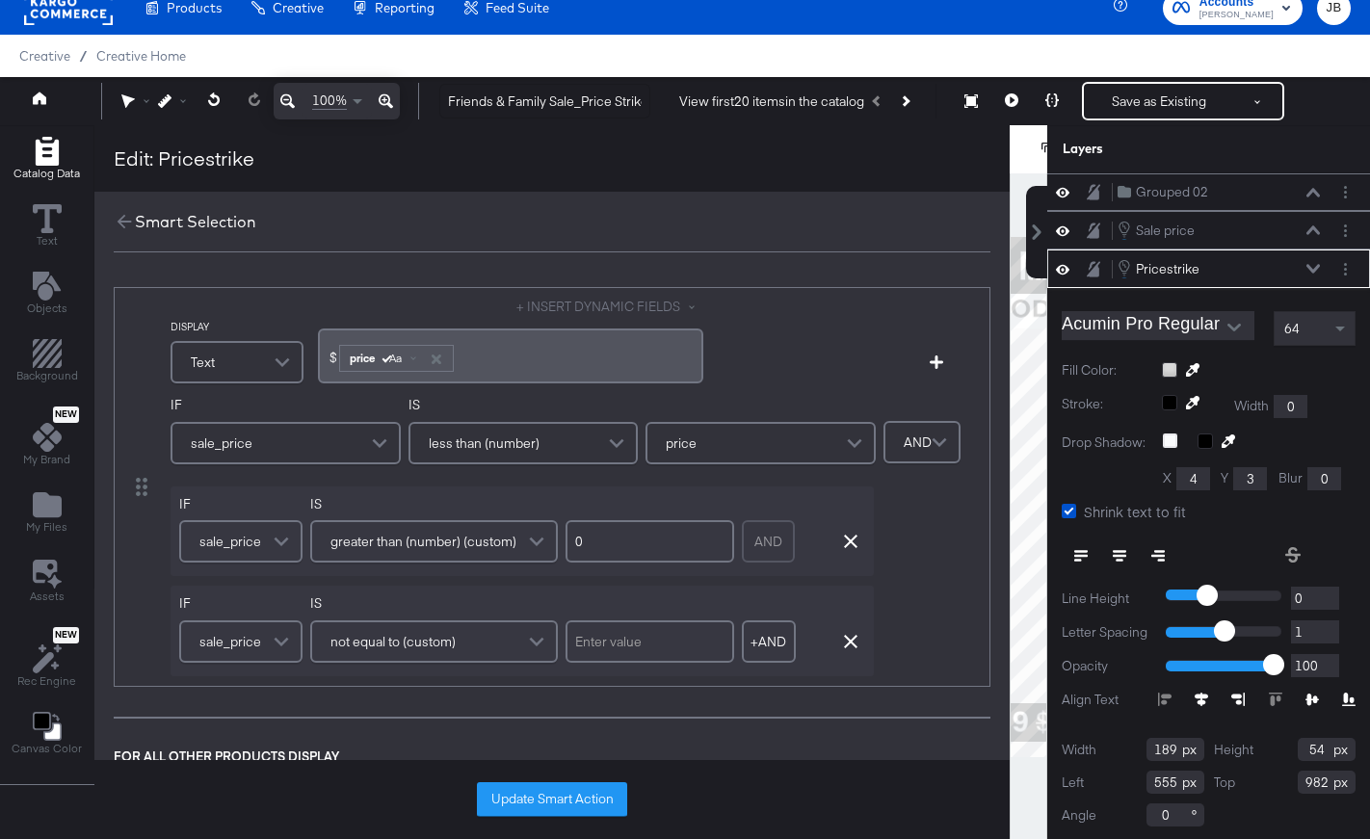
scroll to position [3, 0]
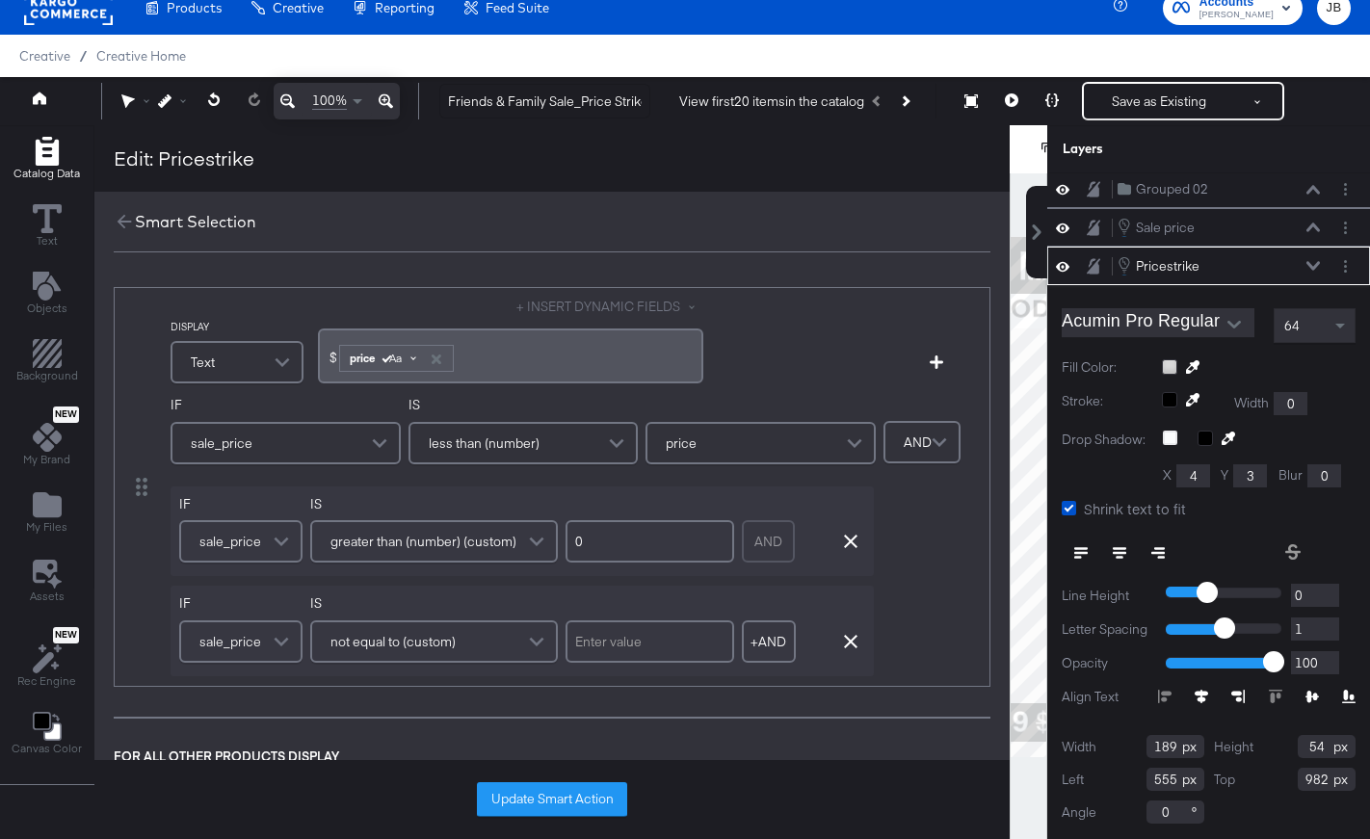
click at [390, 364] on span "Aa" at bounding box center [392, 358] width 17 height 15
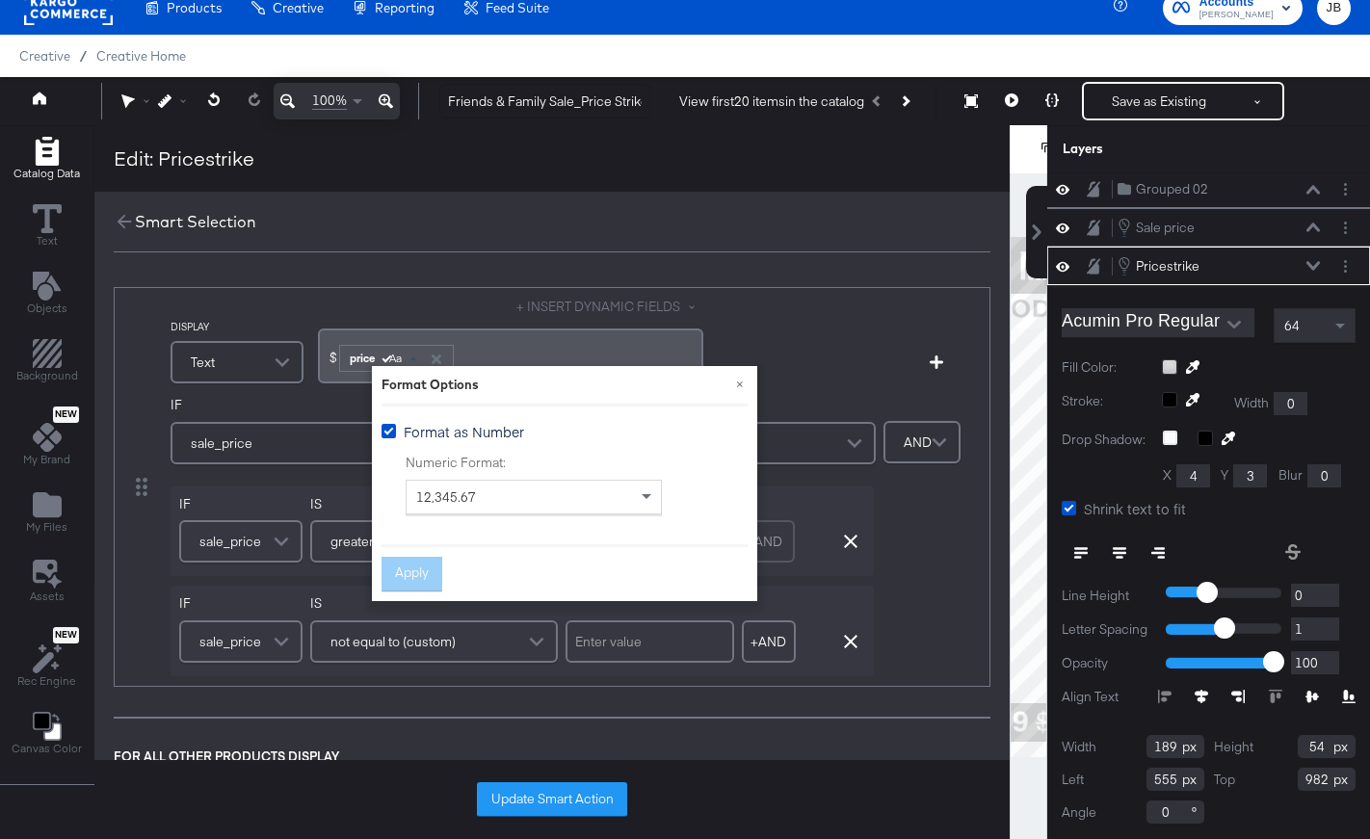
click at [509, 774] on div "Update Smart Action" at bounding box center [551, 799] width 915 height 79
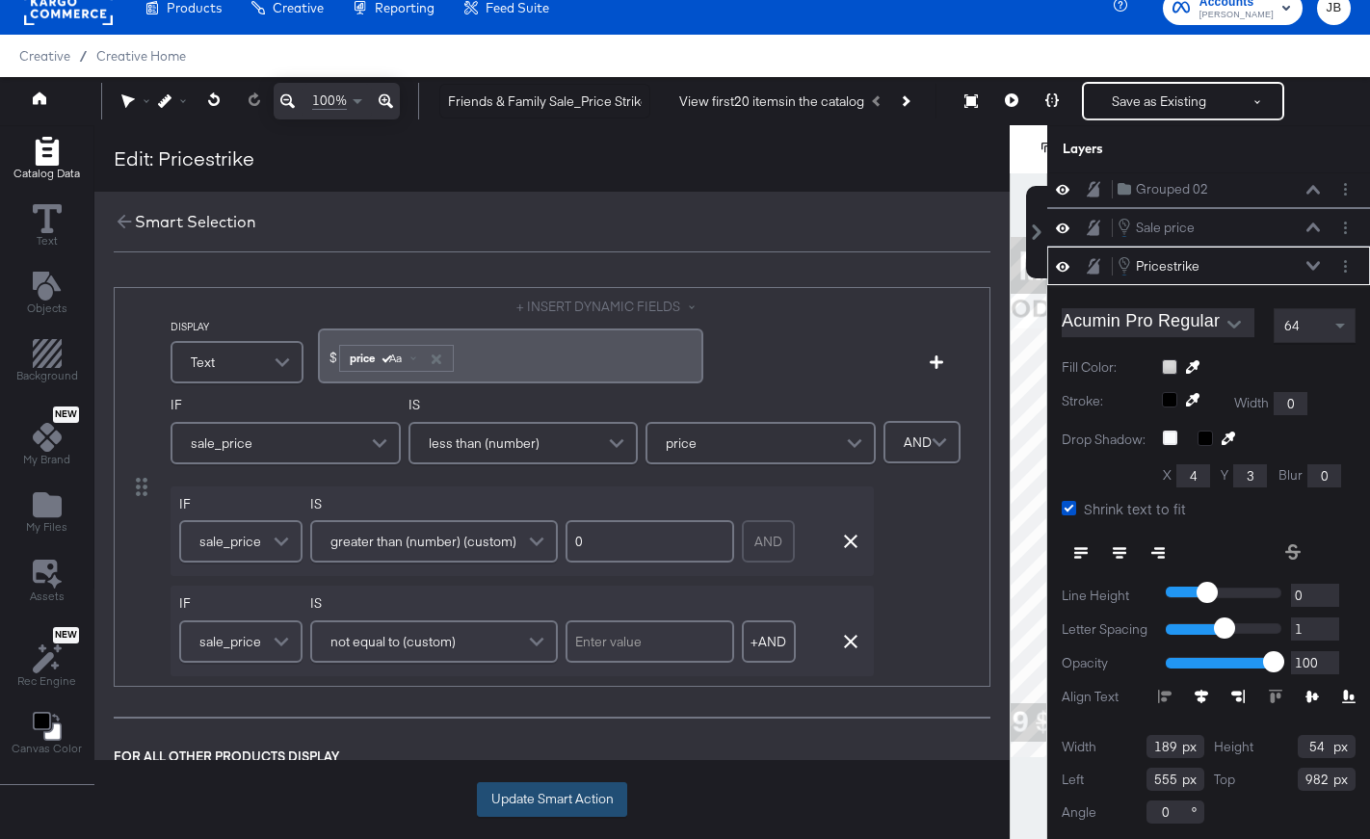
click at [519, 790] on button "Update Smart Action" at bounding box center [552, 799] width 150 height 35
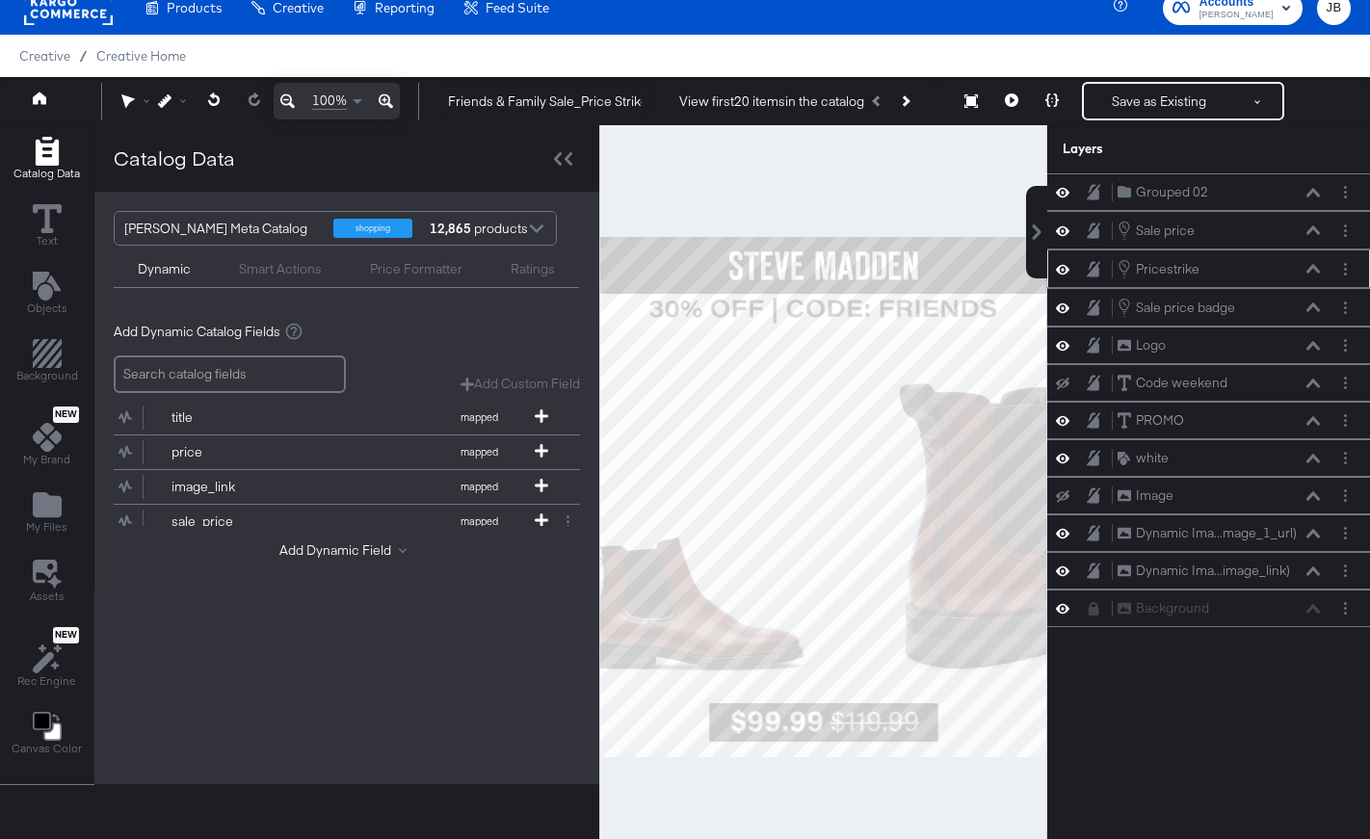
scroll to position [0, 0]
click at [1348, 230] on button "Layer Options" at bounding box center [1345, 231] width 20 height 20
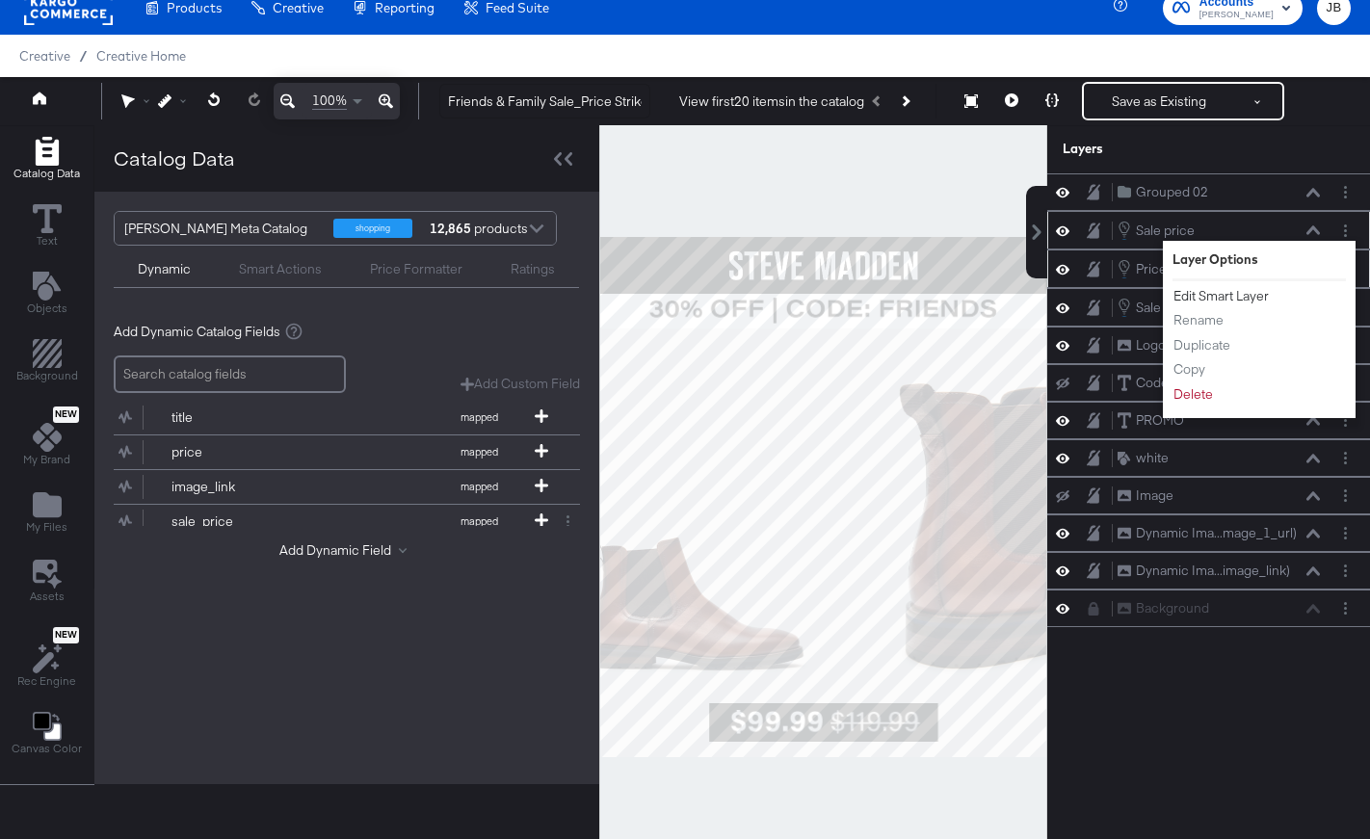
click at [1218, 303] on button "Edit Smart Layer" at bounding box center [1220, 296] width 97 height 20
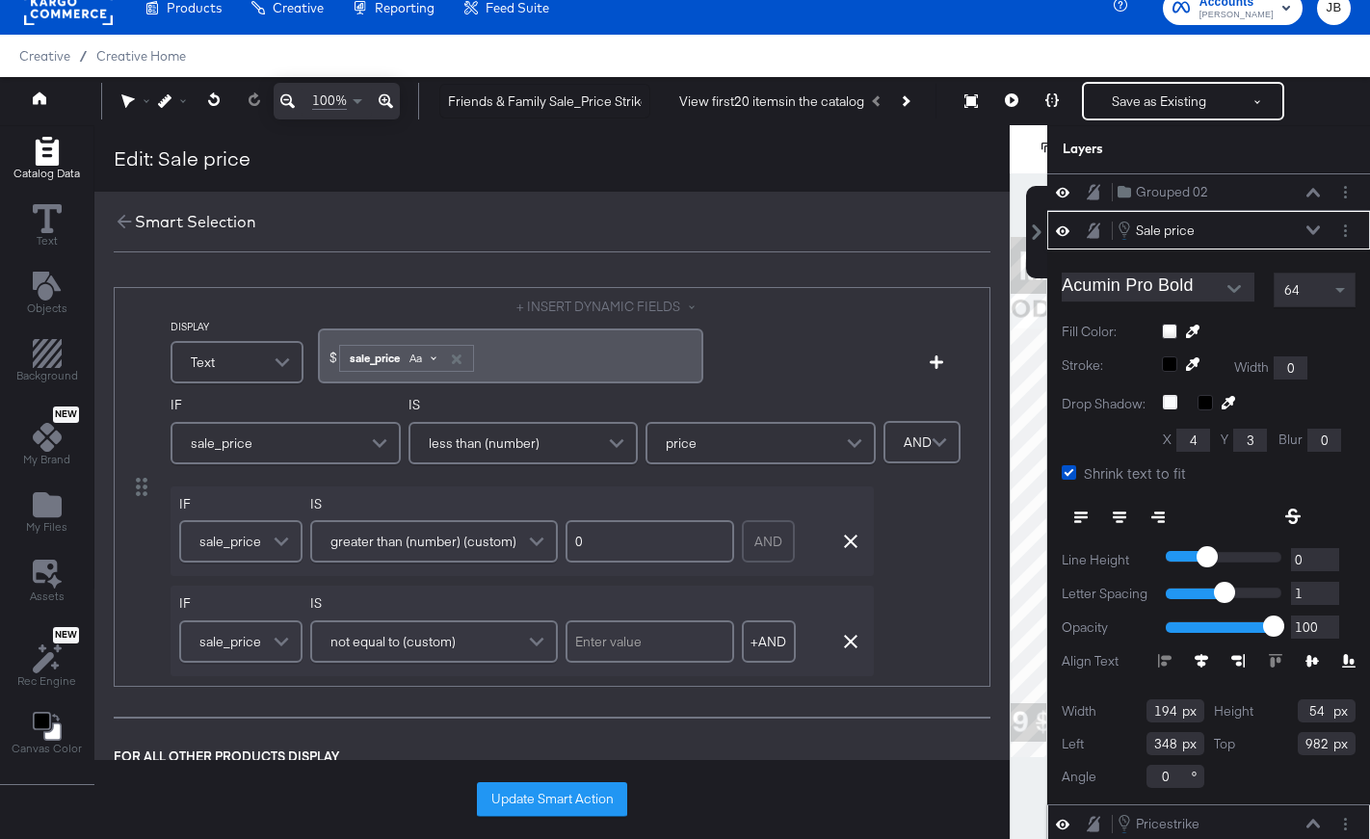
click at [422, 355] on span "Aa" at bounding box center [415, 358] width 13 height 15
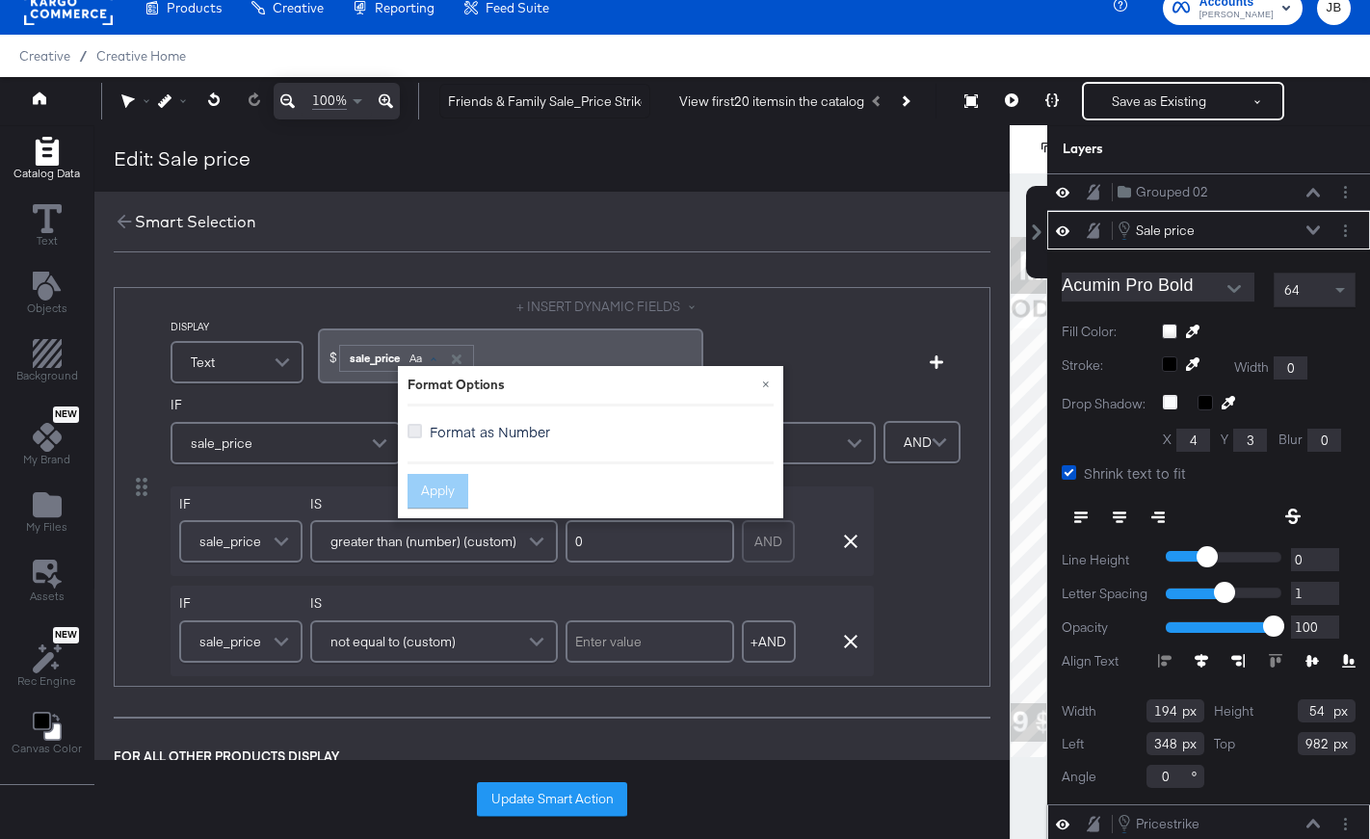
click at [409, 436] on icon at bounding box center [414, 431] width 14 height 14
click at [0, 0] on input "Format as Number" at bounding box center [0, 0] width 0 height 0
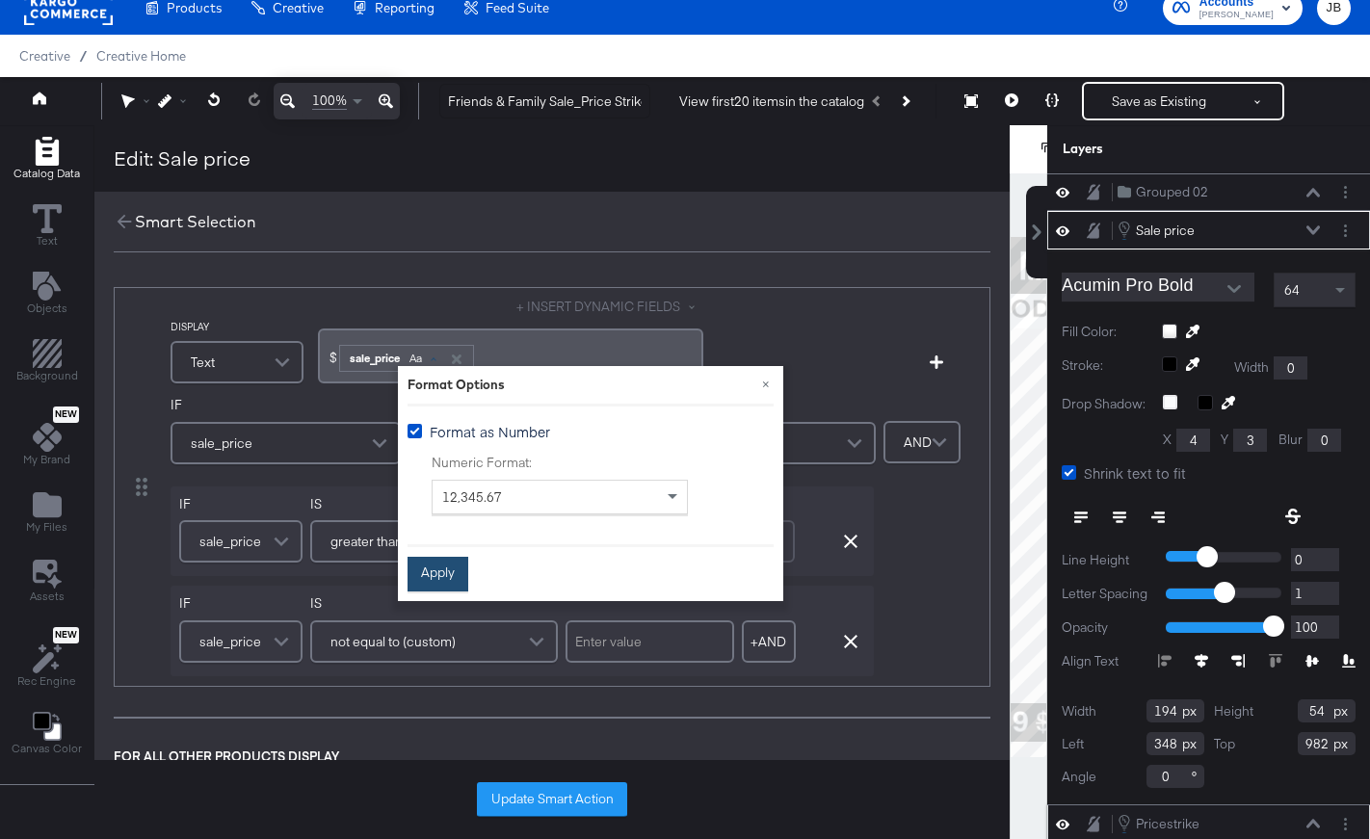
click at [432, 573] on button "Apply" at bounding box center [437, 574] width 61 height 35
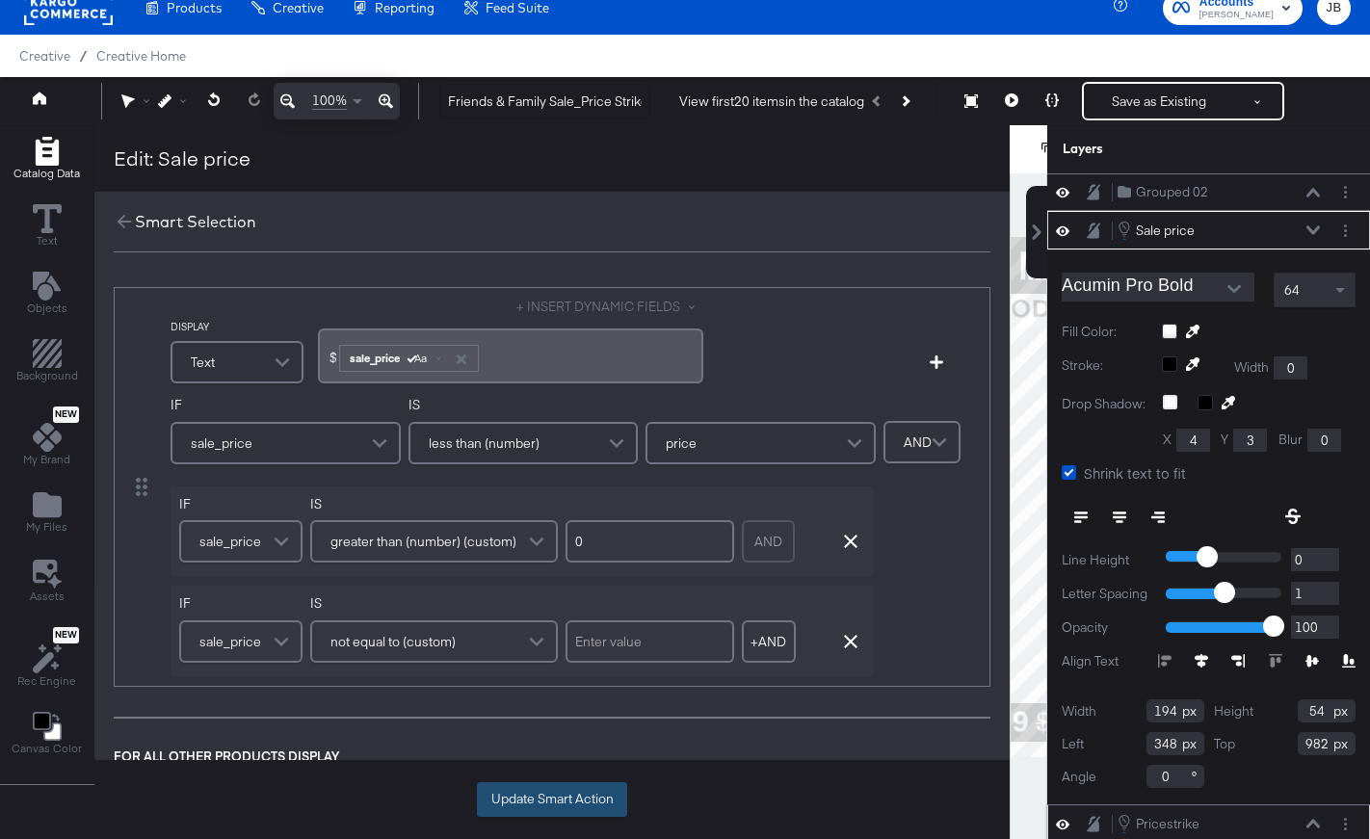
click at [524, 794] on button "Update Smart Action" at bounding box center [552, 799] width 150 height 35
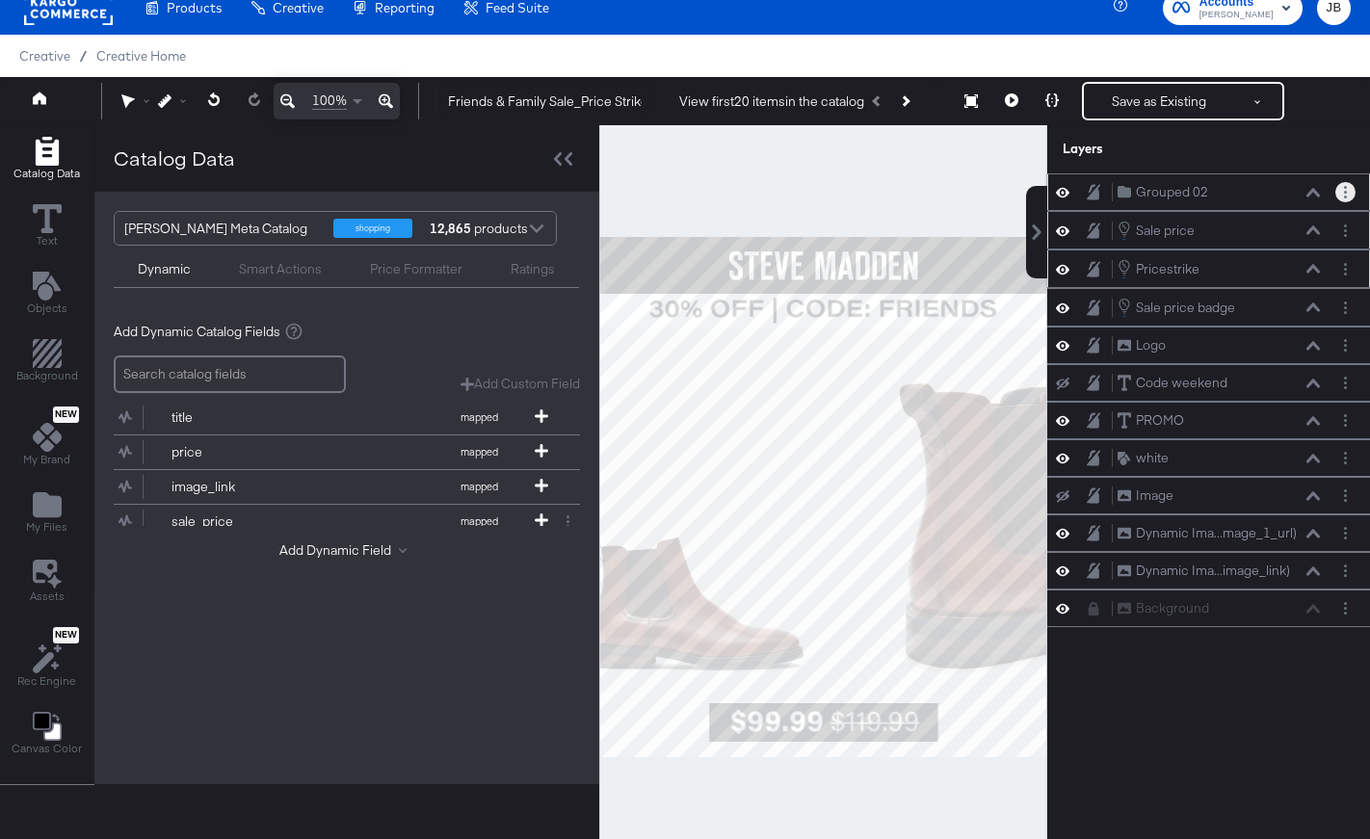
click at [1346, 197] on icon "Layer Options" at bounding box center [1345, 192] width 3 height 13
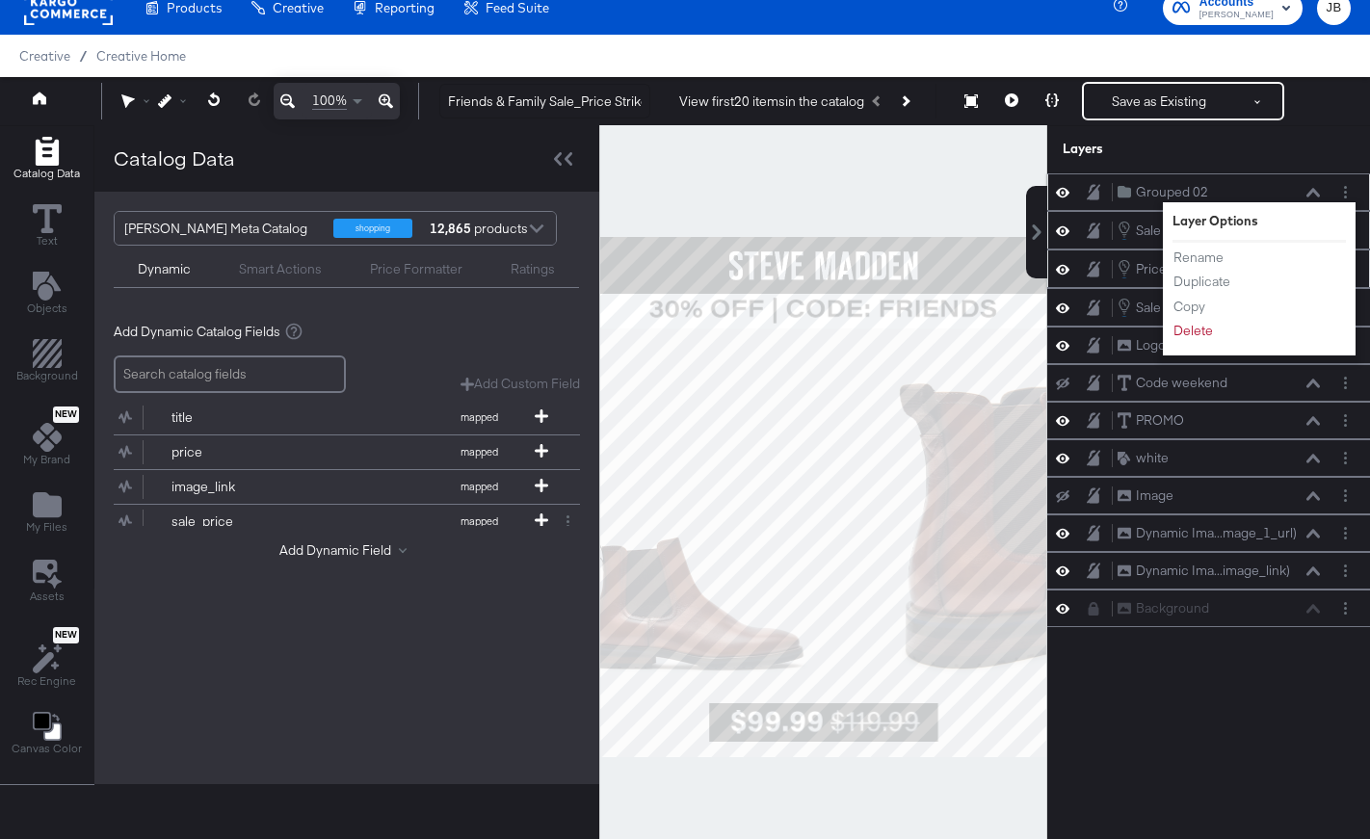
click at [1133, 190] on div "Grouped 02 Grouped 02" at bounding box center [1162, 192] width 91 height 18
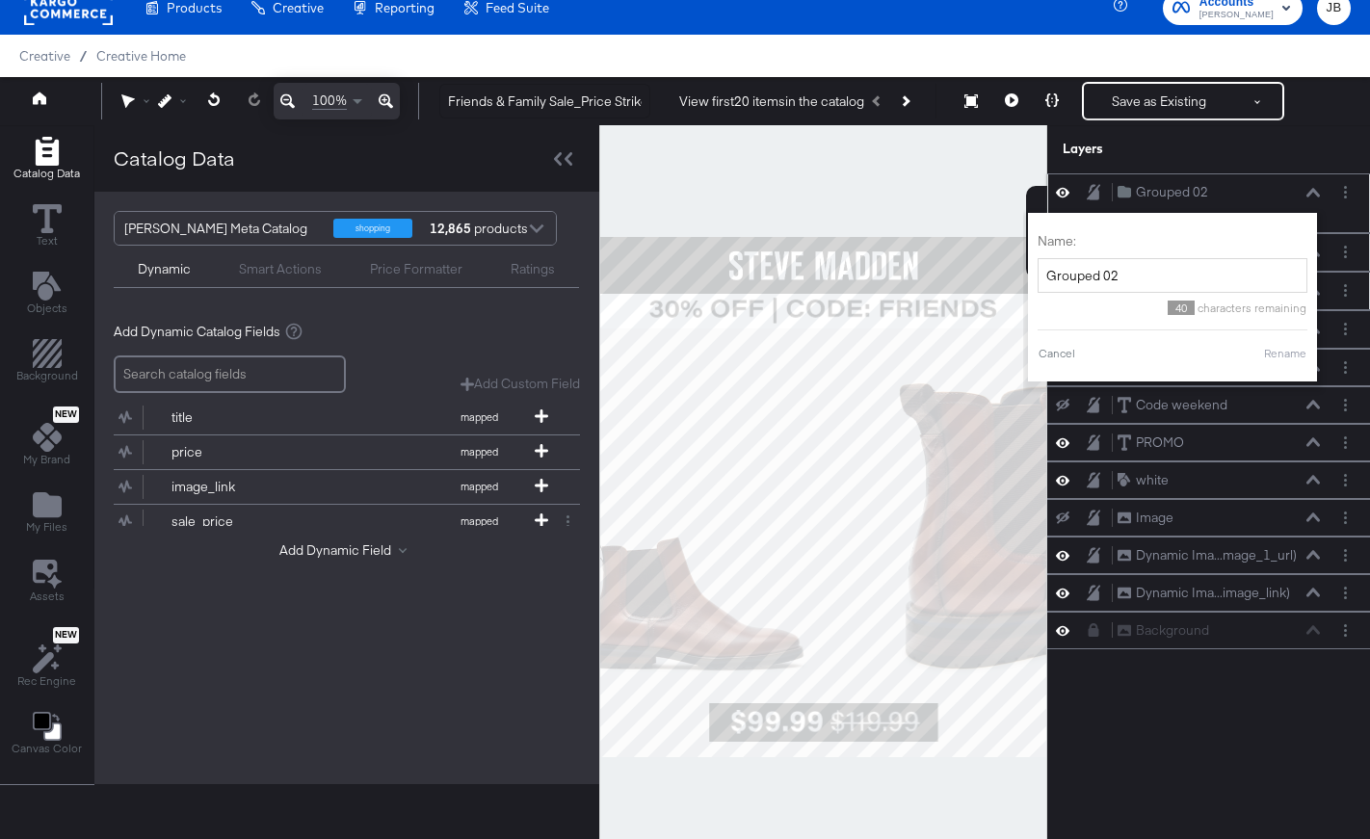
click at [1067, 199] on icon at bounding box center [1062, 192] width 13 height 16
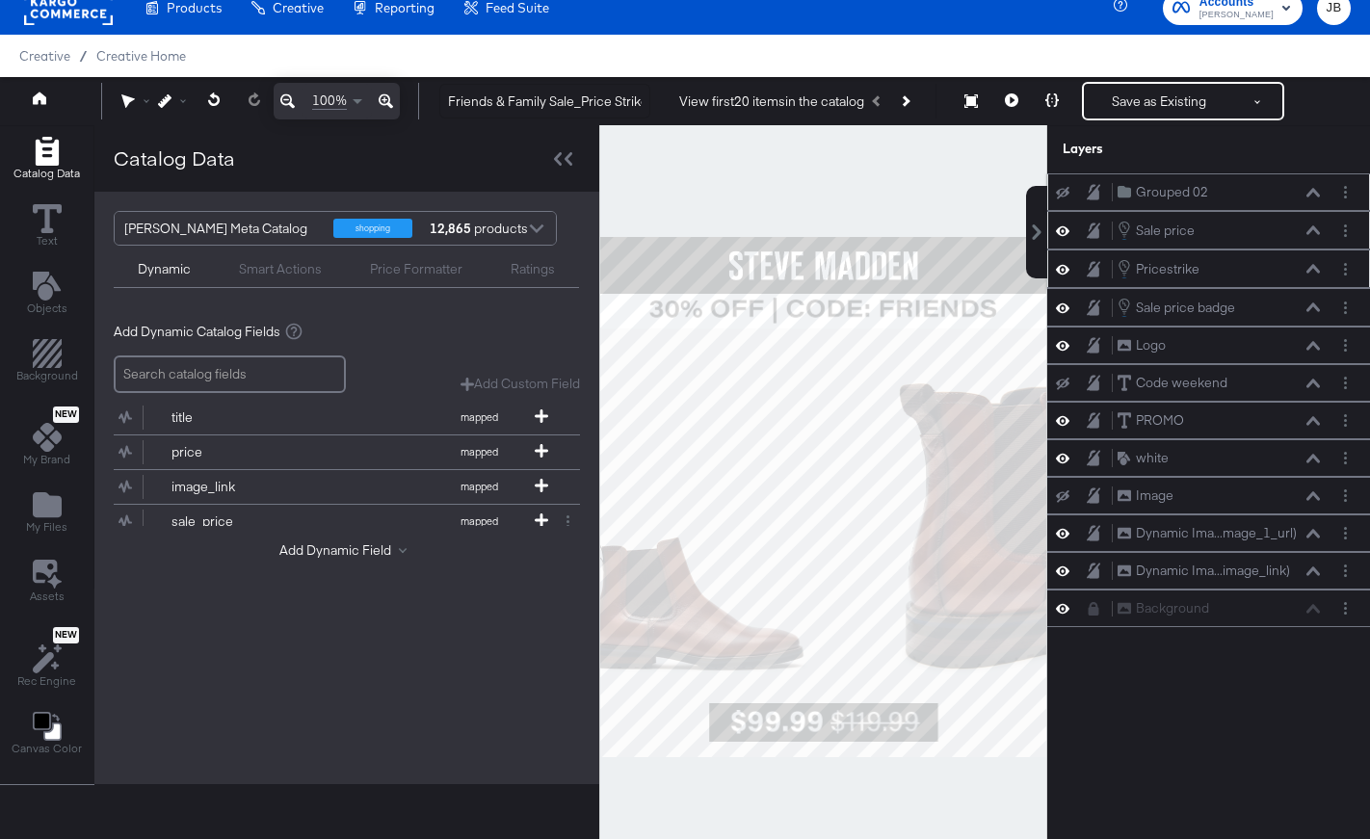
click at [1070, 196] on div at bounding box center [1068, 192] width 27 height 15
click at [1059, 196] on icon at bounding box center [1062, 193] width 13 height 13
click at [1313, 197] on button at bounding box center [1312, 193] width 15 height 12
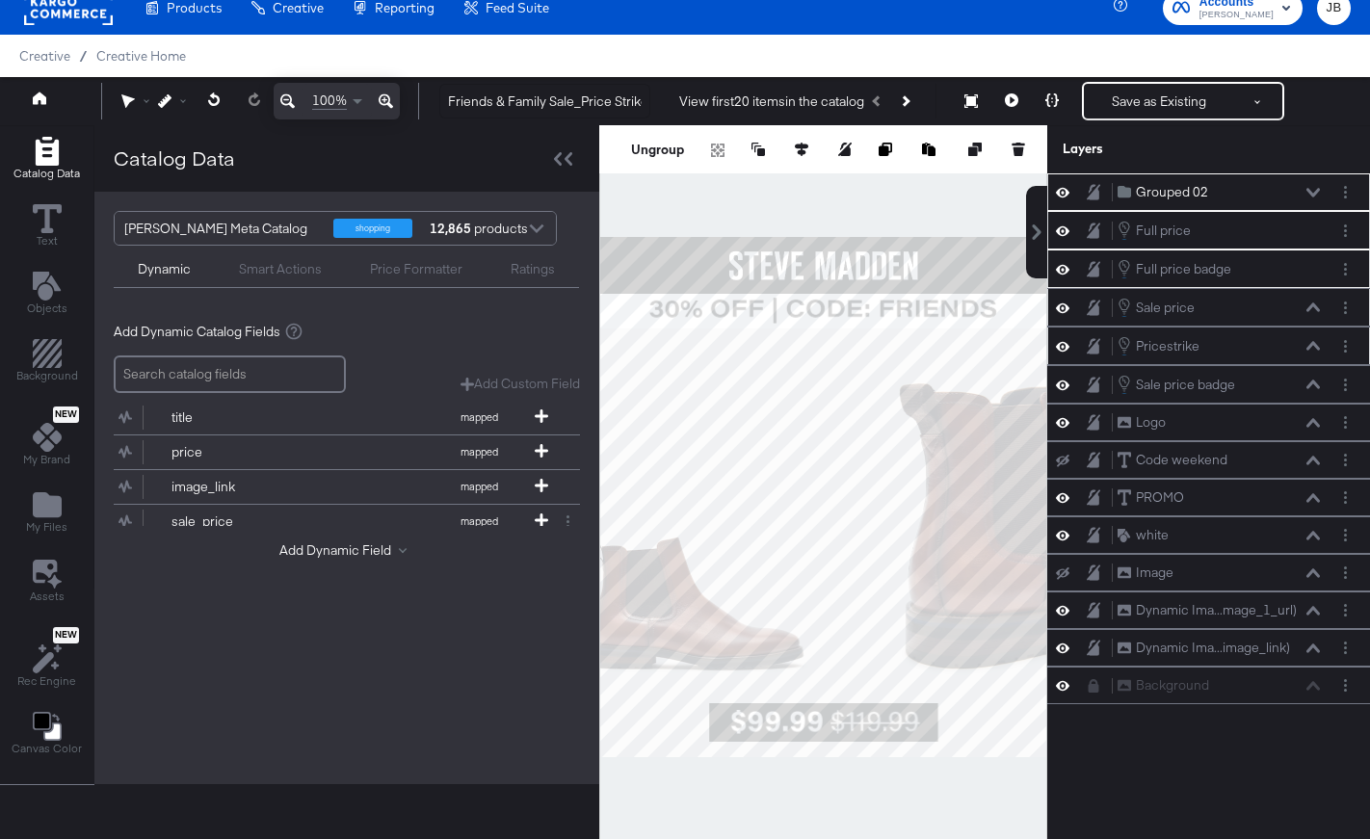
click at [1214, 234] on div "Full price Full price" at bounding box center [1218, 230] width 204 height 21
click at [1355, 236] on div at bounding box center [1348, 231] width 27 height 20
click at [1346, 229] on circle "Layer Options" at bounding box center [1345, 230] width 3 height 3
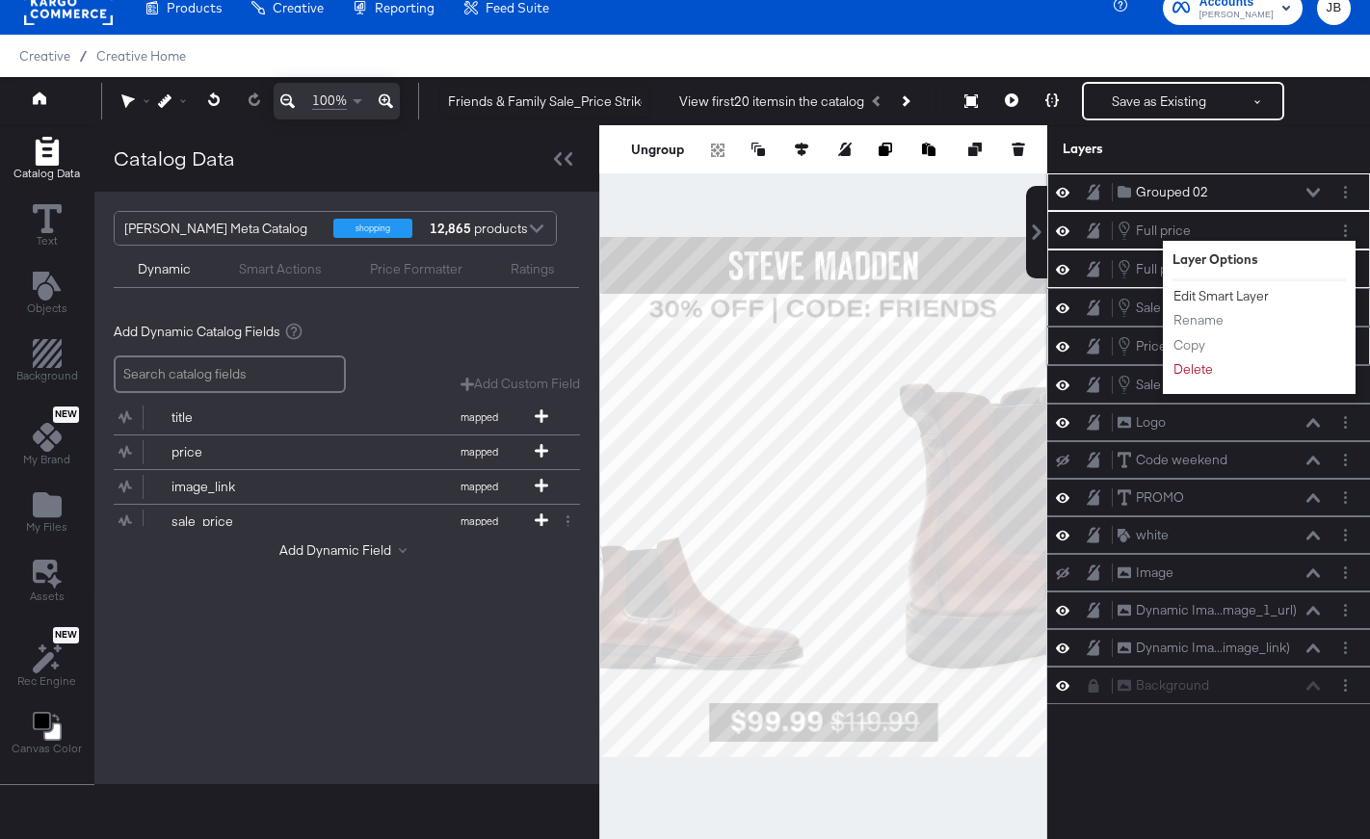
click at [1240, 292] on button "Edit Smart Layer" at bounding box center [1220, 296] width 97 height 20
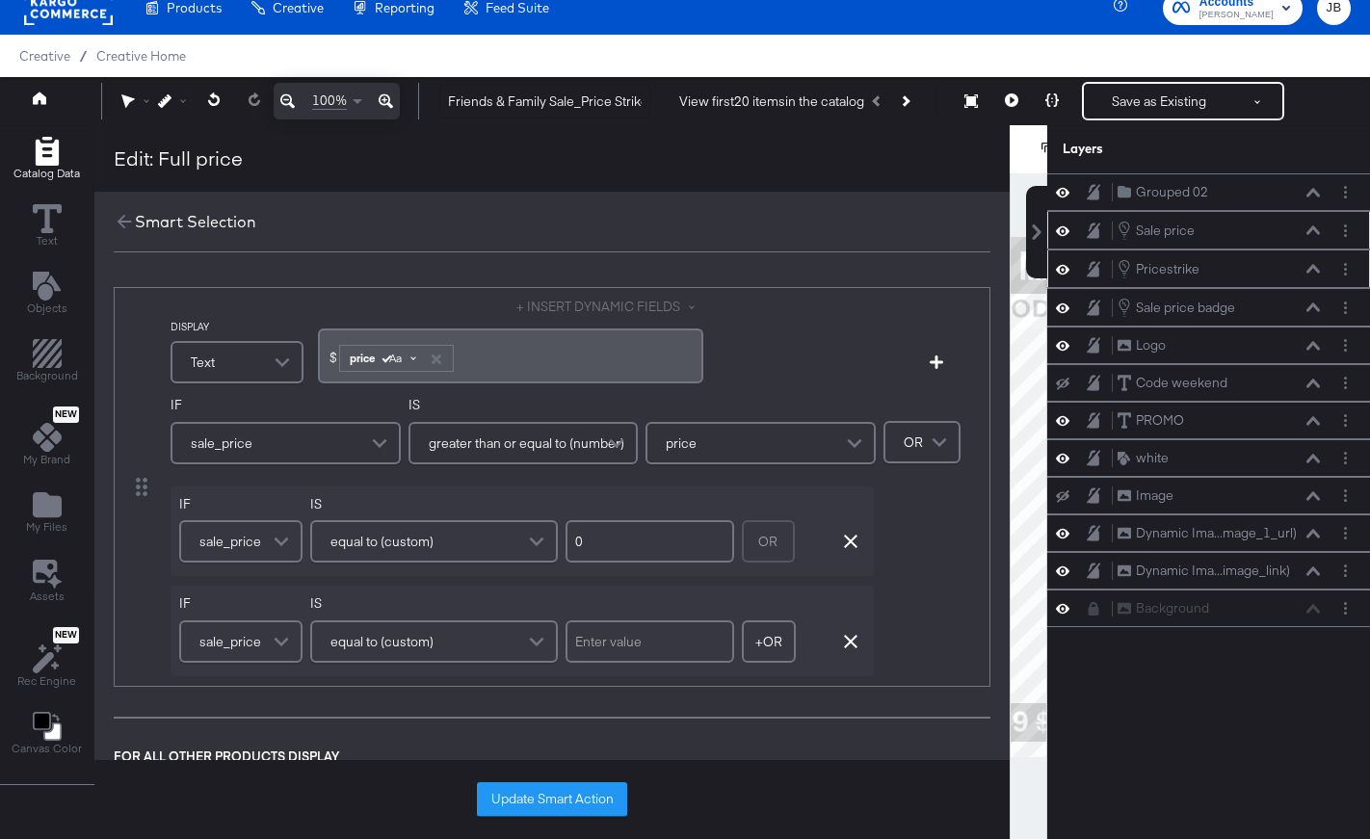
click at [402, 356] on span "Aa" at bounding box center [392, 358] width 17 height 15
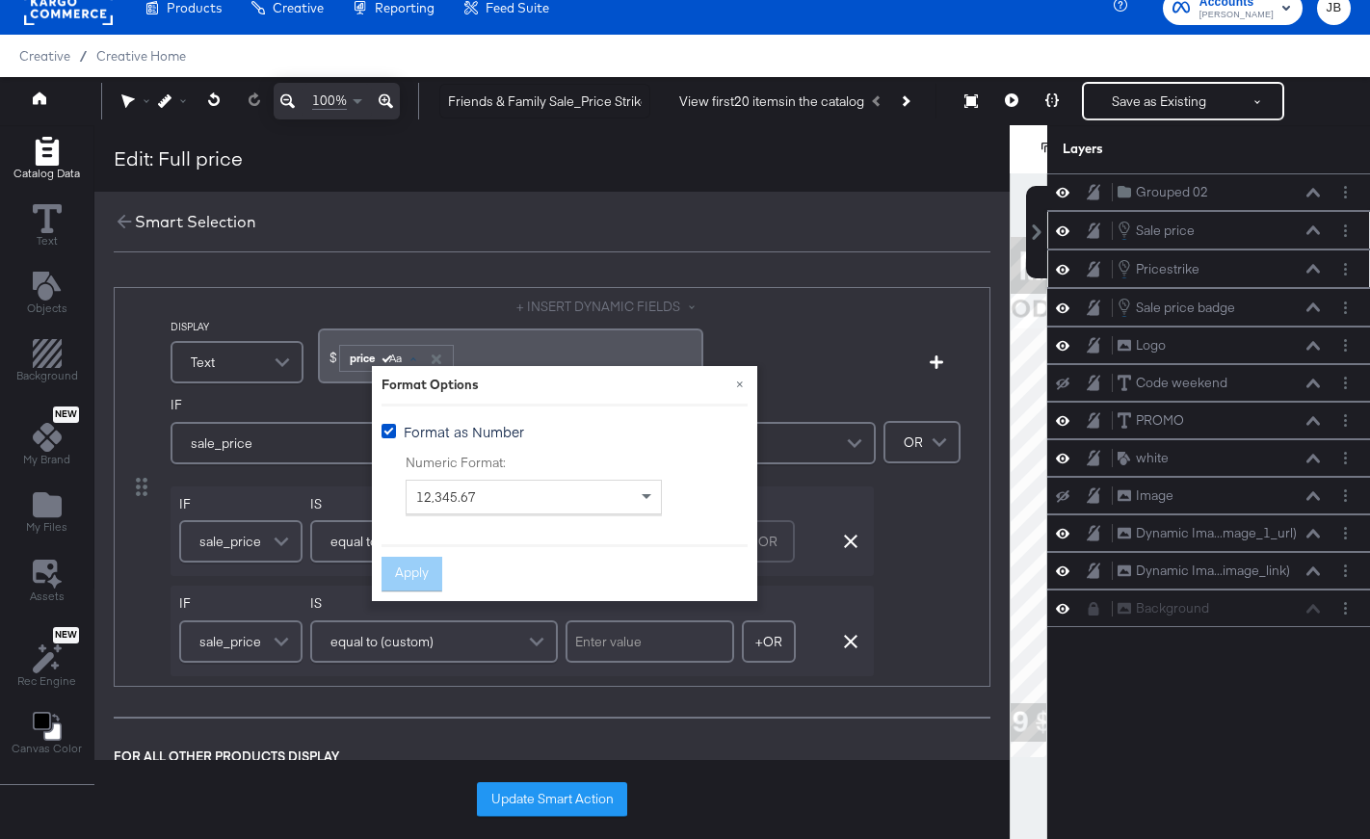
click at [504, 309] on div "+ INSERT DYNAMIC FIELDS $ ﻿ price Aa ﻿" at bounding box center [510, 343] width 385 height 91
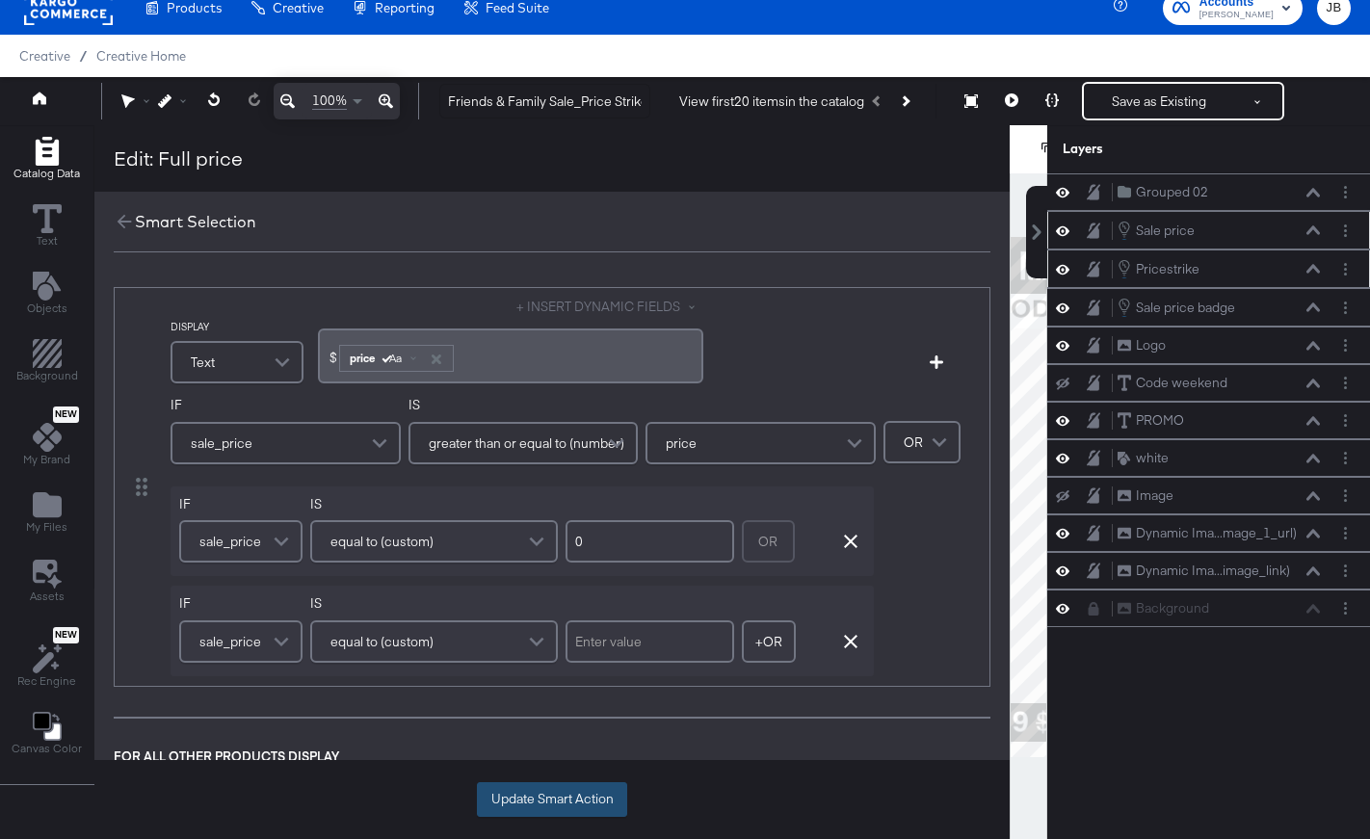
click at [571, 801] on button "Update Smart Action" at bounding box center [552, 799] width 150 height 35
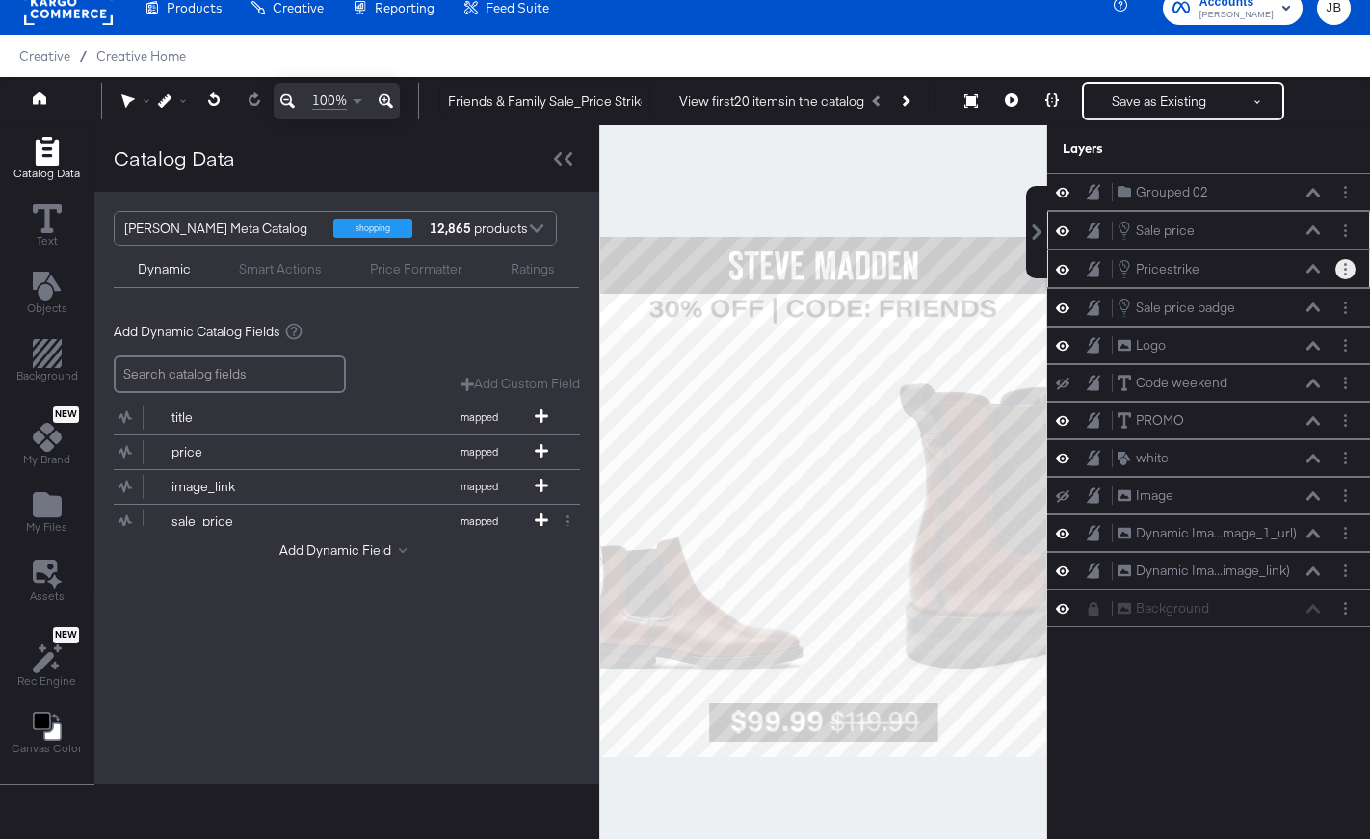
click at [1342, 272] on button "Layer Options" at bounding box center [1345, 269] width 20 height 20
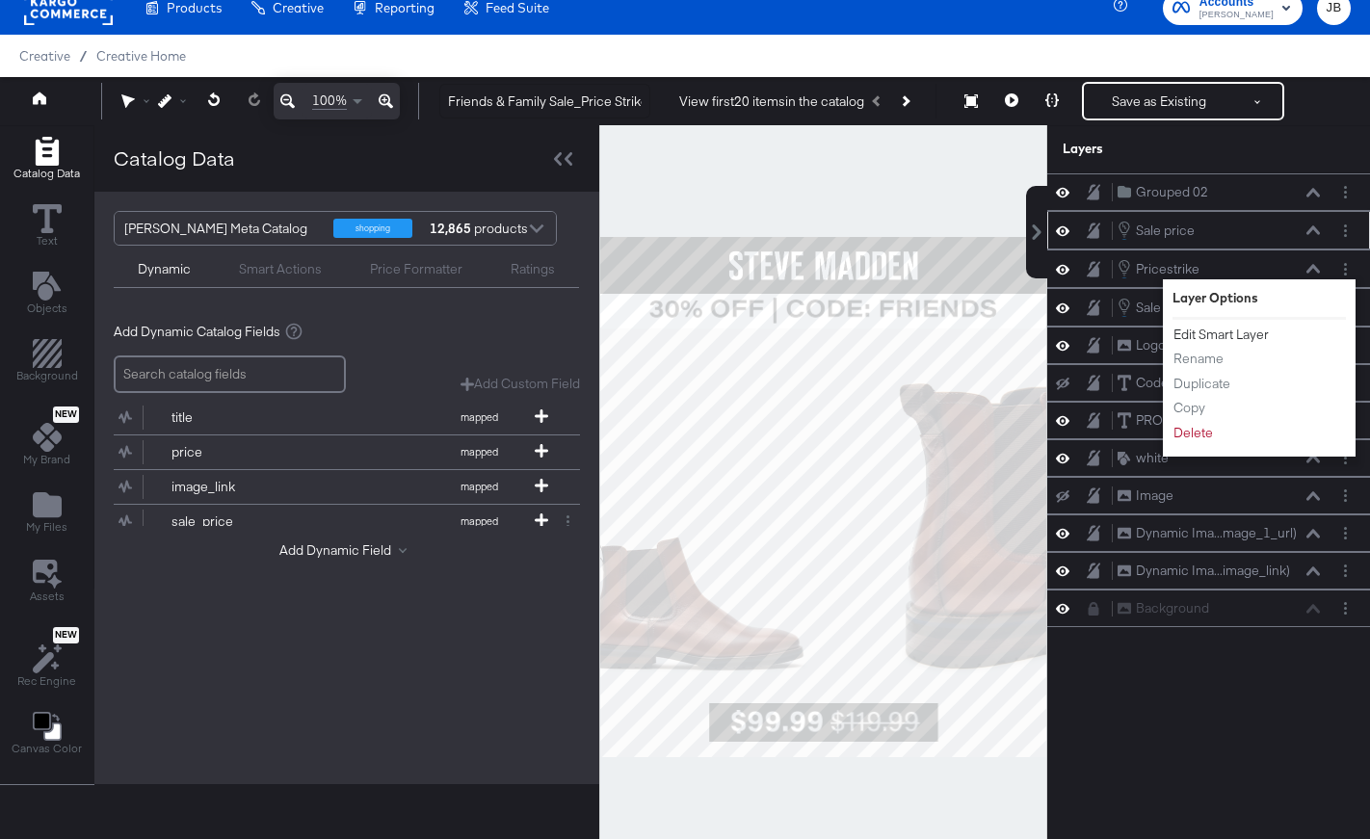
click at [1226, 326] on button "Edit Smart Layer" at bounding box center [1220, 335] width 97 height 20
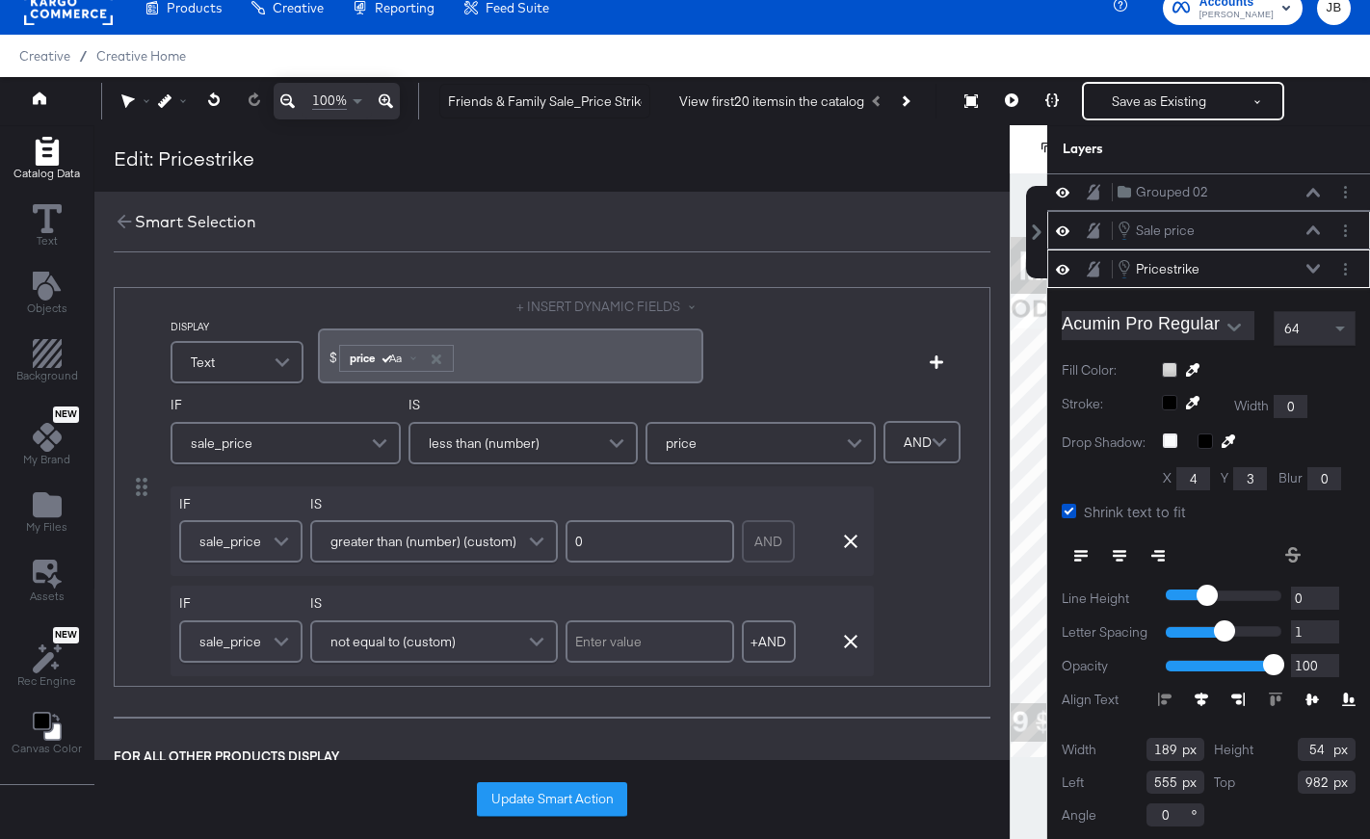
scroll to position [3, 0]
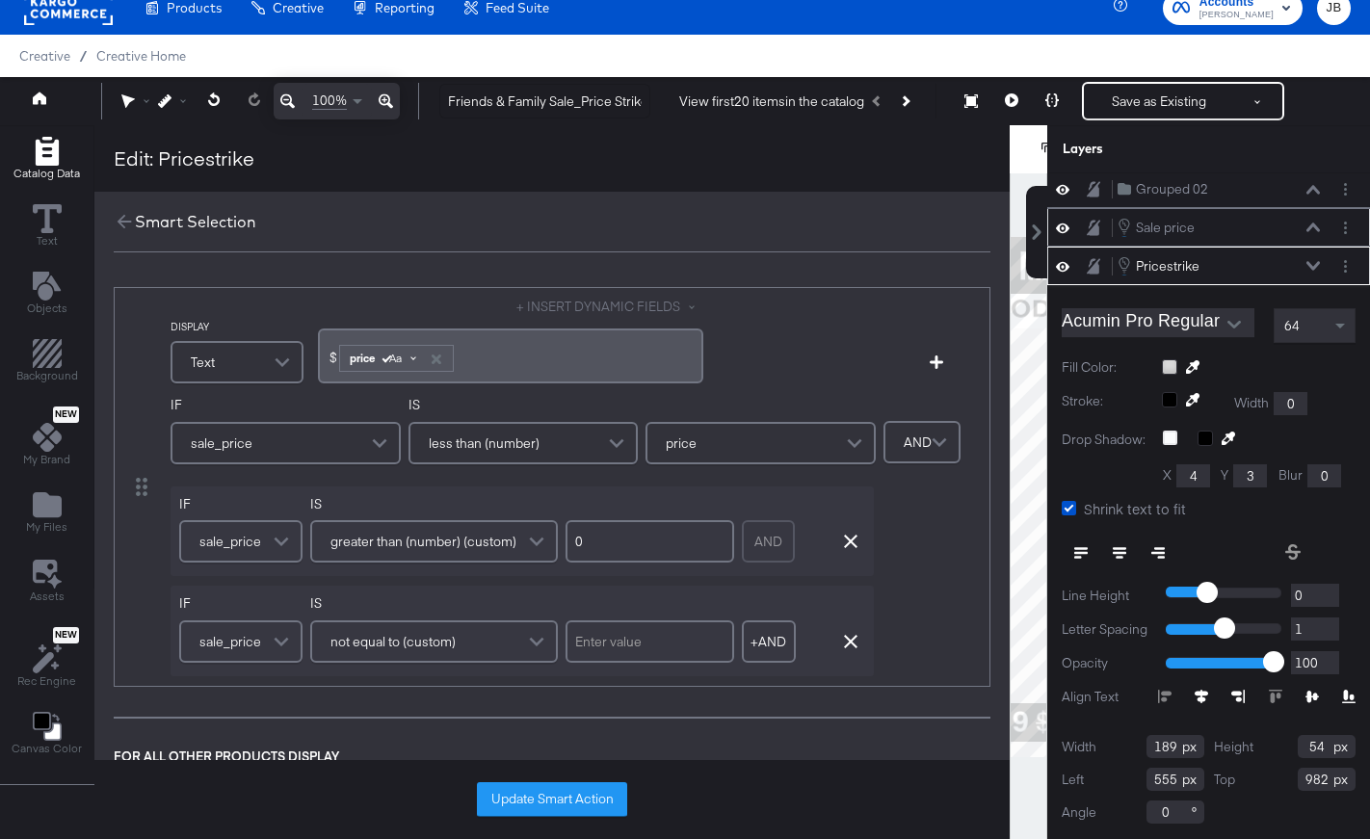
click at [398, 357] on span "Aa" at bounding box center [392, 358] width 17 height 15
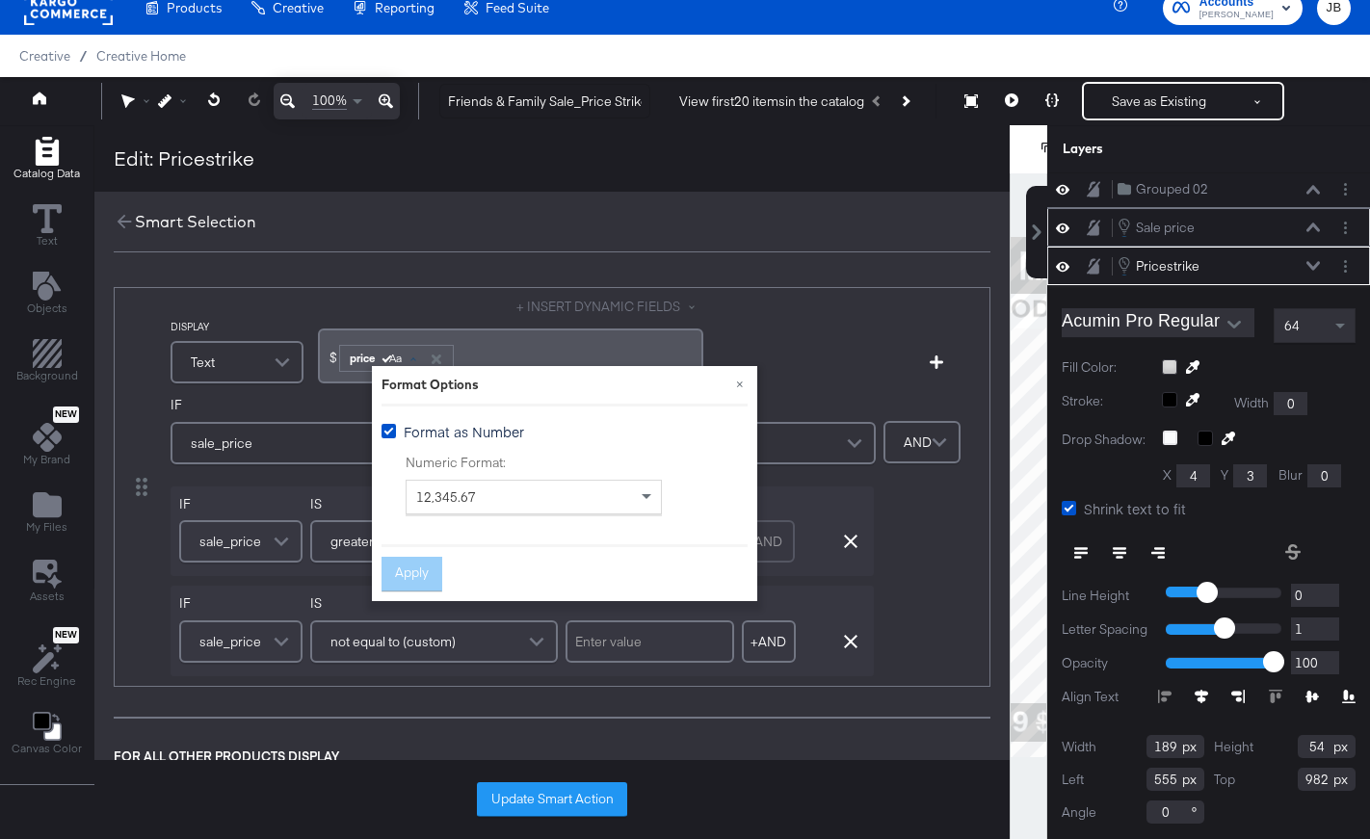
click at [441, 278] on div "DISPLAY Text + INSERT DYNAMIC FIELDS $ ﻿ price Aa ﻿ Add Condition IF sale_price…" at bounding box center [551, 553] width 915 height 571
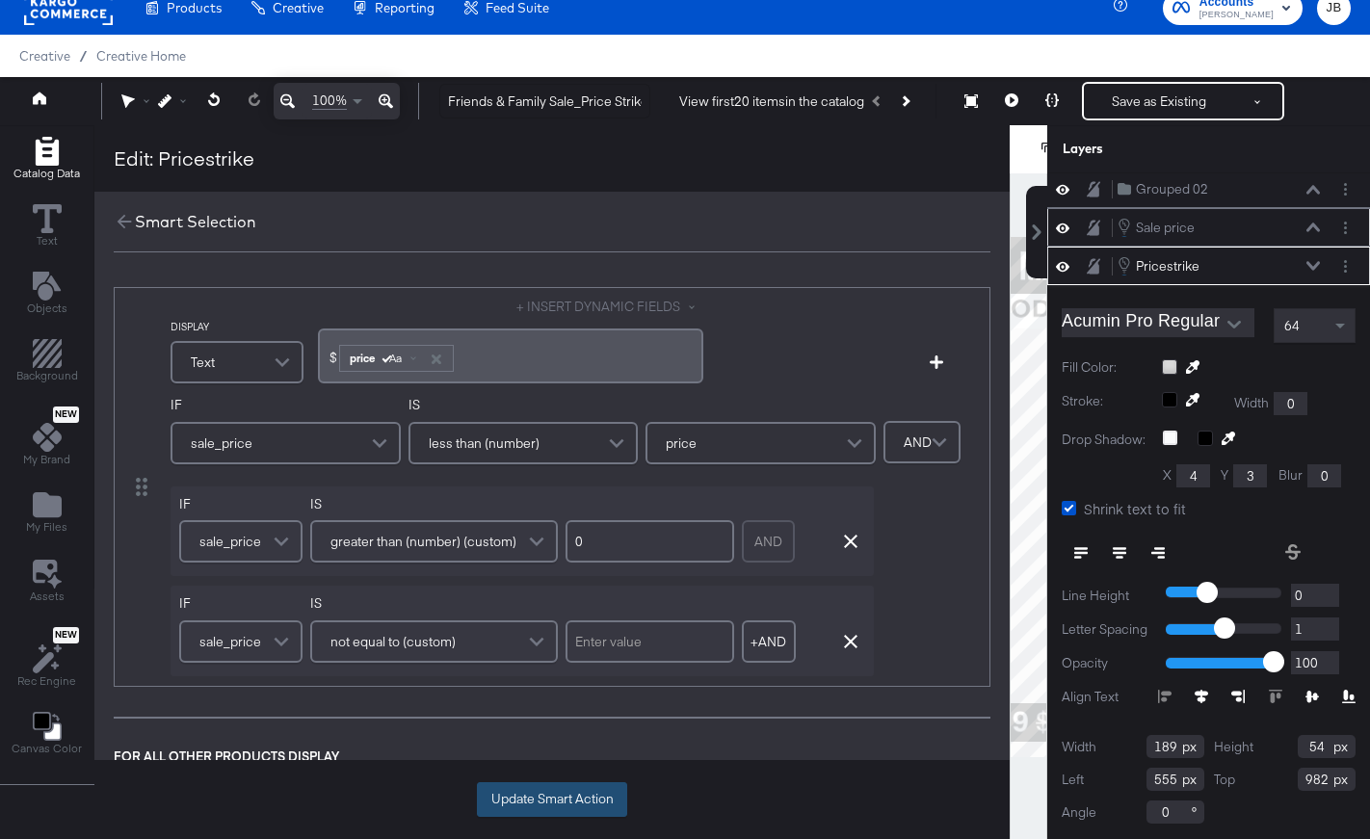
click at [543, 789] on button "Update Smart Action" at bounding box center [552, 799] width 150 height 35
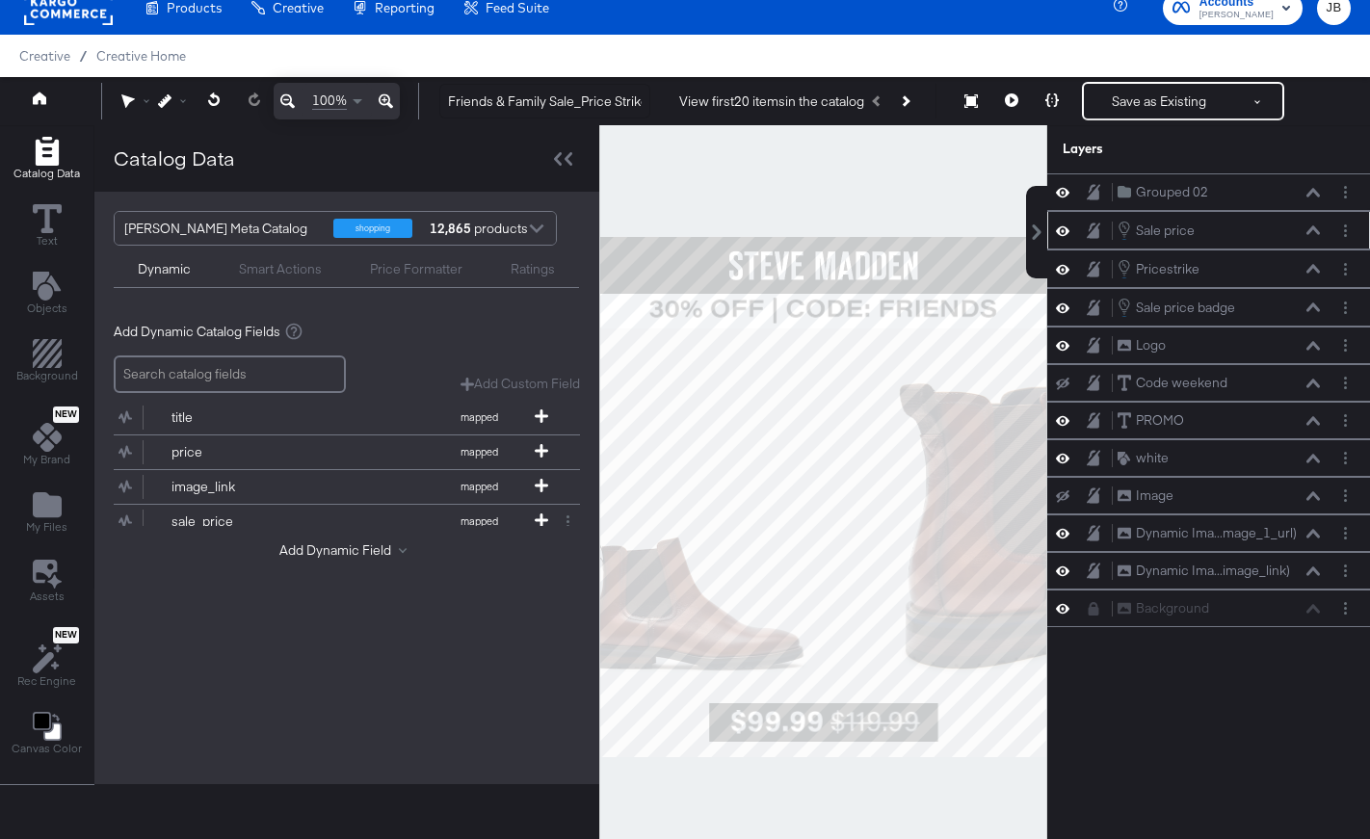
scroll to position [0, 0]
click at [1313, 423] on icon at bounding box center [1312, 421] width 13 height 10
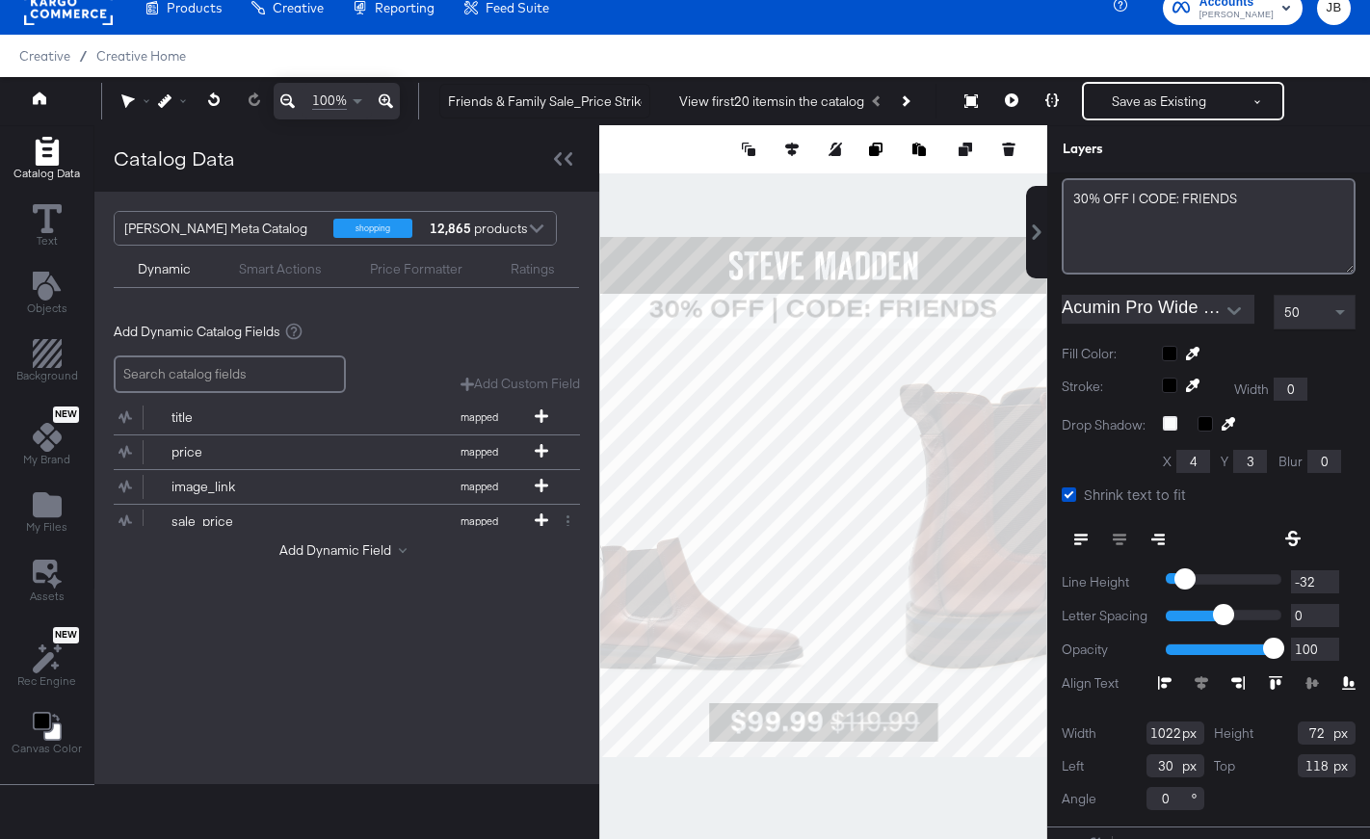
scroll to position [360, 0]
click at [1158, 730] on input "1022" at bounding box center [1175, 731] width 58 height 23
type input "1080"
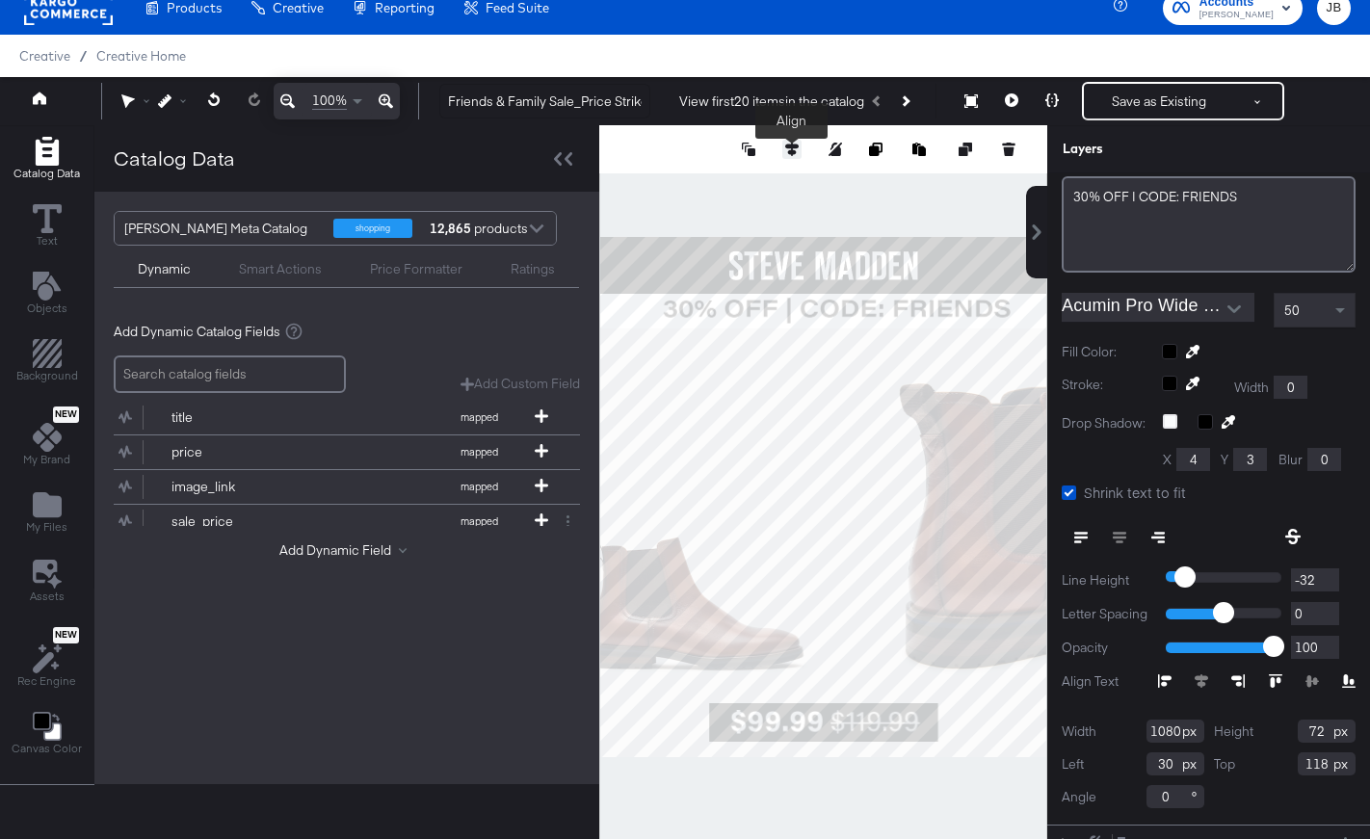
click at [797, 152] on icon at bounding box center [791, 149] width 13 height 13
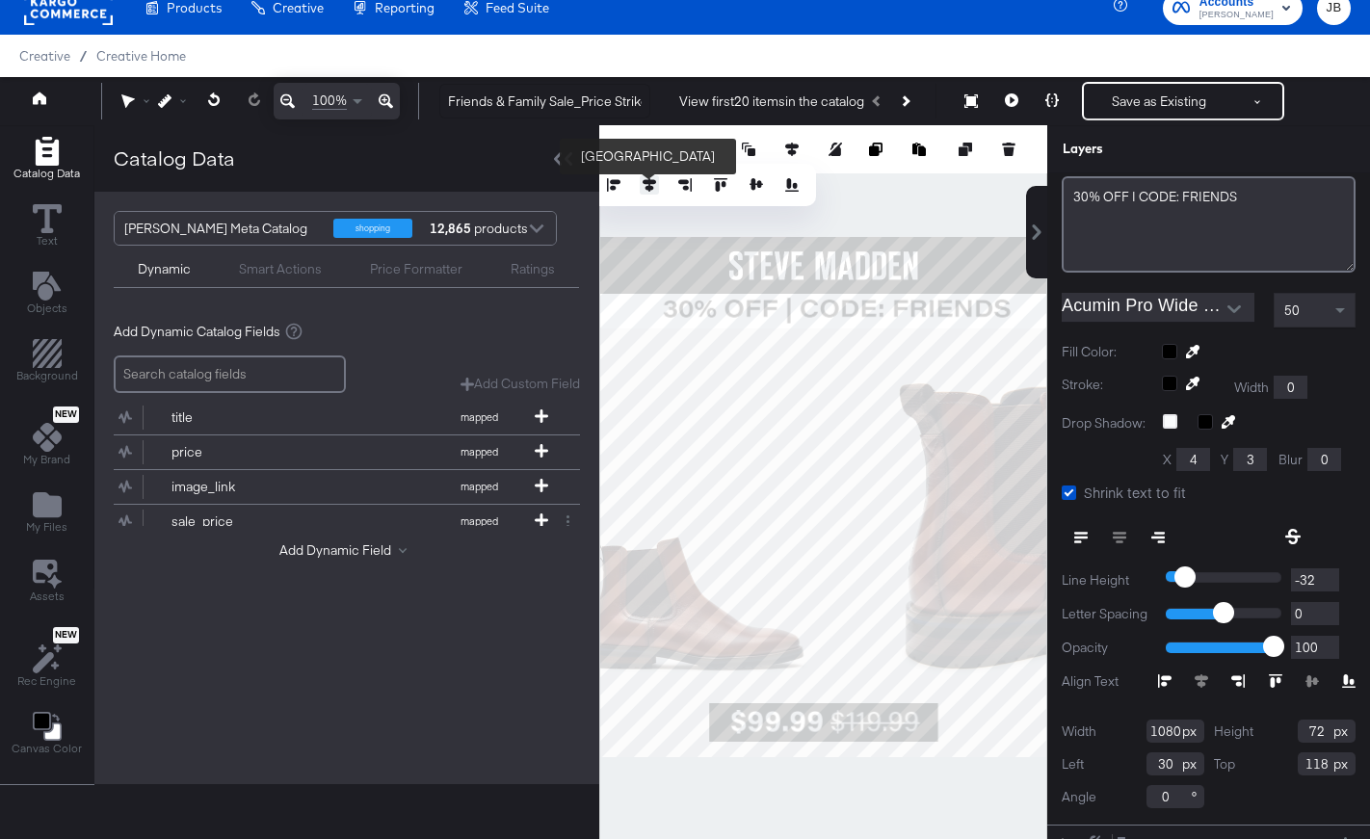
click at [644, 177] on button at bounding box center [649, 184] width 19 height 19
type input "0"
click at [933, 197] on div at bounding box center [823, 497] width 448 height 744
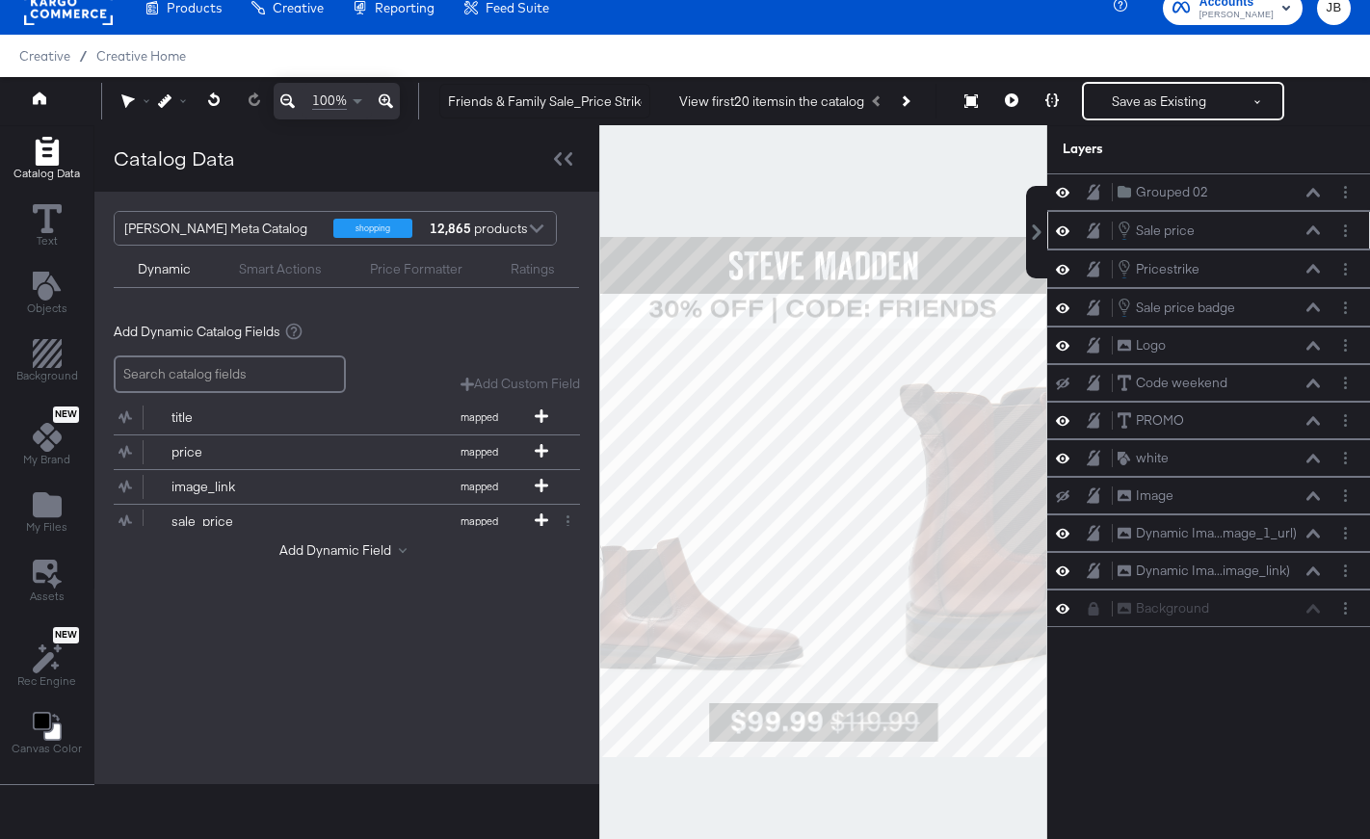
scroll to position [228, 0]
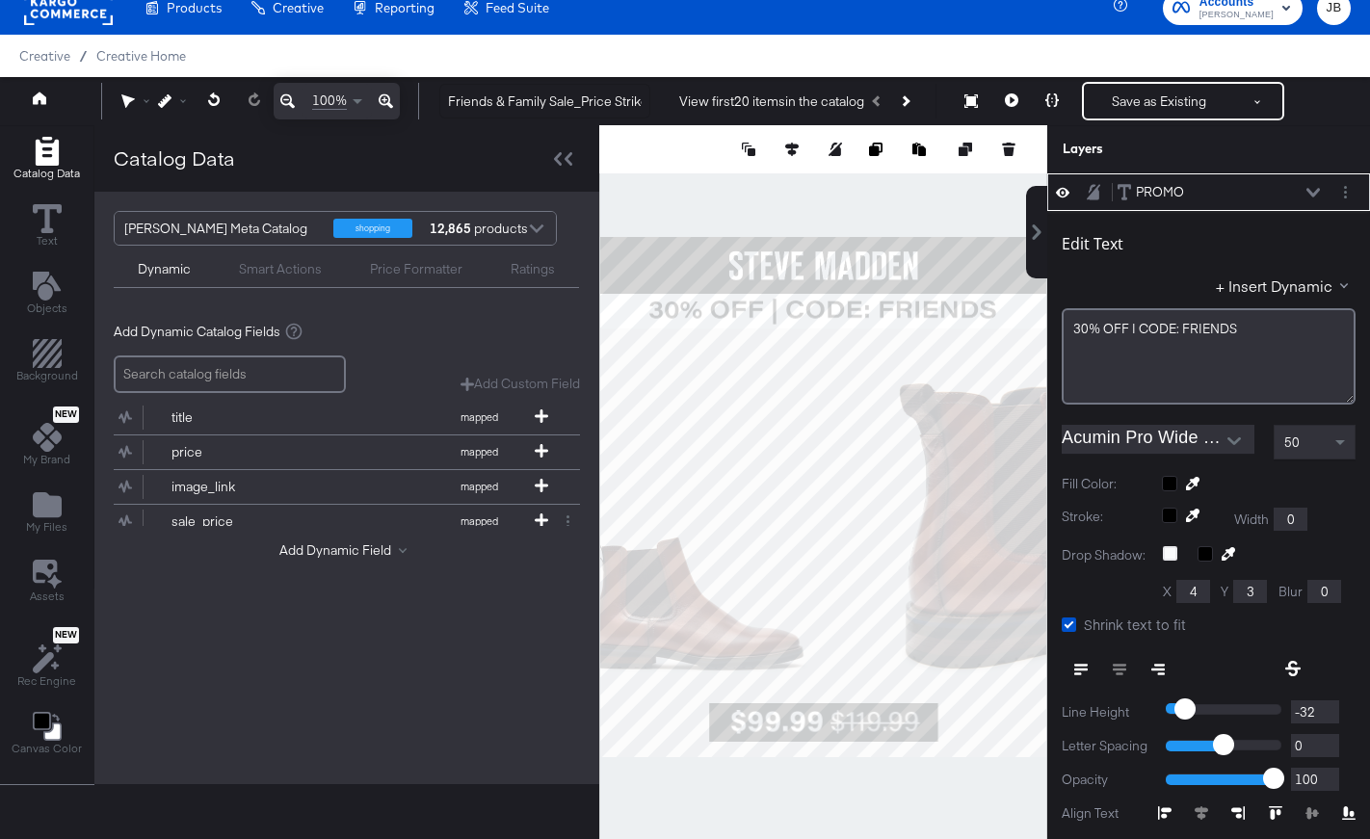
type input "121"
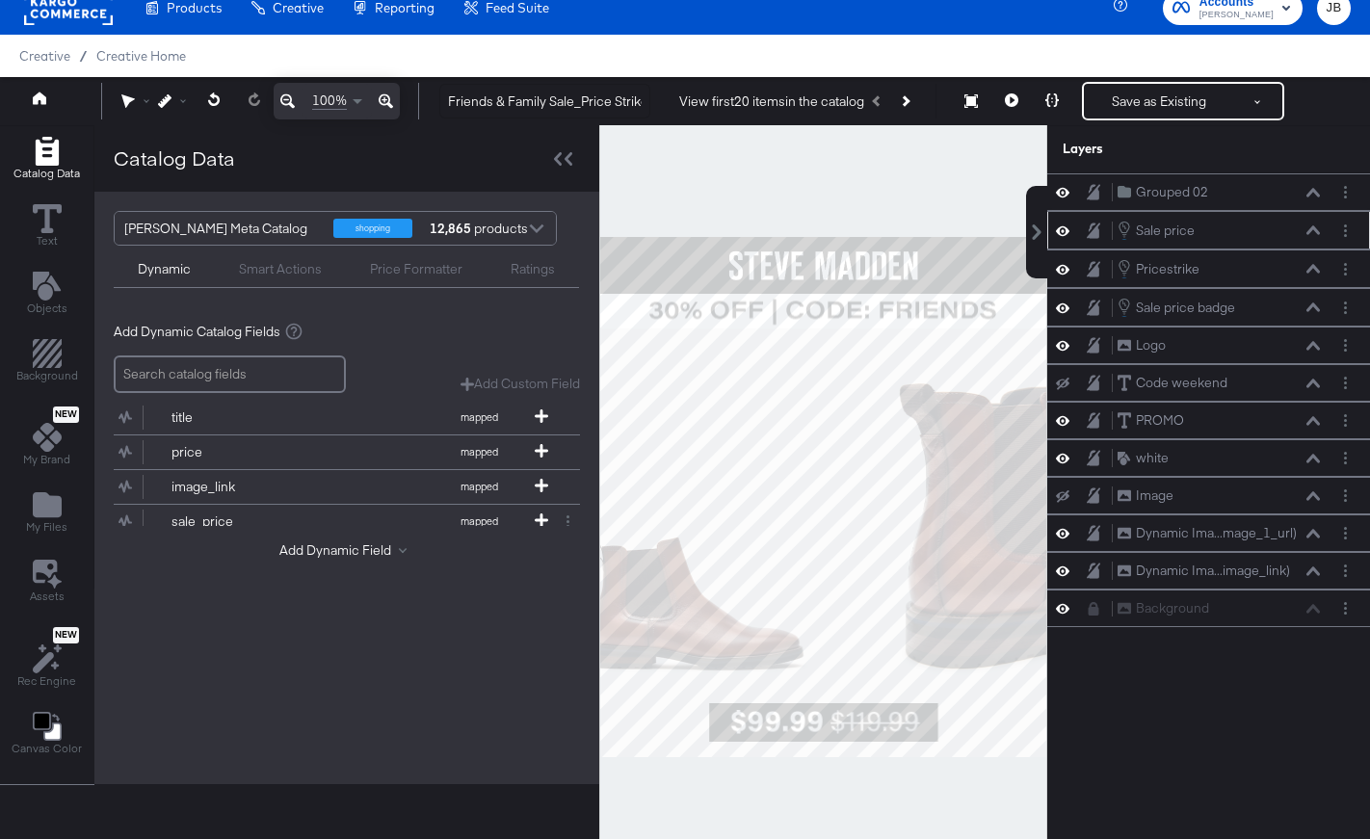
click at [910, 208] on div at bounding box center [823, 497] width 448 height 744
click at [573, 158] on div at bounding box center [563, 158] width 34 height 28
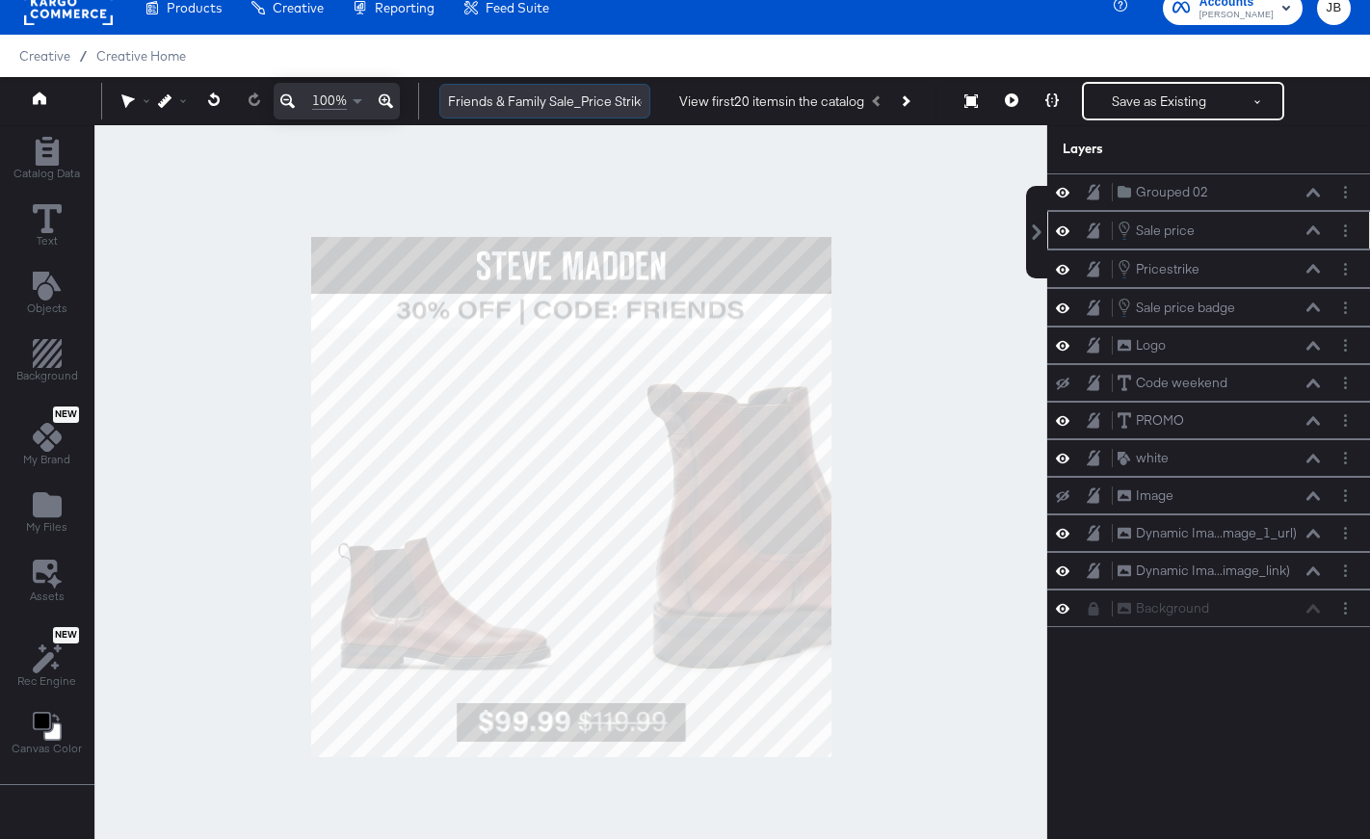
click at [511, 102] on input "Friends & Family Sale_Price Strike_Multi_V2" at bounding box center [544, 102] width 211 height 36
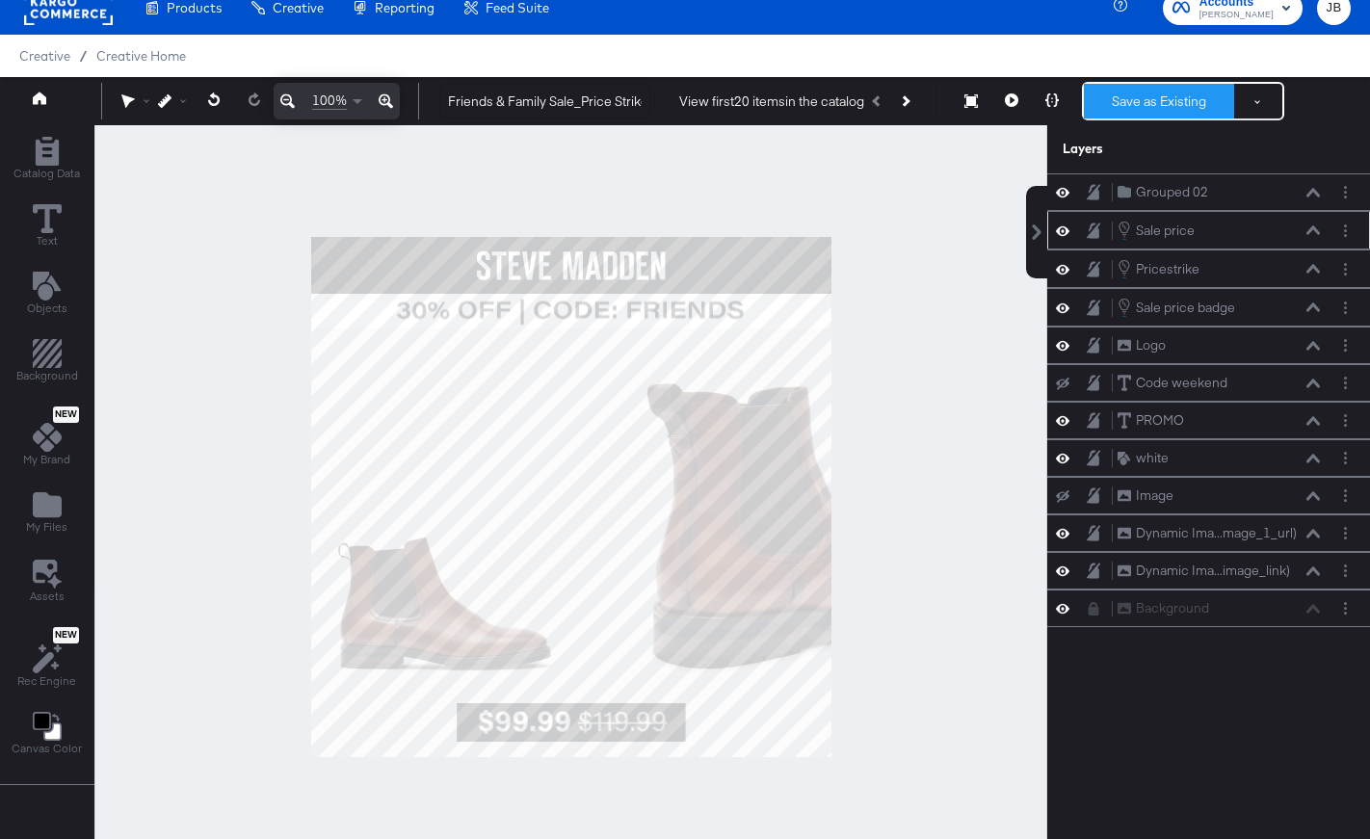
click at [1168, 96] on button "Save as Existing" at bounding box center [1159, 101] width 150 height 35
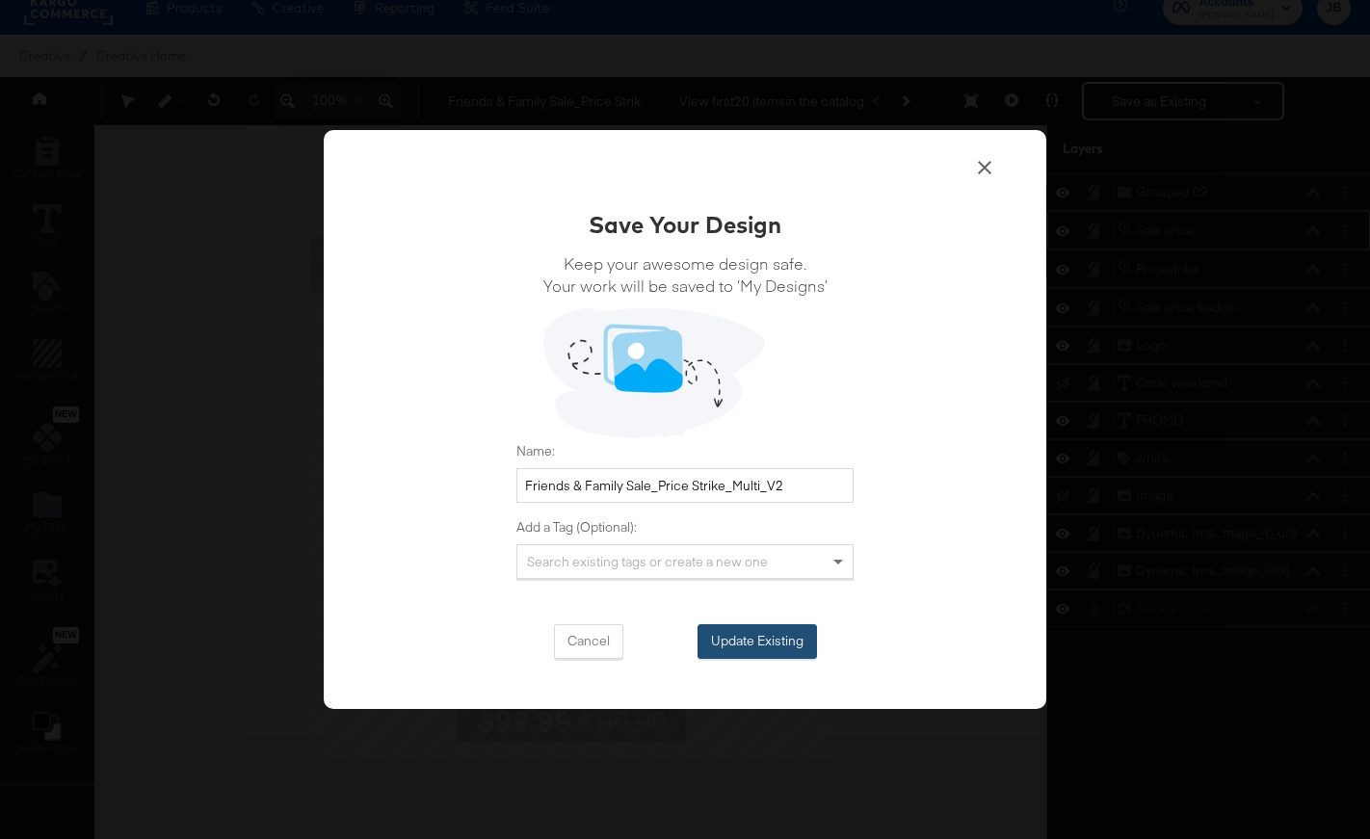
click at [763, 647] on button "Update Existing" at bounding box center [756, 641] width 119 height 35
